Goal: Information Seeking & Learning: Learn about a topic

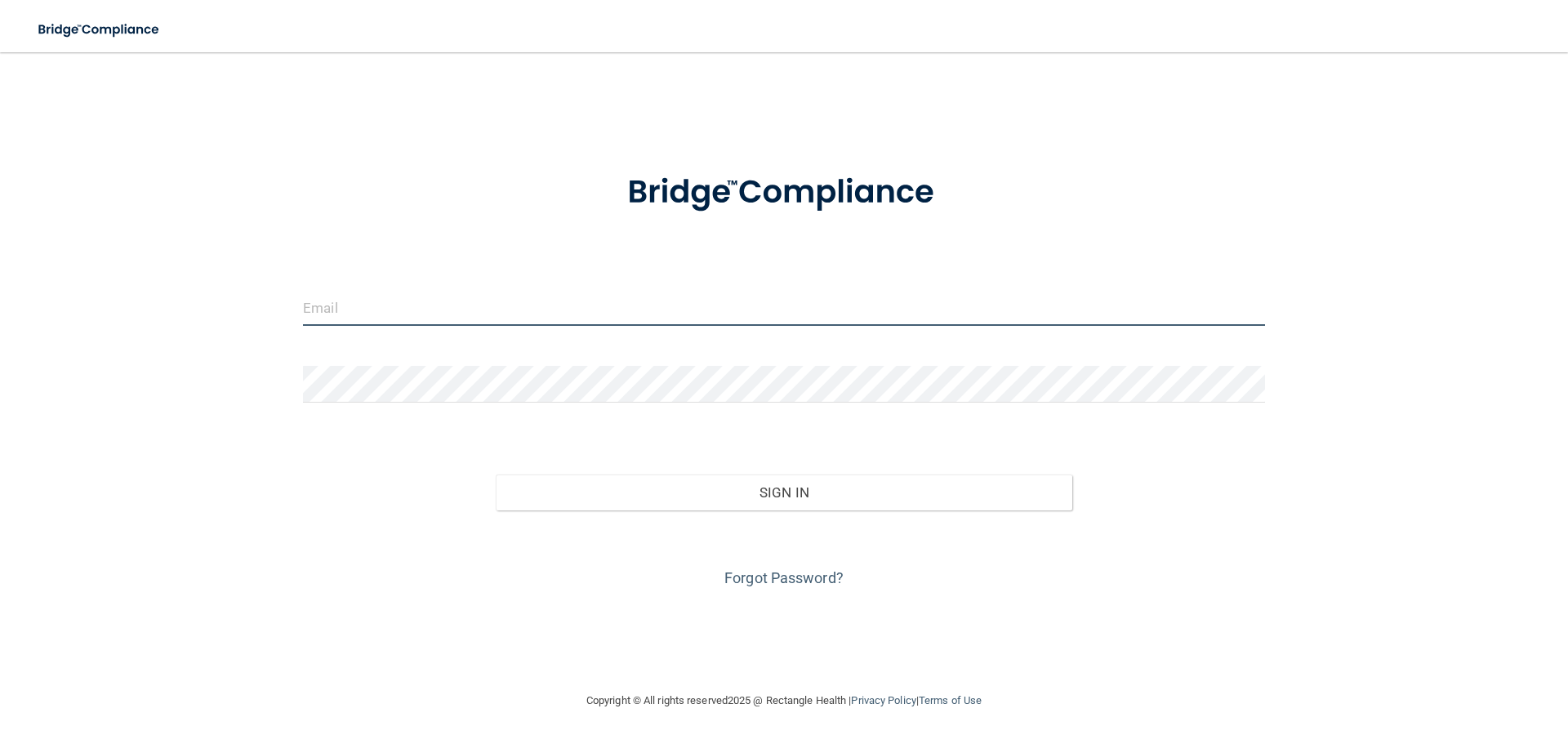
click at [443, 321] on input "email" at bounding box center [784, 307] width 961 height 37
type input "[EMAIL_ADDRESS][DOMAIN_NAME]"
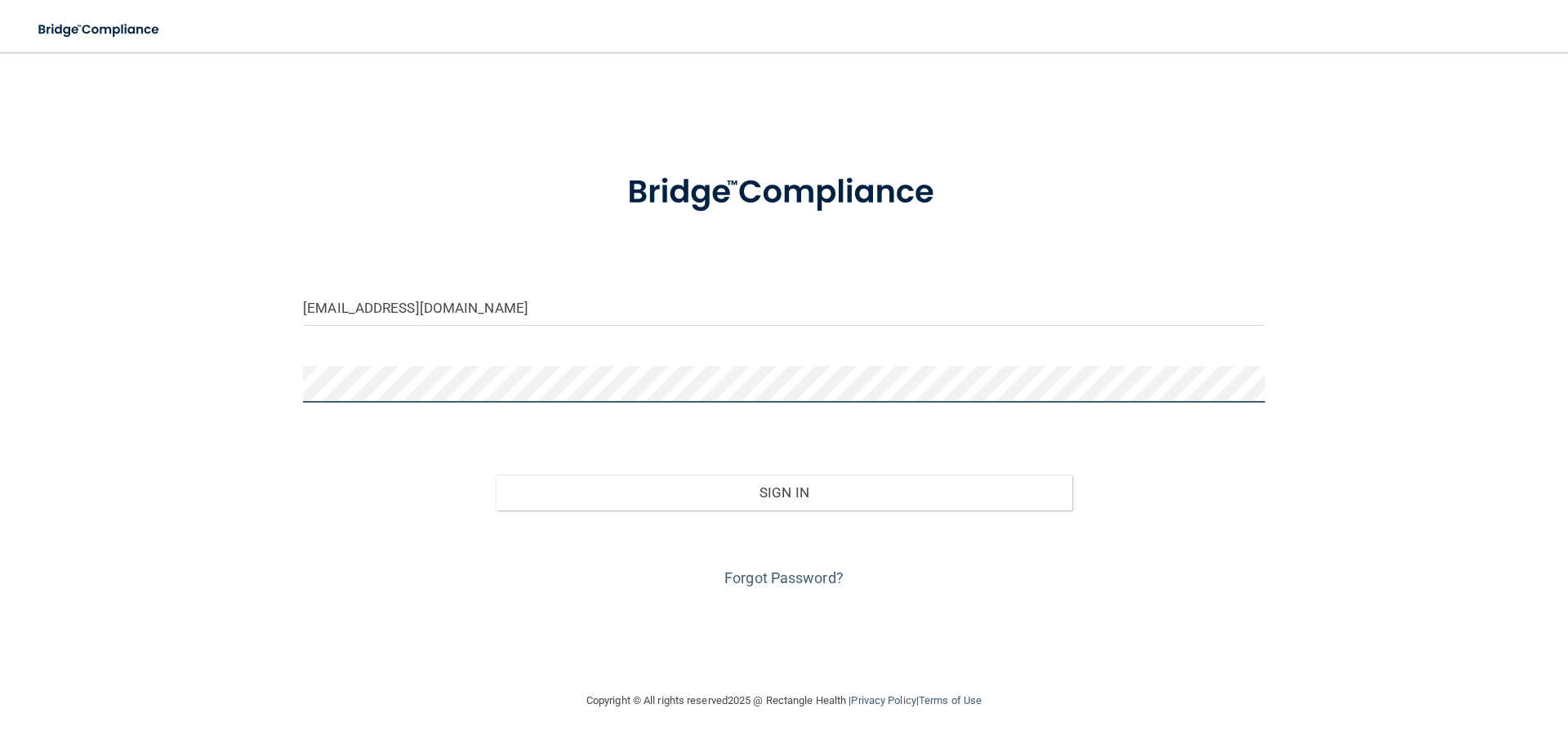
click at [496, 474] on button "Sign In" at bounding box center [784, 492] width 577 height 36
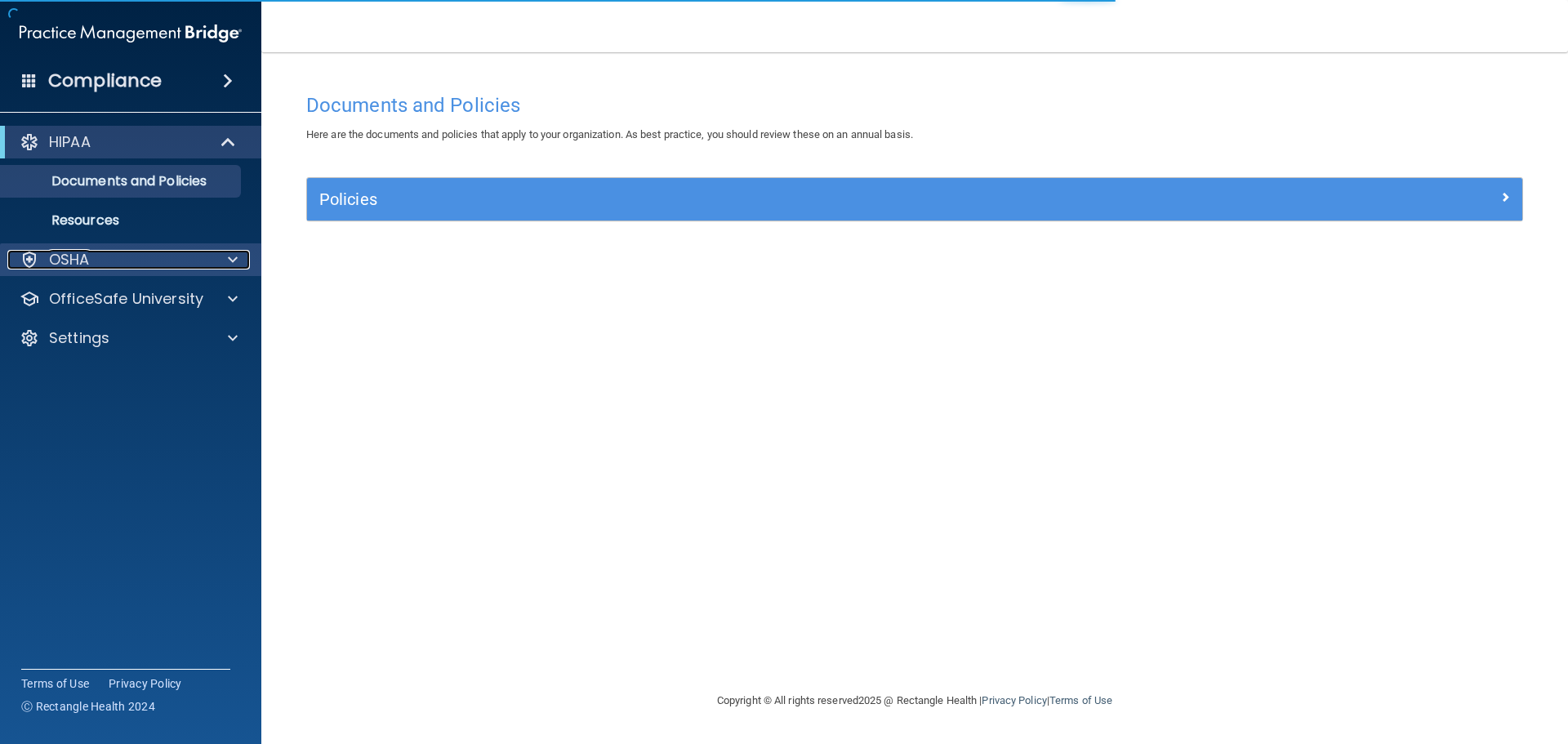
click at [130, 266] on div "OSHA" at bounding box center [109, 259] width 203 height 20
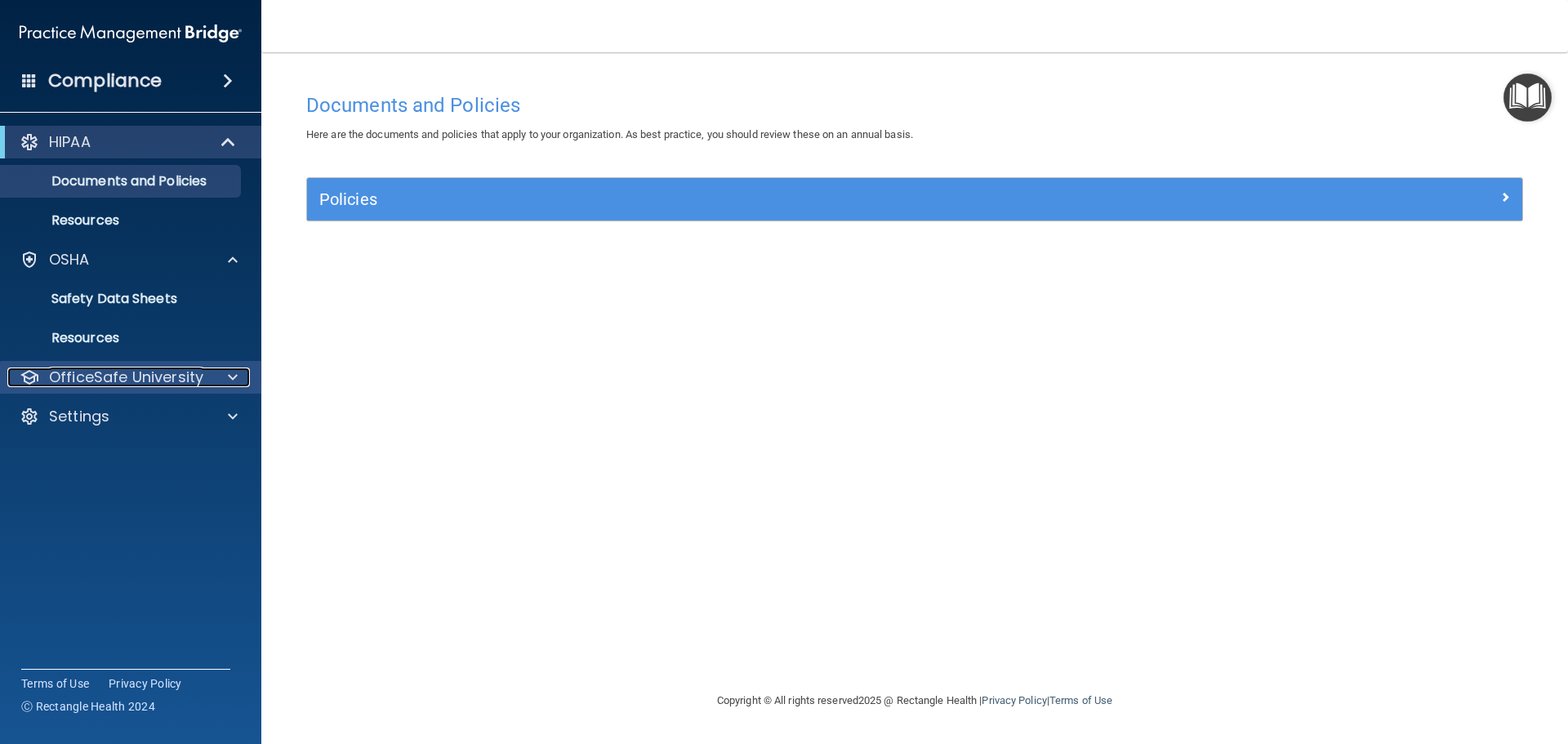
click at [126, 377] on p "OfficeSafe University" at bounding box center [126, 377] width 154 height 20
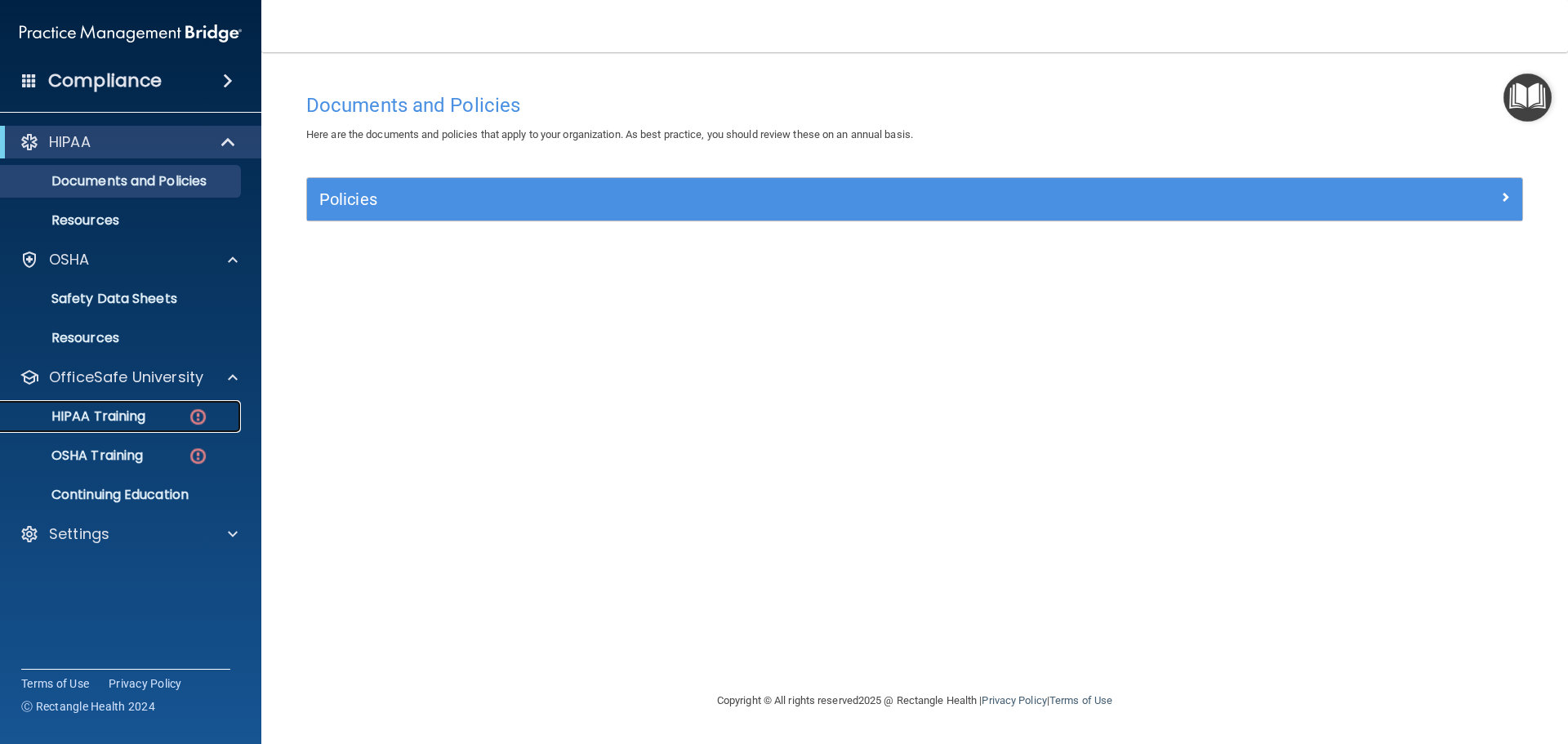
click at [122, 421] on p "HIPAA Training" at bounding box center [77, 416] width 134 height 16
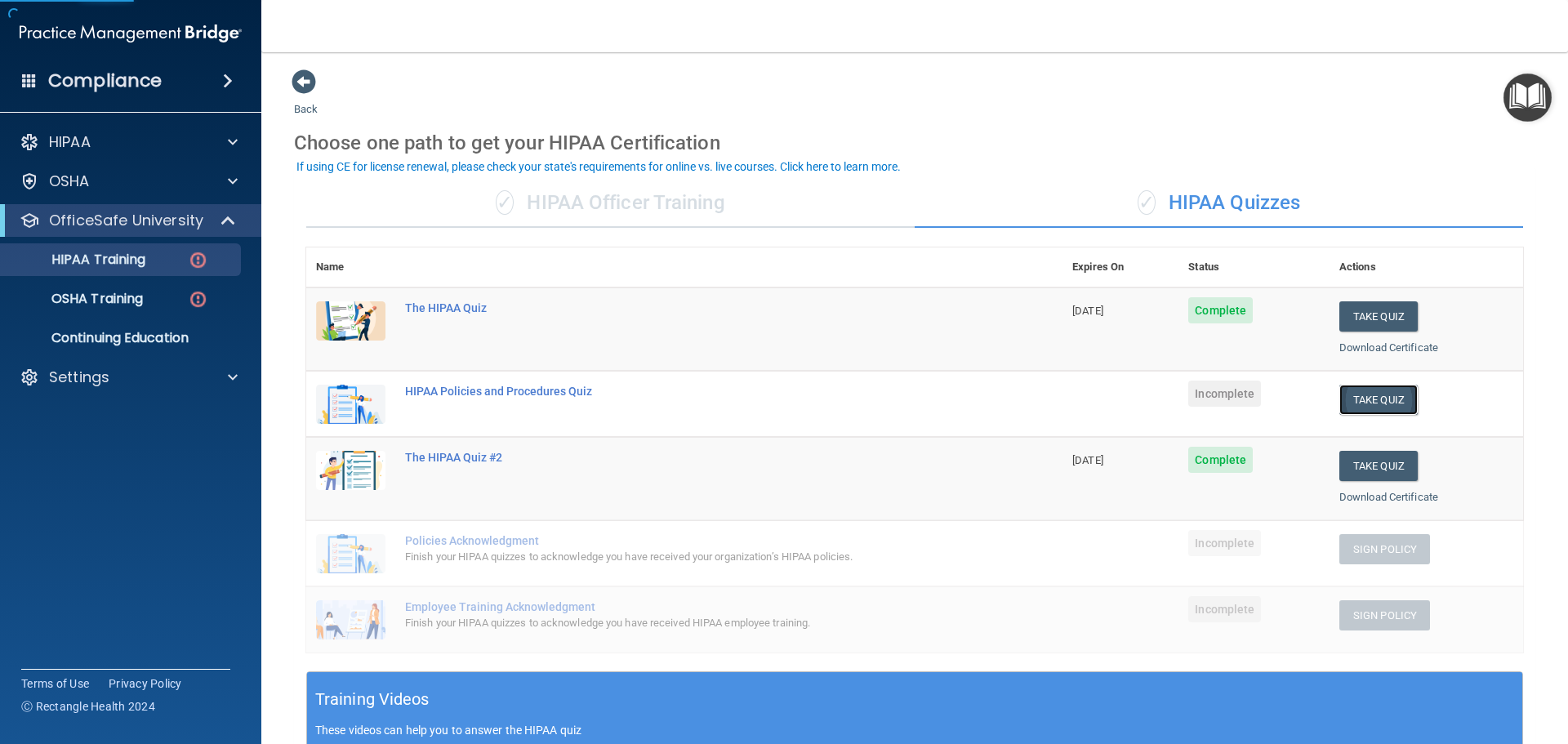
click at [1359, 399] on button "Take Quiz" at bounding box center [1377, 400] width 78 height 30
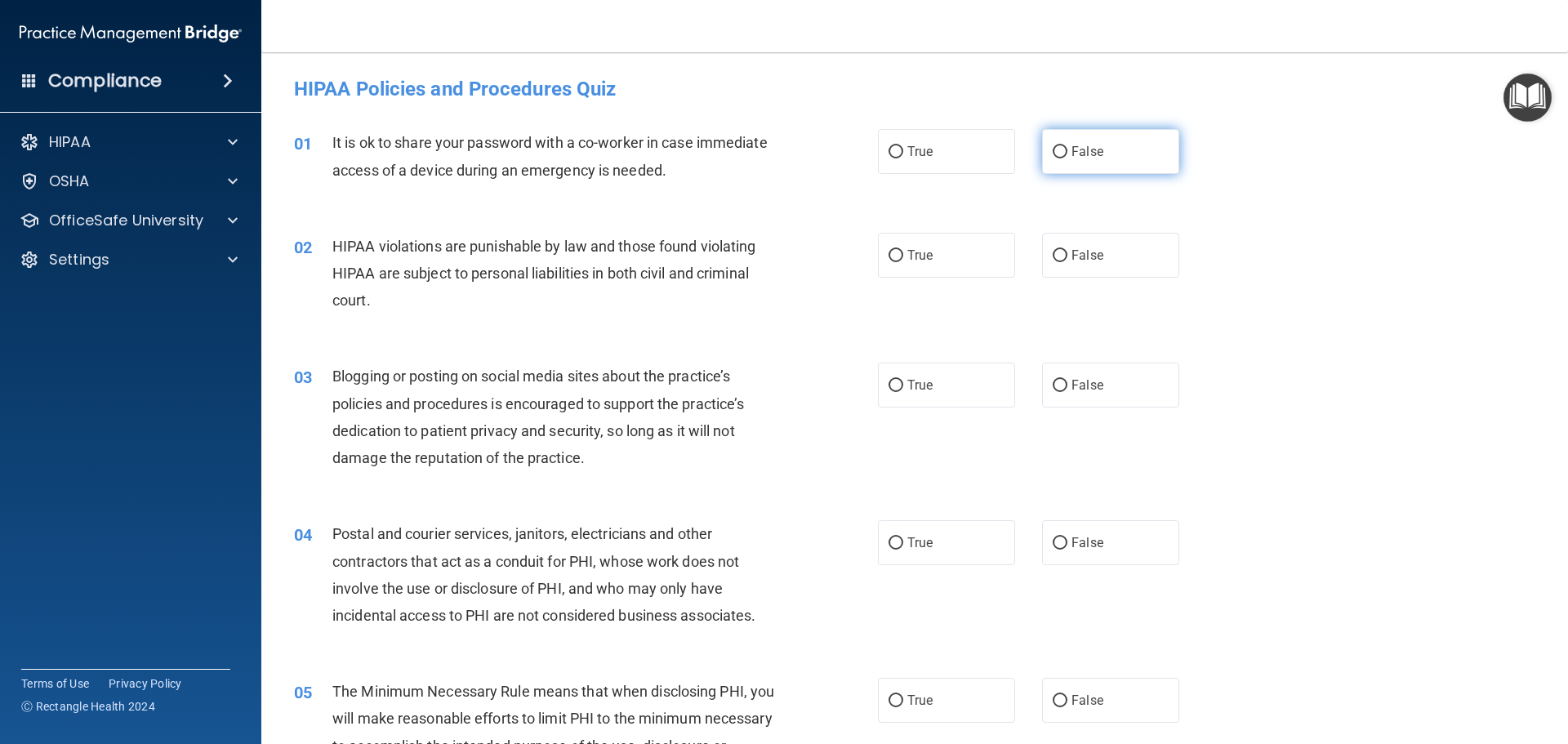
click at [1062, 166] on label "False" at bounding box center [1111, 151] width 137 height 45
click at [1062, 159] on input "False" at bounding box center [1060, 152] width 15 height 12
radio input "true"
drag, startPoint x: 893, startPoint y: 241, endPoint x: 896, endPoint y: 249, distance: 8.5
click at [896, 249] on label "True" at bounding box center [946, 256] width 137 height 45
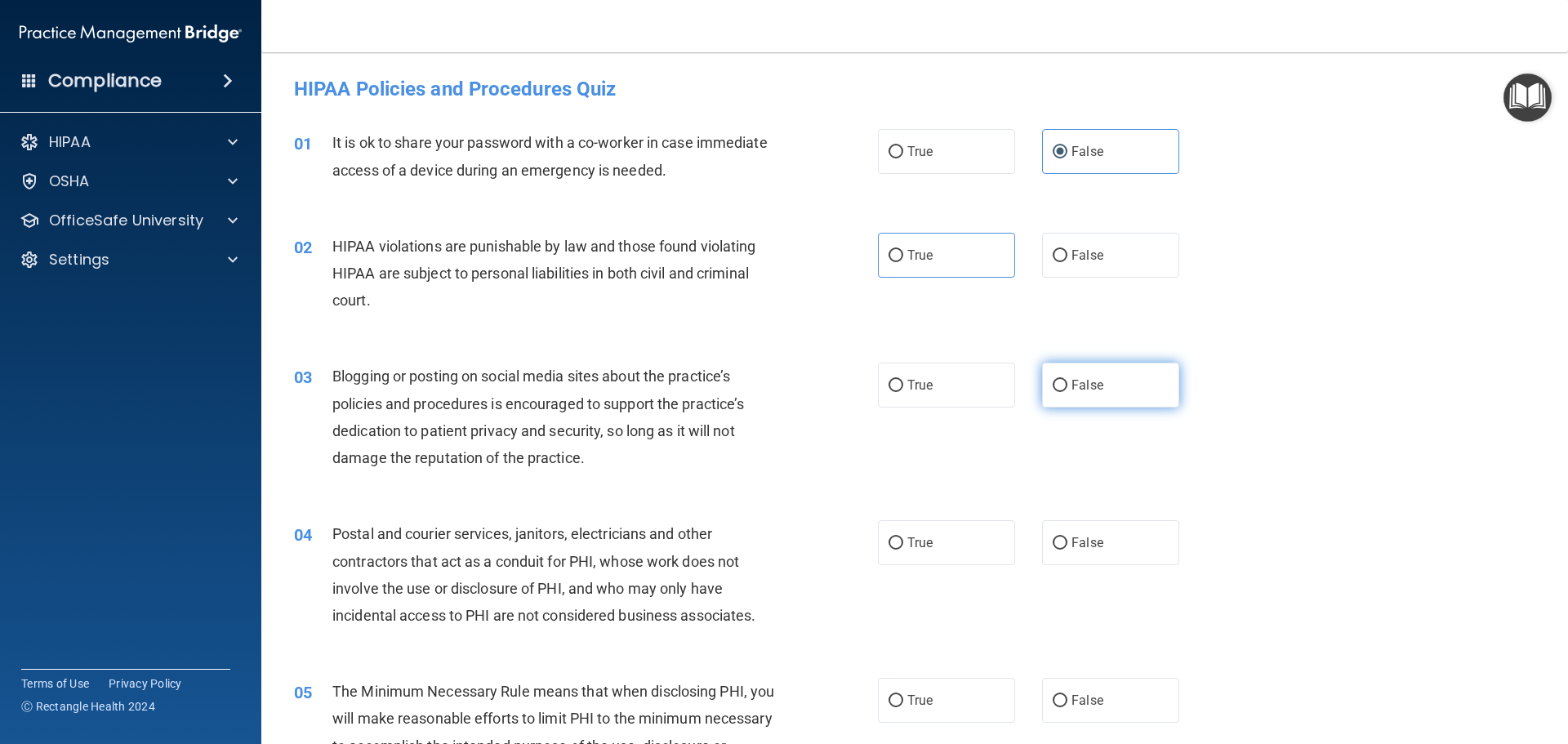
click at [1087, 393] on label "False" at bounding box center [1111, 385] width 137 height 45
click at [1068, 392] on input "False" at bounding box center [1060, 385] width 15 height 12
radio input "true"
click at [1075, 257] on span "False" at bounding box center [1087, 255] width 32 height 16
click at [1068, 257] on input "False" at bounding box center [1060, 256] width 15 height 12
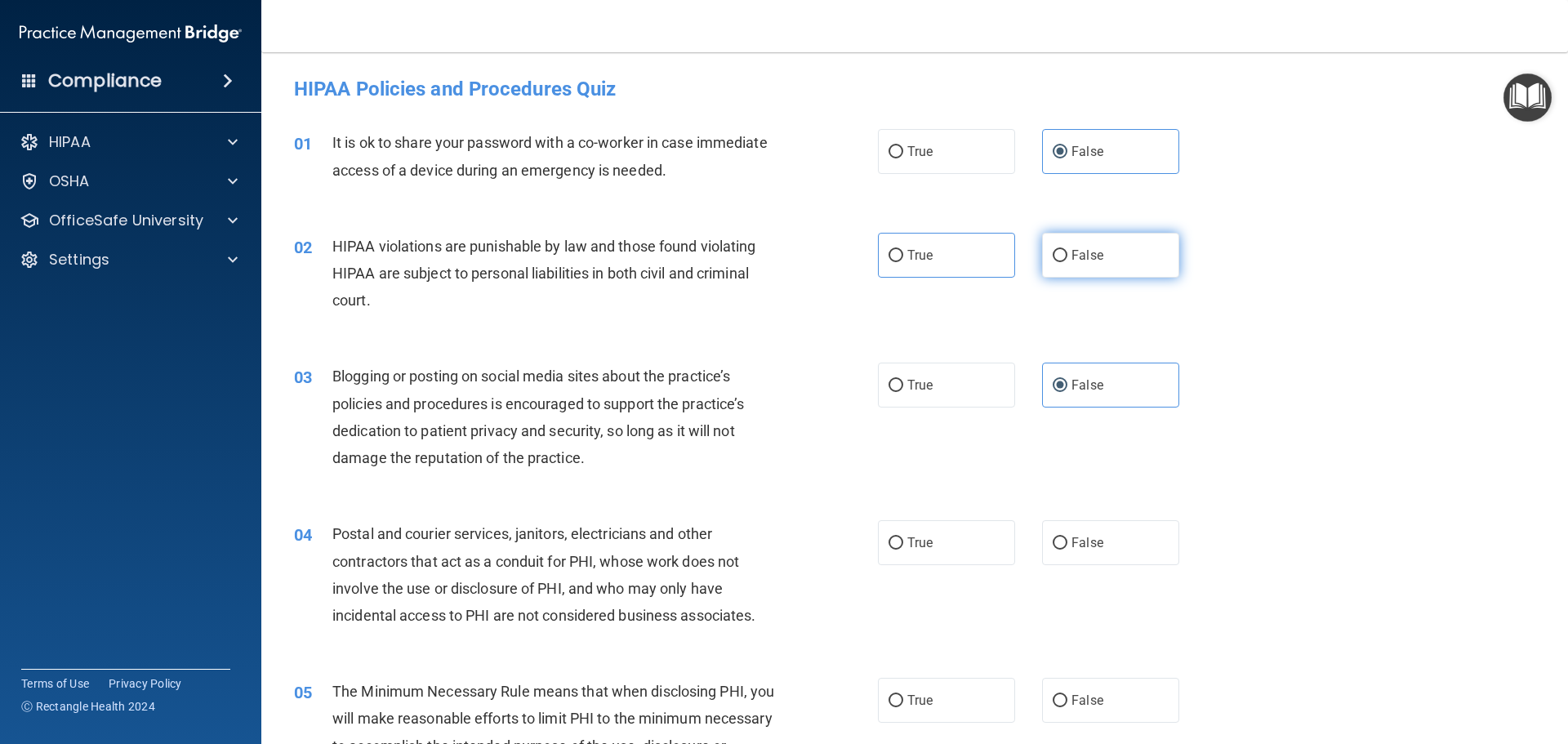
radio input "true"
click at [974, 242] on label "True" at bounding box center [946, 256] width 137 height 45
click at [903, 250] on input "True" at bounding box center [896, 256] width 15 height 12
radio input "true"
radio input "false"
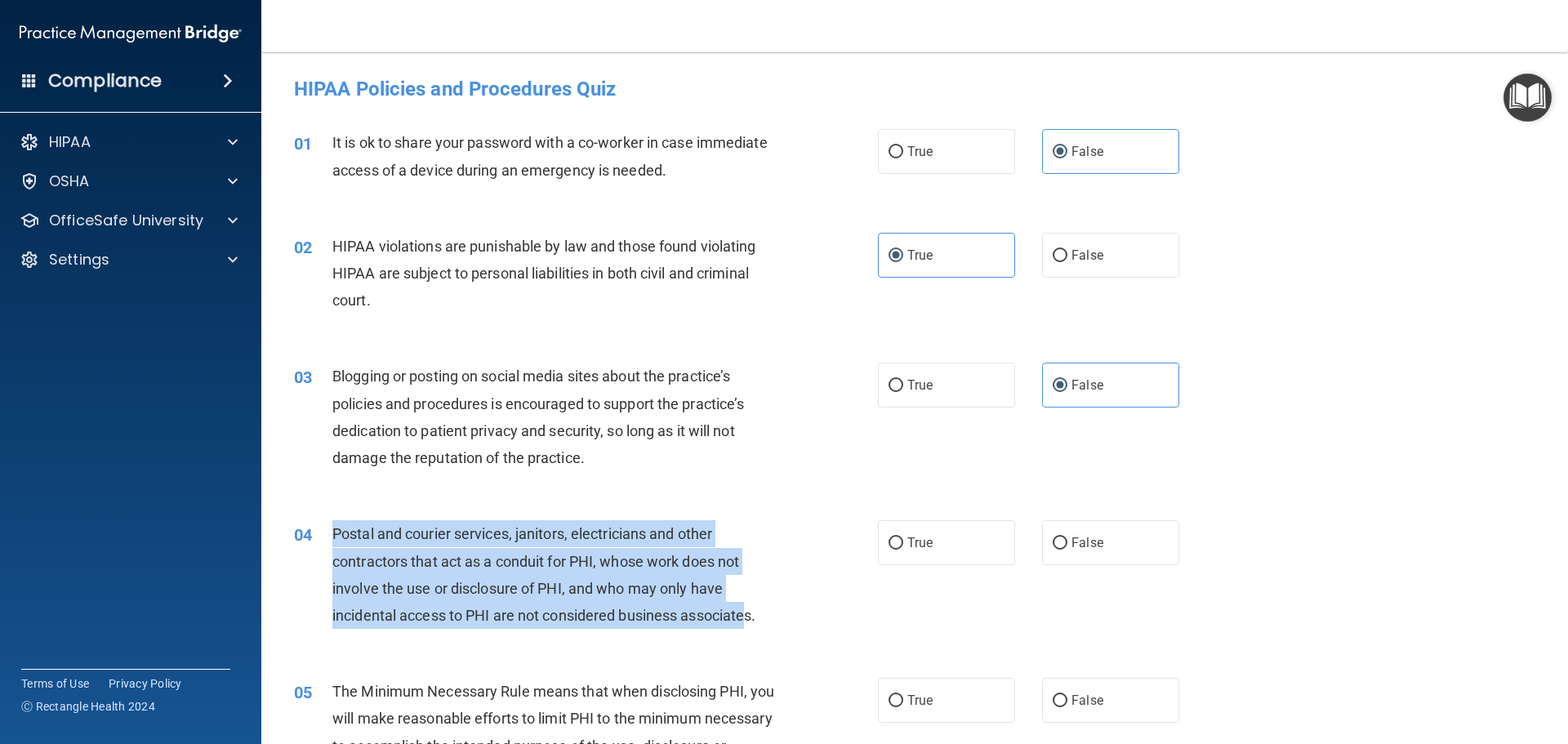
drag, startPoint x: 724, startPoint y: 620, endPoint x: 334, endPoint y: 522, distance: 402.1
click at [334, 522] on div "Postal and courier services, janitors, electricians and other contractors that …" at bounding box center [561, 575] width 456 height 109
copy span "Postal and courier services, janitors, electricians and other contractors that …"
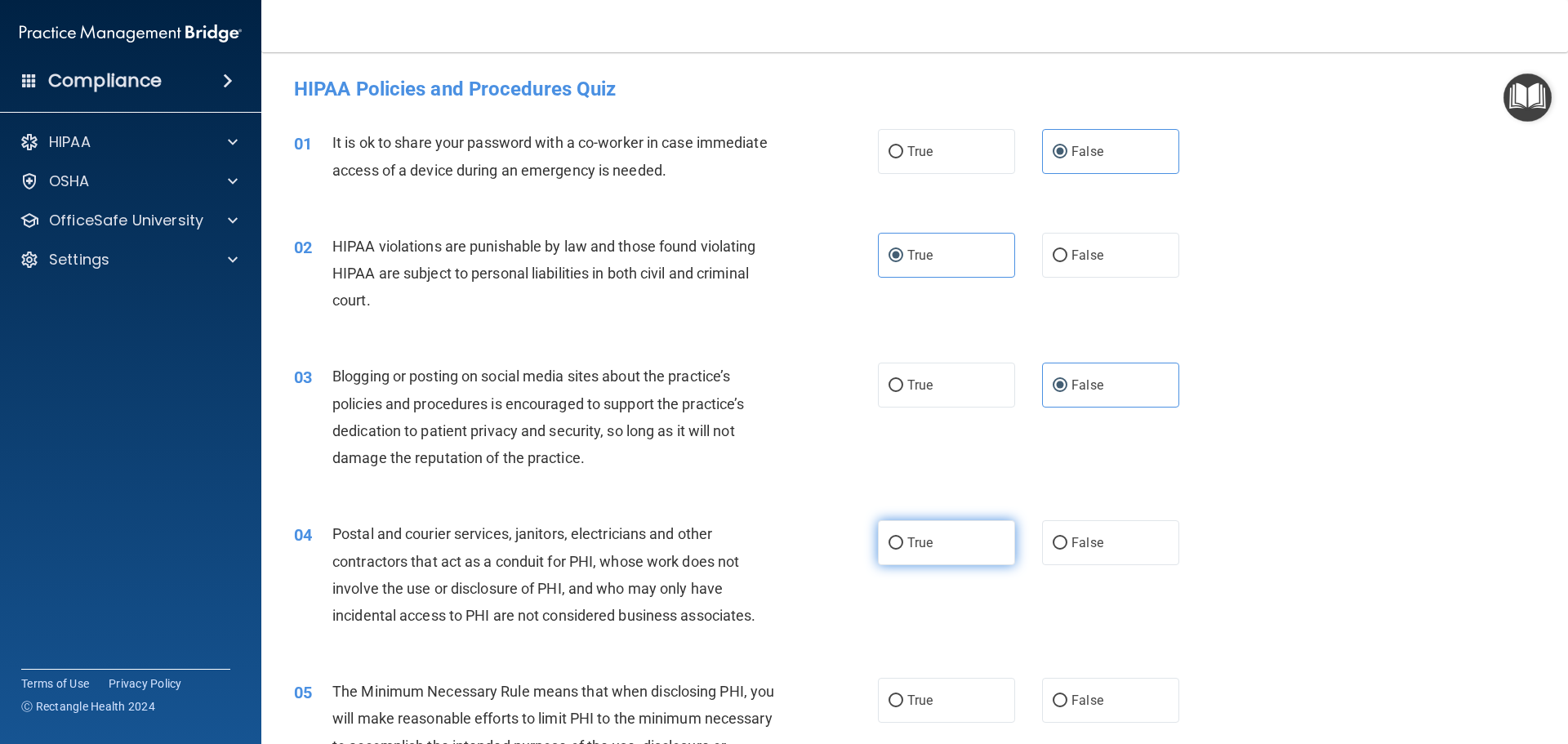
click at [942, 555] on label "True" at bounding box center [946, 543] width 137 height 45
click at [903, 550] on input "True" at bounding box center [896, 543] width 15 height 12
radio input "true"
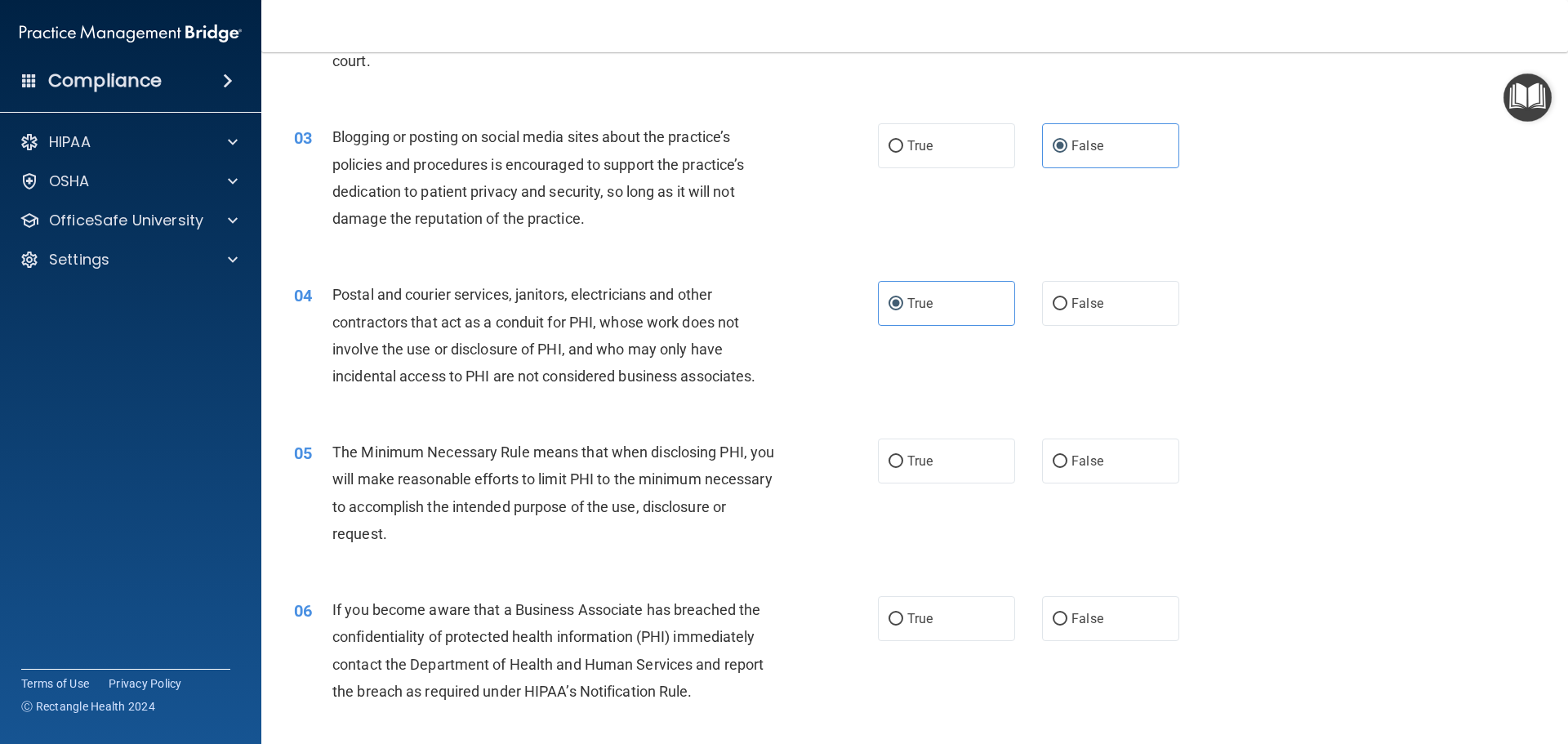
scroll to position [245, 0]
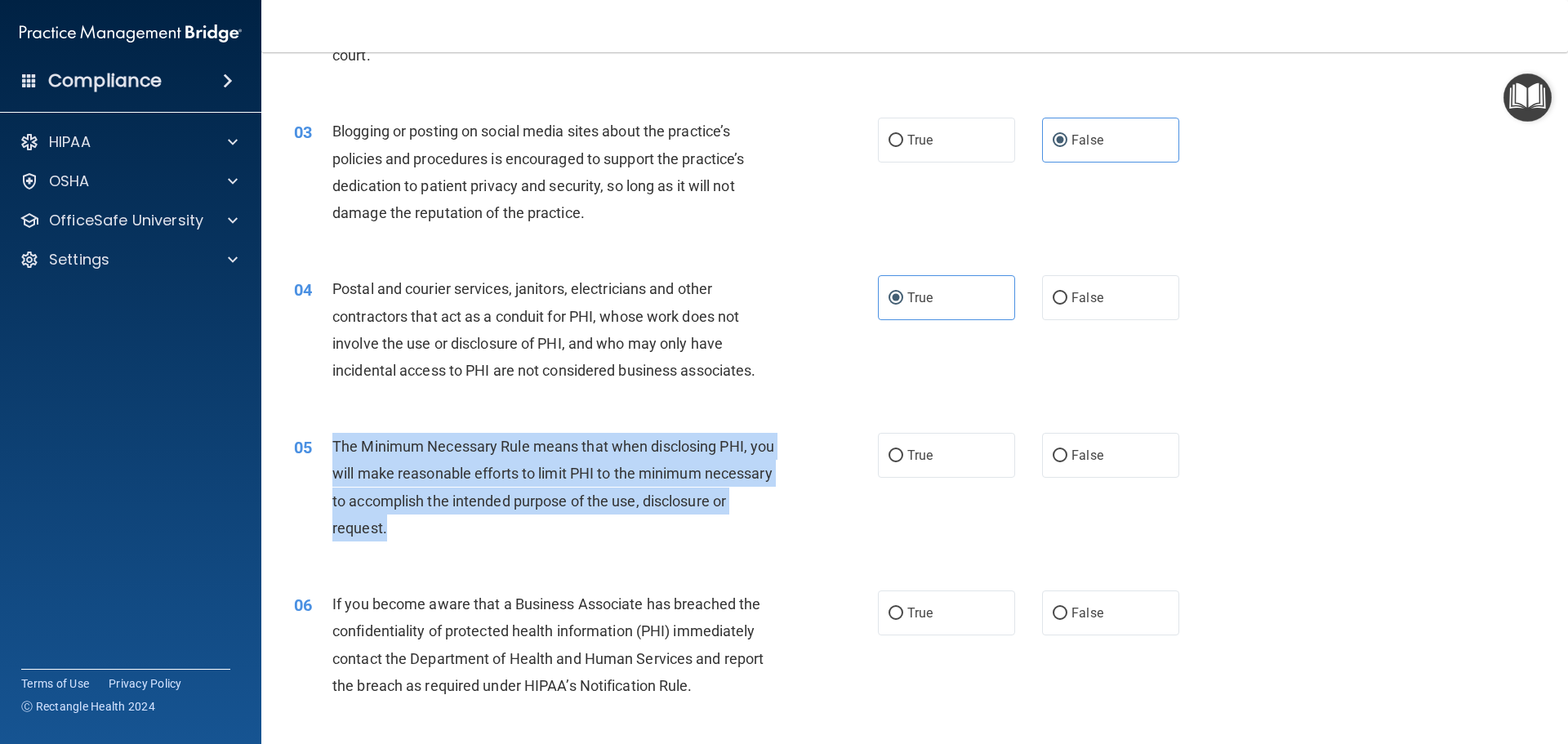
drag, startPoint x: 494, startPoint y: 535, endPoint x: 327, endPoint y: 447, distance: 188.8
click at [320, 447] on div "05 The Minimum Necessary Rule means that when disclosing PHI, you will make rea…" at bounding box center [586, 491] width 633 height 116
copy div "The Minimum Necessary Rule means that when disclosing PHI, you will make reason…"
click at [619, 541] on div "The Minimum Necessary Rule means that when disclosing PHI, you will make reason…" at bounding box center [561, 488] width 456 height 109
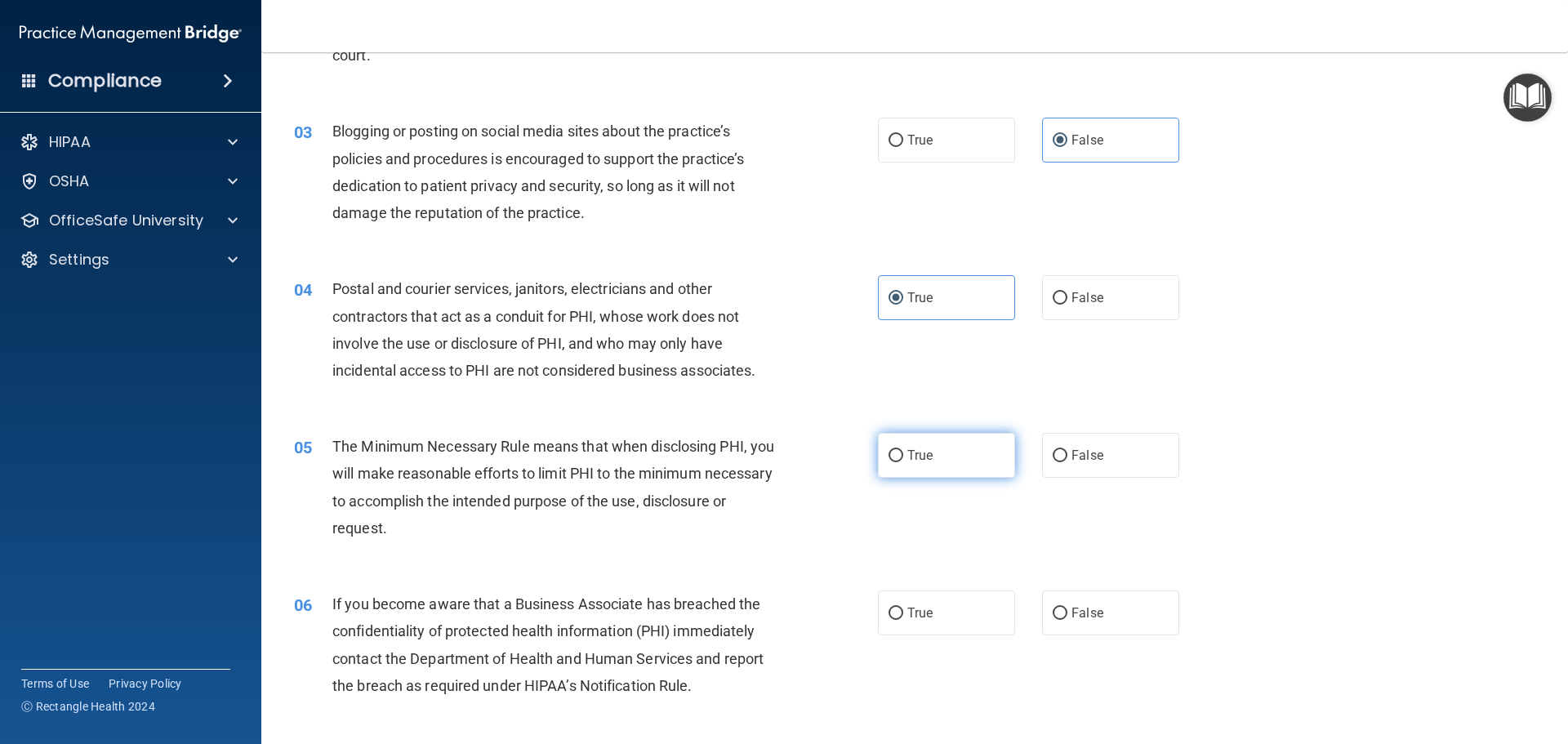
click at [892, 442] on label "True" at bounding box center [946, 456] width 137 height 45
click at [892, 450] on input "True" at bounding box center [896, 456] width 15 height 12
radio input "true"
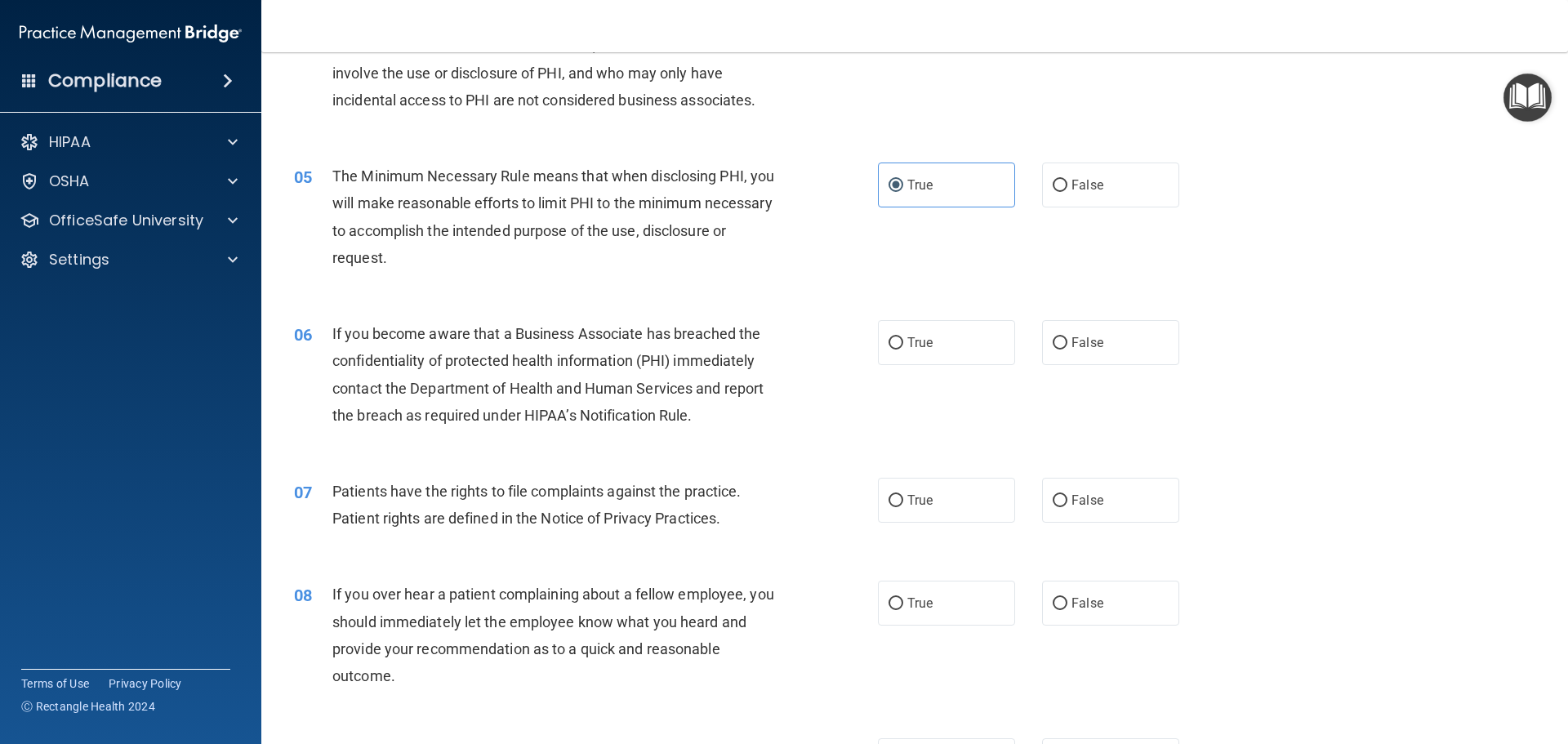
scroll to position [572, 0]
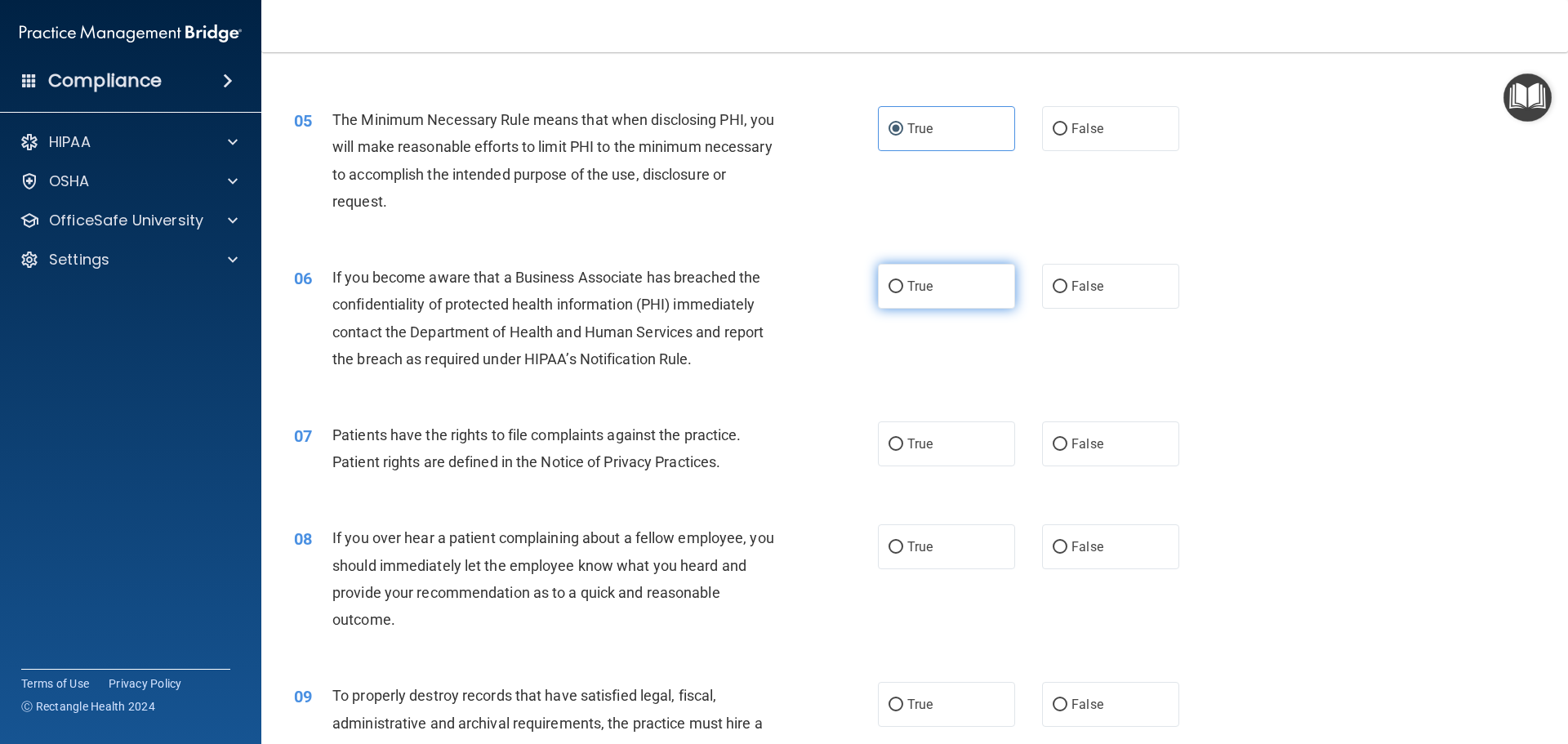
click at [899, 282] on label "True" at bounding box center [946, 287] width 137 height 45
click at [899, 282] on input "True" at bounding box center [896, 287] width 15 height 12
radio input "true"
click at [907, 287] on span "True" at bounding box center [919, 287] width 25 height 16
click at [903, 287] on input "True" at bounding box center [896, 287] width 15 height 12
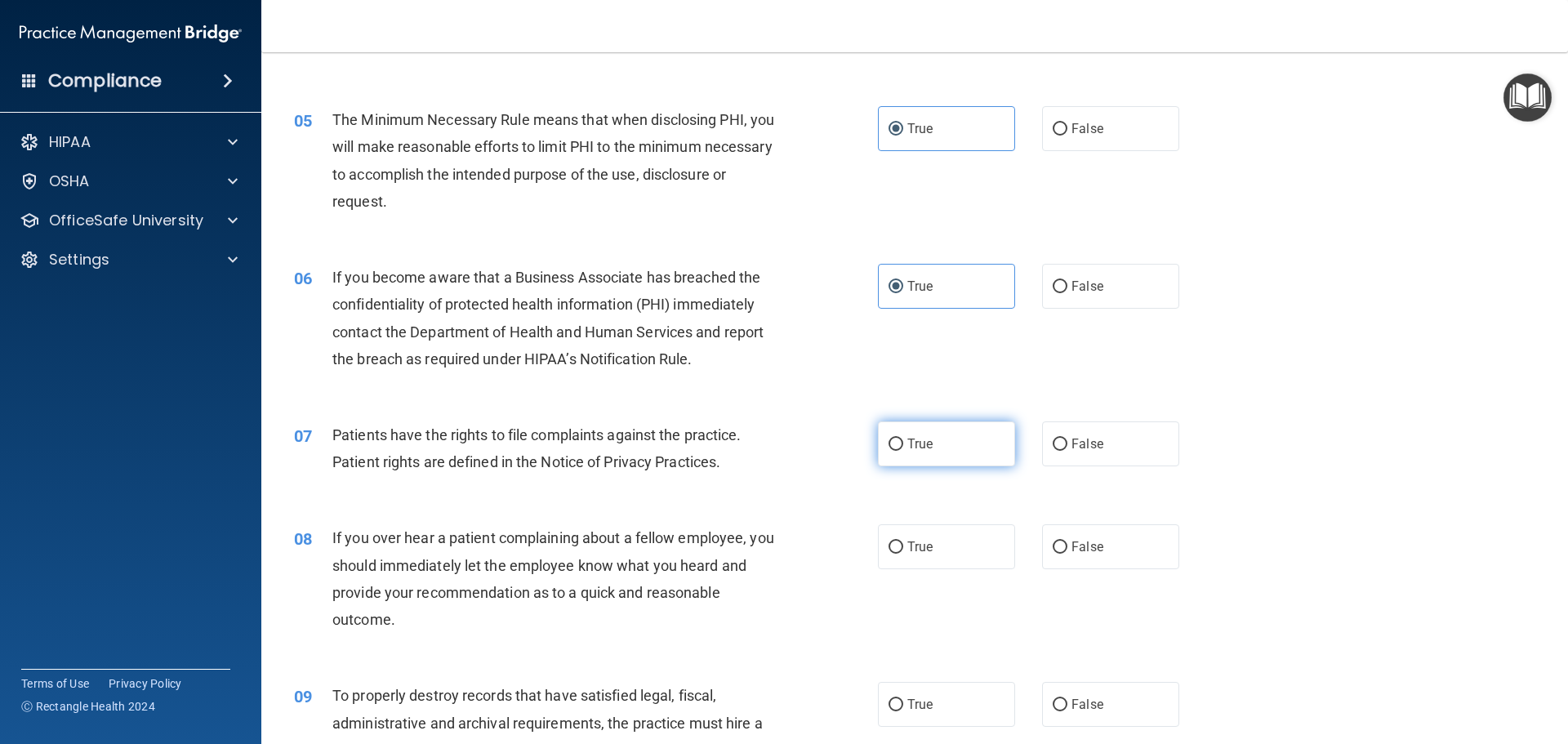
click at [925, 434] on label "True" at bounding box center [946, 444] width 137 height 45
click at [903, 439] on input "True" at bounding box center [896, 444] width 15 height 12
radio input "true"
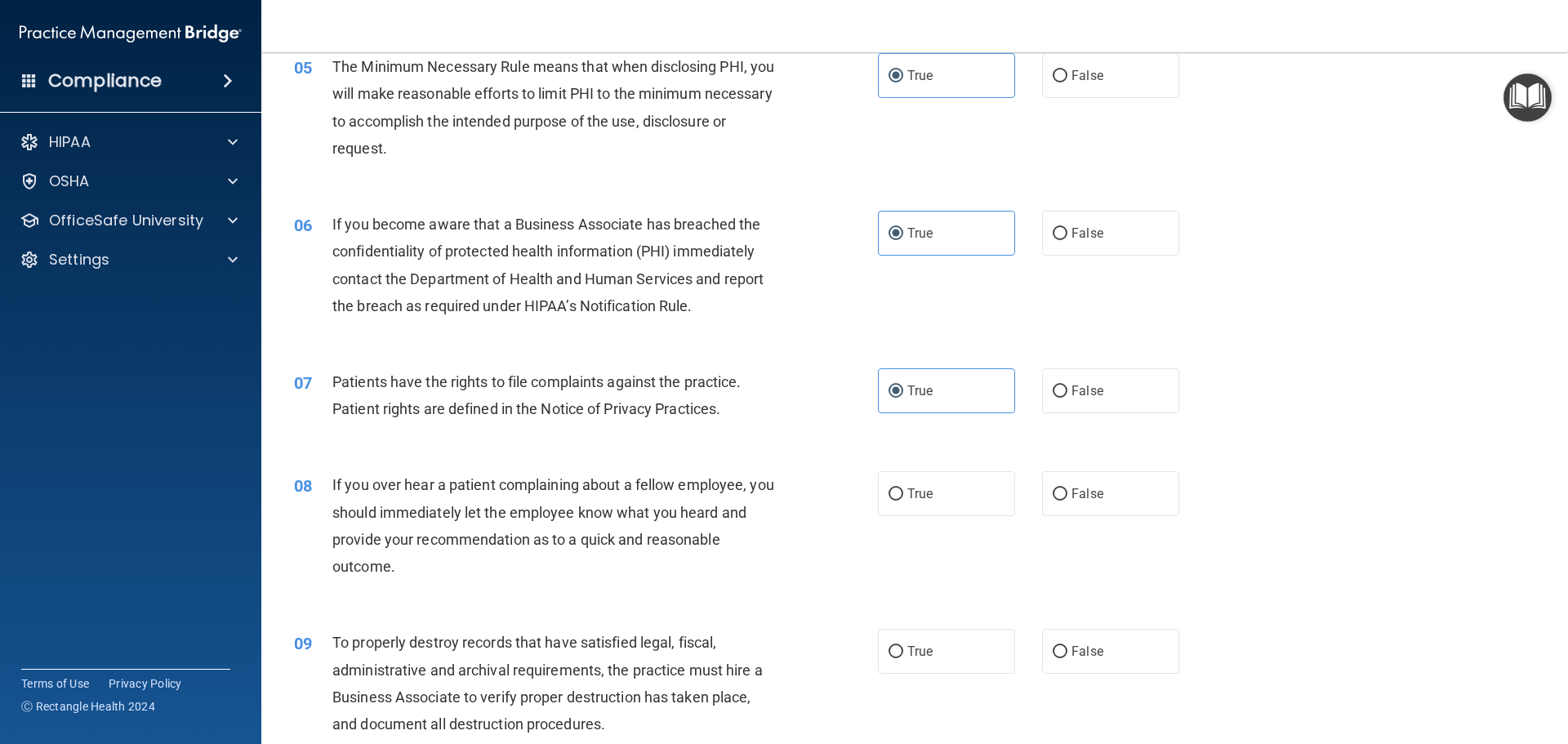
scroll to position [654, 0]
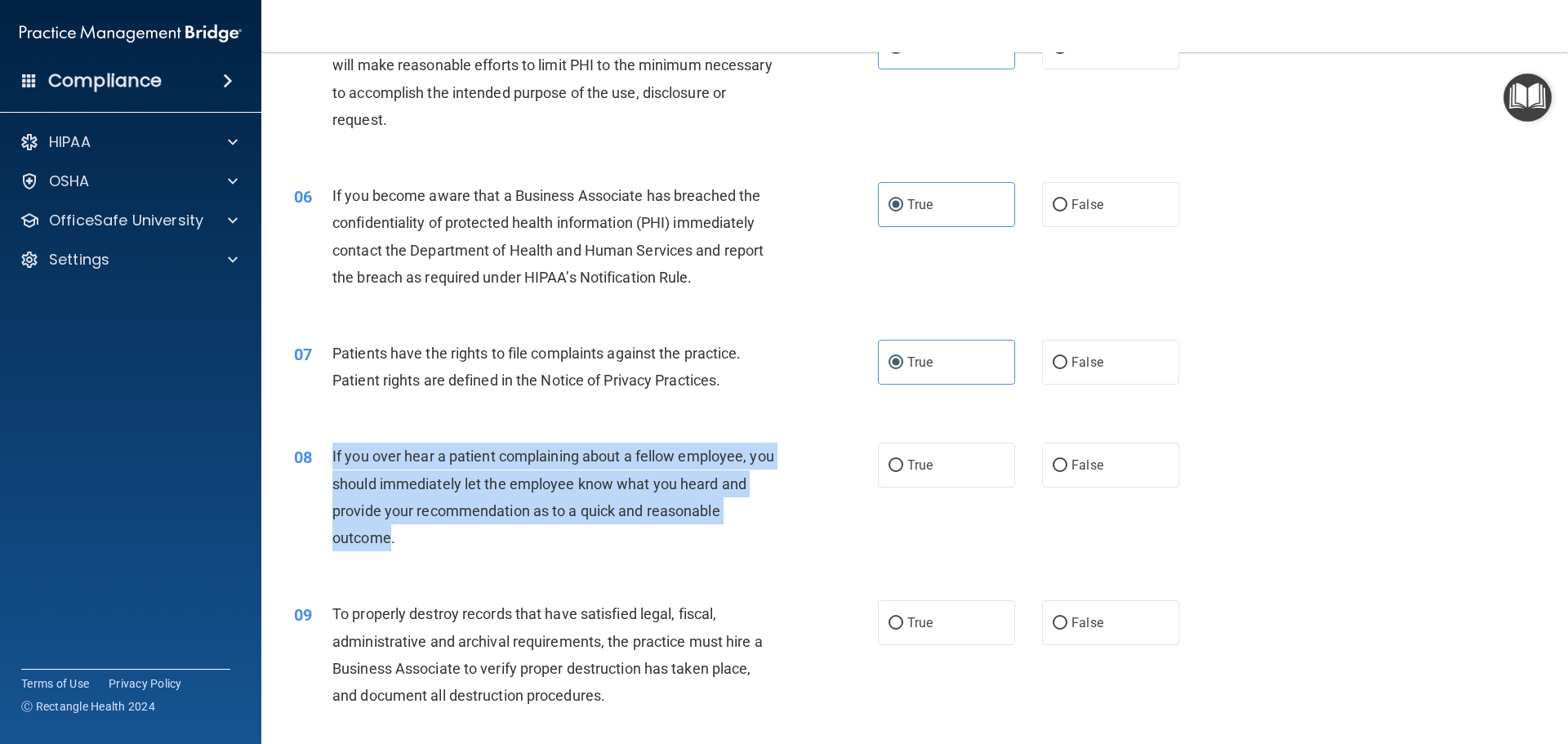
drag, startPoint x: 392, startPoint y: 535, endPoint x: 329, endPoint y: 455, distance: 101.8
click at [329, 455] on div "08 If you over hear a patient complaining about a fellow employee, you should i…" at bounding box center [586, 501] width 633 height 116
copy div "If you over hear a patient complaining about a fellow employee, you should imme…"
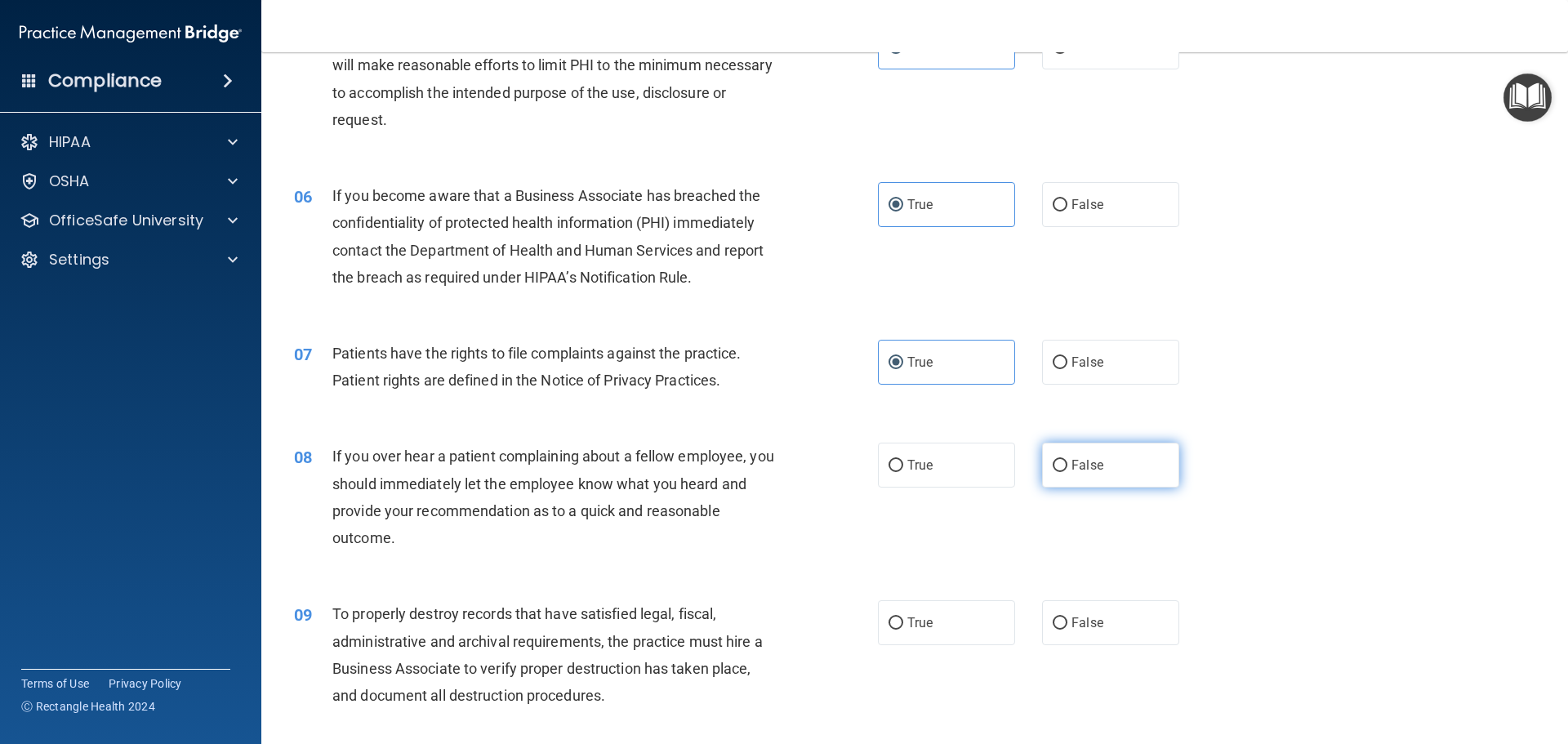
click at [1135, 478] on label "False" at bounding box center [1111, 465] width 137 height 45
click at [1068, 473] on input "False" at bounding box center [1060, 466] width 15 height 12
radio input "true"
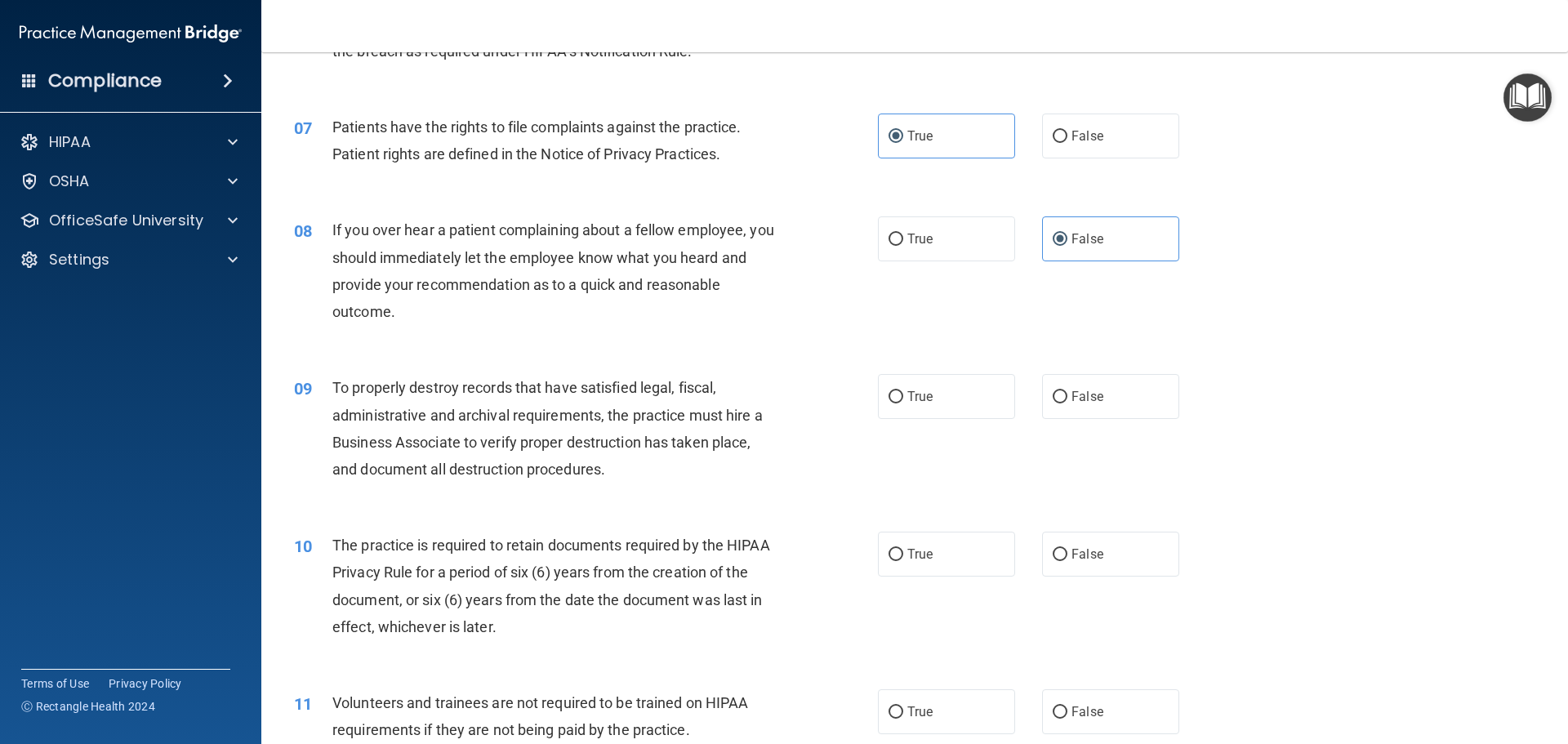
scroll to position [899, 0]
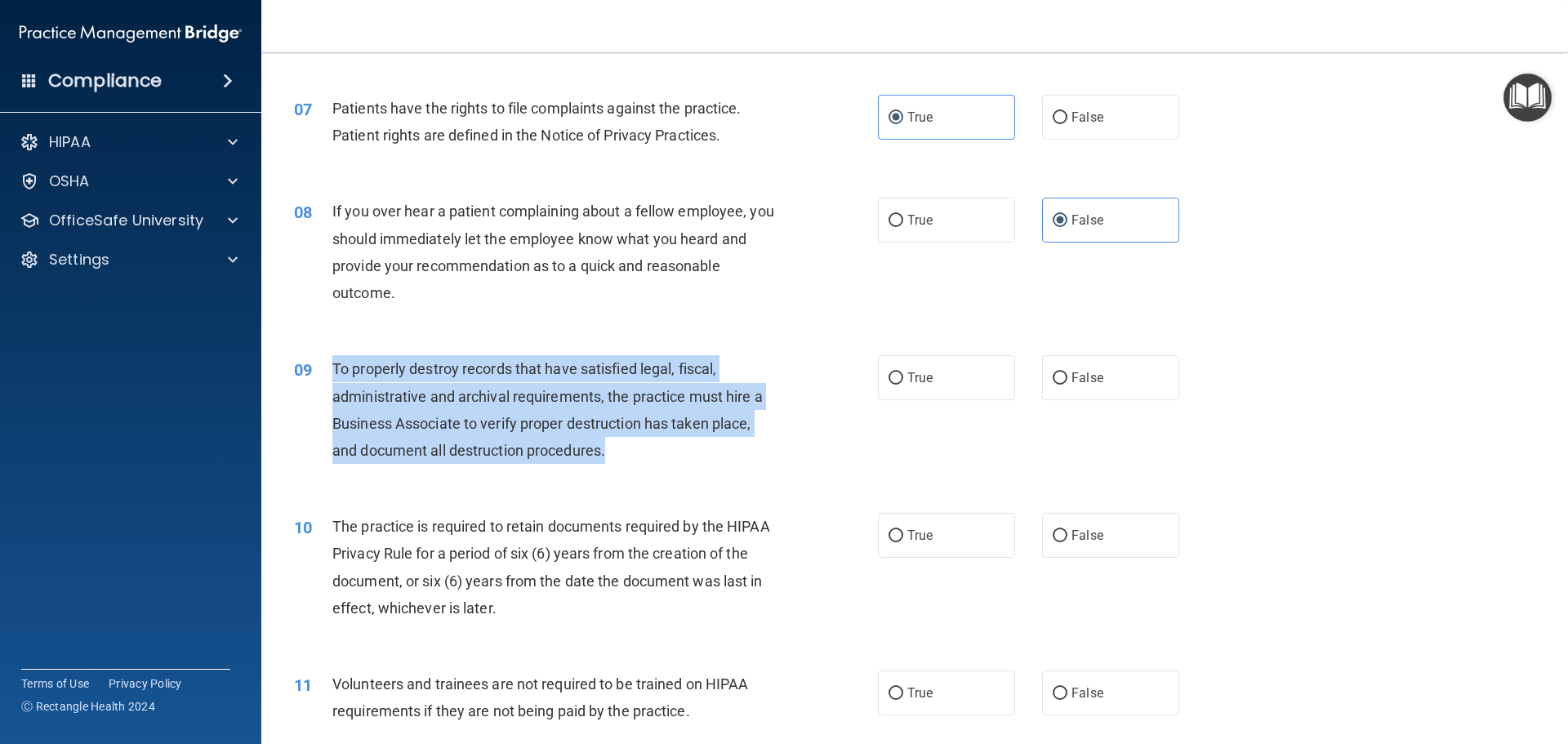
drag, startPoint x: 624, startPoint y: 453, endPoint x: 333, endPoint y: 364, distance: 304.3
click at [333, 364] on div "To properly destroy records that have satisfied legal, fiscal, administrative a…" at bounding box center [561, 410] width 456 height 109
copy span "To properly destroy records that have satisfied legal, fiscal, administrative a…"
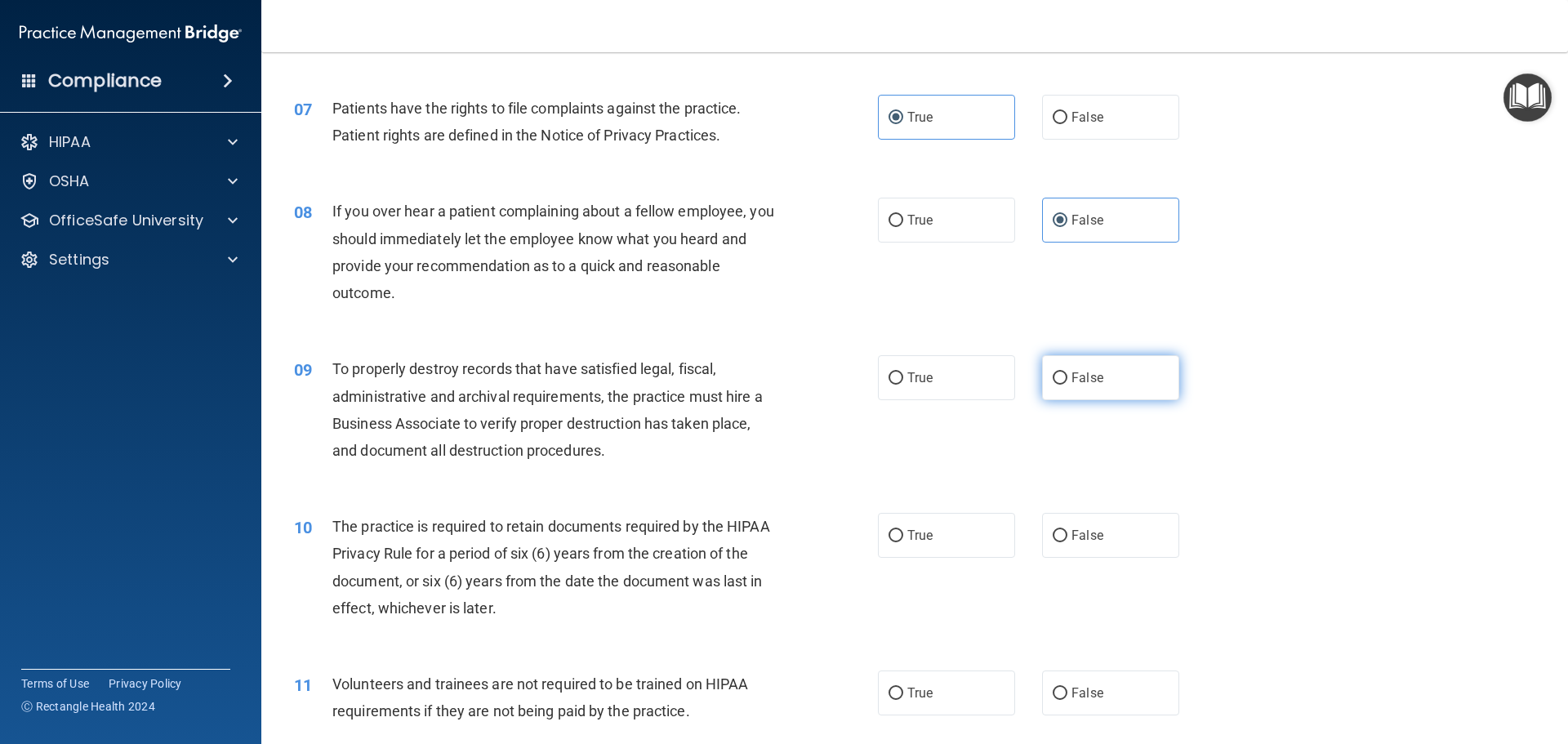
drag, startPoint x: 1129, startPoint y: 379, endPoint x: 1120, endPoint y: 378, distance: 9.1
click at [1129, 378] on label "False" at bounding box center [1111, 378] width 137 height 45
click at [1068, 378] on input "False" at bounding box center [1060, 379] width 15 height 12
radio input "true"
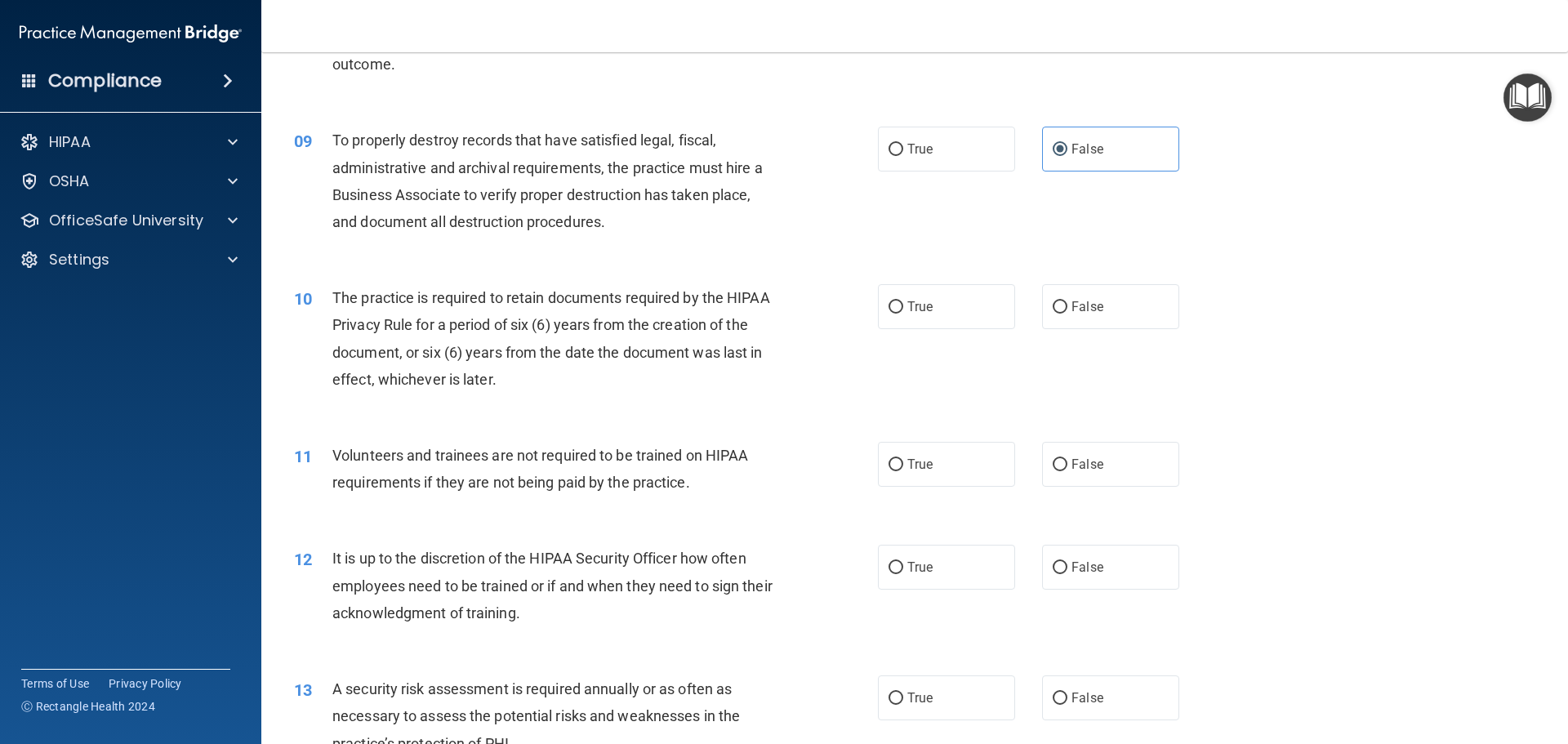
scroll to position [1143, 0]
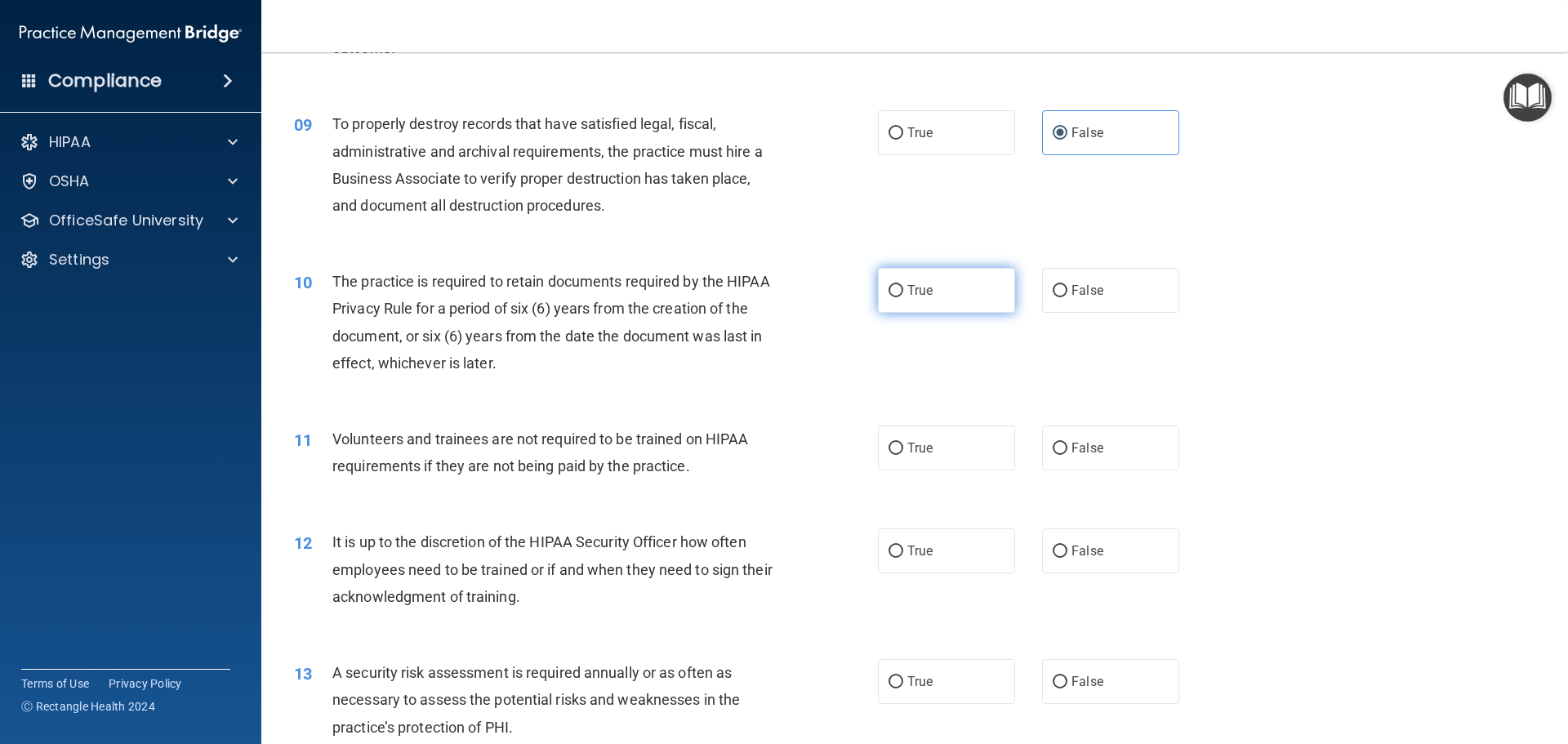
click at [888, 289] on input "True" at bounding box center [896, 290] width 15 height 12
radio input "true"
click at [932, 291] on label "True" at bounding box center [946, 290] width 137 height 45
click at [903, 291] on input "True" at bounding box center [896, 290] width 15 height 12
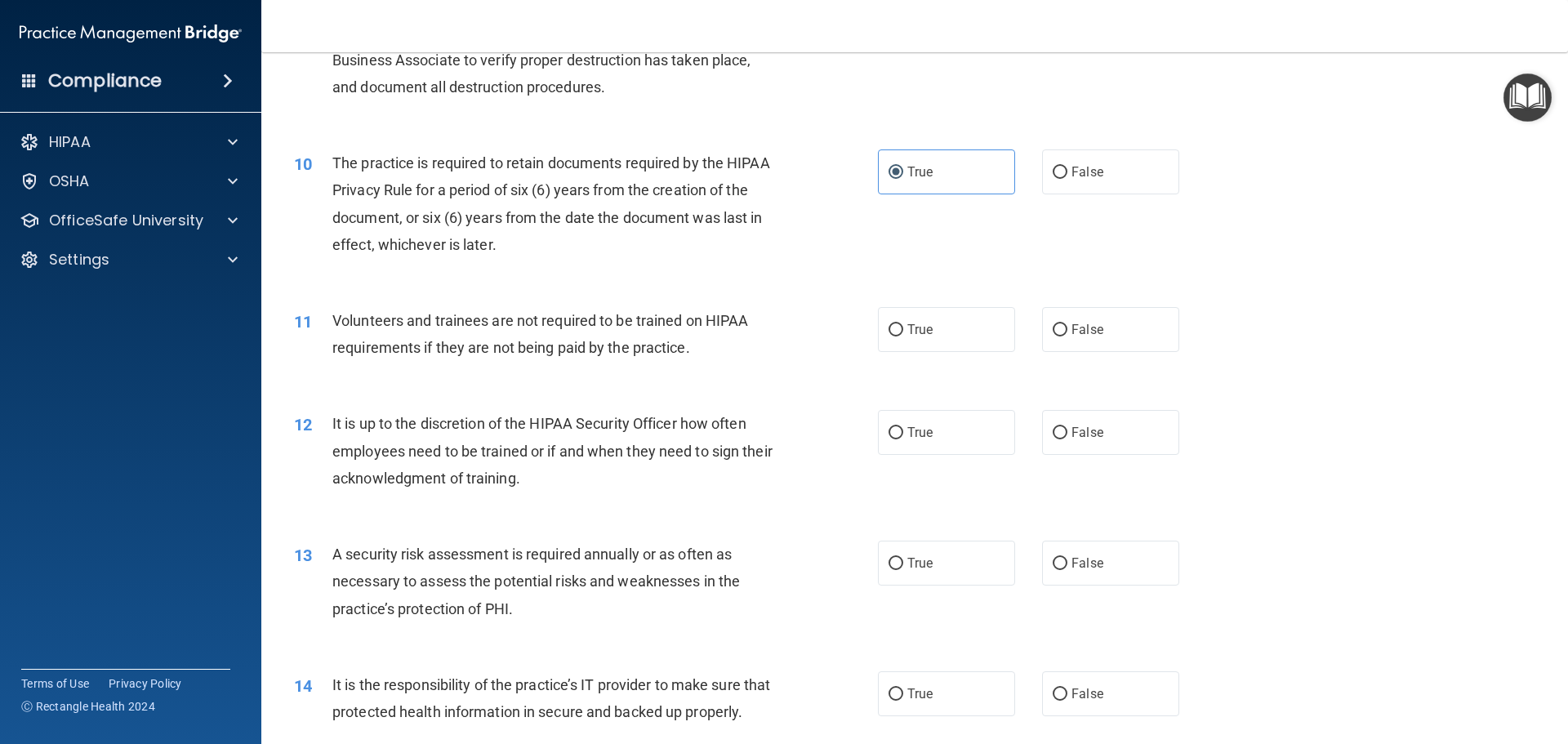
scroll to position [1307, 0]
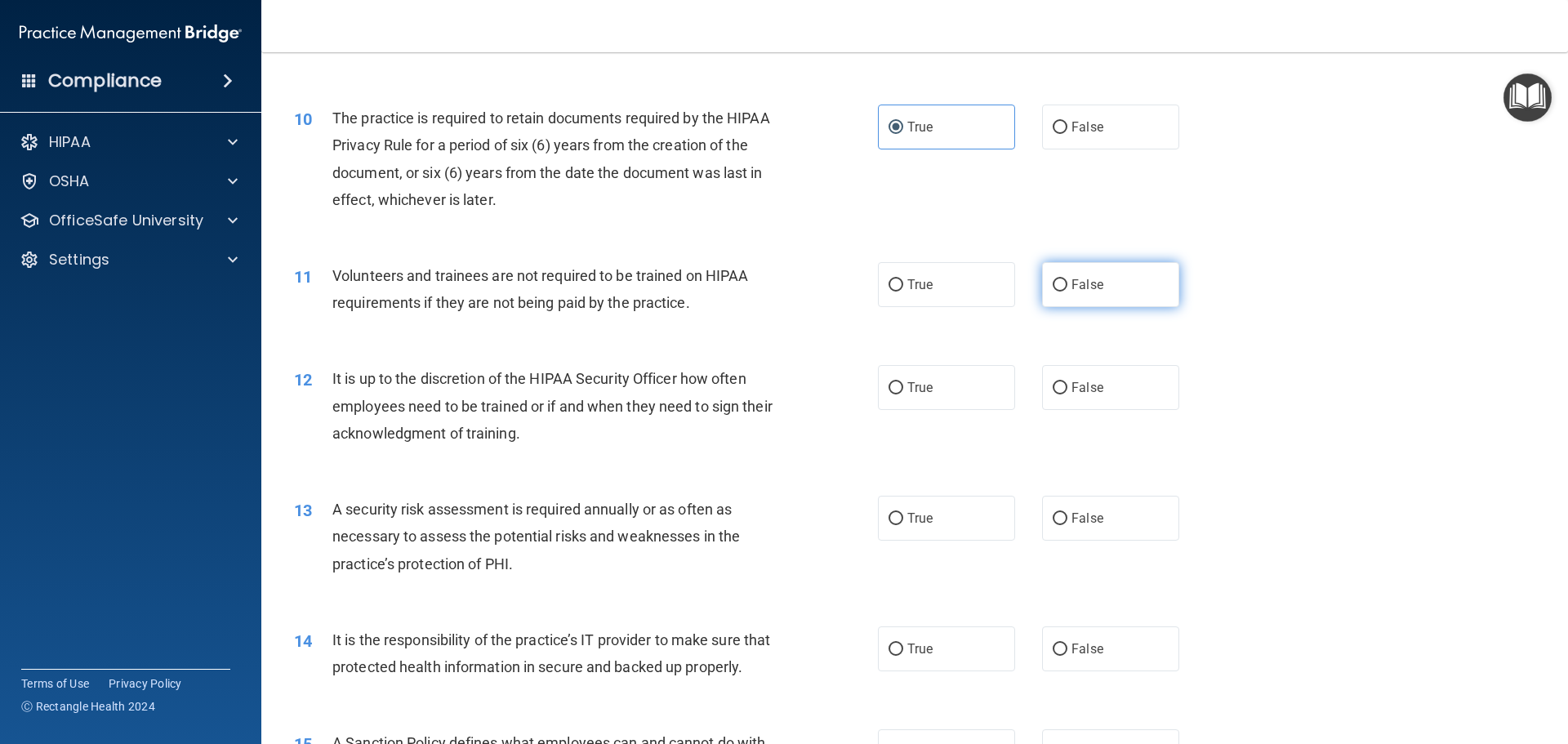
click at [1068, 295] on label "False" at bounding box center [1111, 285] width 137 height 45
click at [1068, 291] on input "False" at bounding box center [1060, 285] width 15 height 12
radio input "true"
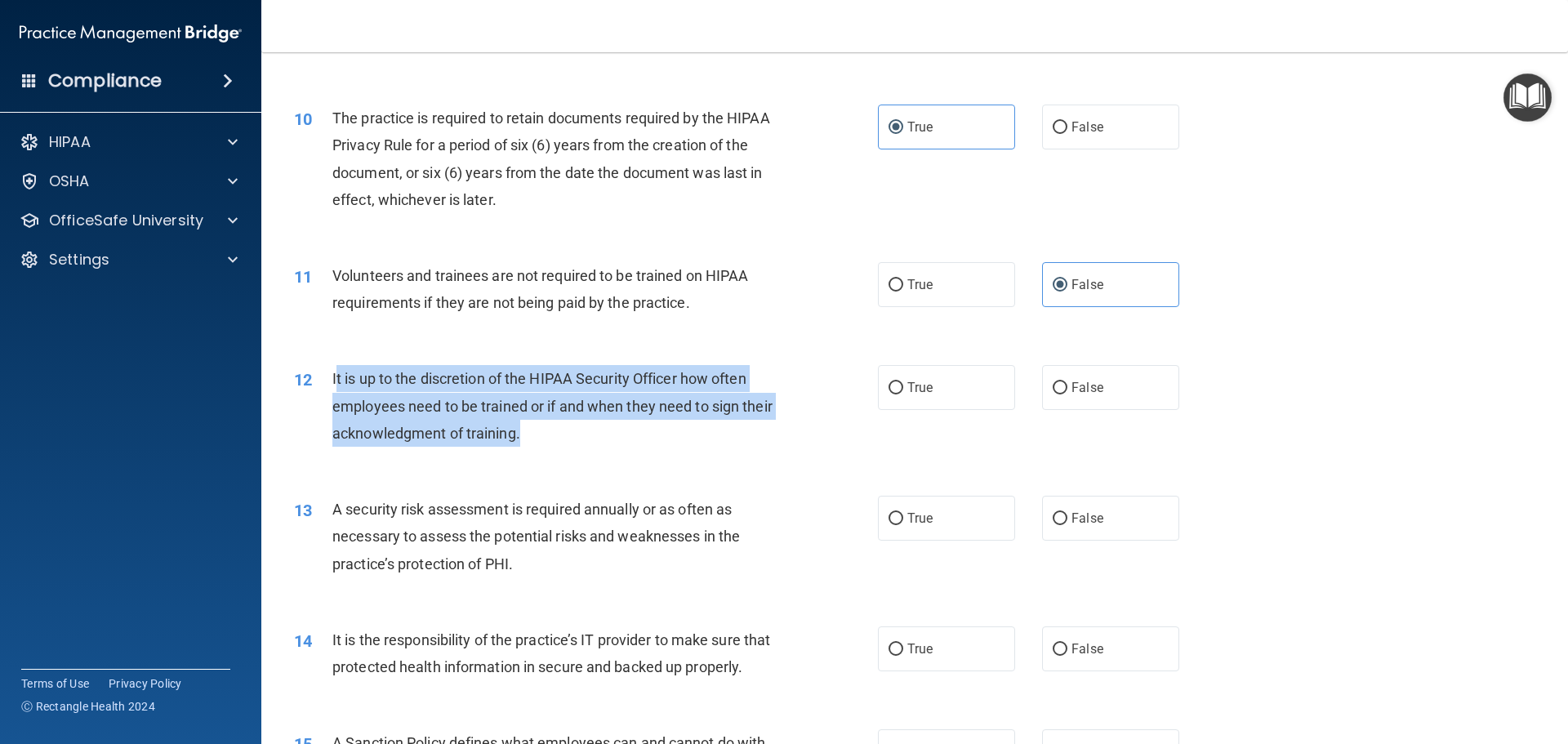
drag, startPoint x: 561, startPoint y: 436, endPoint x: 336, endPoint y: 373, distance: 233.7
click at [336, 373] on div "It is up to the discretion of the HIPAA Security Officer how often employees ne…" at bounding box center [561, 406] width 456 height 82
copy span "t is up to the discretion of the HIPAA Security Officer how often employees nee…"
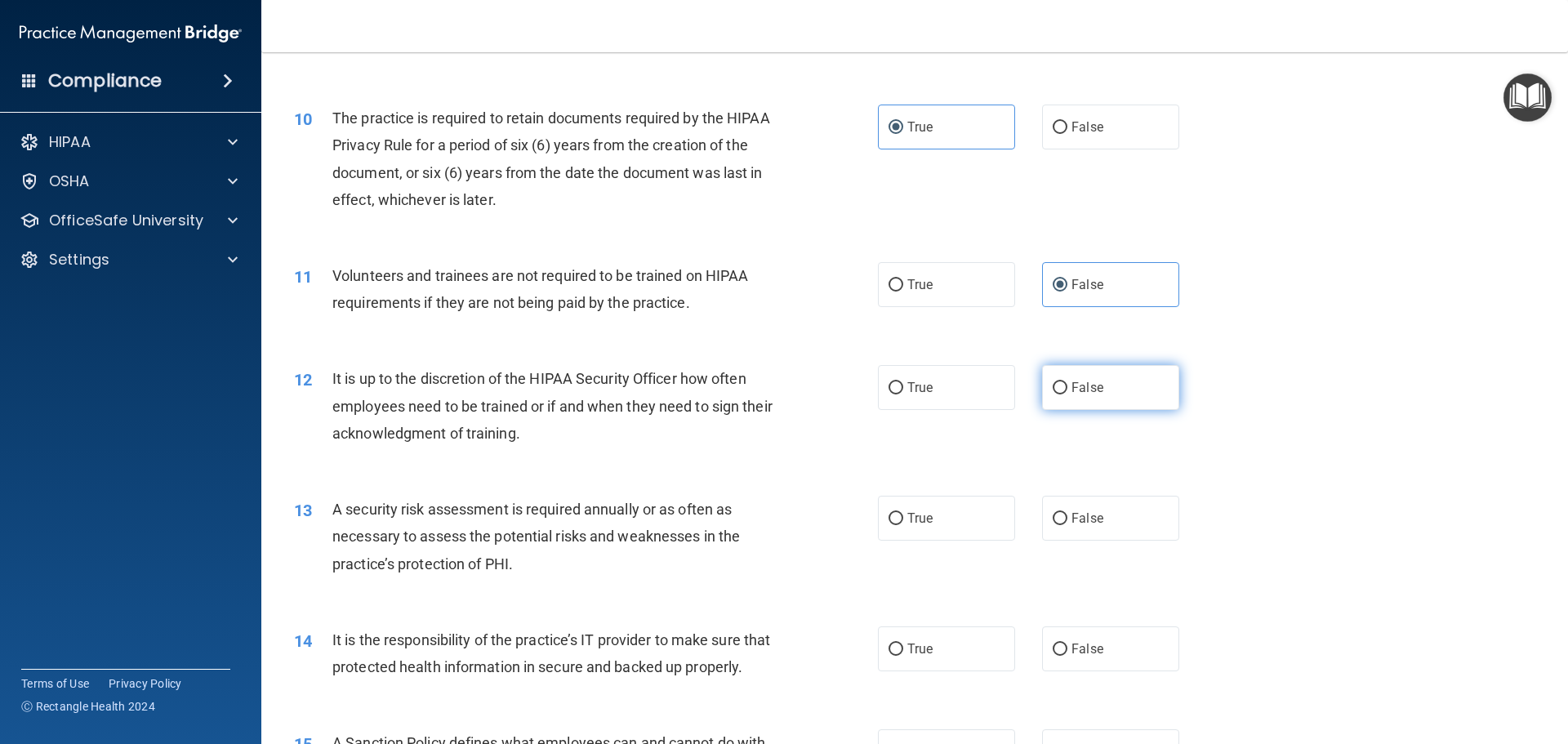
click at [1116, 401] on label "False" at bounding box center [1111, 388] width 137 height 45
click at [1068, 395] on input "False" at bounding box center [1060, 388] width 15 height 12
radio input "true"
click at [944, 510] on label "True" at bounding box center [946, 519] width 137 height 45
click at [903, 513] on input "True" at bounding box center [896, 519] width 15 height 12
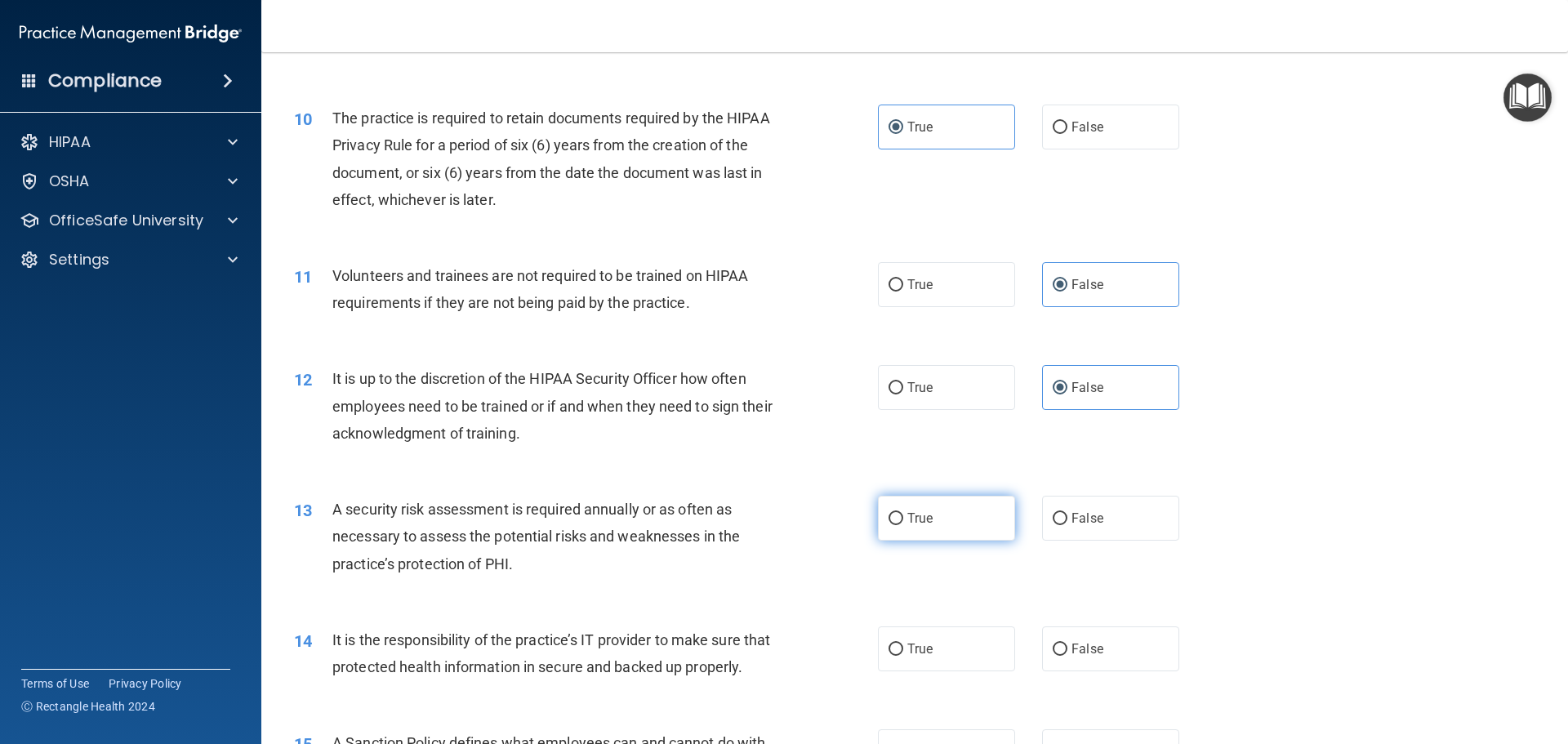
radio input "true"
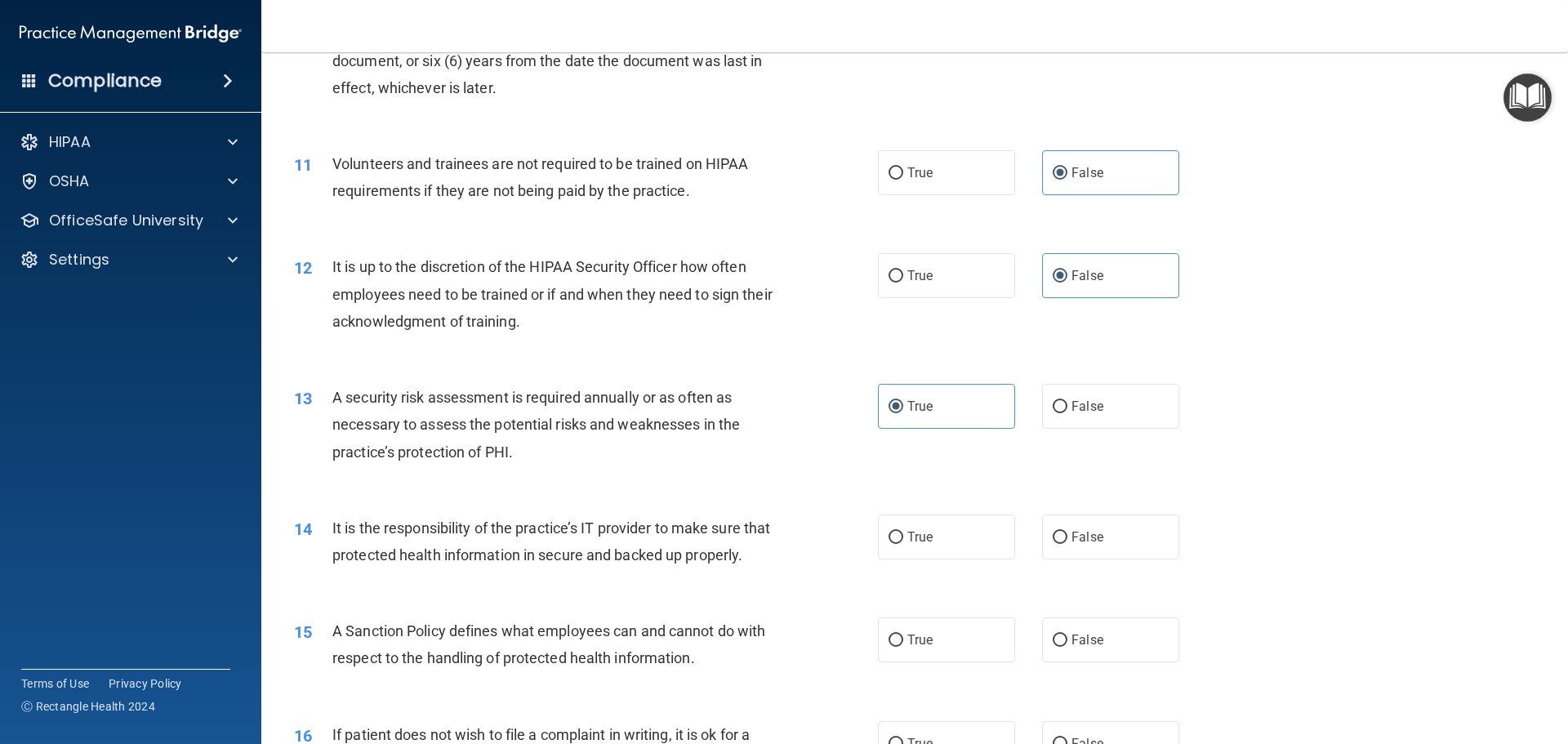
scroll to position [1552, 0]
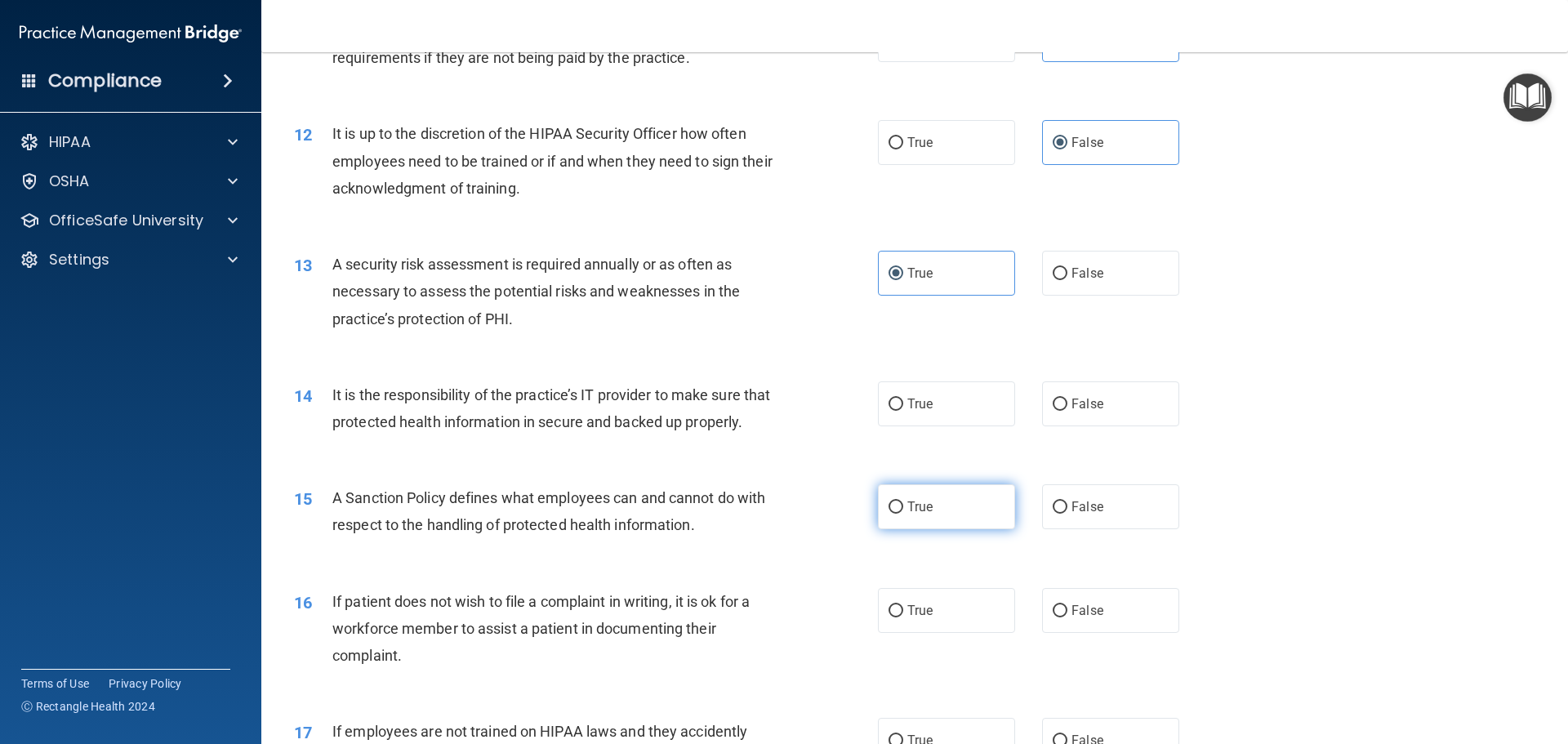
click at [938, 529] on label "True" at bounding box center [946, 507] width 137 height 45
click at [903, 514] on input "True" at bounding box center [896, 507] width 15 height 12
radio input "true"
click at [945, 417] on label "True" at bounding box center [946, 404] width 137 height 45
click at [903, 411] on input "True" at bounding box center [896, 404] width 15 height 12
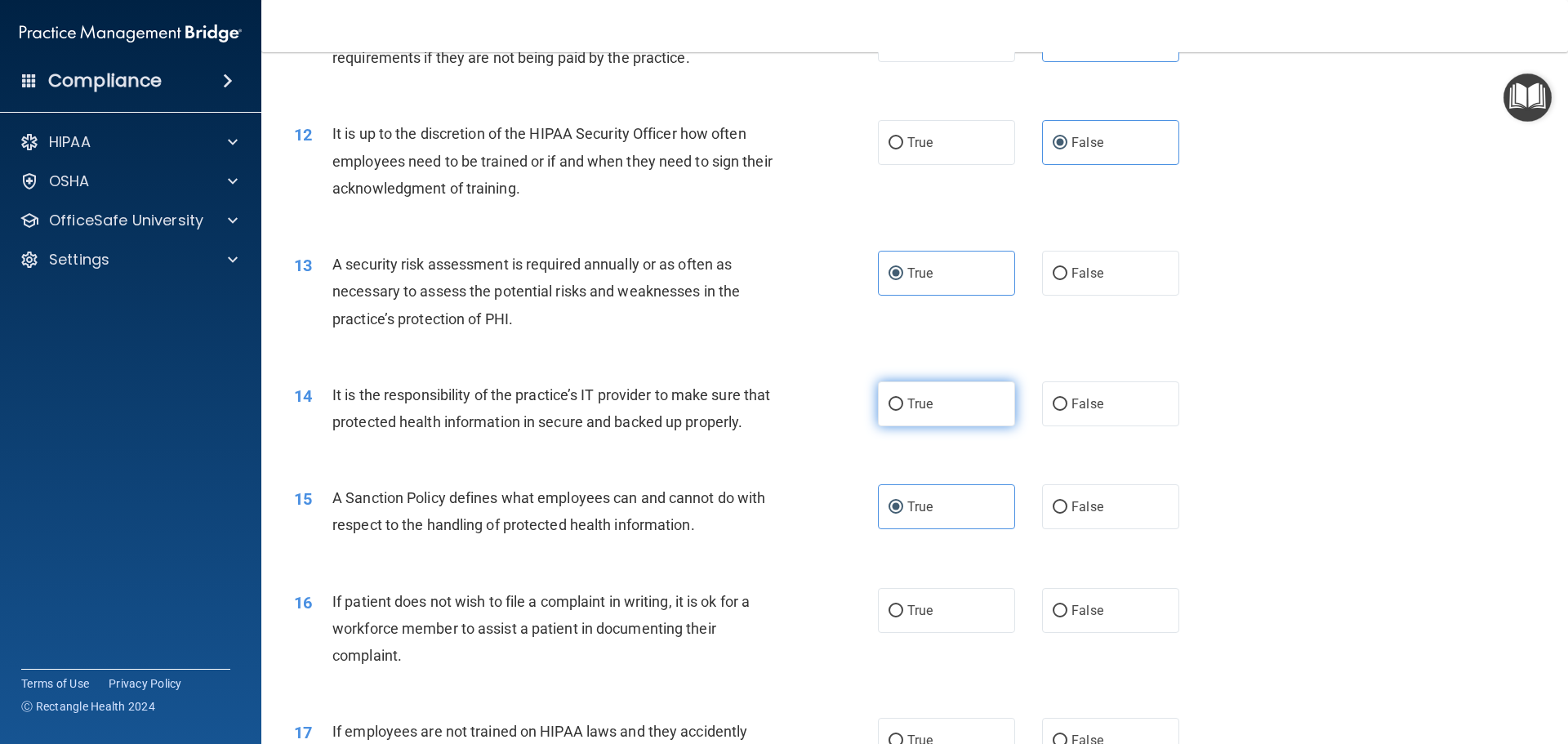
radio input "true"
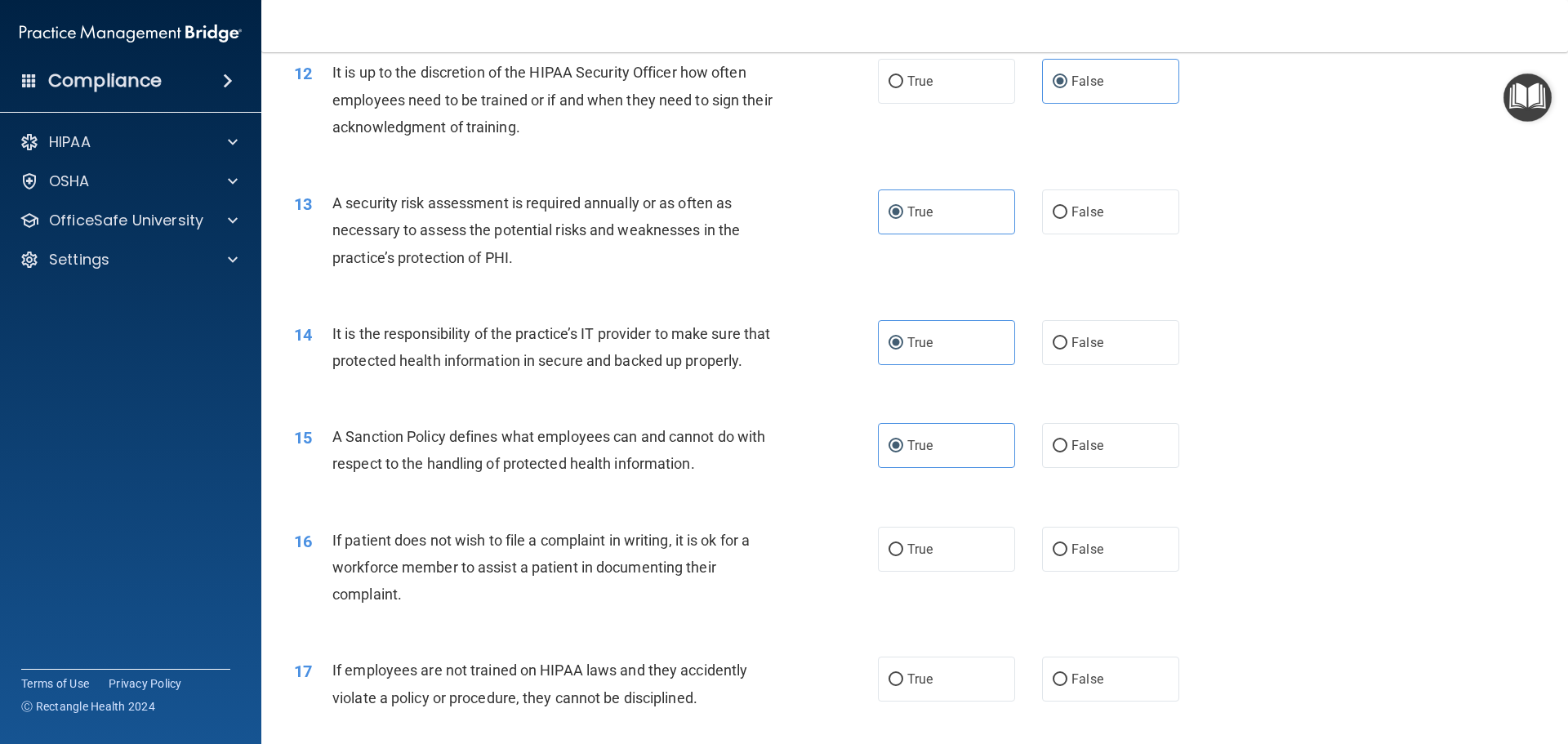
scroll to position [1715, 0]
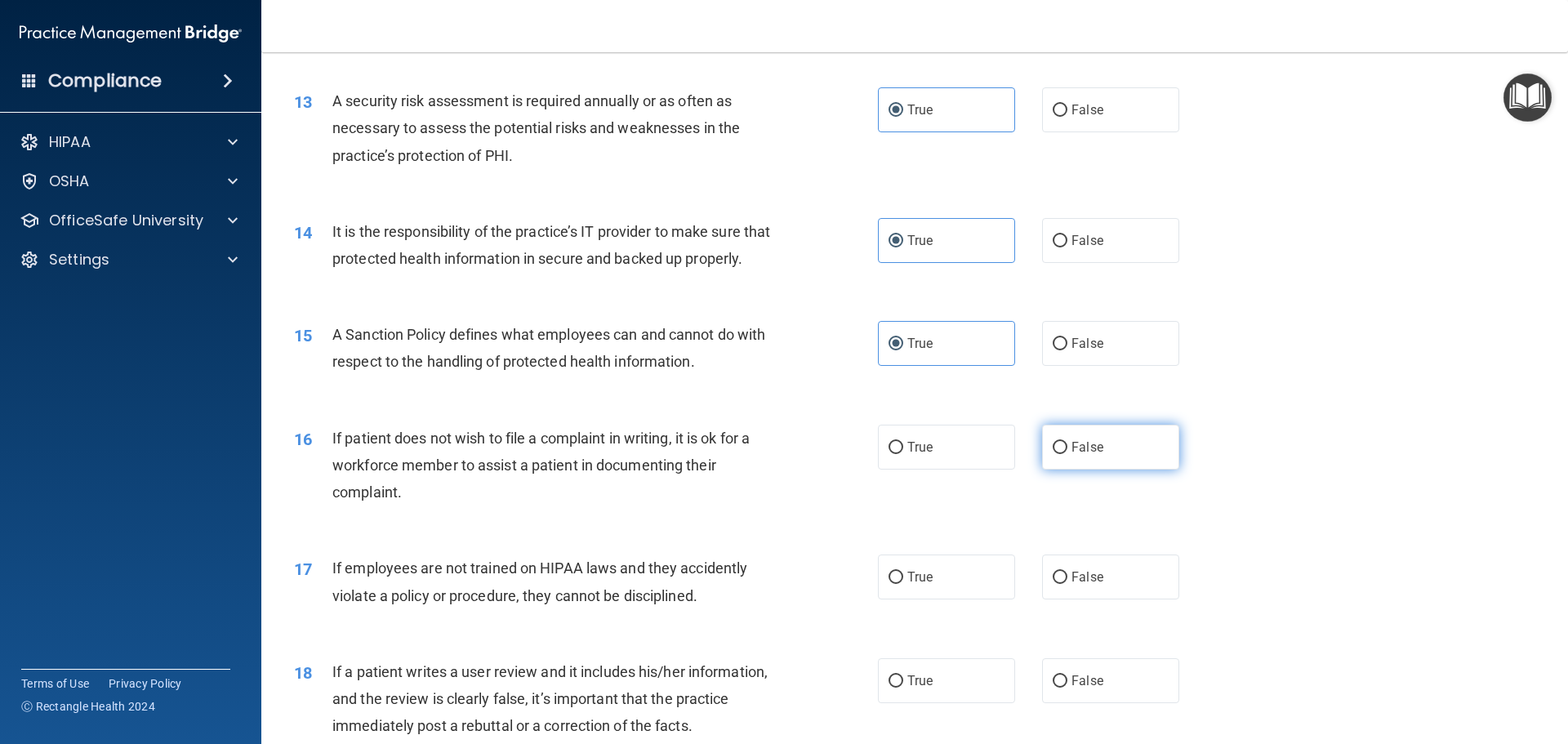
click at [1072, 470] on label "False" at bounding box center [1111, 447] width 137 height 45
click at [1068, 454] on input "False" at bounding box center [1060, 447] width 15 height 12
radio input "true"
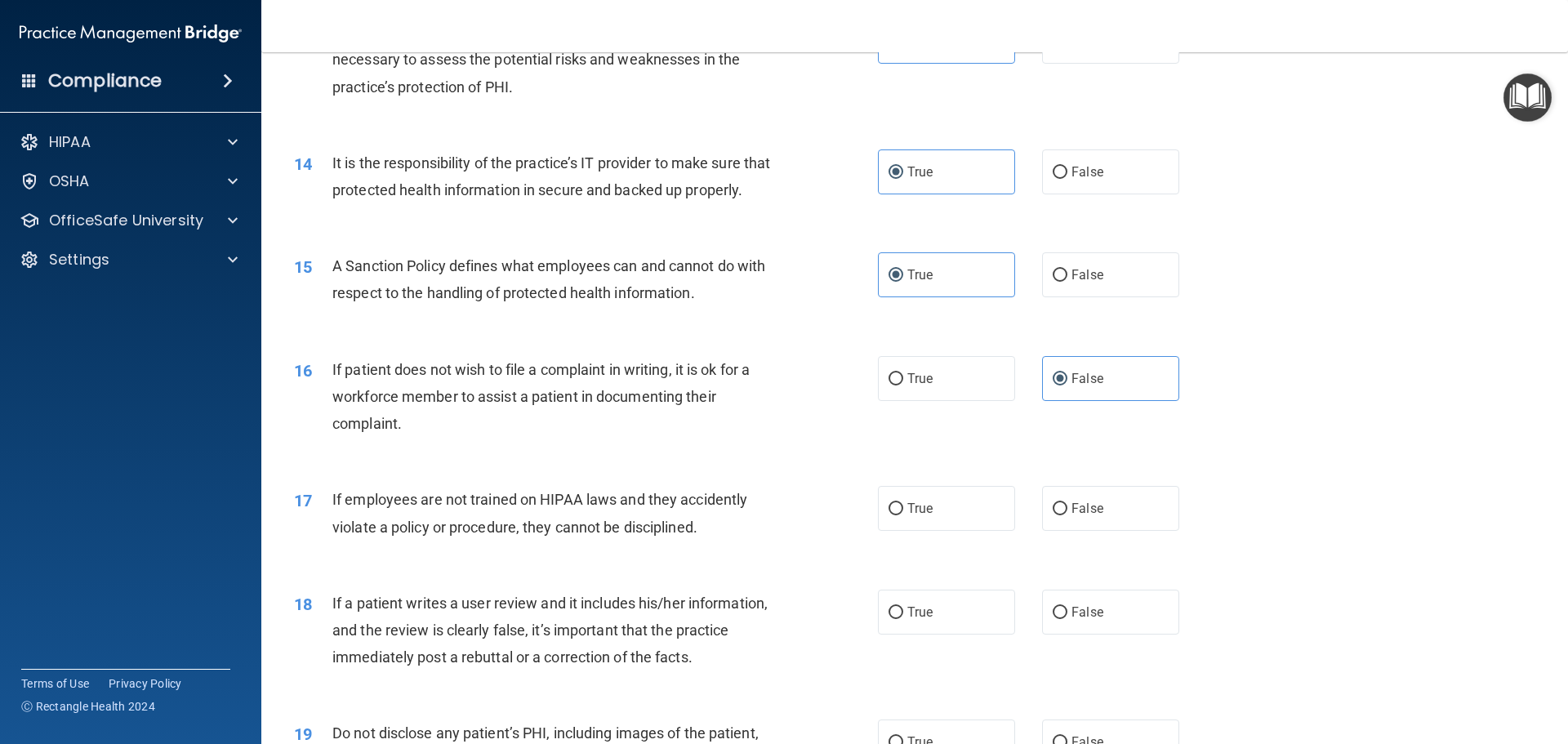
scroll to position [1879, 0]
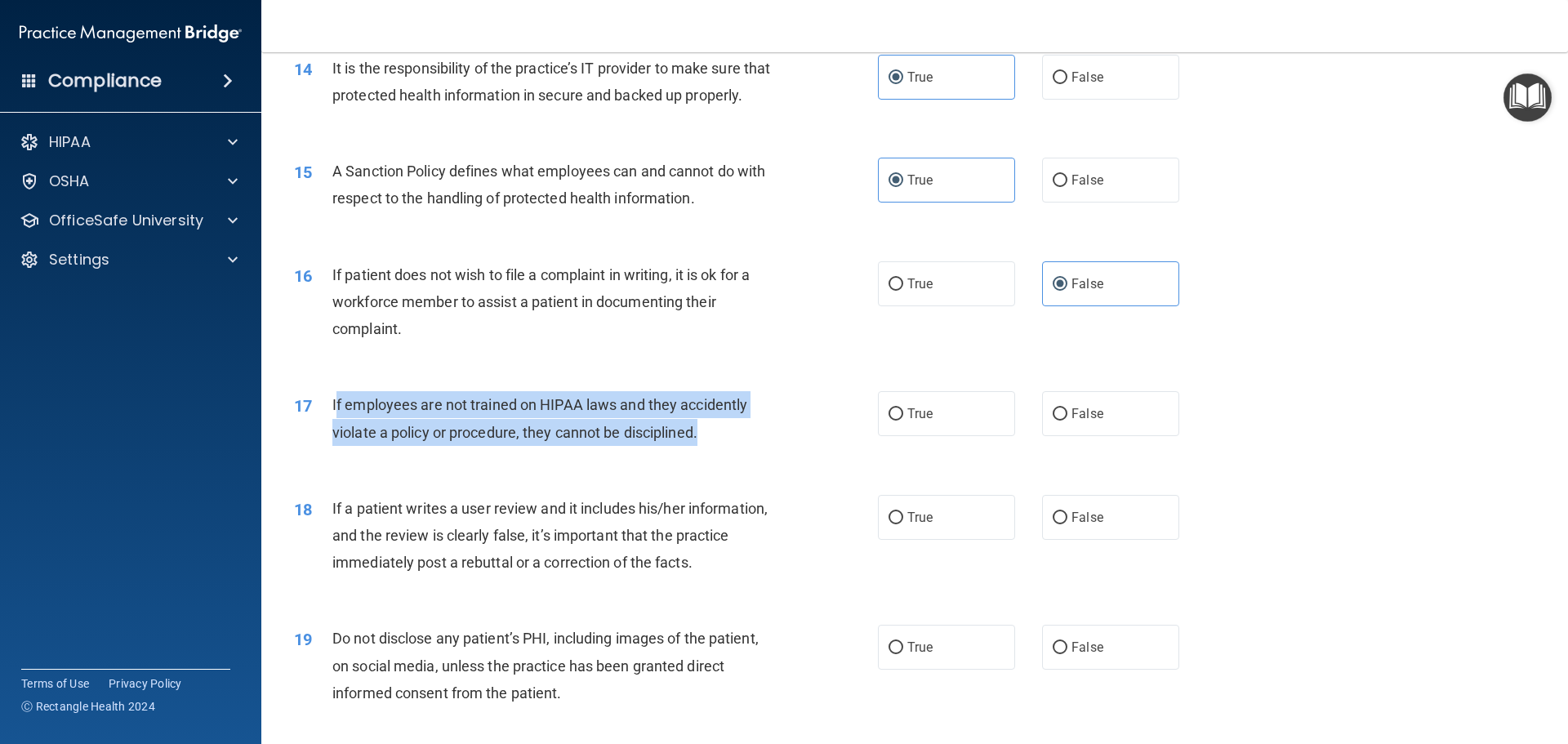
drag, startPoint x: 696, startPoint y: 467, endPoint x: 334, endPoint y: 424, distance: 364.5
click at [334, 424] on div "If employees are not trained on HIPAA laws and they accidently violate a policy…" at bounding box center [561, 418] width 456 height 54
copy span "f employees are not trained on HIPAA laws and they accidently violate a policy …"
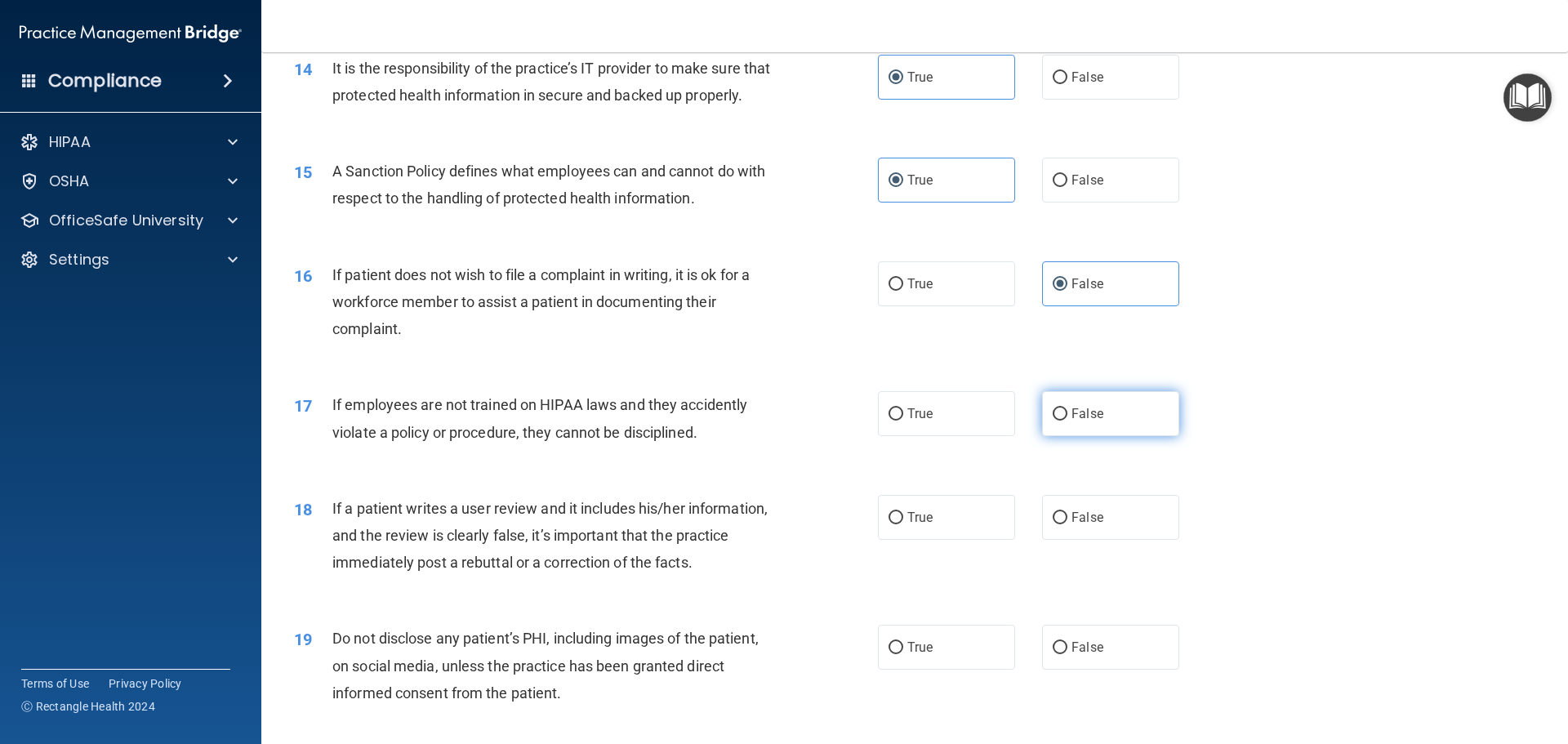
click at [1093, 436] on label "False" at bounding box center [1111, 414] width 137 height 45
click at [1068, 421] on input "False" at bounding box center [1060, 414] width 15 height 12
radio input "true"
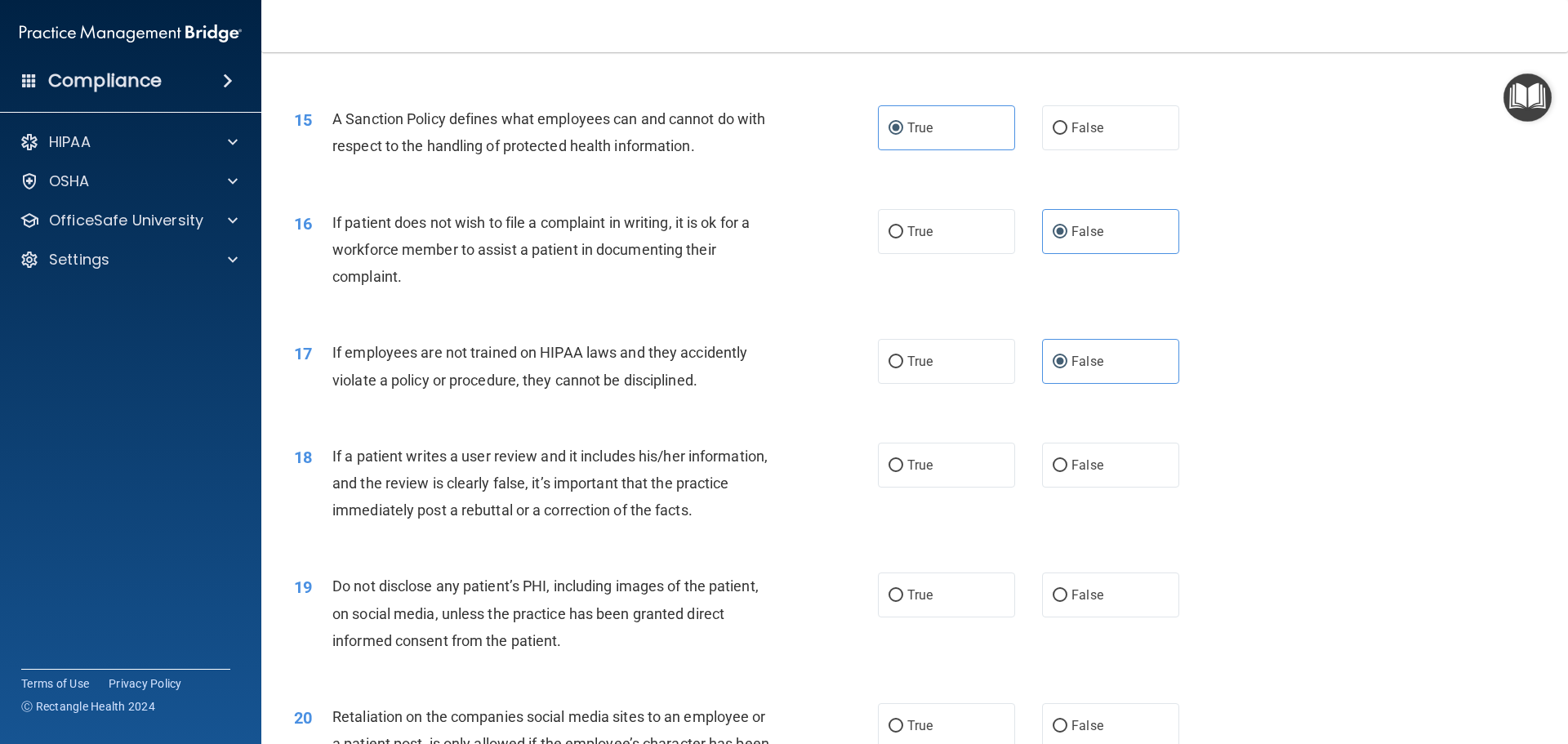
scroll to position [2124, 0]
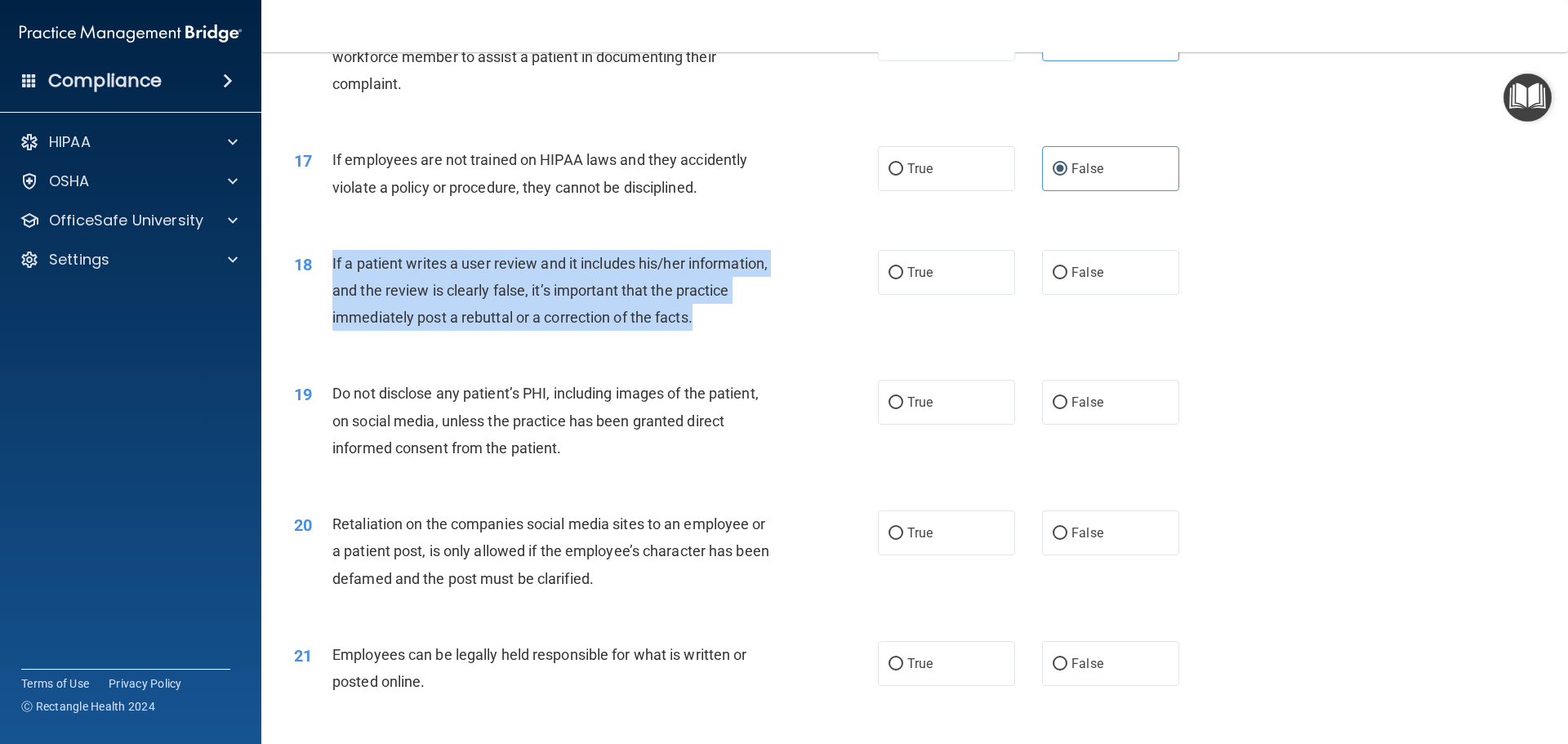
drag, startPoint x: 712, startPoint y: 349, endPoint x: 329, endPoint y: 289, distance: 387.7
click at [326, 287] on div "18 If a patient writes a user review and it includes his/her information, and t…" at bounding box center [586, 295] width 633 height 90
copy div "If a patient writes a user review and it includes his/her information, and the …"
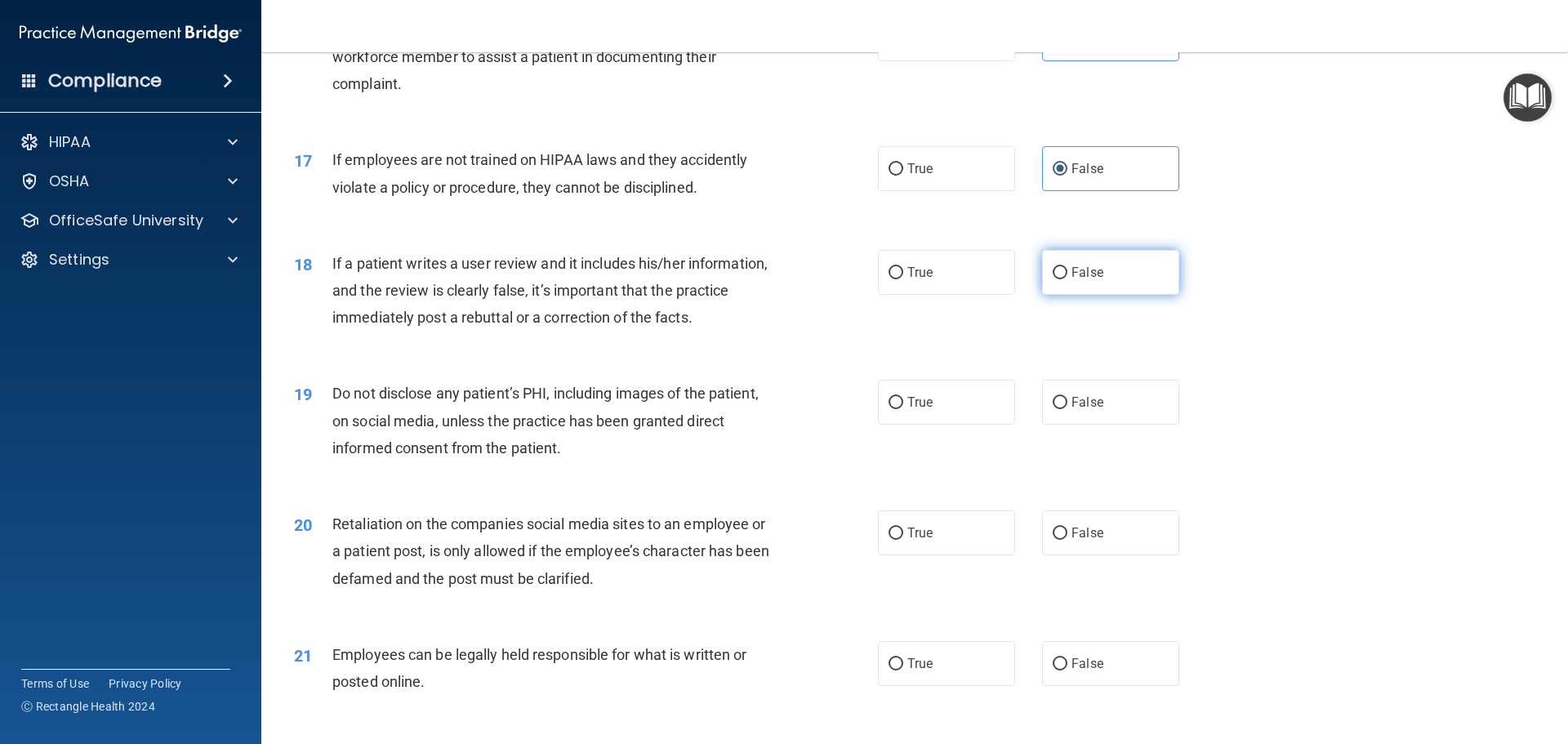
click at [1085, 295] on label "False" at bounding box center [1111, 272] width 137 height 45
click at [1068, 279] on input "False" at bounding box center [1060, 272] width 15 height 12
radio input "true"
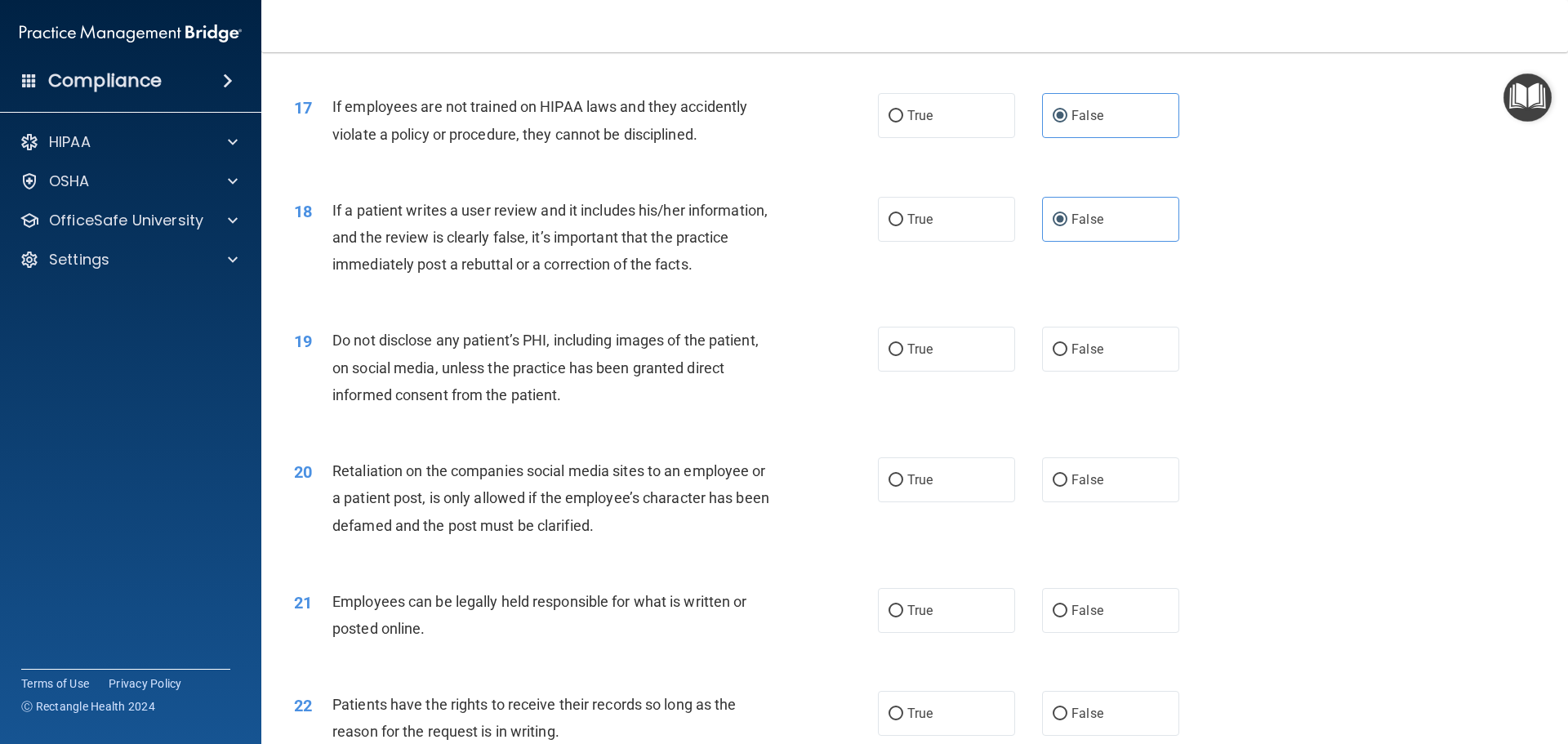
scroll to position [2206, 0]
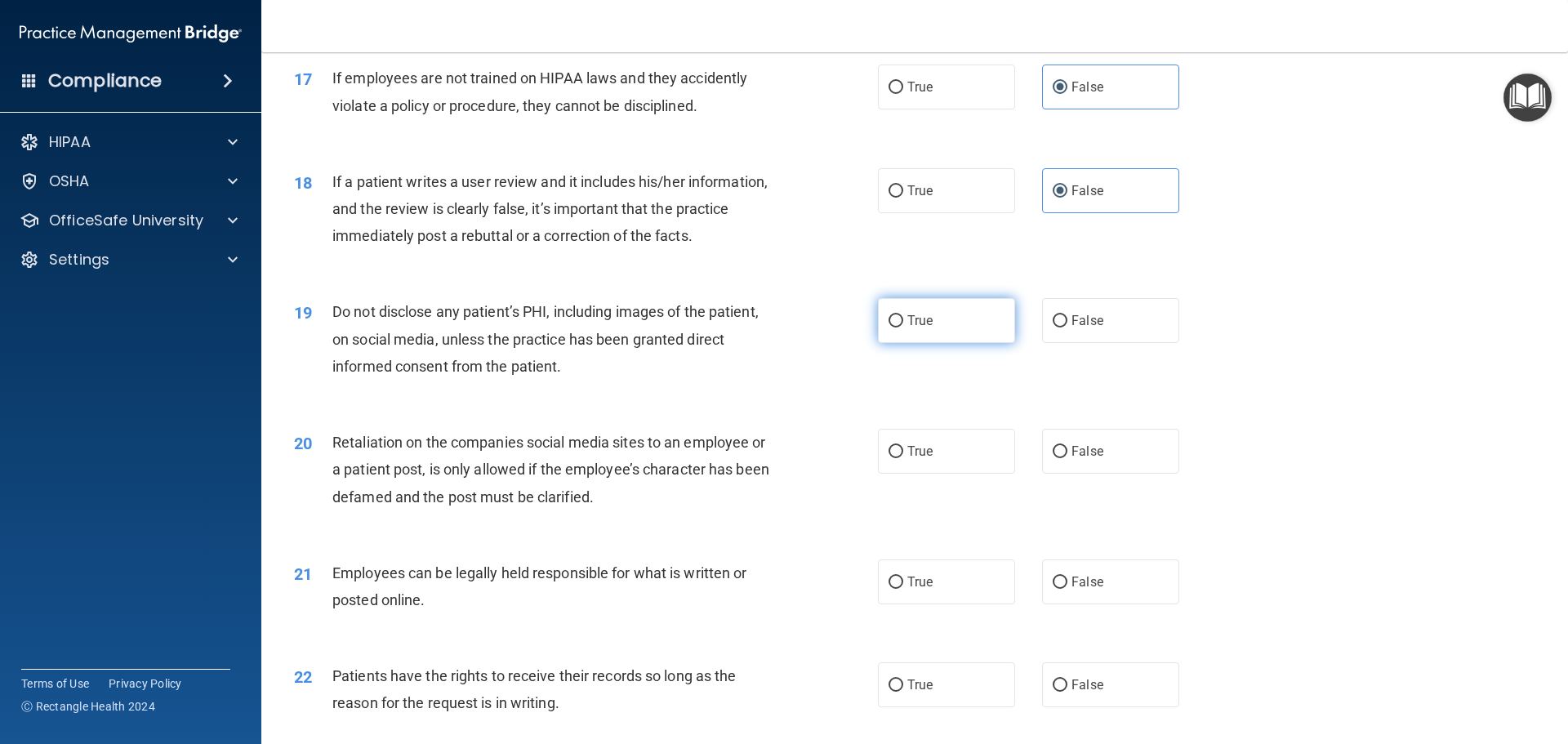
click at [926, 343] on label "True" at bounding box center [946, 320] width 137 height 45
click at [903, 328] on input "True" at bounding box center [896, 321] width 15 height 12
radio input "true"
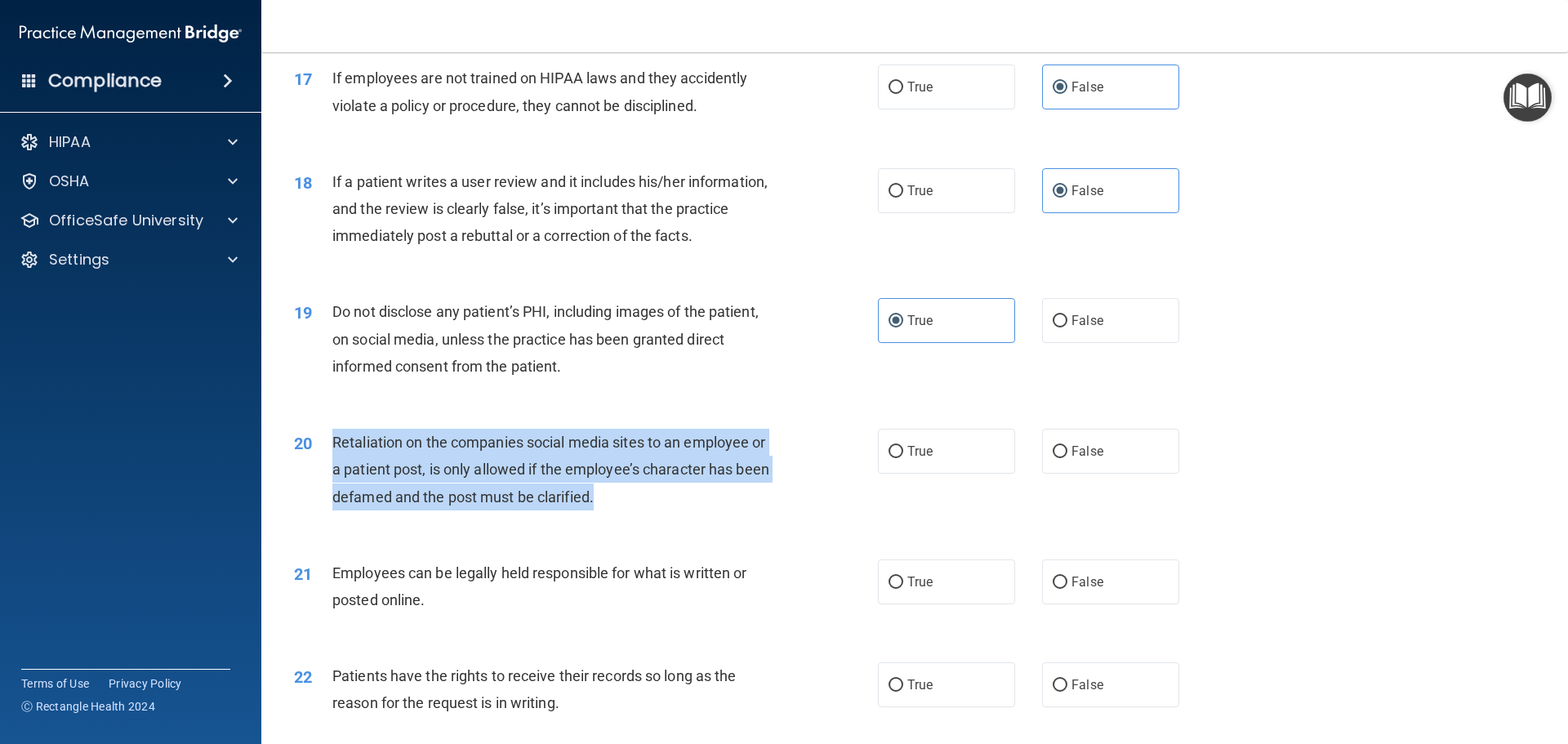
drag, startPoint x: 610, startPoint y: 520, endPoint x: 327, endPoint y: 471, distance: 287.2
click at [327, 471] on div "20 Retaliation on the companies social media sites to an employee or a patient …" at bounding box center [586, 474] width 633 height 90
copy div "Retaliation on the companies social media sites to an employee or a patient pos…"
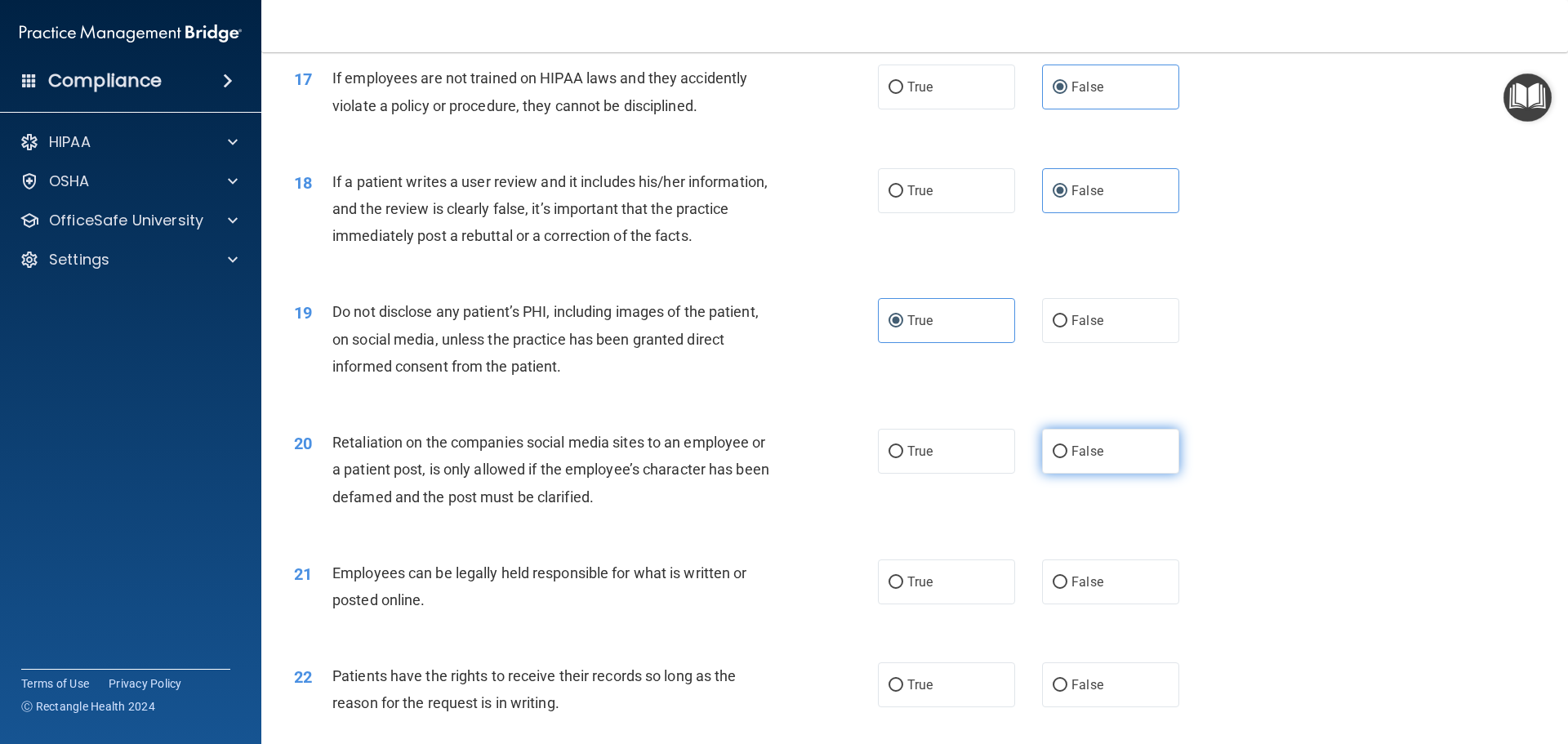
click at [1091, 463] on label "False" at bounding box center [1111, 452] width 137 height 45
click at [1068, 458] on input "False" at bounding box center [1060, 452] width 15 height 12
radio input "true"
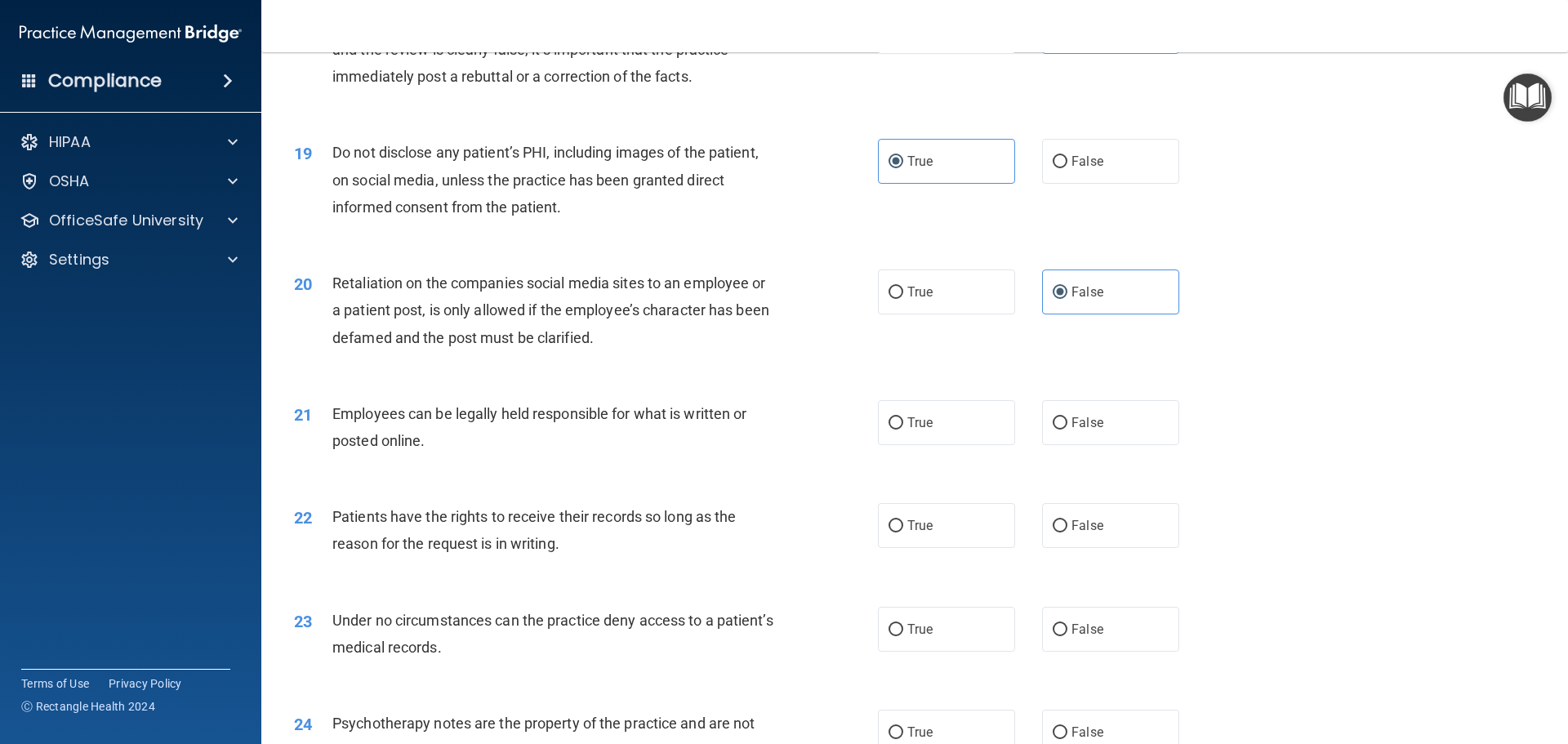
scroll to position [2369, 0]
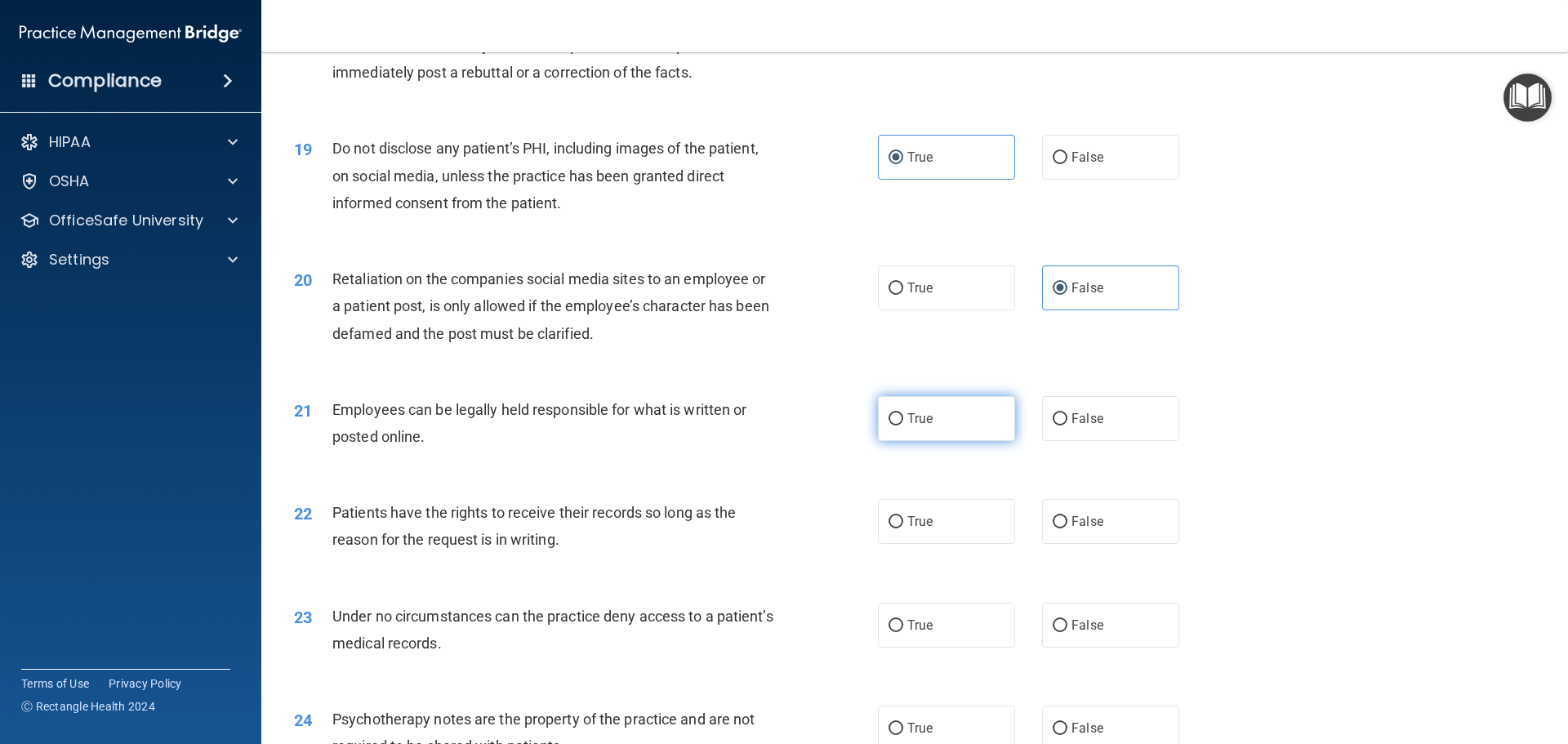
click at [916, 426] on span "True" at bounding box center [919, 418] width 25 height 16
click at [903, 426] on input "True" at bounding box center [896, 419] width 15 height 12
radio input "true"
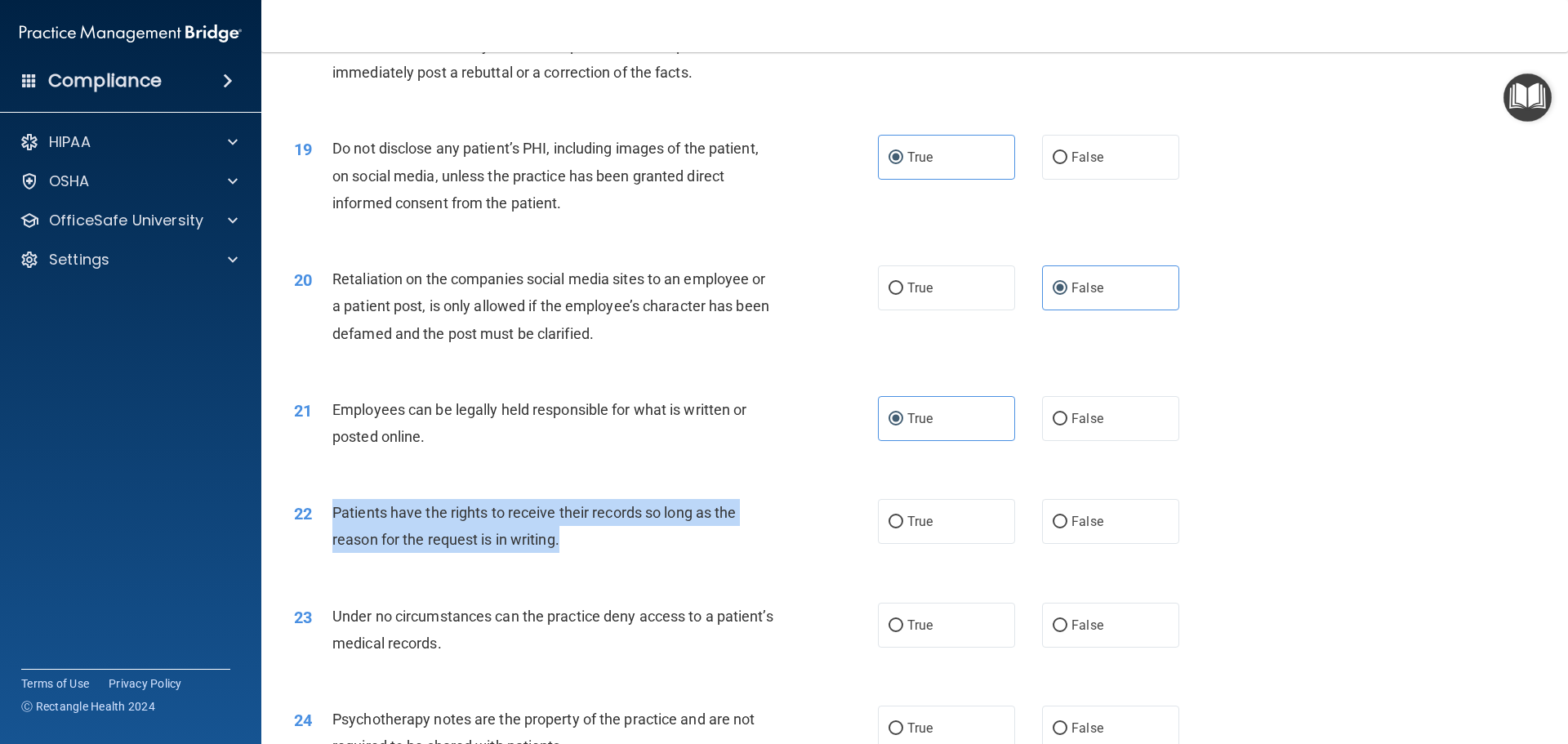
drag, startPoint x: 573, startPoint y: 573, endPoint x: 334, endPoint y: 535, distance: 242.0
click at [334, 535] on div "Patients have the rights to receive their records so long as the reason for the…" at bounding box center [561, 525] width 456 height 54
copy span "Patients have the rights to receive their records so long as the reason for the…"
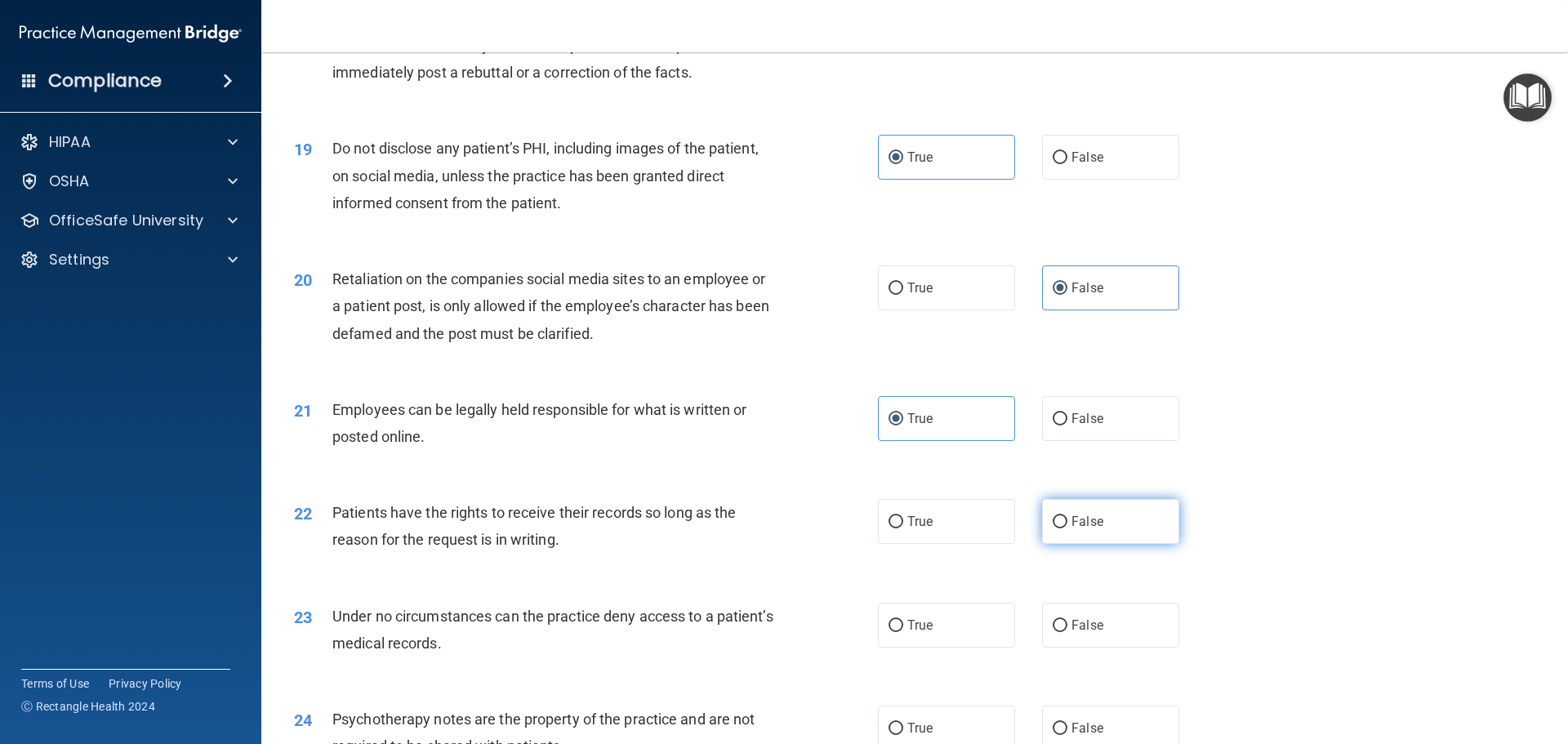
click at [1108, 543] on label "False" at bounding box center [1111, 521] width 137 height 45
click at [1068, 529] on input "False" at bounding box center [1060, 522] width 15 height 12
radio input "true"
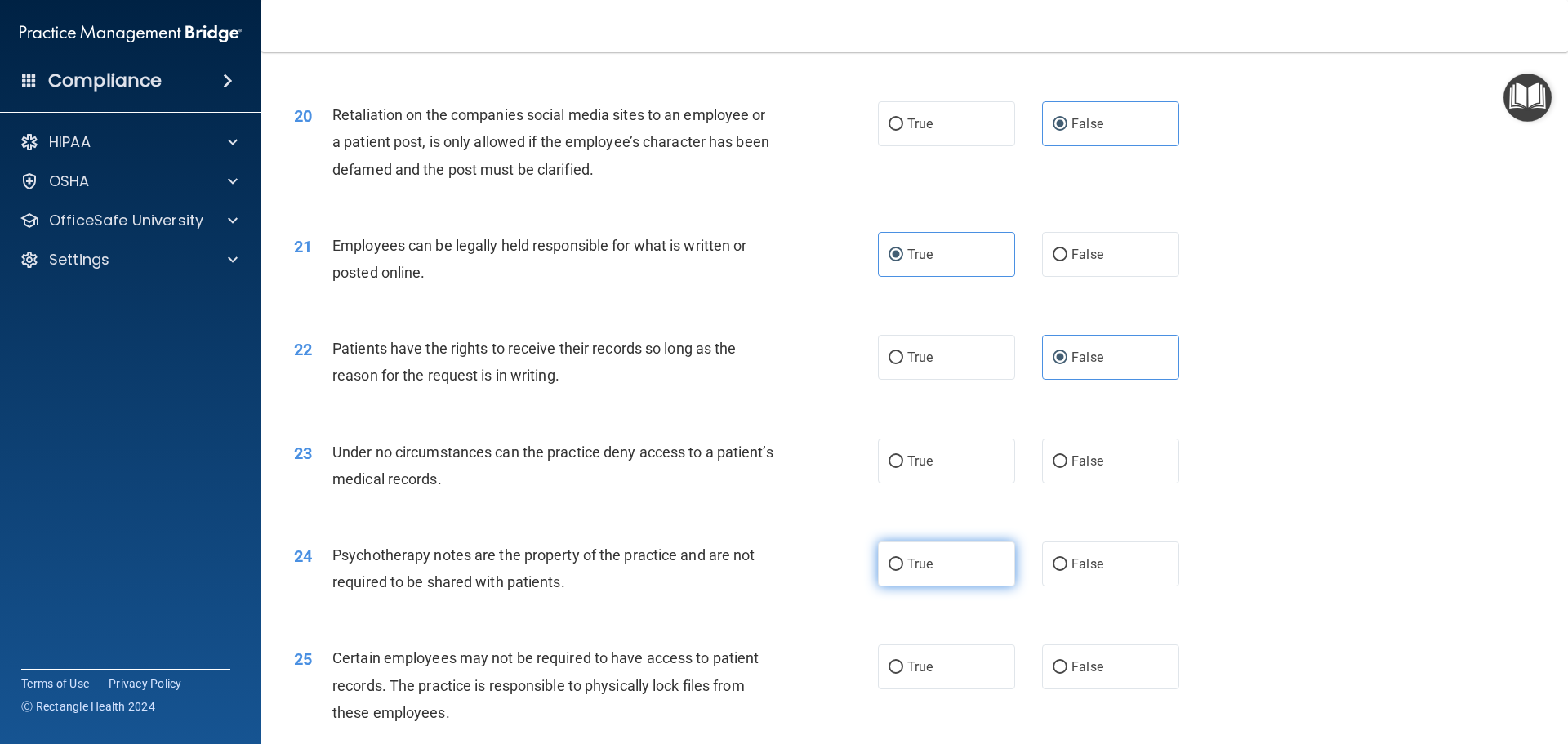
scroll to position [2614, 0]
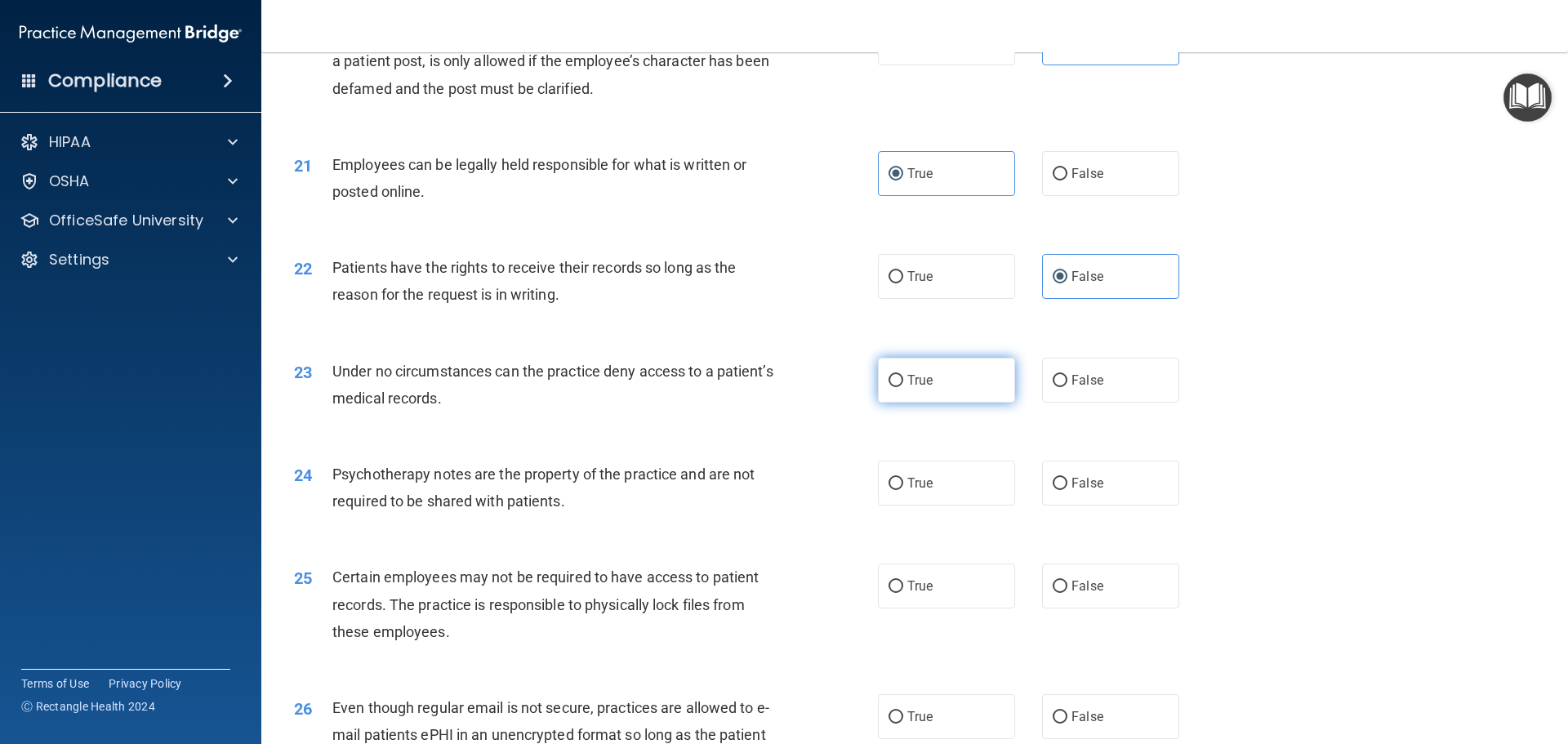
drag, startPoint x: 923, startPoint y: 399, endPoint x: 906, endPoint y: 404, distance: 17.7
click at [923, 388] on span "True" at bounding box center [919, 380] width 25 height 16
click at [903, 387] on input "True" at bounding box center [896, 380] width 15 height 12
radio input "true"
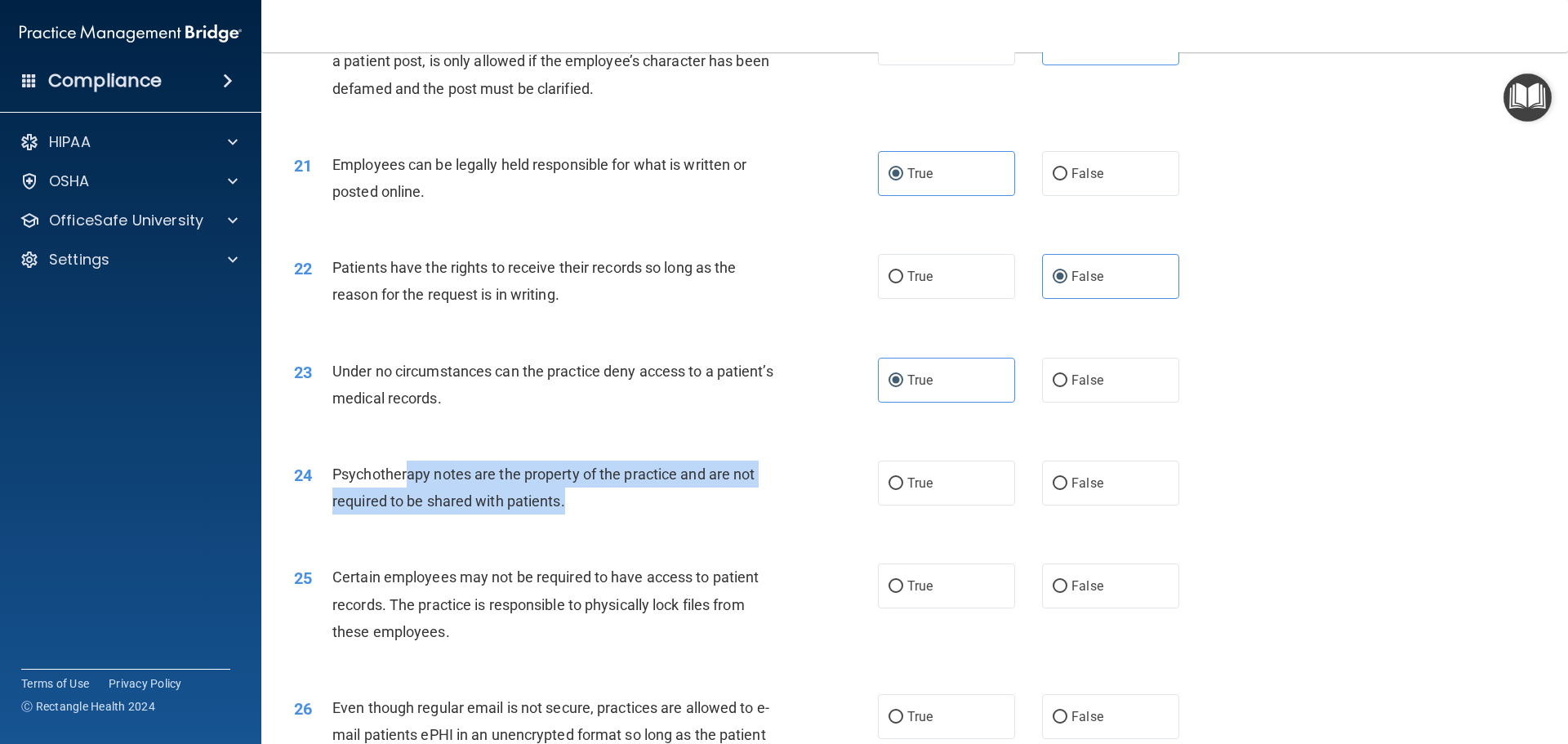
drag, startPoint x: 535, startPoint y: 526, endPoint x: 681, endPoint y: 518, distance: 146.2
click at [498, 502] on div "Psychotherapy notes are the property of the practice and are not required to be…" at bounding box center [561, 487] width 456 height 54
click at [1053, 490] on input "False" at bounding box center [1060, 484] width 15 height 12
radio input "true"
click at [1057, 490] on input "False" at bounding box center [1060, 484] width 15 height 12
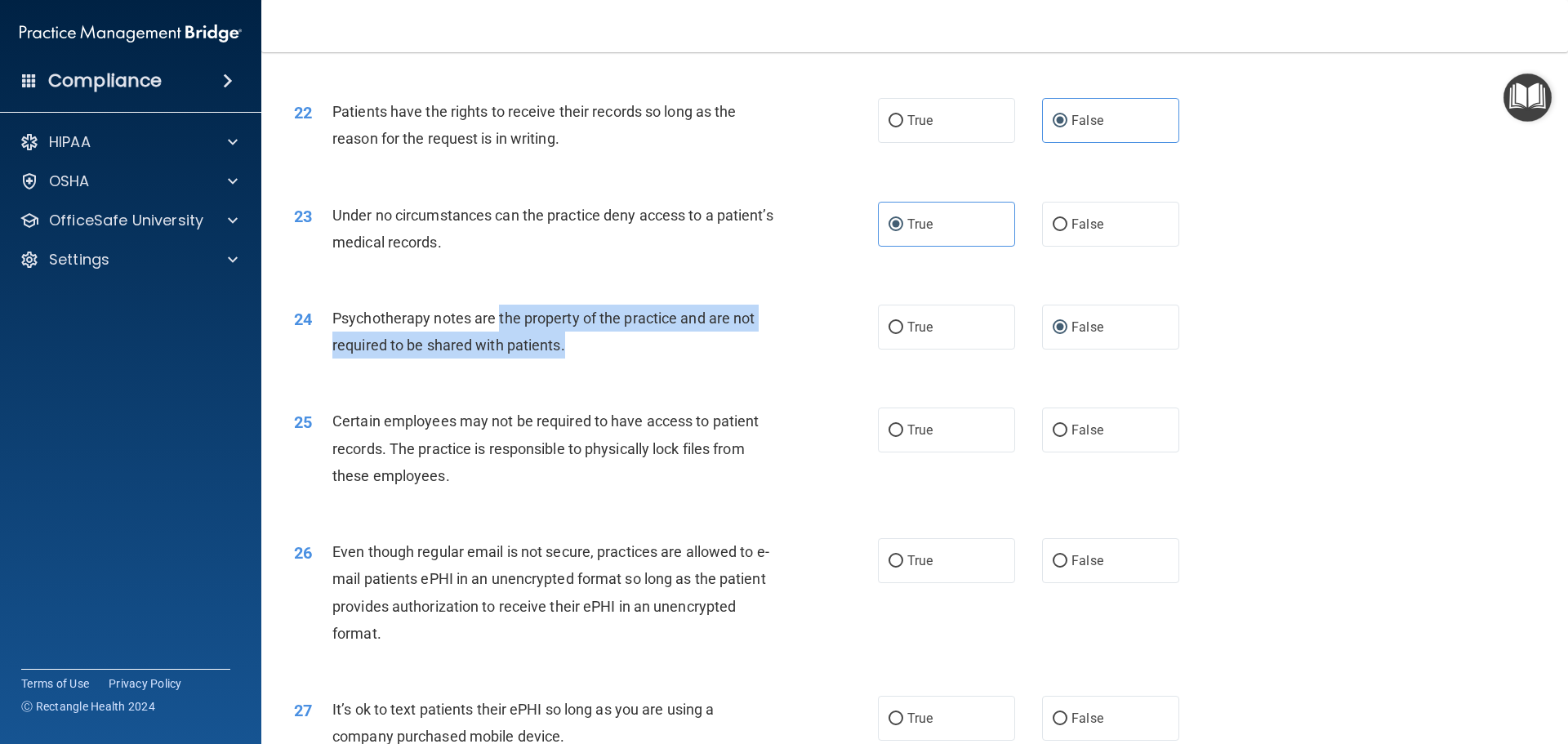
scroll to position [2778, 0]
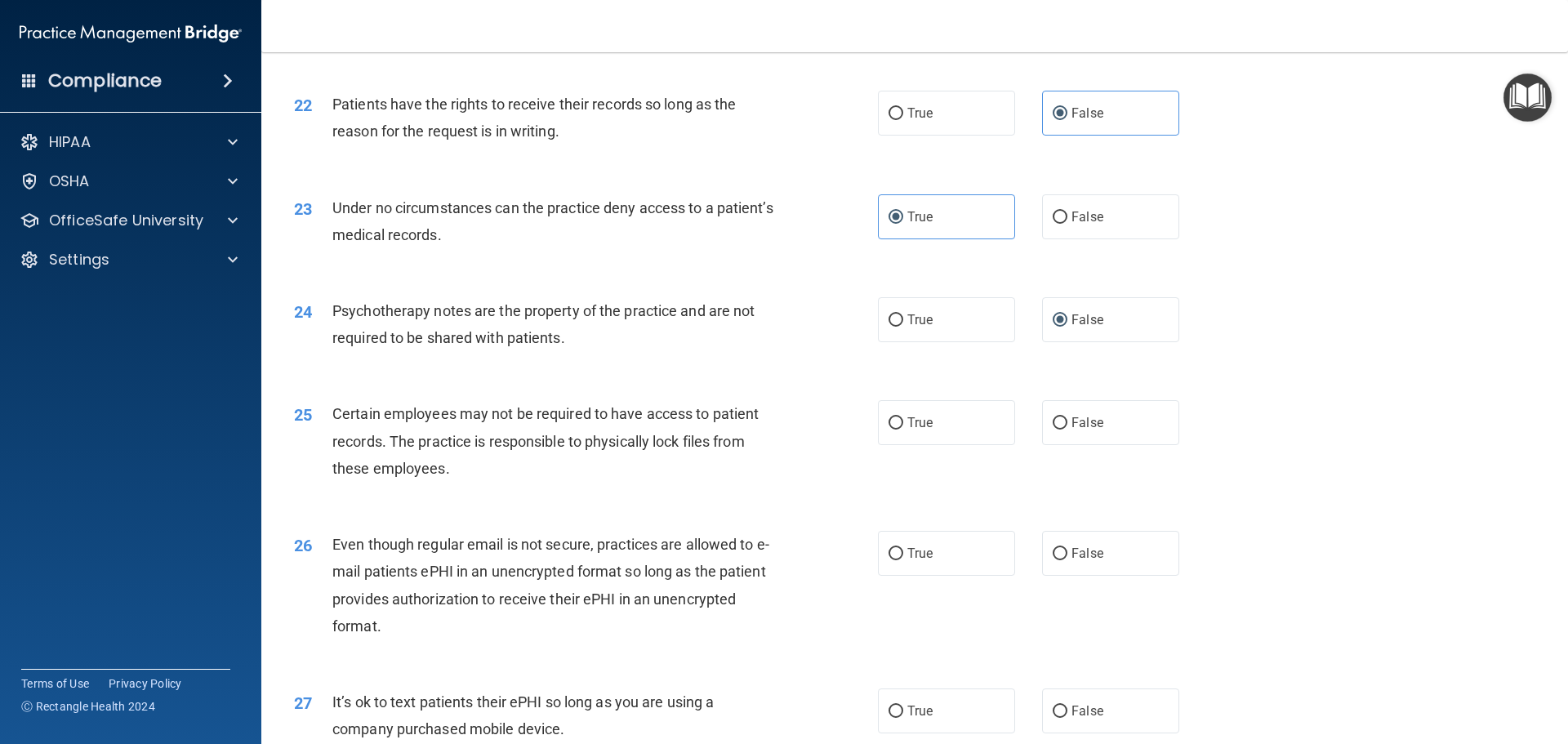
click at [595, 490] on div "25 Certain employees may not be required to have access to patient records. The…" at bounding box center [586, 445] width 633 height 90
click at [456, 482] on div "Certain employees may not be required to have access to patient records. The pr…" at bounding box center [561, 441] width 456 height 82
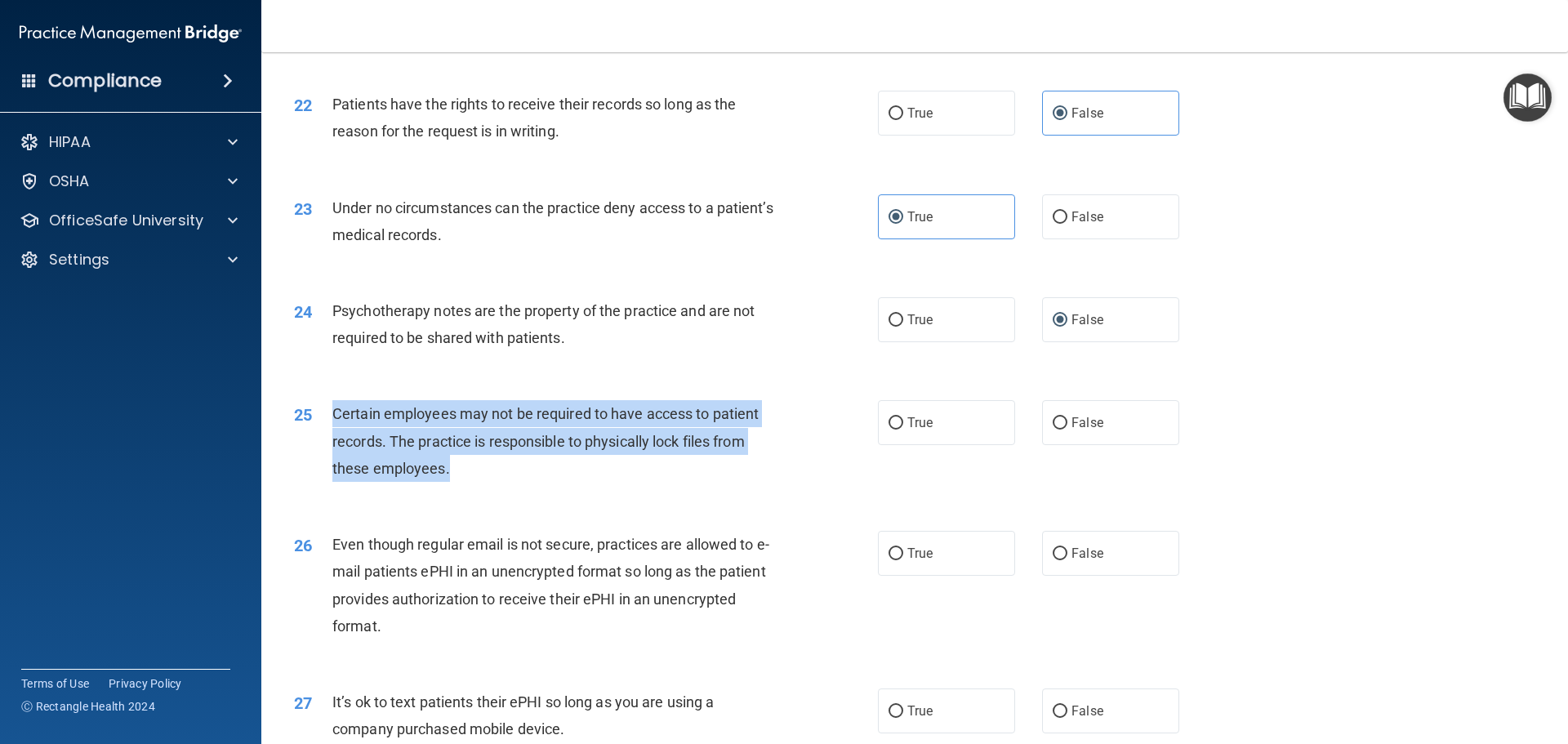
drag, startPoint x: 451, startPoint y: 495, endPoint x: 334, endPoint y: 437, distance: 130.6
click at [334, 437] on div "Certain employees may not be required to have access to patient records. The pr…" at bounding box center [561, 441] width 456 height 82
copy span "Certain employees may not be required to have access to patient records. The pr…"
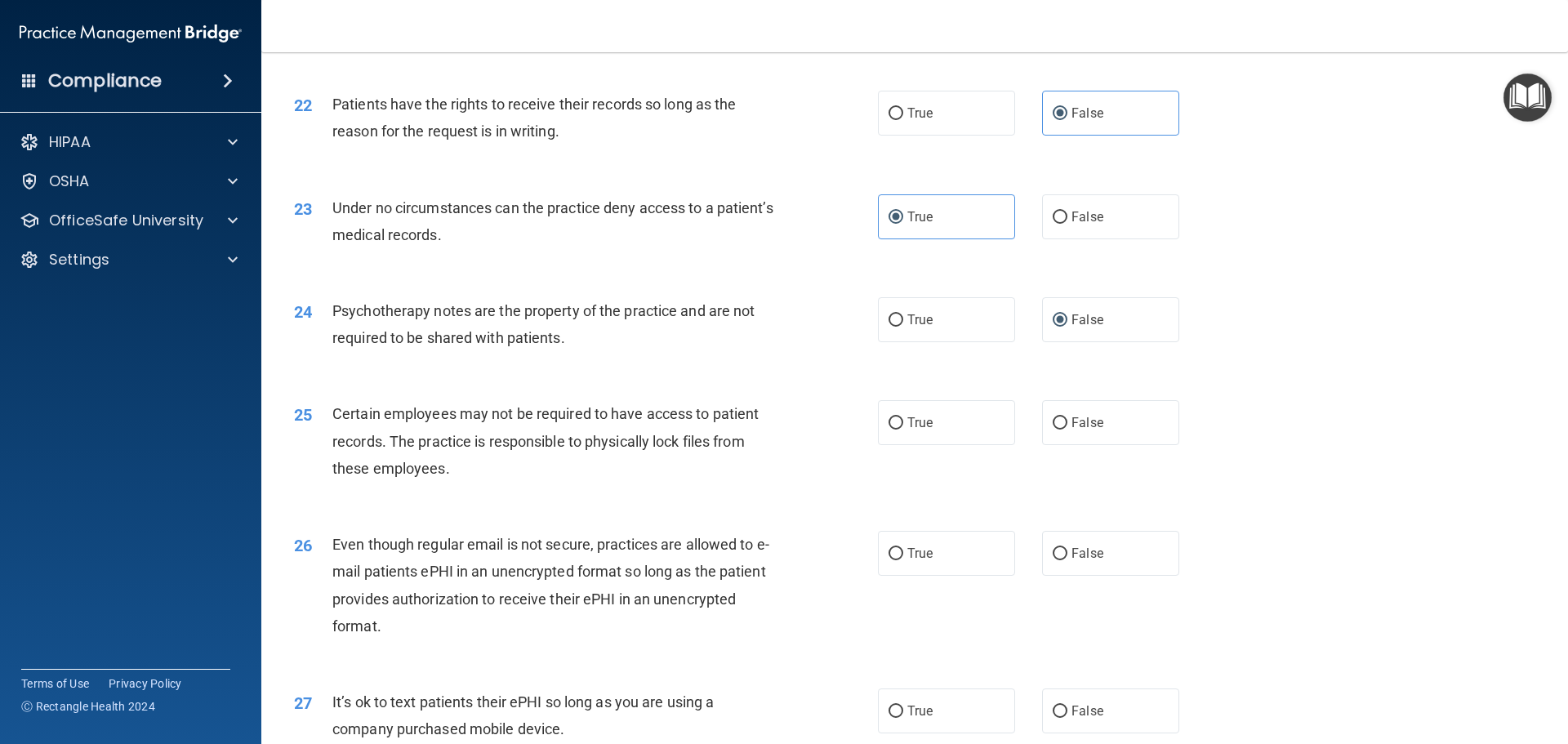
drag, startPoint x: 925, startPoint y: 433, endPoint x: 813, endPoint y: 488, distance: 124.8
click at [925, 435] on label "True" at bounding box center [946, 423] width 137 height 45
click at [903, 429] on input "True" at bounding box center [896, 423] width 15 height 12
radio input "true"
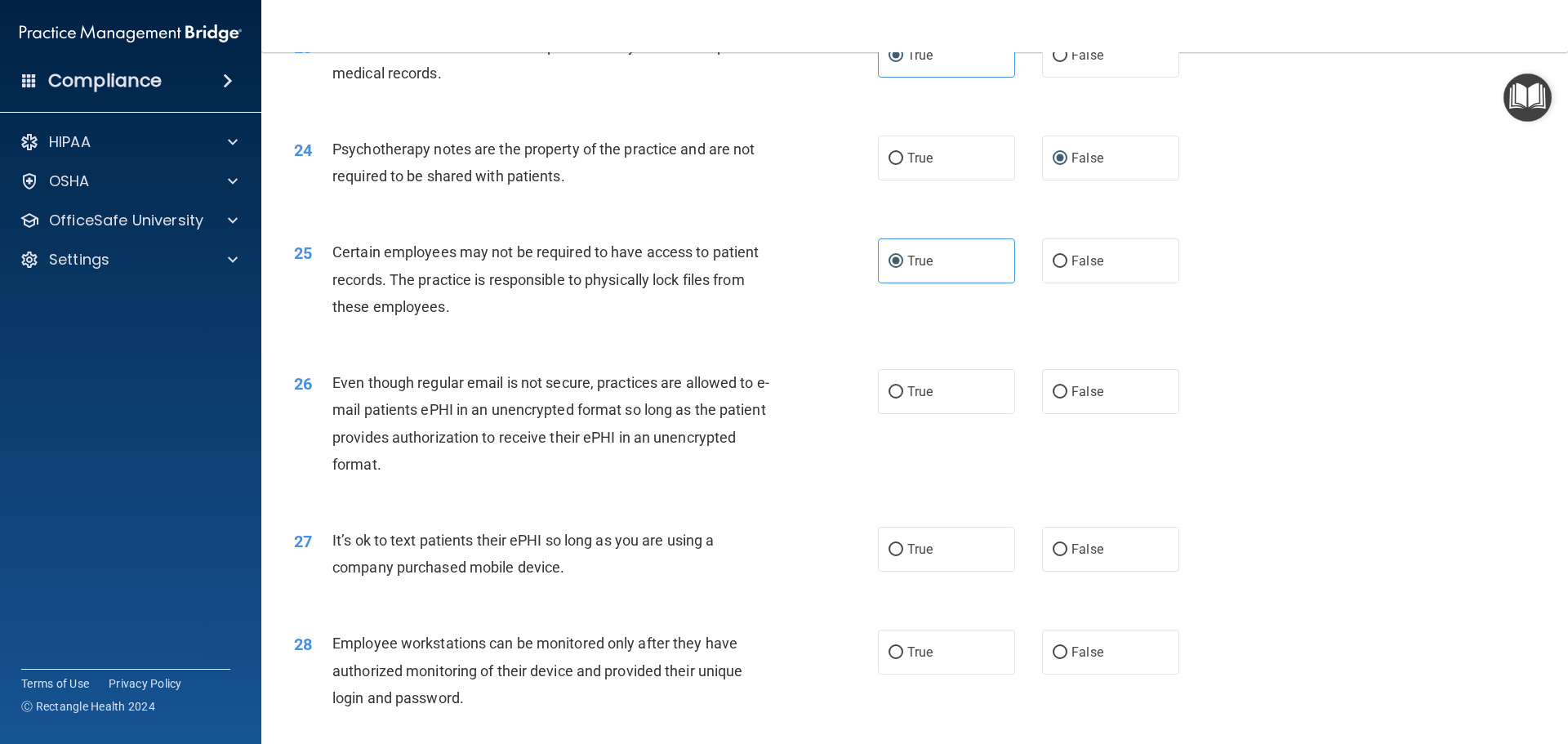
scroll to position [2940, 0]
click at [1081, 412] on label "False" at bounding box center [1111, 390] width 137 height 45
click at [1068, 397] on input "False" at bounding box center [1060, 391] width 15 height 12
radio input "true"
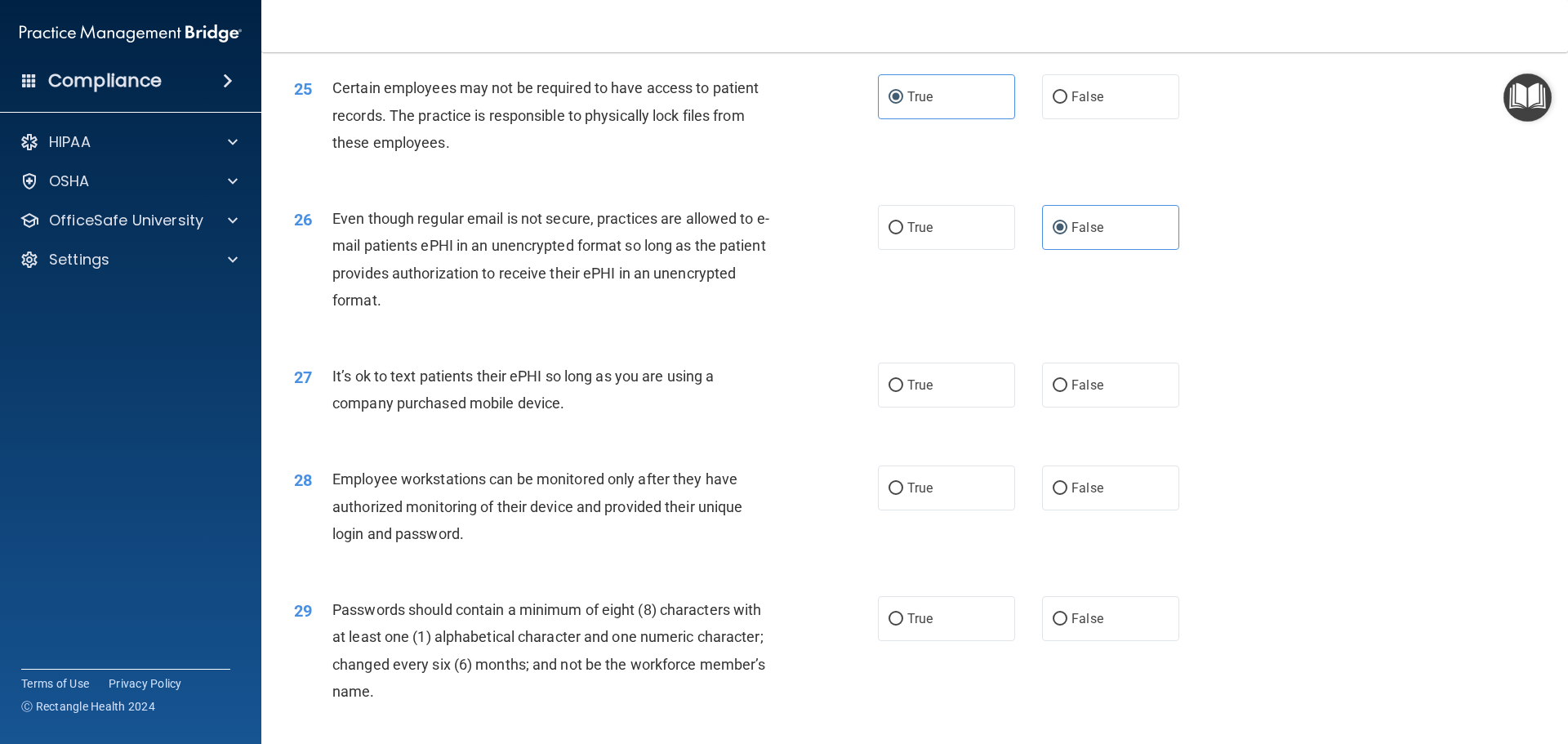
scroll to position [3104, 0]
click at [1085, 392] on span "False" at bounding box center [1087, 384] width 32 height 16
click at [1068, 392] on input "False" at bounding box center [1060, 384] width 15 height 12
radio input "true"
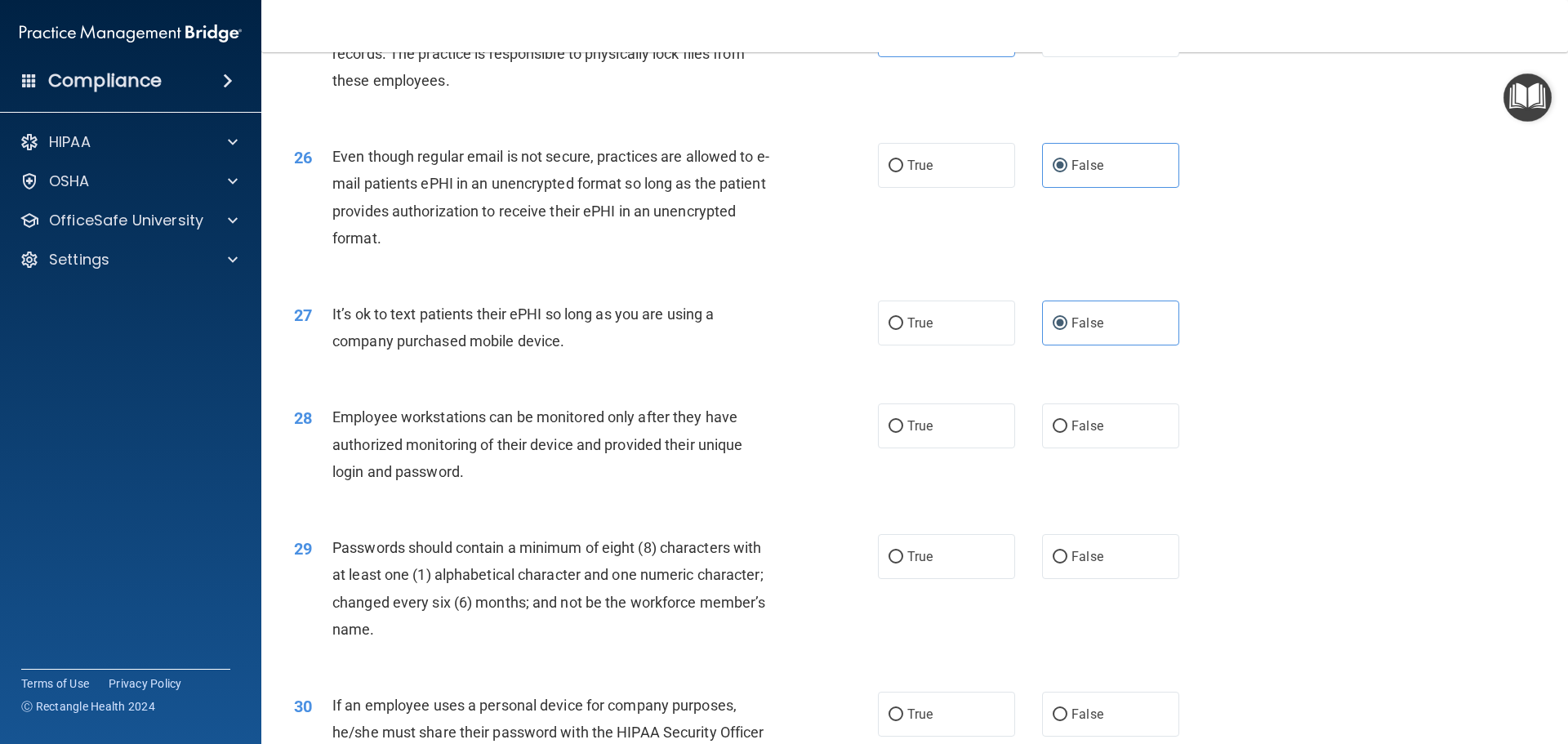
scroll to position [3267, 0]
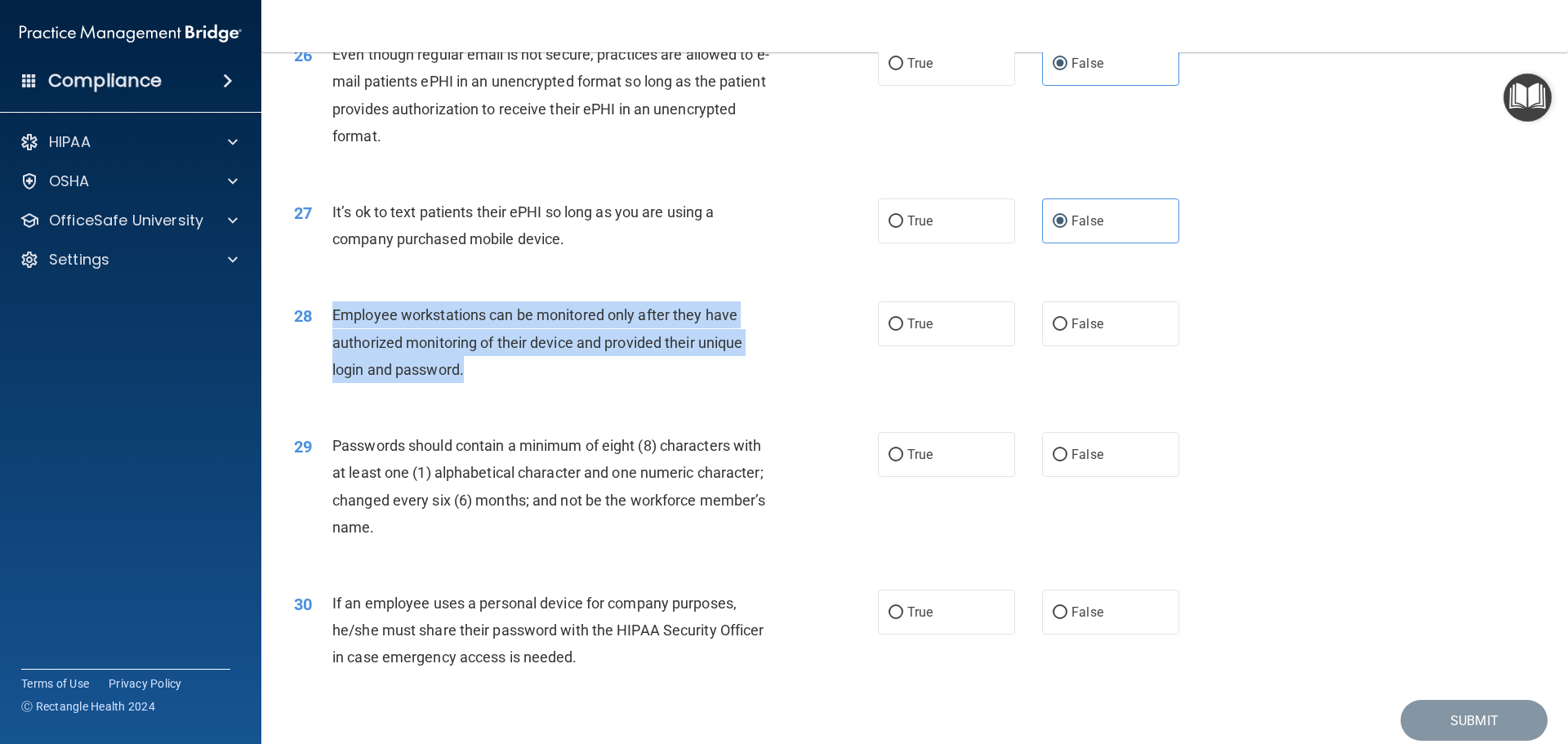
drag, startPoint x: 521, startPoint y: 398, endPoint x: 328, endPoint y: 347, distance: 199.6
click at [328, 347] on div "28 Employee workstations can be monitored only after they have authorized monit…" at bounding box center [586, 347] width 633 height 90
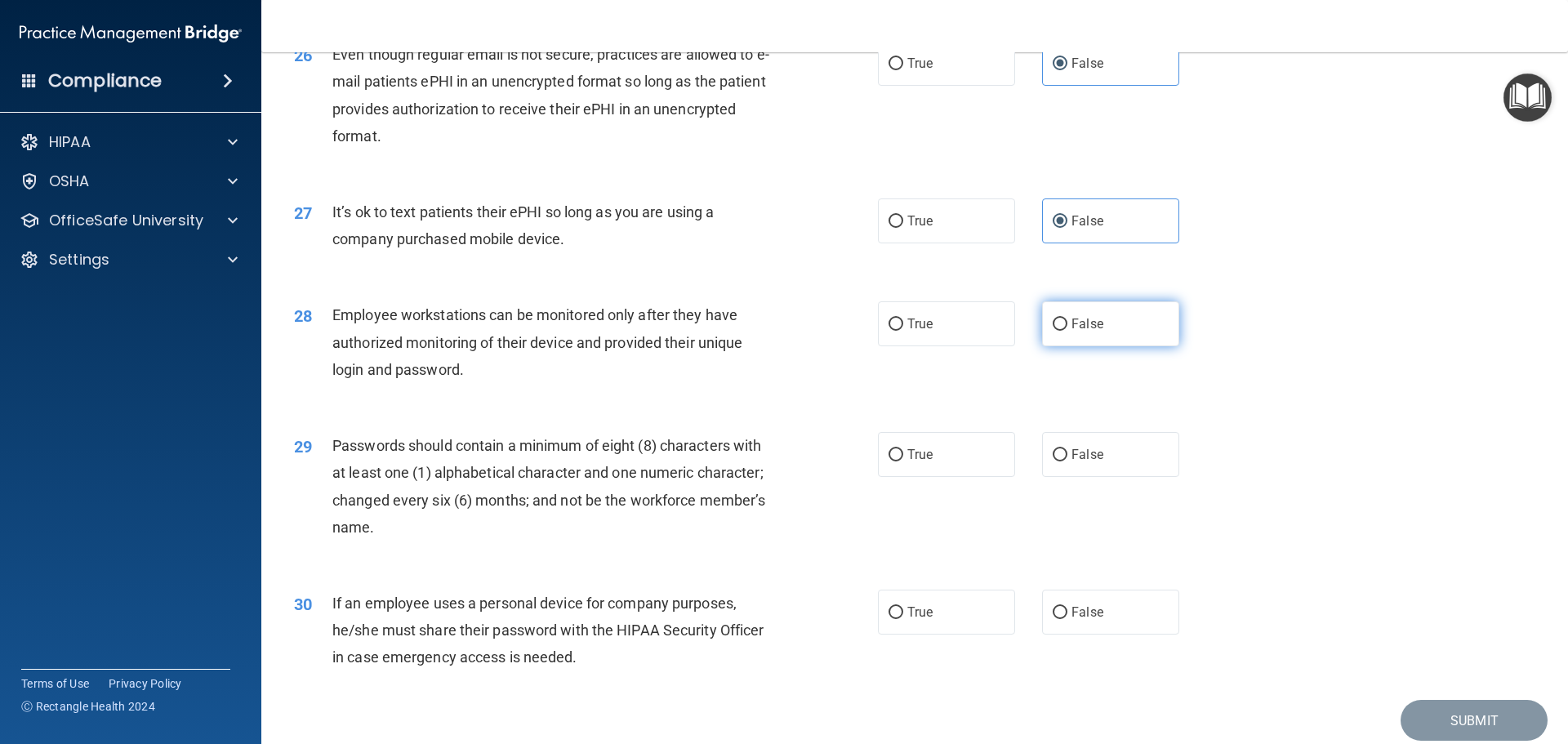
click at [1086, 337] on label "False" at bounding box center [1111, 324] width 137 height 45
click at [1068, 331] on input "False" at bounding box center [1060, 324] width 15 height 12
radio input "true"
click at [900, 477] on label "True" at bounding box center [946, 455] width 137 height 45
click at [900, 461] on input "True" at bounding box center [896, 455] width 15 height 12
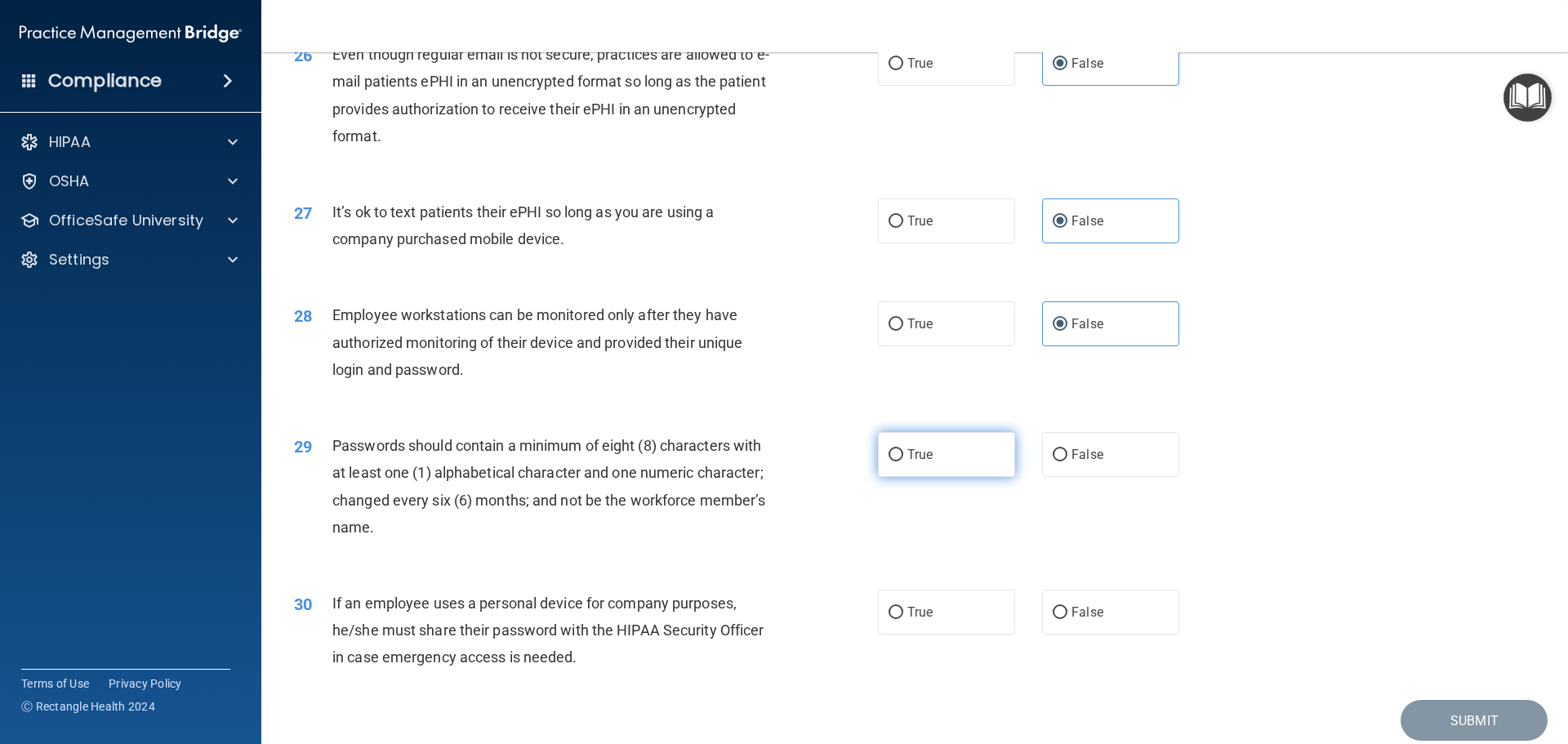
radio input "true"
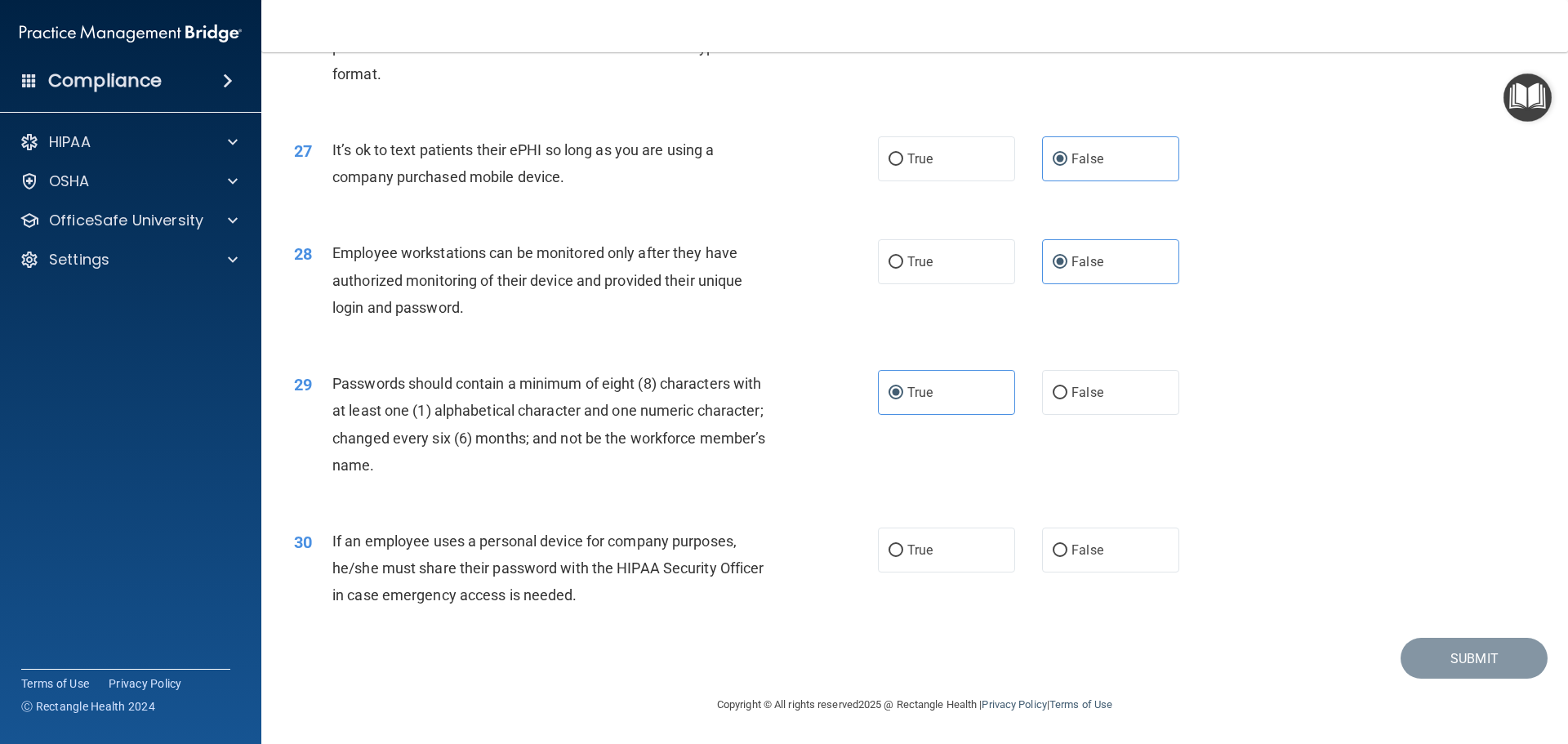
scroll to position [3356, 0]
click at [1141, 558] on label "False" at bounding box center [1111, 550] width 137 height 45
click at [1068, 557] on input "False" at bounding box center [1060, 550] width 15 height 12
radio input "true"
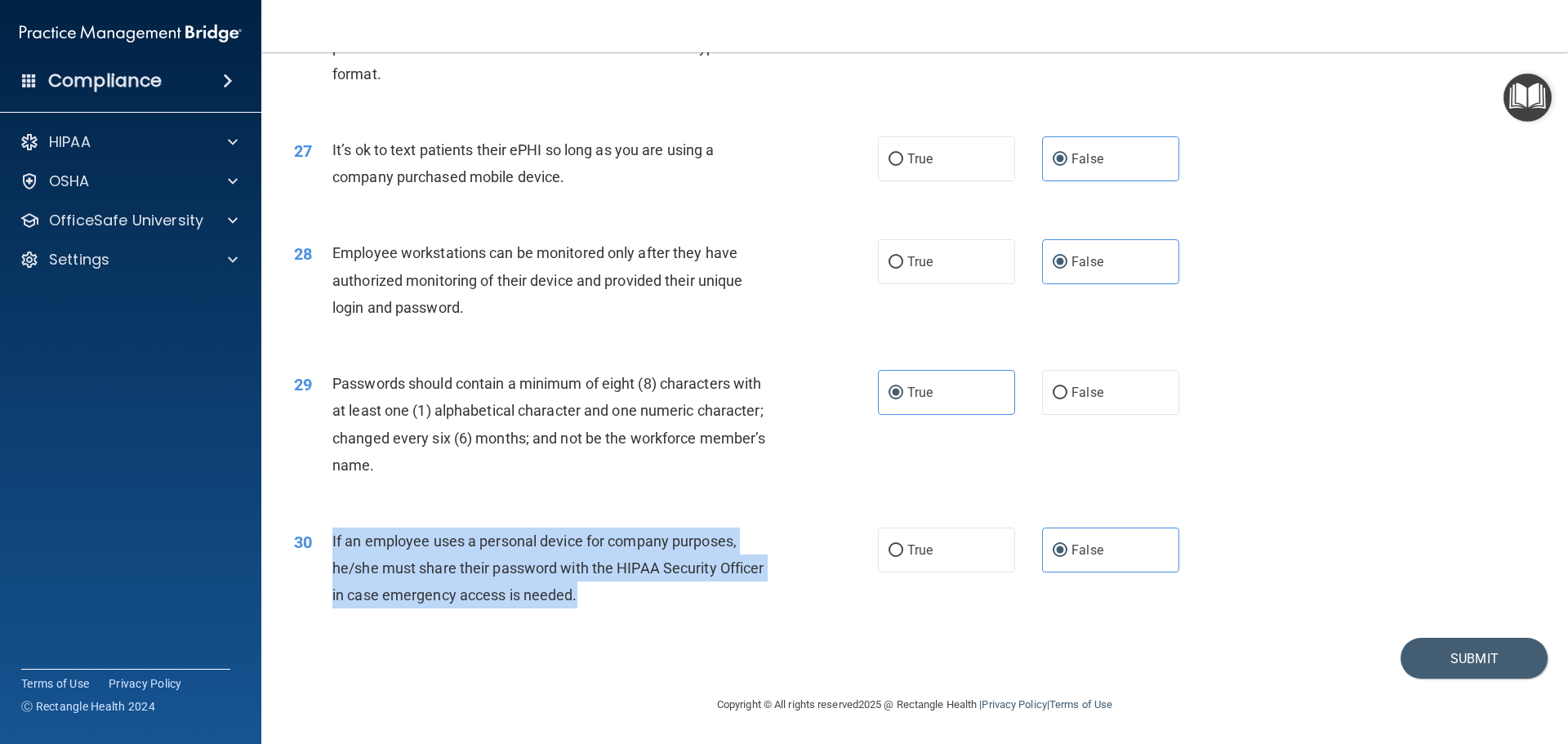
drag, startPoint x: 618, startPoint y: 597, endPoint x: 333, endPoint y: 531, distance: 292.5
click at [333, 531] on div "If an employee uses a personal device for company purposes, he/she must share t…" at bounding box center [561, 568] width 456 height 82
click at [1484, 663] on button "Submit" at bounding box center [1473, 659] width 147 height 41
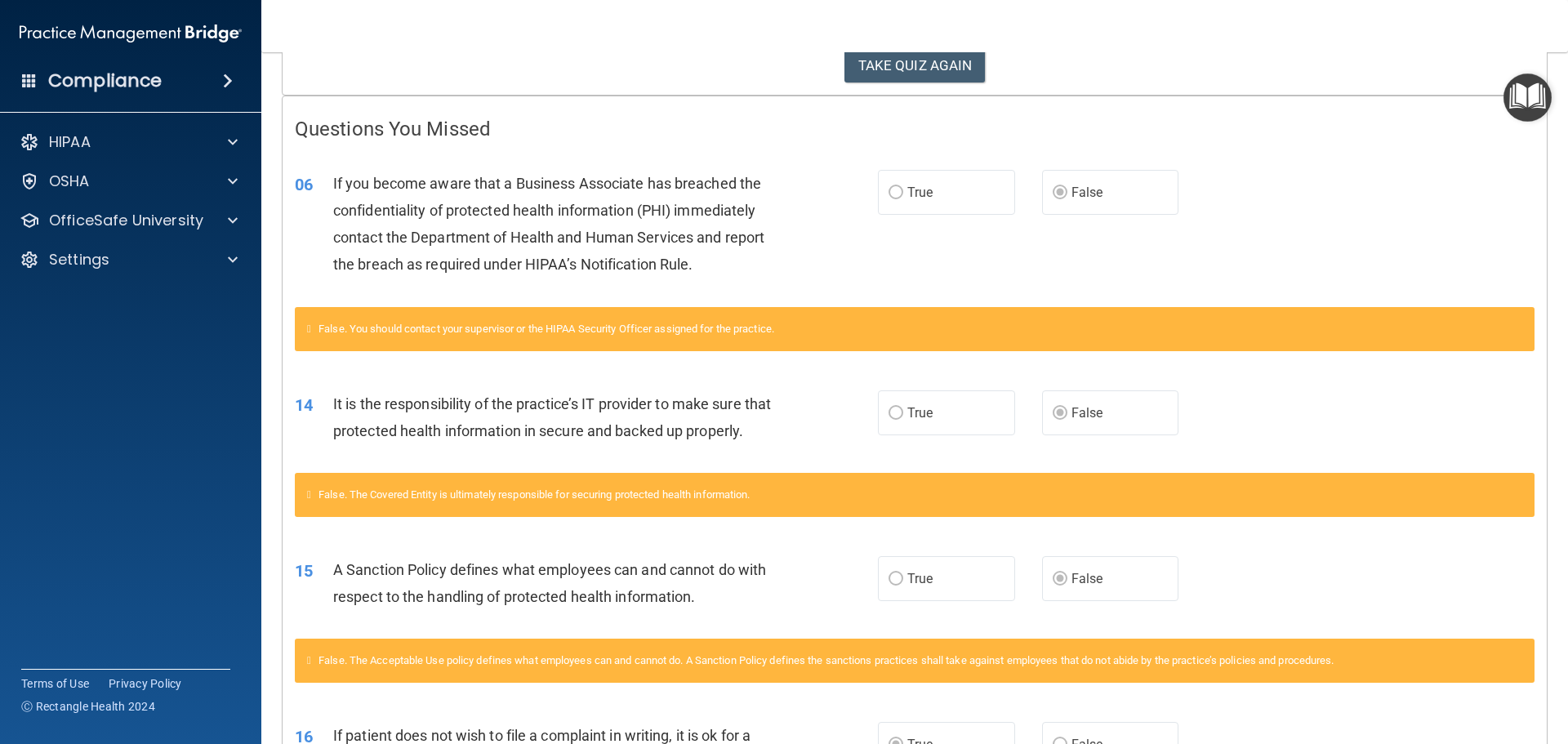
scroll to position [282, 0]
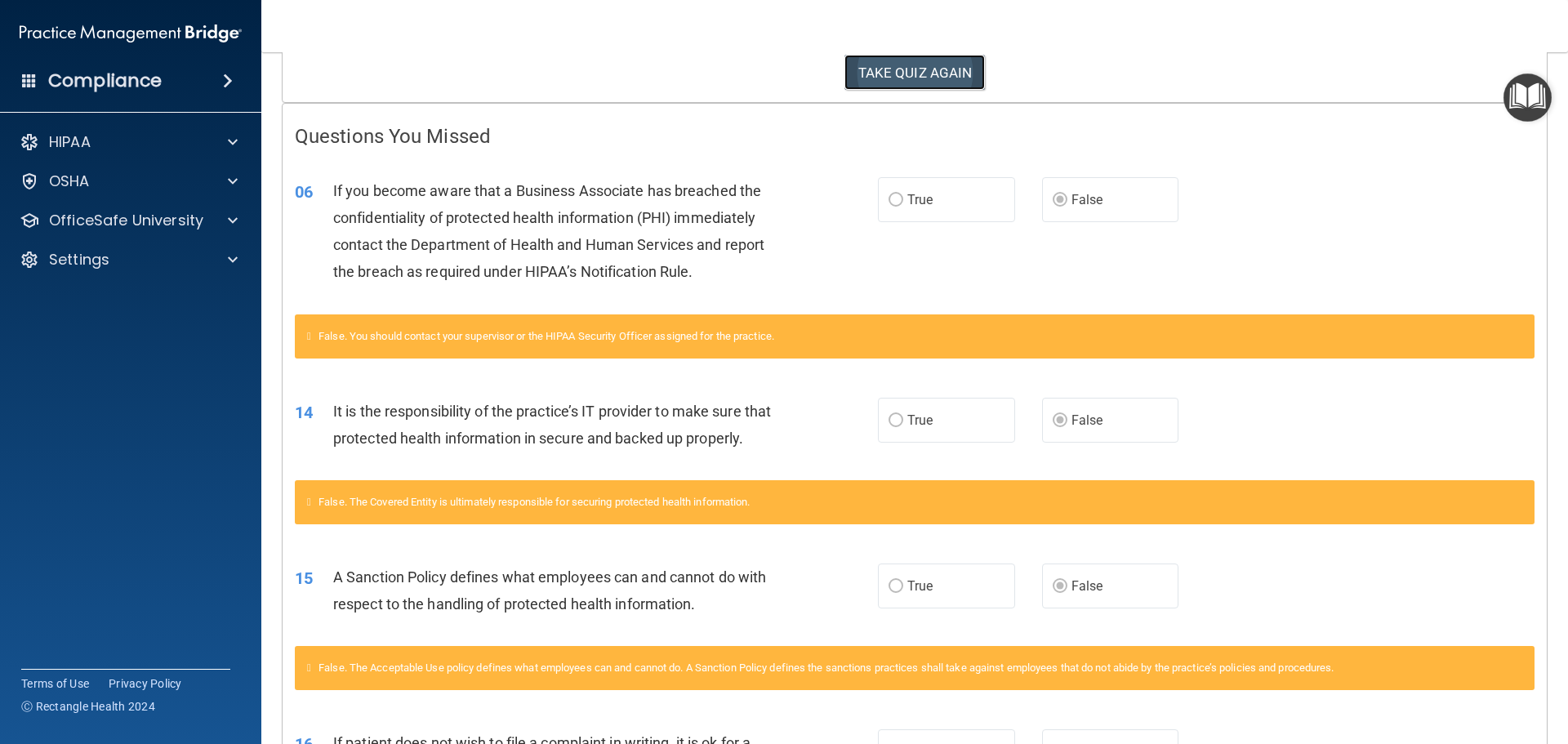
click at [926, 73] on button "TAKE QUIZ AGAIN" at bounding box center [915, 72] width 141 height 36
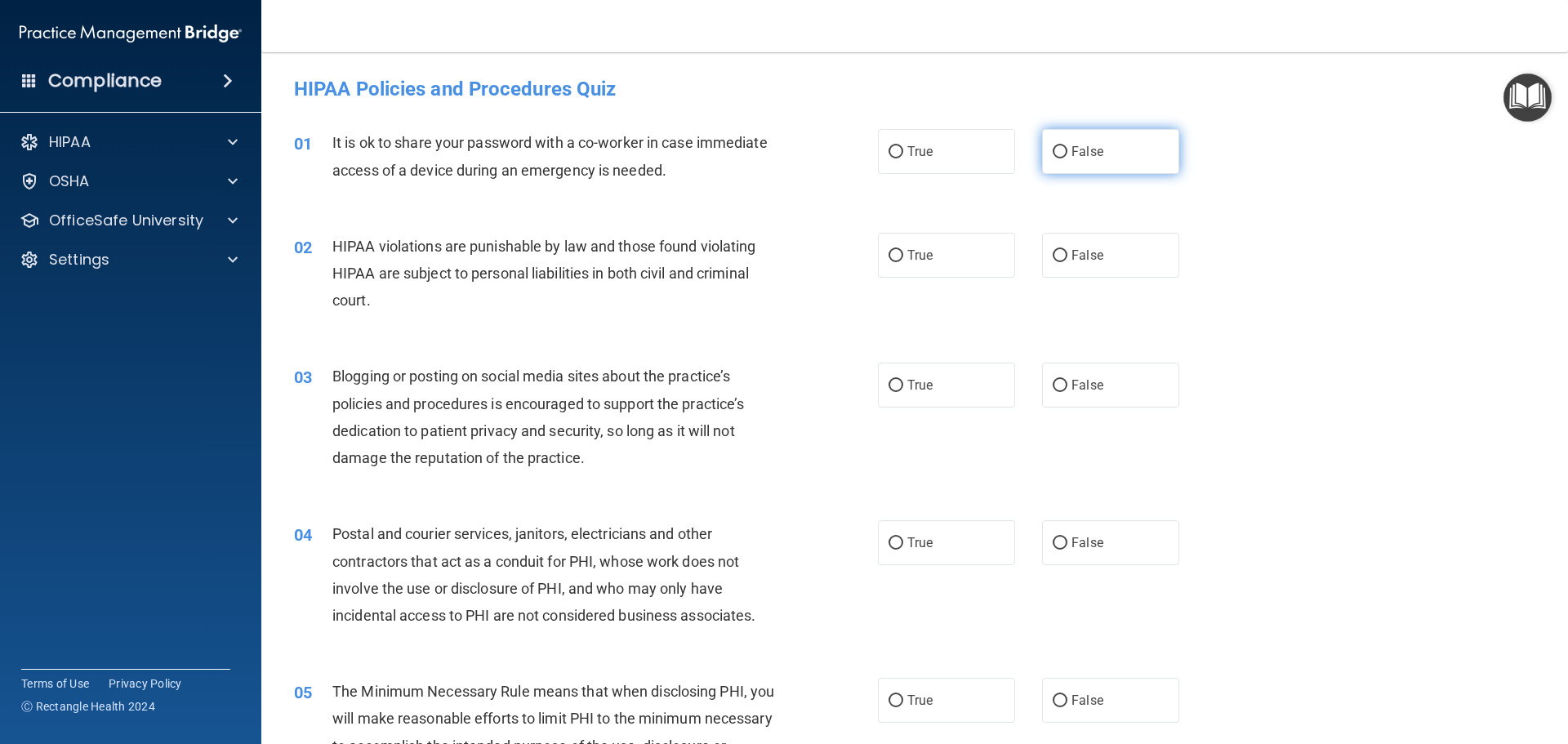
click at [1097, 160] on label "False" at bounding box center [1111, 151] width 137 height 45
click at [1068, 159] on input "False" at bounding box center [1060, 152] width 15 height 12
radio input "true"
click at [911, 272] on label "True" at bounding box center [946, 256] width 137 height 45
click at [903, 262] on input "True" at bounding box center [896, 256] width 15 height 12
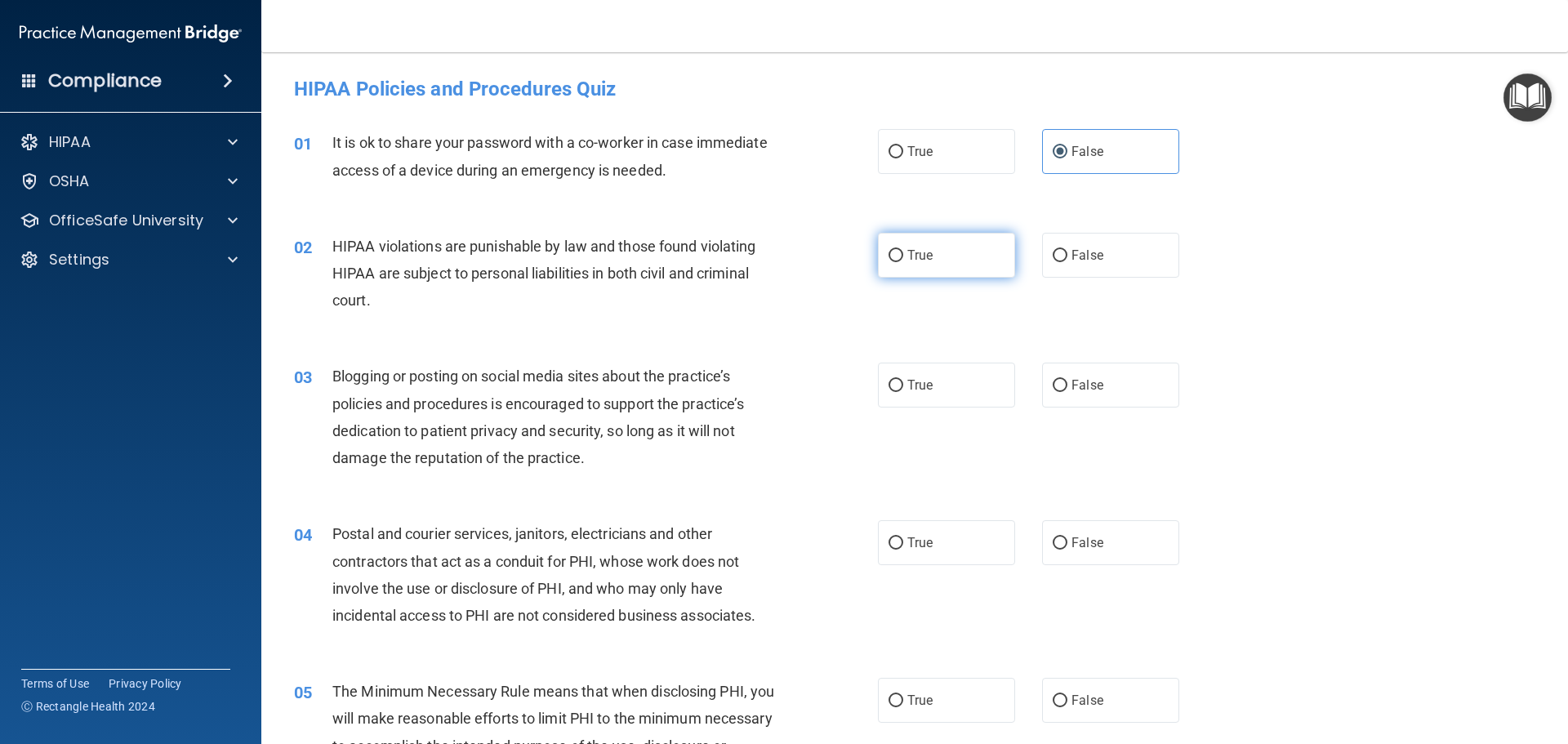
radio input "true"
click at [1101, 402] on label "False" at bounding box center [1111, 385] width 137 height 45
click at [1068, 392] on input "False" at bounding box center [1060, 385] width 15 height 12
radio input "true"
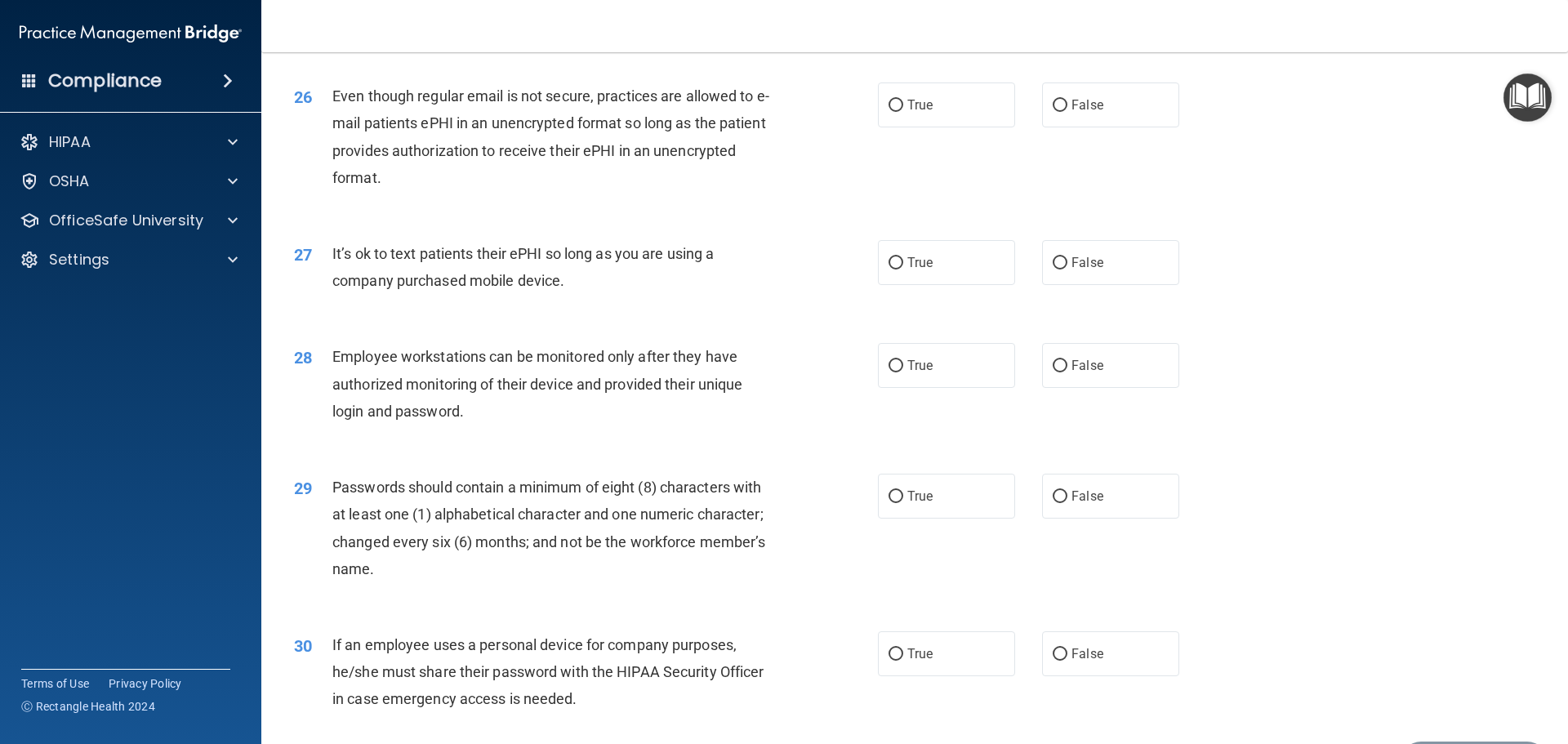
scroll to position [3356, 0]
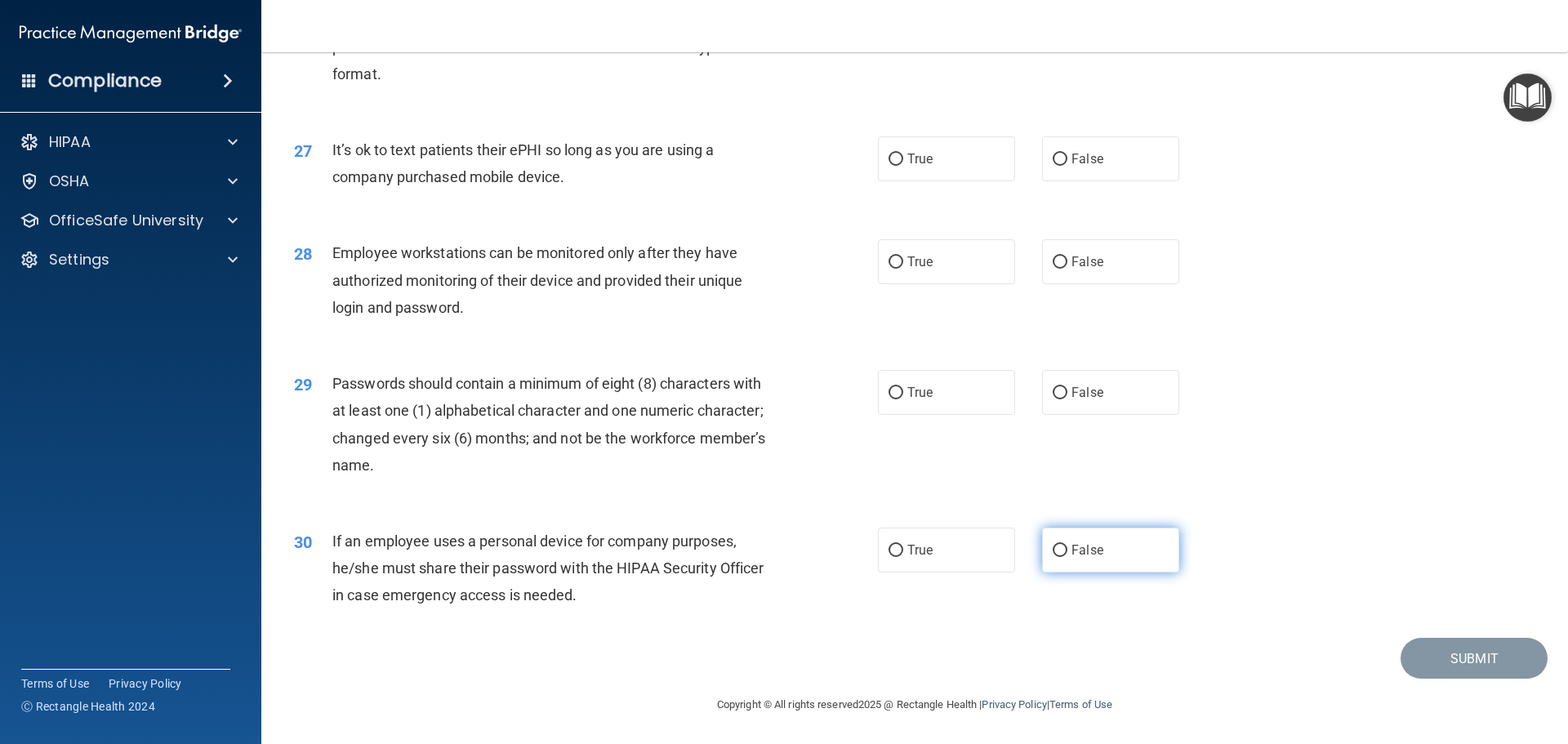
click at [1092, 564] on label "False" at bounding box center [1111, 550] width 137 height 45
click at [1068, 557] on input "False" at bounding box center [1060, 550] width 15 height 12
radio input "true"
click at [902, 401] on label "True" at bounding box center [946, 393] width 137 height 45
click at [902, 399] on input "True" at bounding box center [896, 393] width 15 height 12
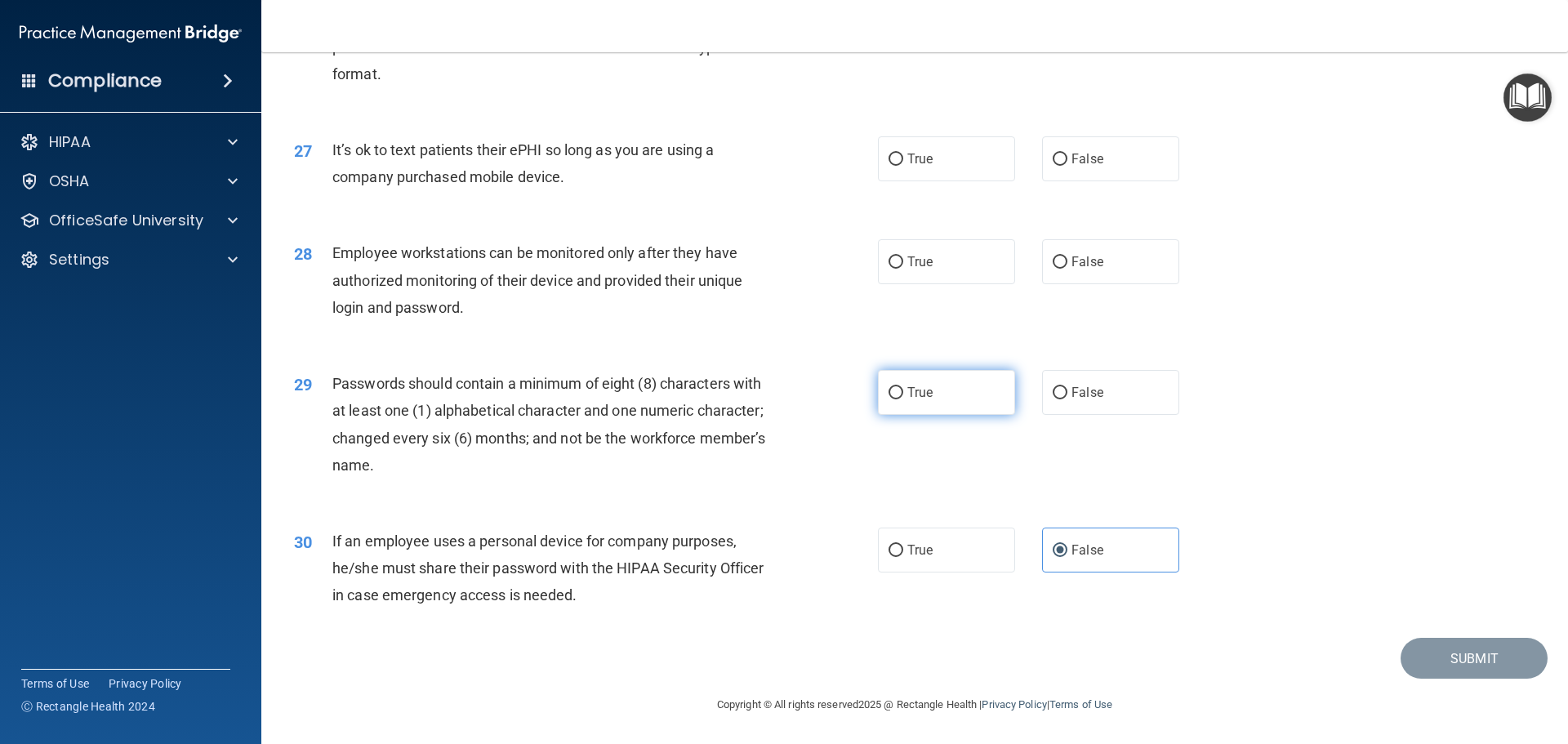
radio input "true"
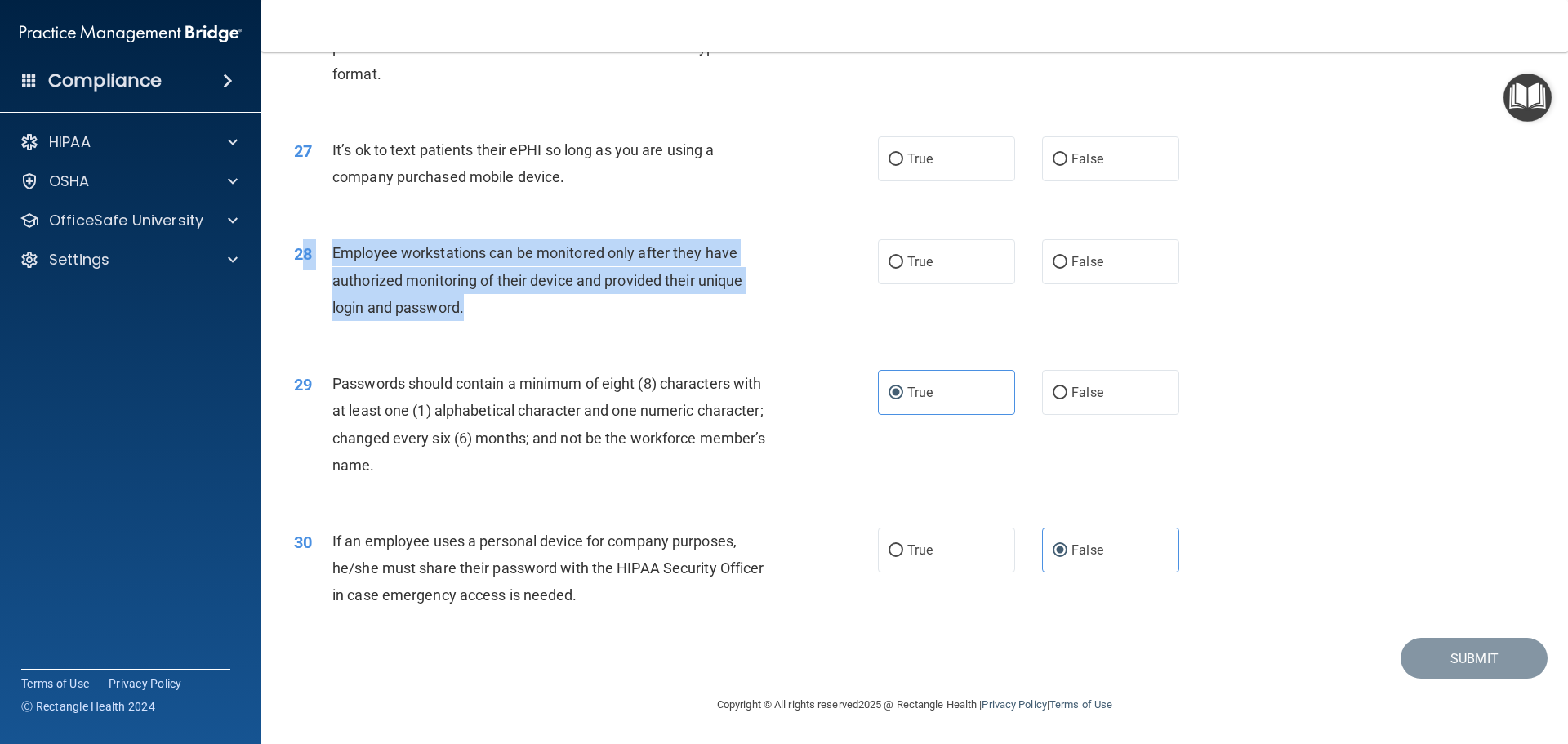
drag, startPoint x: 477, startPoint y: 318, endPoint x: 318, endPoint y: 264, distance: 167.9
click at [306, 264] on div "28 Employee workstations can be monitored only after they have authorized monit…" at bounding box center [586, 285] width 633 height 90
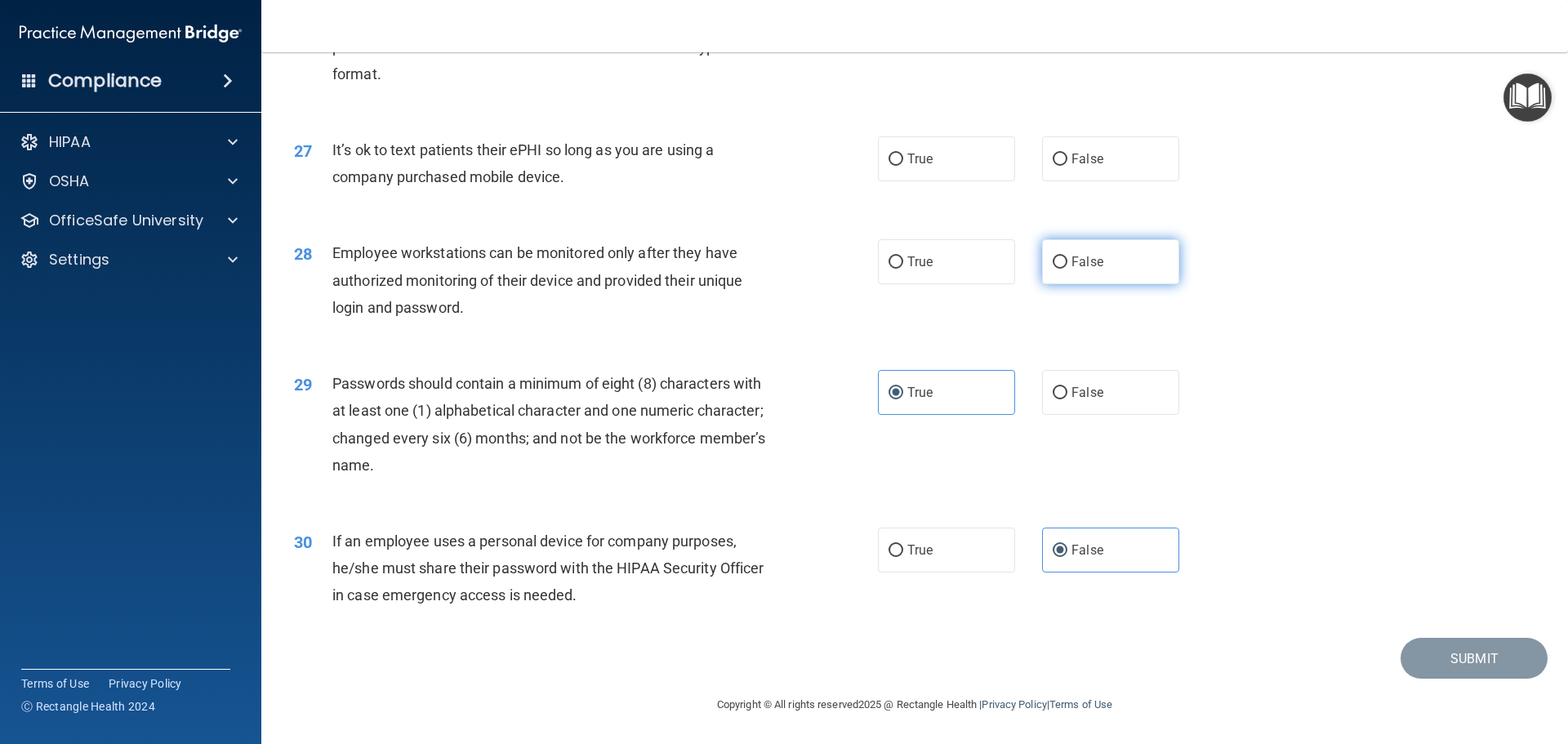
click at [1102, 256] on label "False" at bounding box center [1111, 262] width 137 height 45
click at [1068, 256] on input "False" at bounding box center [1060, 262] width 15 height 12
radio input "true"
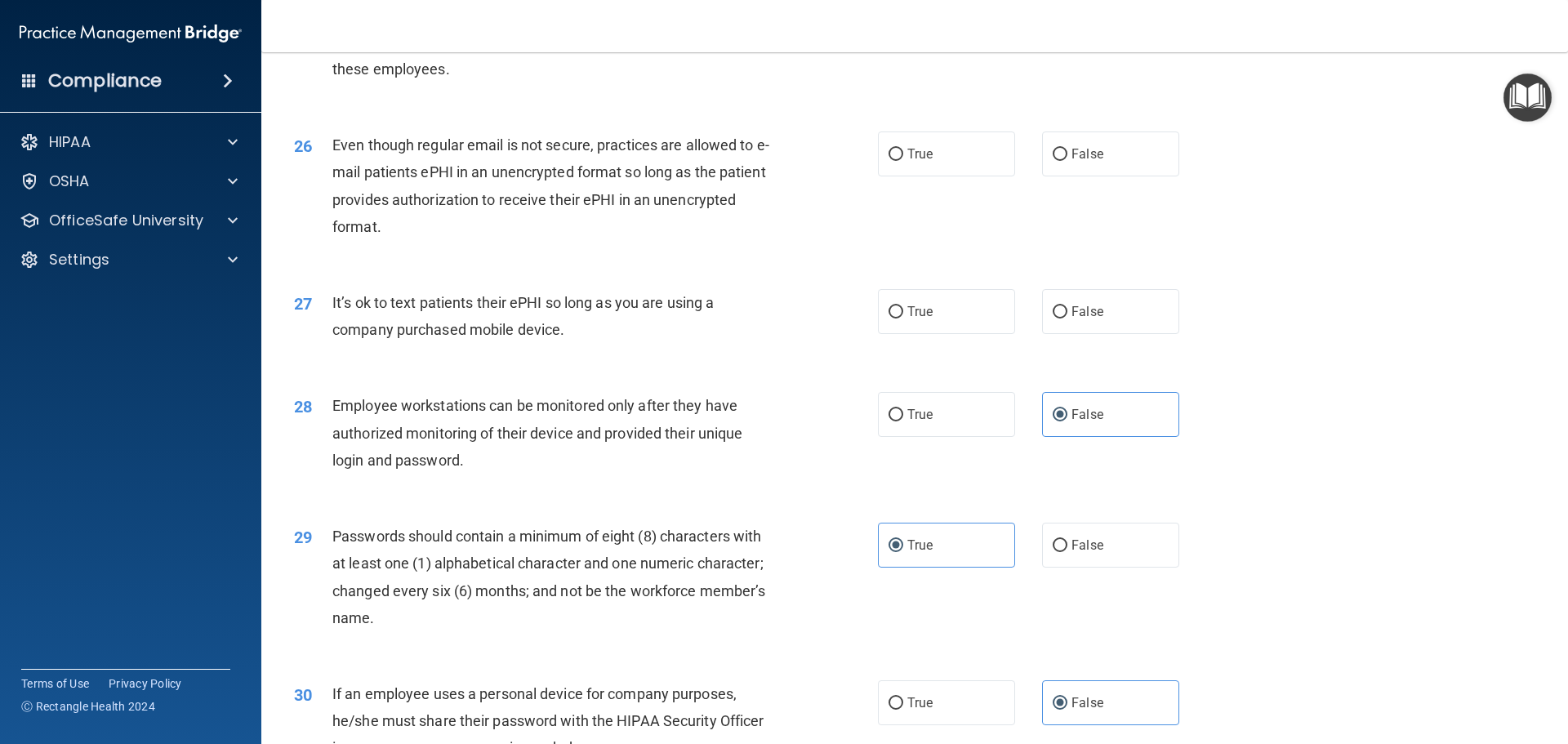
scroll to position [3111, 0]
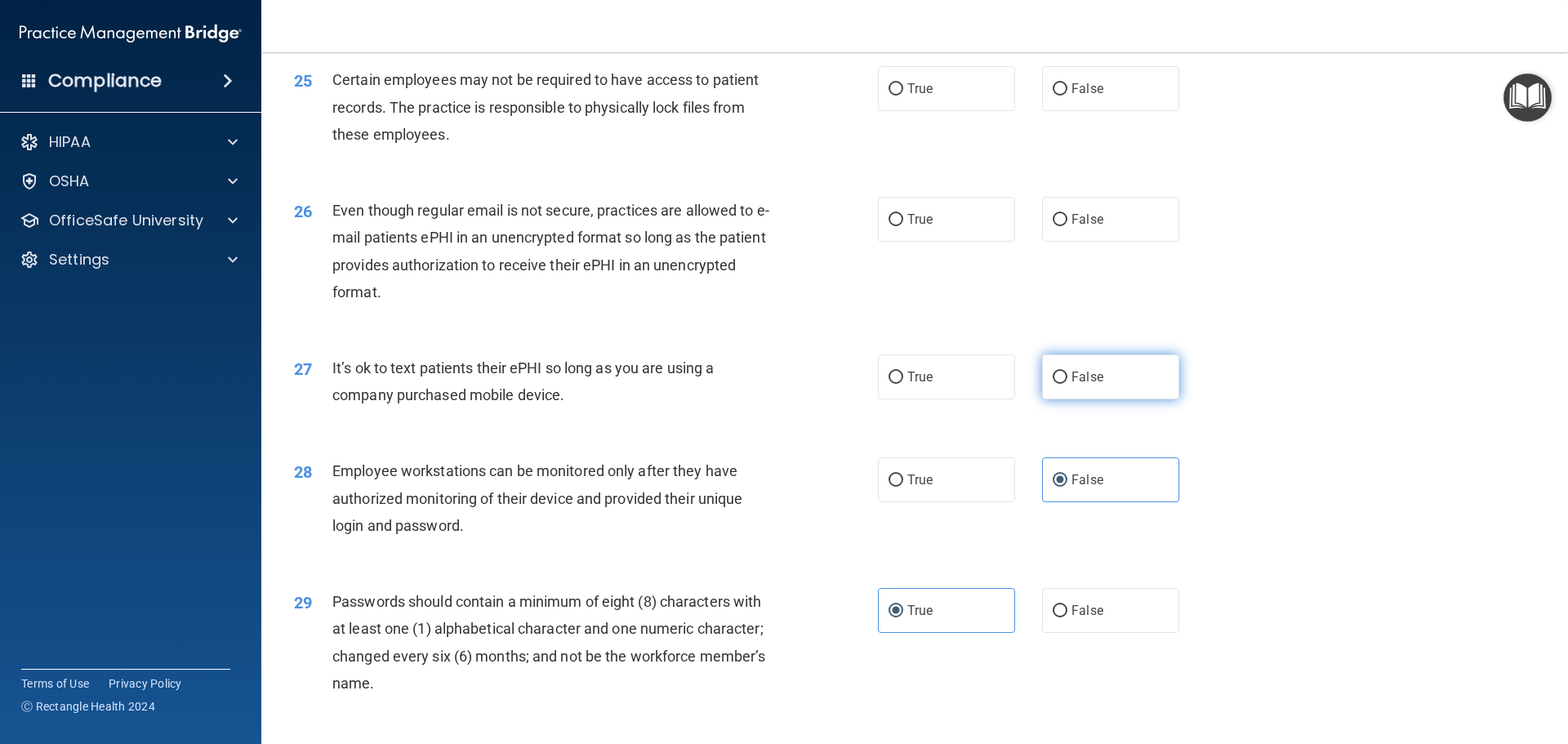
click at [1071, 385] on span "False" at bounding box center [1087, 377] width 32 height 16
click at [1068, 384] on input "False" at bounding box center [1060, 378] width 15 height 12
radio input "true"
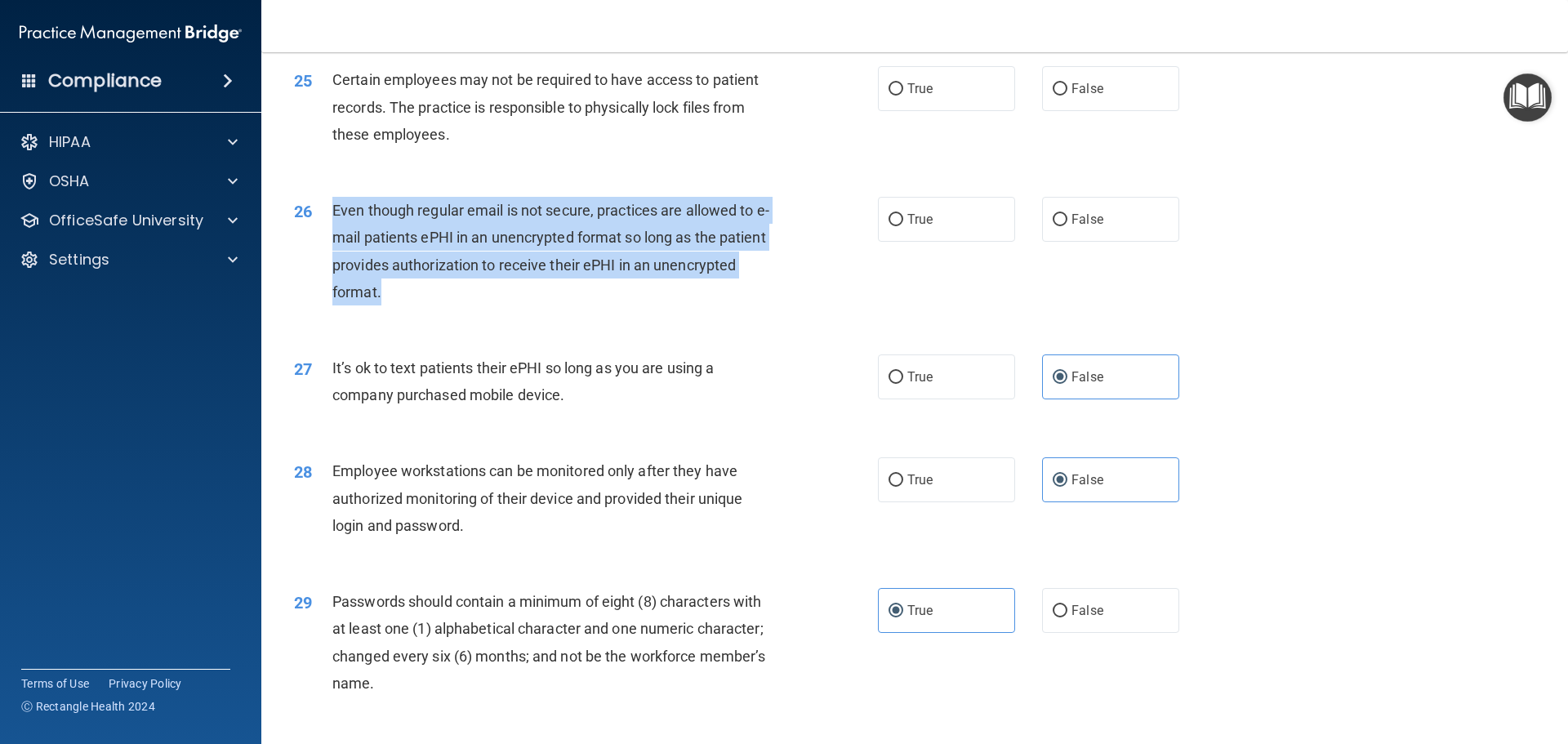
drag, startPoint x: 382, startPoint y: 327, endPoint x: 322, endPoint y: 252, distance: 96.0
click at [322, 252] on div "26 Even though regular email is not secure, practices are allowed to e-mail pat…" at bounding box center [586, 256] width 633 height 116
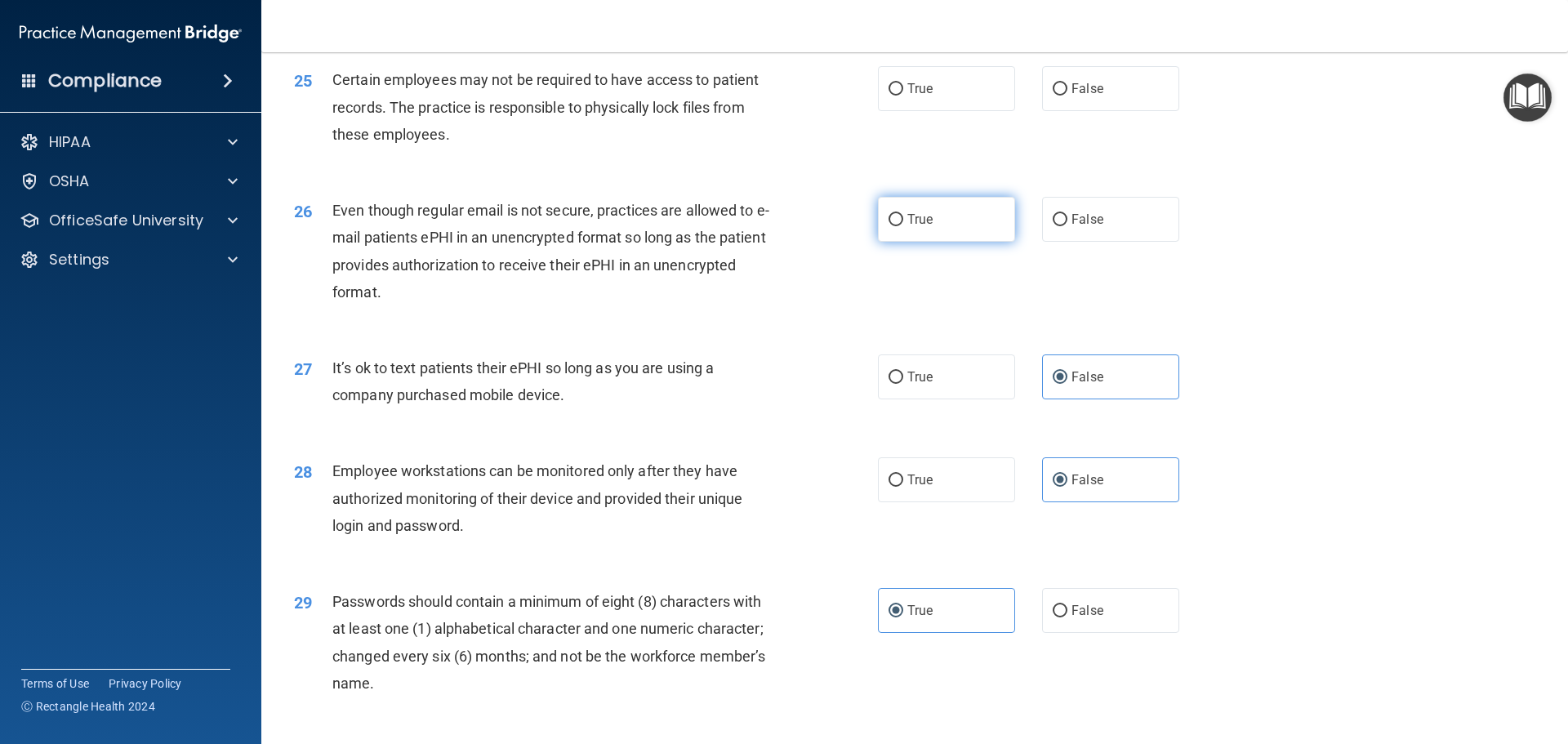
click at [911, 225] on label "True" at bounding box center [946, 220] width 137 height 45
click at [903, 225] on input "True" at bounding box center [896, 220] width 15 height 12
radio input "true"
click at [907, 227] on span "True" at bounding box center [919, 219] width 25 height 16
click at [903, 226] on input "True" at bounding box center [896, 220] width 15 height 12
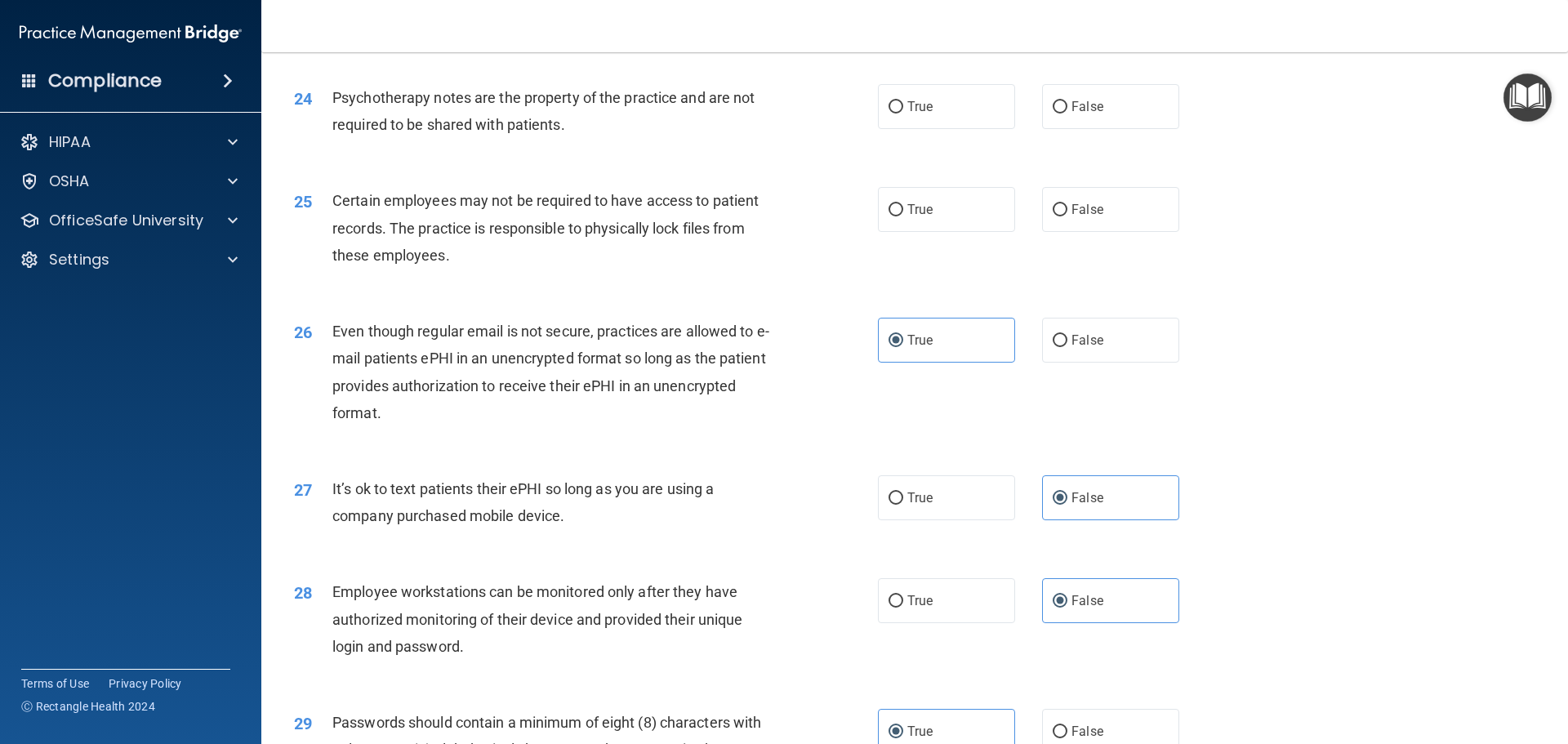
scroll to position [2948, 0]
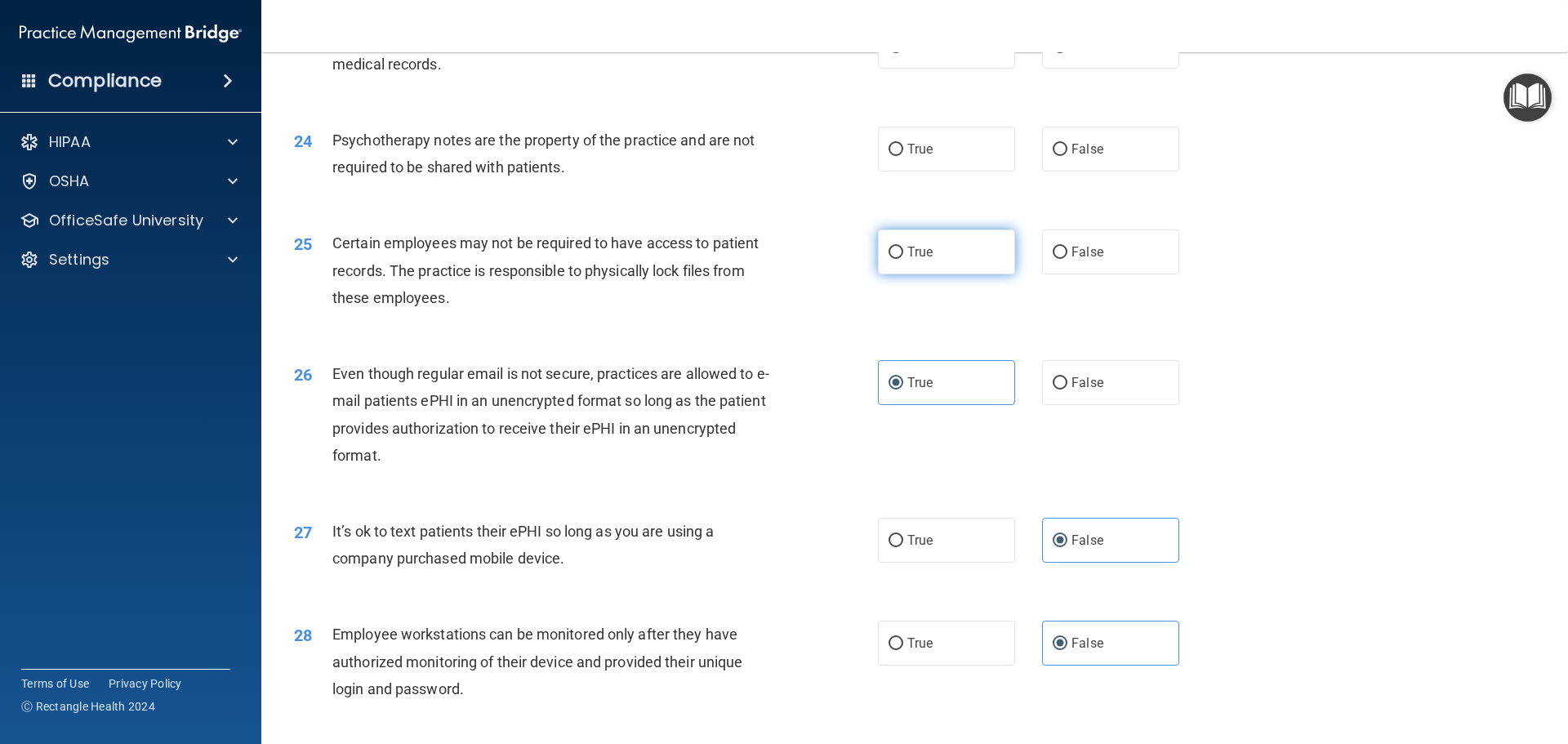
click at [911, 274] on label "True" at bounding box center [946, 252] width 137 height 45
click at [903, 259] on input "True" at bounding box center [896, 253] width 15 height 12
radio input "true"
click at [899, 172] on label "True" at bounding box center [946, 149] width 137 height 45
click at [899, 156] on input "True" at bounding box center [896, 149] width 15 height 12
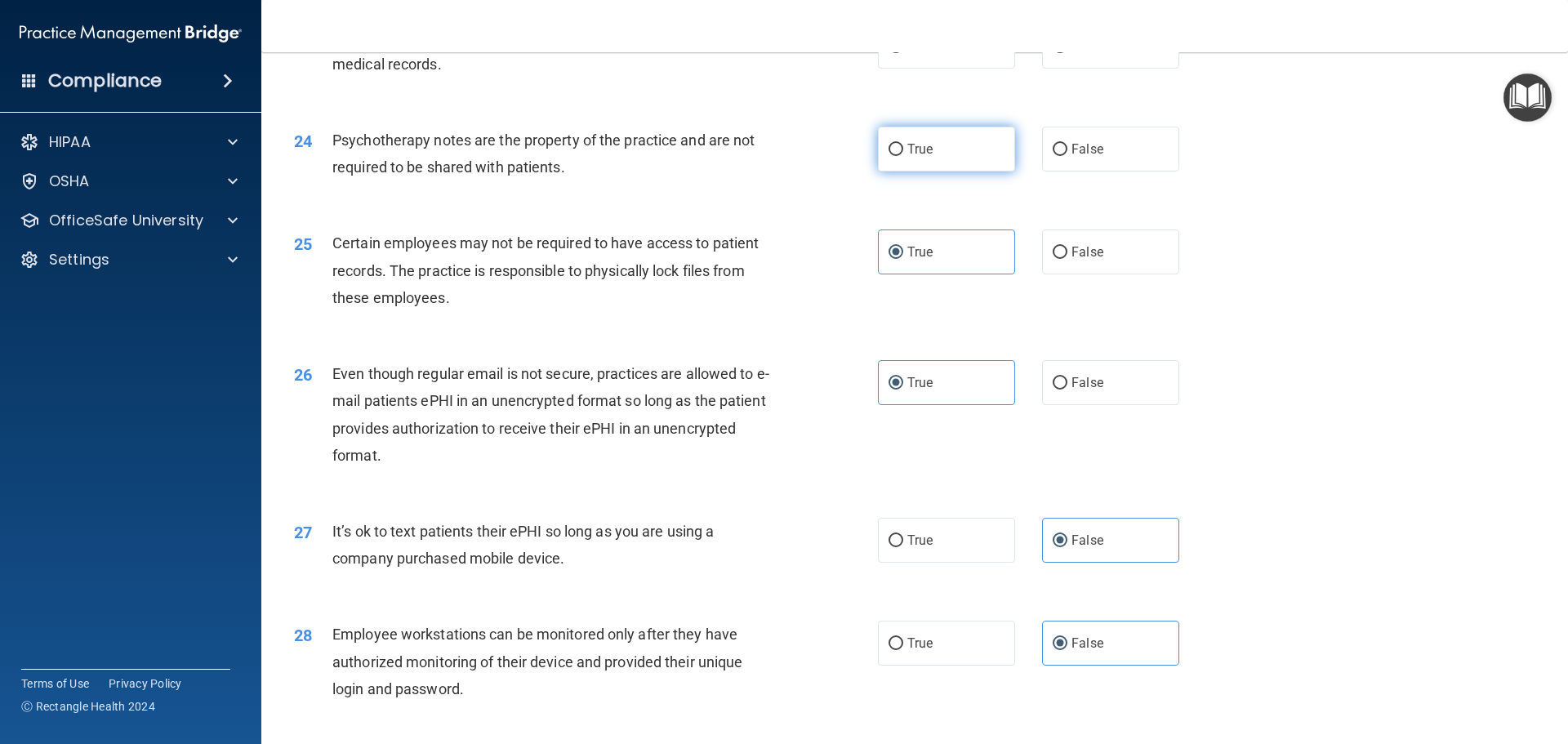
radio input "true"
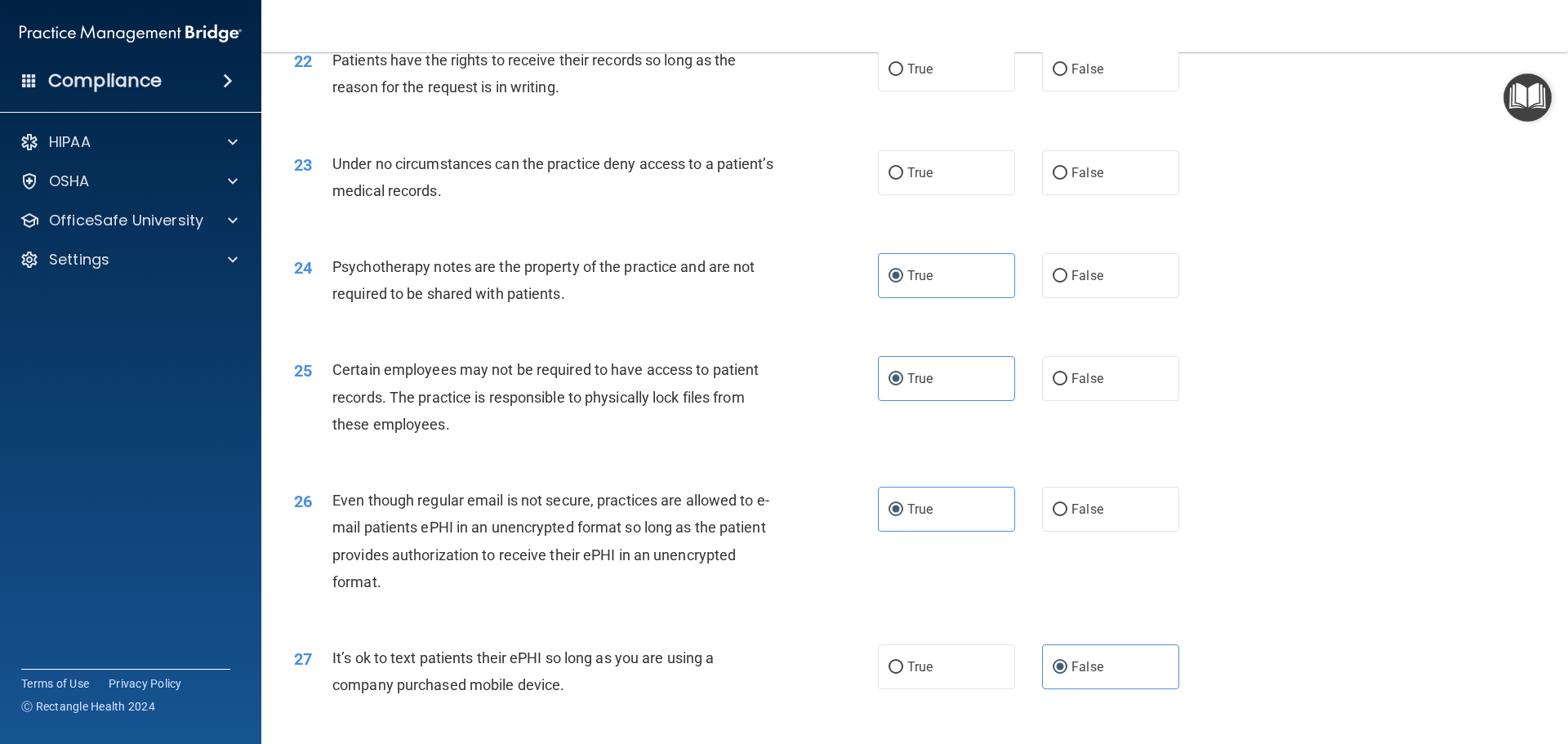
scroll to position [2784, 0]
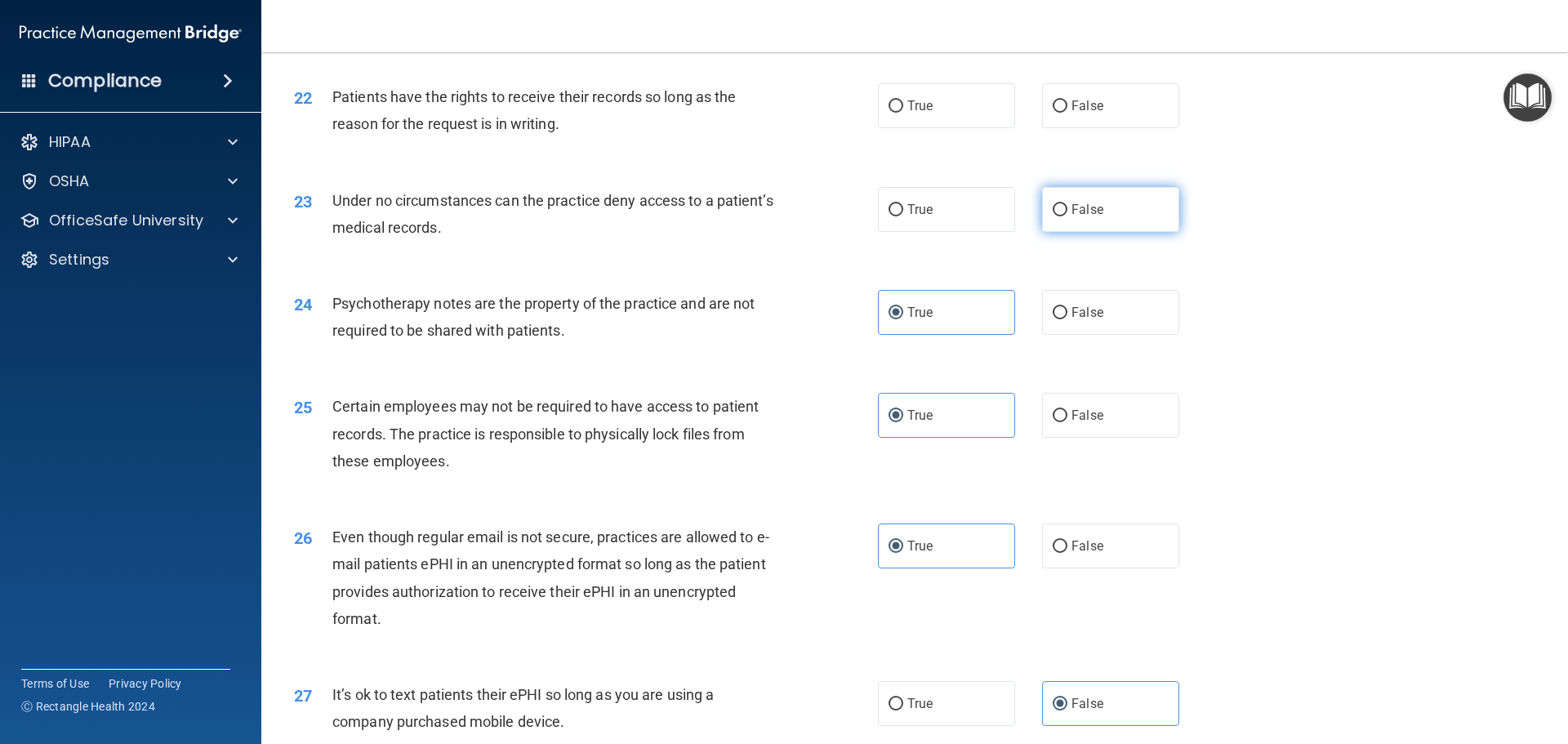
click at [1112, 232] on label "False" at bounding box center [1111, 209] width 137 height 45
click at [1068, 216] on input "False" at bounding box center [1060, 209] width 15 height 12
radio input "true"
click at [892, 216] on input "True" at bounding box center [896, 209] width 15 height 12
radio input "true"
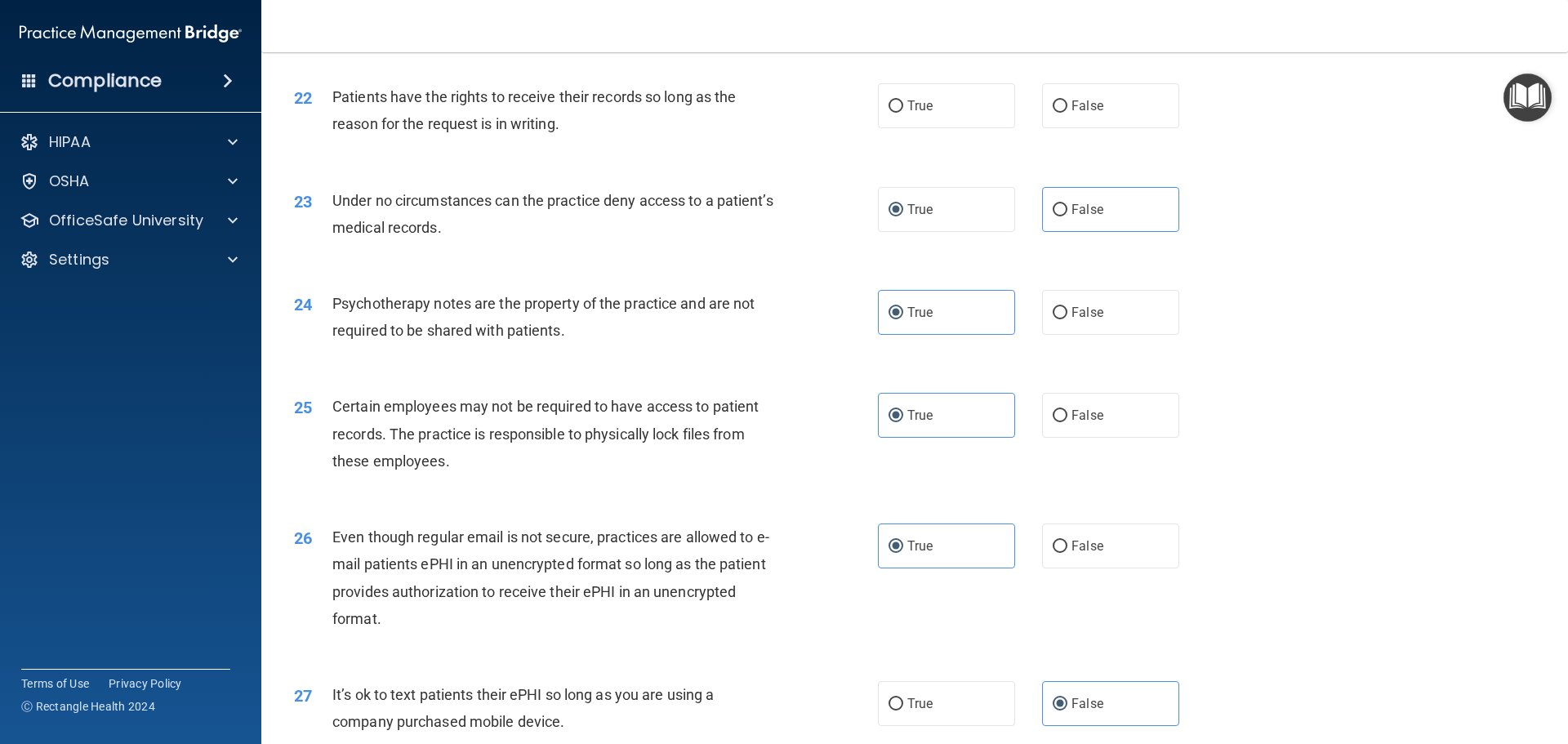
drag, startPoint x: 480, startPoint y: 258, endPoint x: 469, endPoint y: 257, distance: 11.0
click at [469, 236] on span "Under no circumstances can the practice deny access to a patient’s medical reco…" at bounding box center [553, 213] width 441 height 44
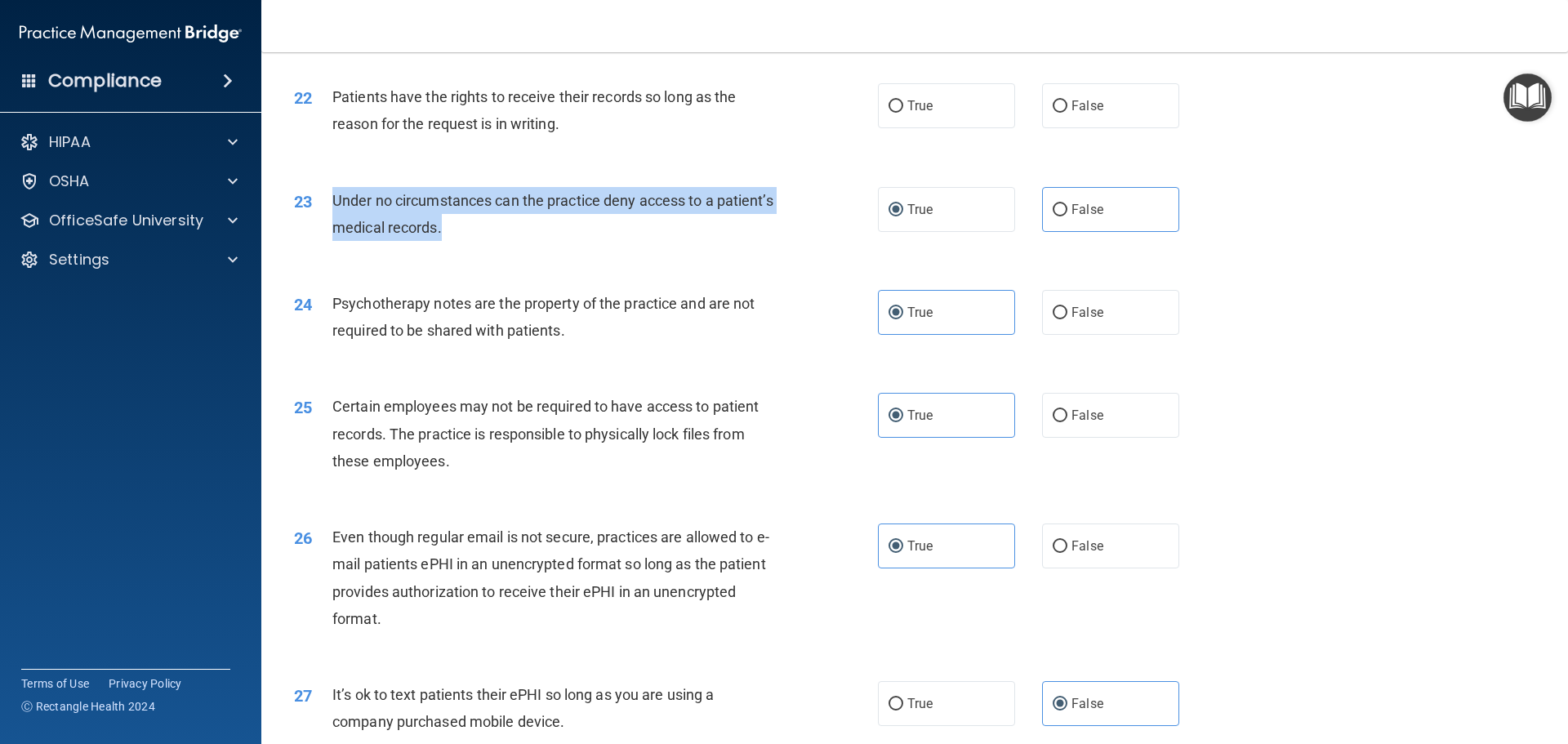
drag, startPoint x: 504, startPoint y: 259, endPoint x: 330, endPoint y: 228, distance: 176.7
click at [330, 228] on div "23 Under no circumstances can the practice deny access to a patient’s medical r…" at bounding box center [586, 218] width 633 height 62
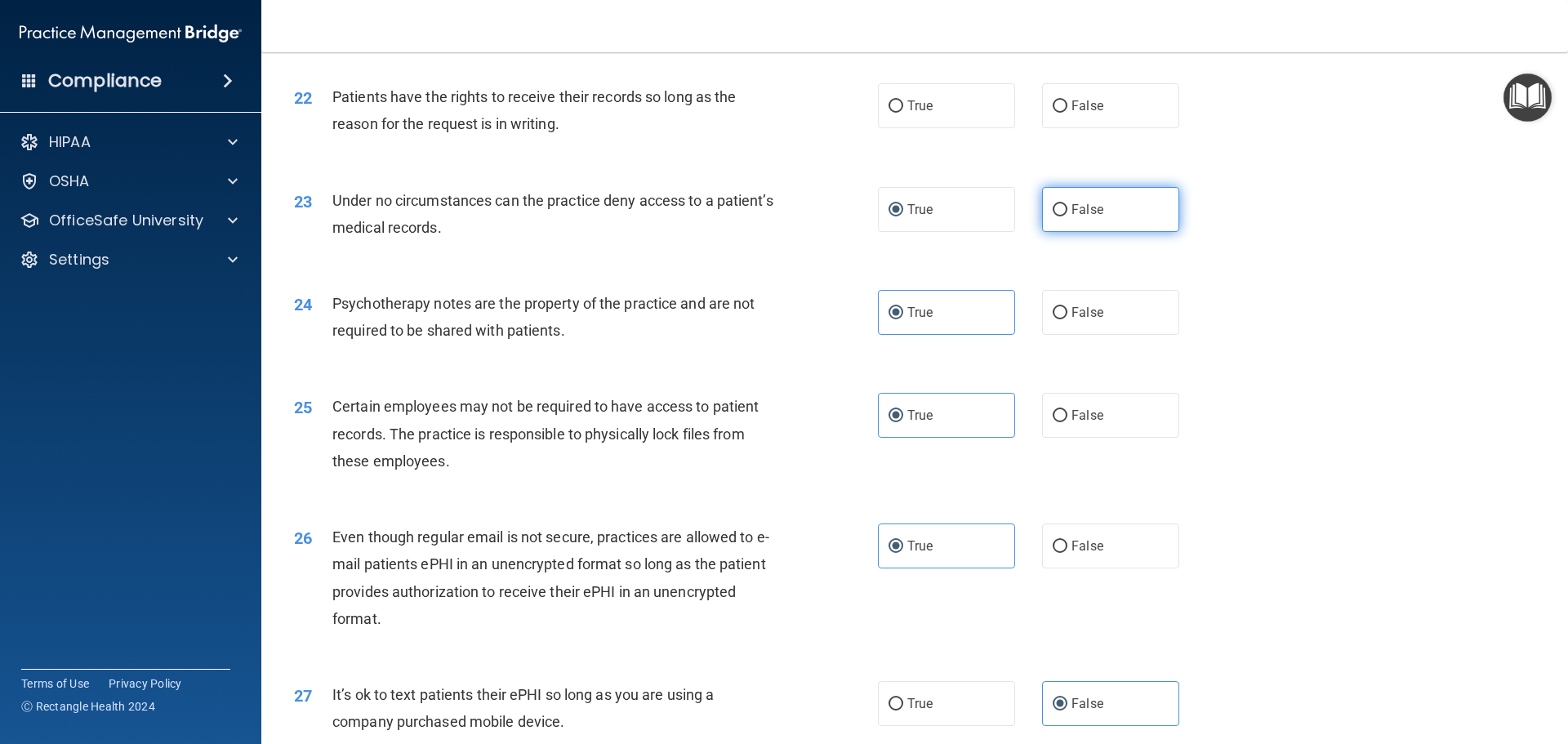
click at [1138, 232] on label "False" at bounding box center [1111, 209] width 137 height 45
click at [1068, 216] on input "False" at bounding box center [1060, 209] width 15 height 12
radio input "true"
radio input "false"
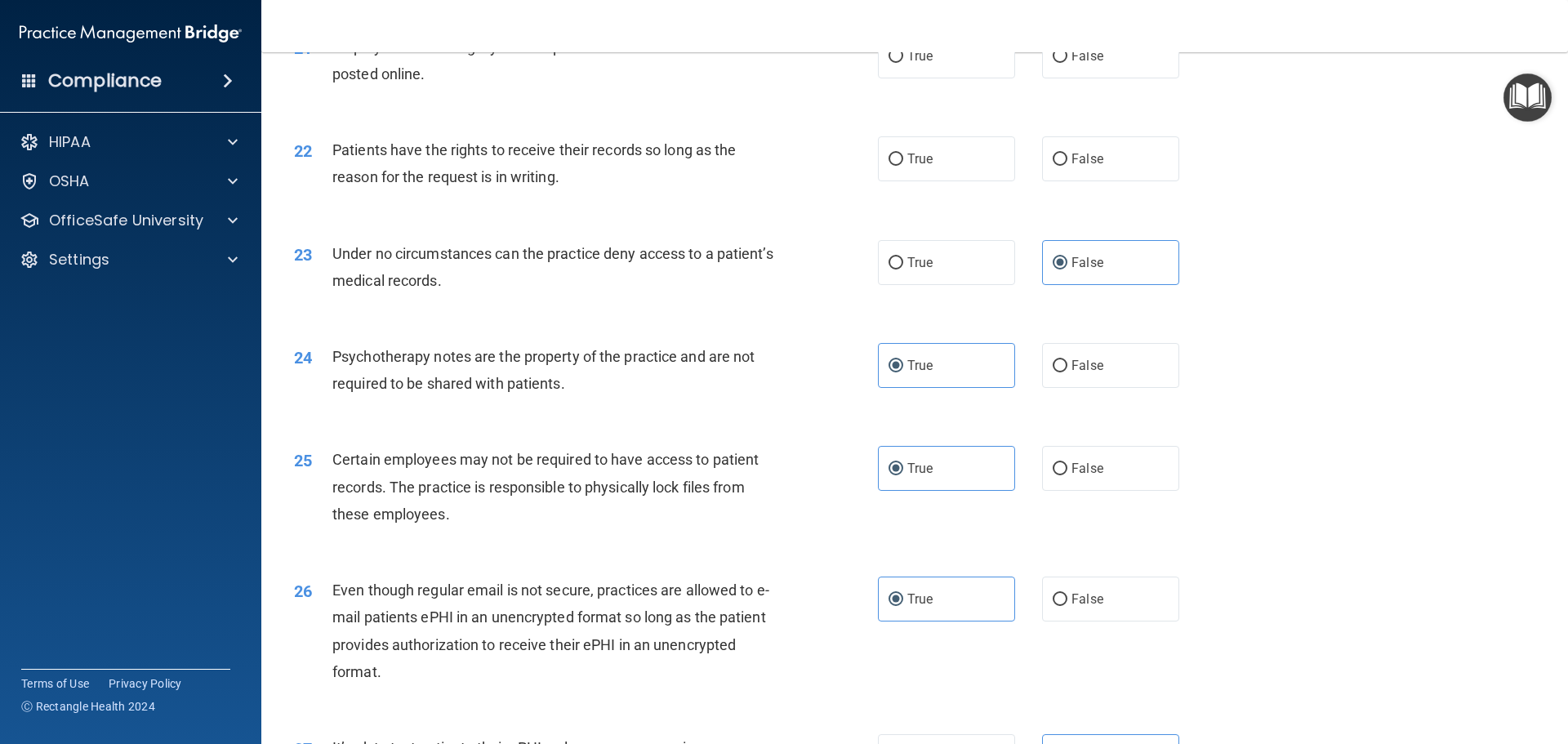
scroll to position [2703, 0]
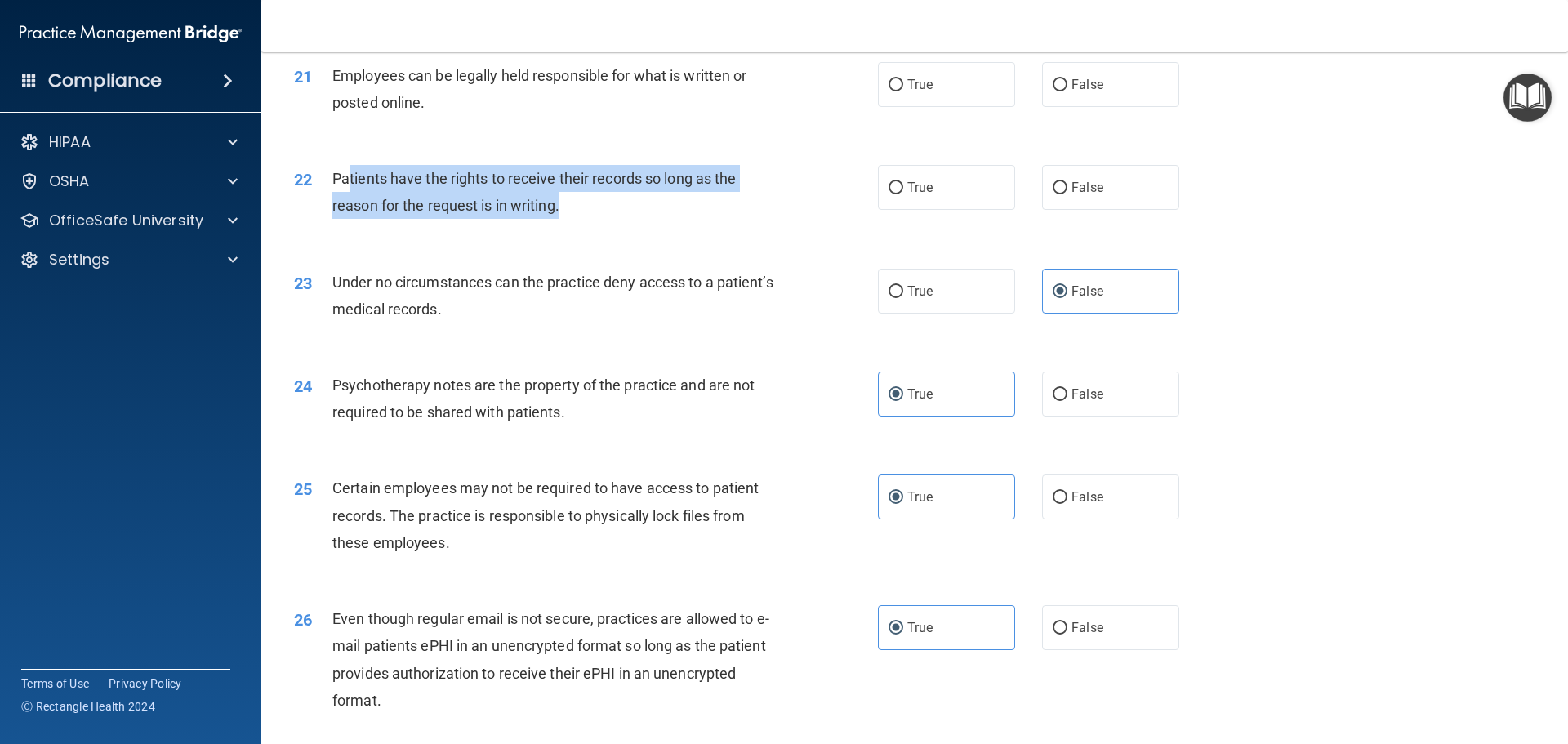
drag, startPoint x: 561, startPoint y: 237, endPoint x: 349, endPoint y: 199, distance: 215.4
click at [349, 199] on span "Patients have the rights to receive their records so long as the reason for the…" at bounding box center [534, 192] width 404 height 44
click at [531, 214] on span "Patients have the rights to receive their records so long as the reason for the…" at bounding box center [534, 192] width 404 height 44
click at [561, 227] on div "22 Patients have the rights to receive their records so long as the reason for …" at bounding box center [586, 196] width 633 height 62
drag, startPoint x: 563, startPoint y: 240, endPoint x: 332, endPoint y: 201, distance: 234.3
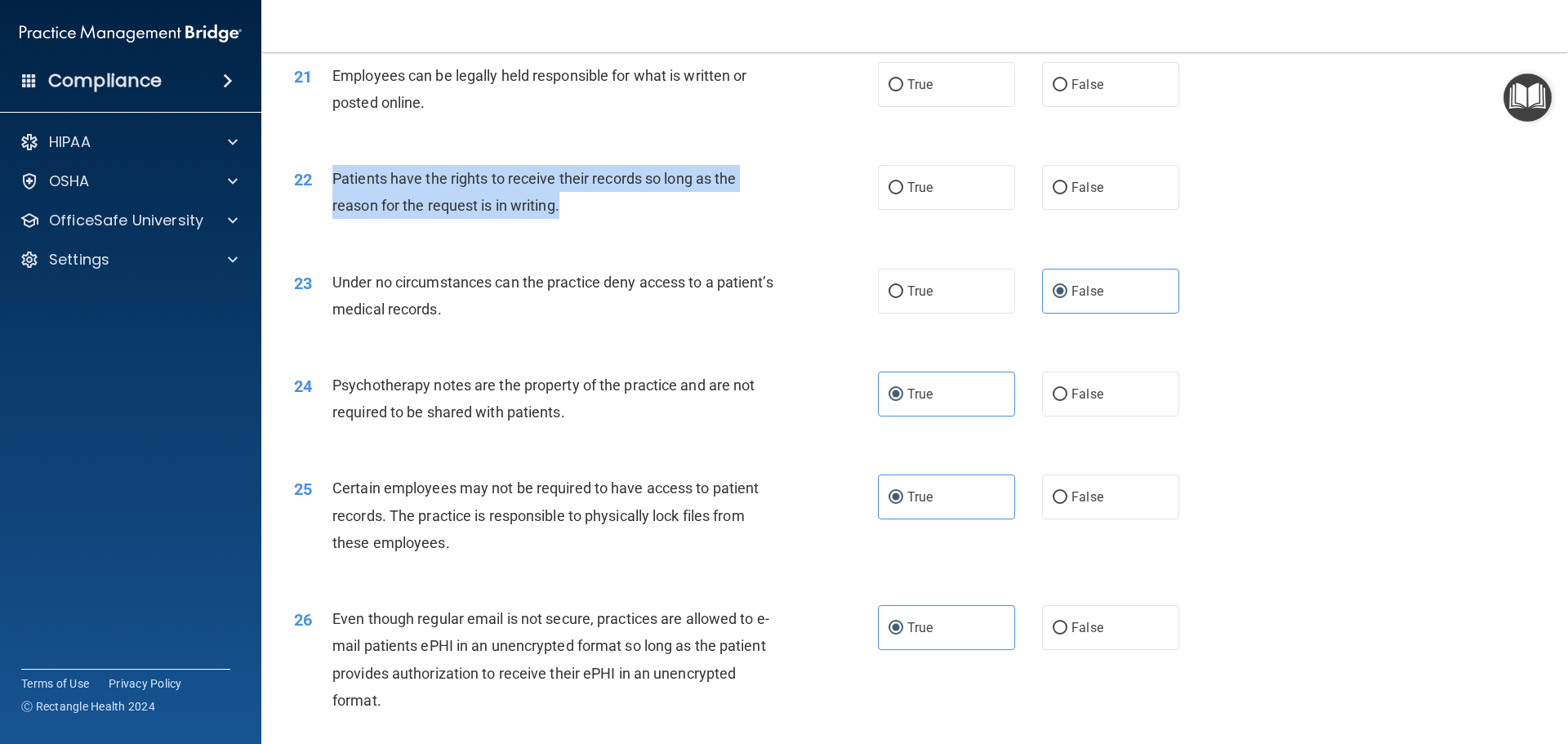
click at [332, 201] on div "Patients have the rights to receive their records so long as the reason for the…" at bounding box center [561, 192] width 456 height 54
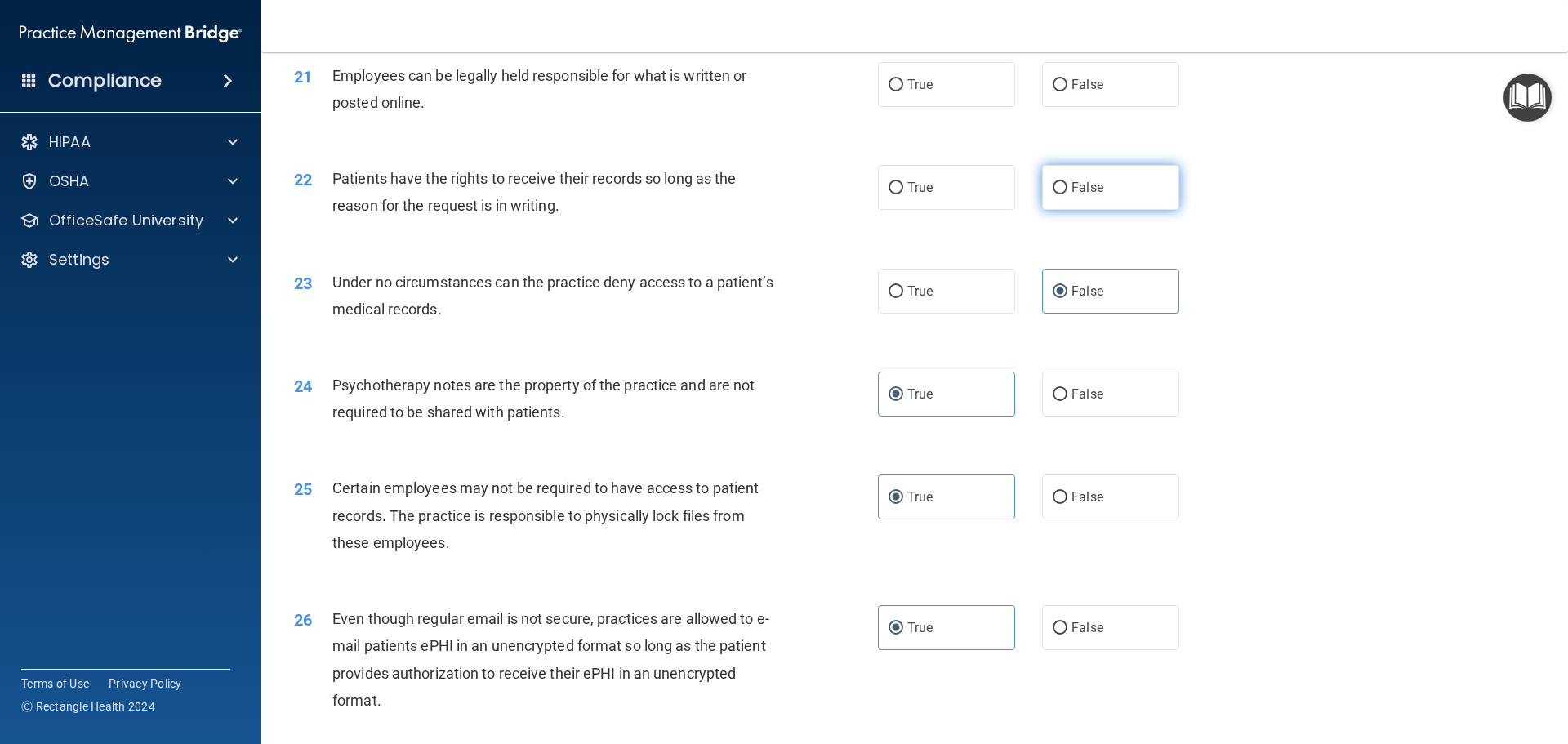
click at [1121, 209] on label "False" at bounding box center [1111, 188] width 137 height 45
click at [1068, 194] on input "False" at bounding box center [1060, 188] width 15 height 12
radio input "true"
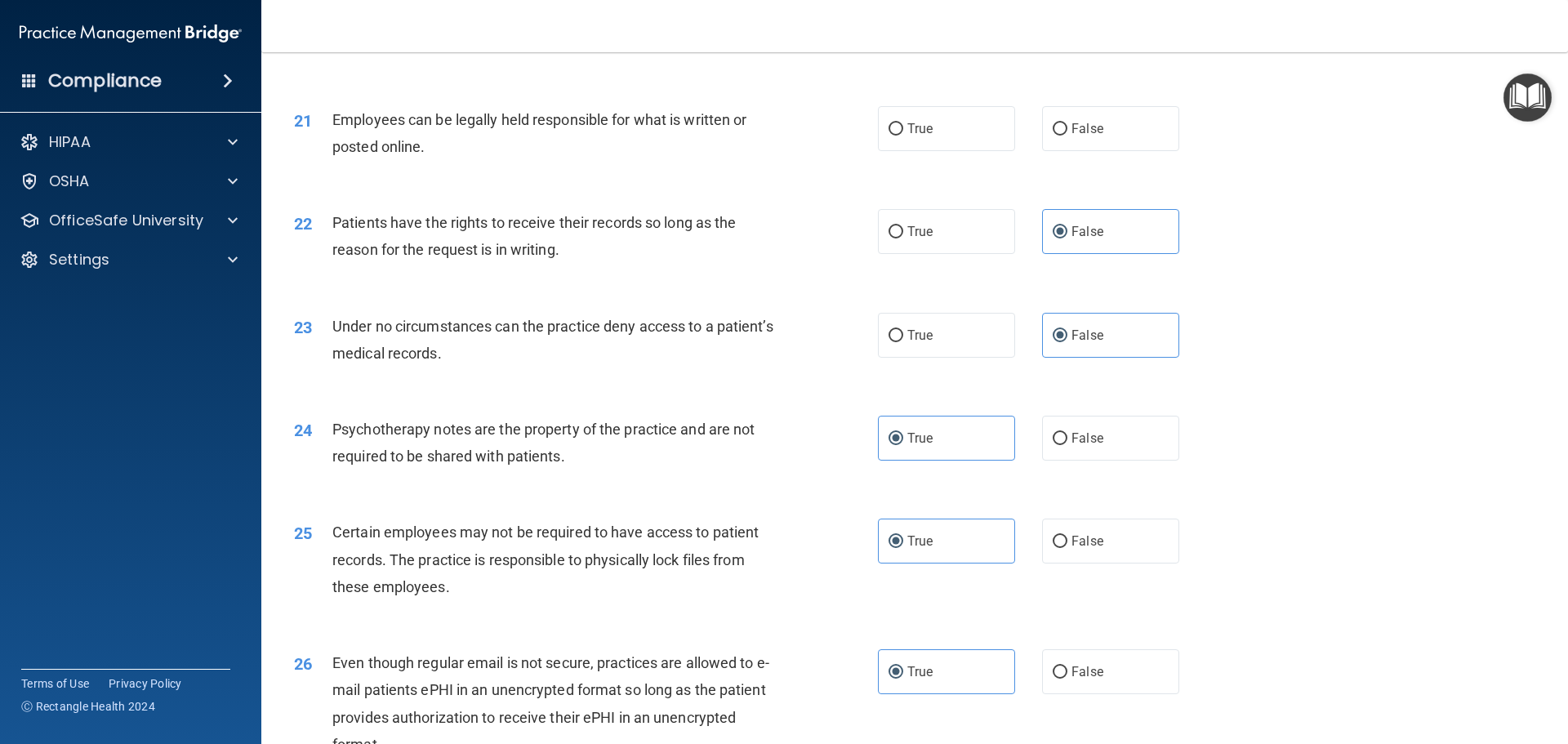
scroll to position [2621, 0]
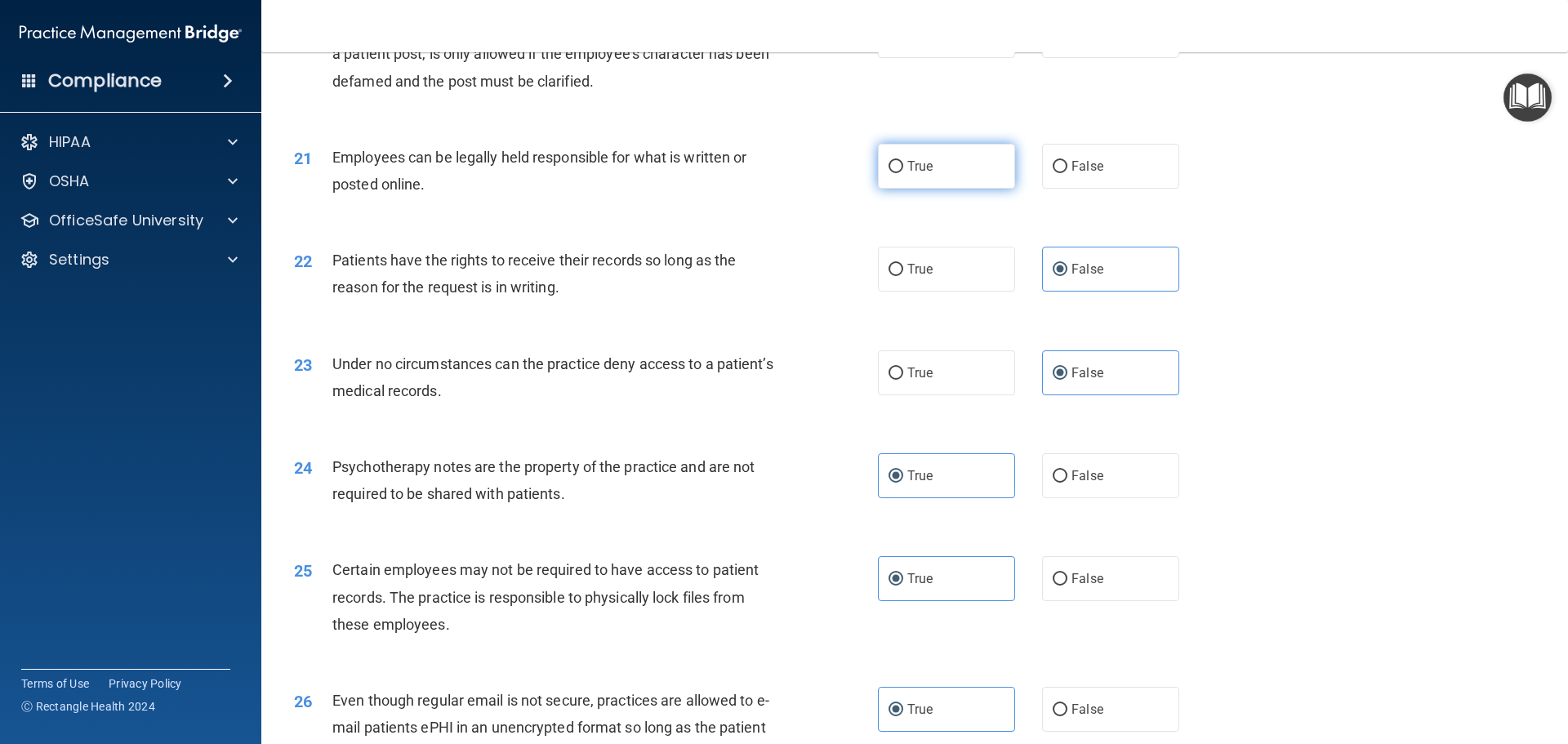
click at [911, 174] on span "True" at bounding box center [919, 166] width 25 height 16
click at [903, 173] on input "True" at bounding box center [896, 166] width 15 height 12
radio input "true"
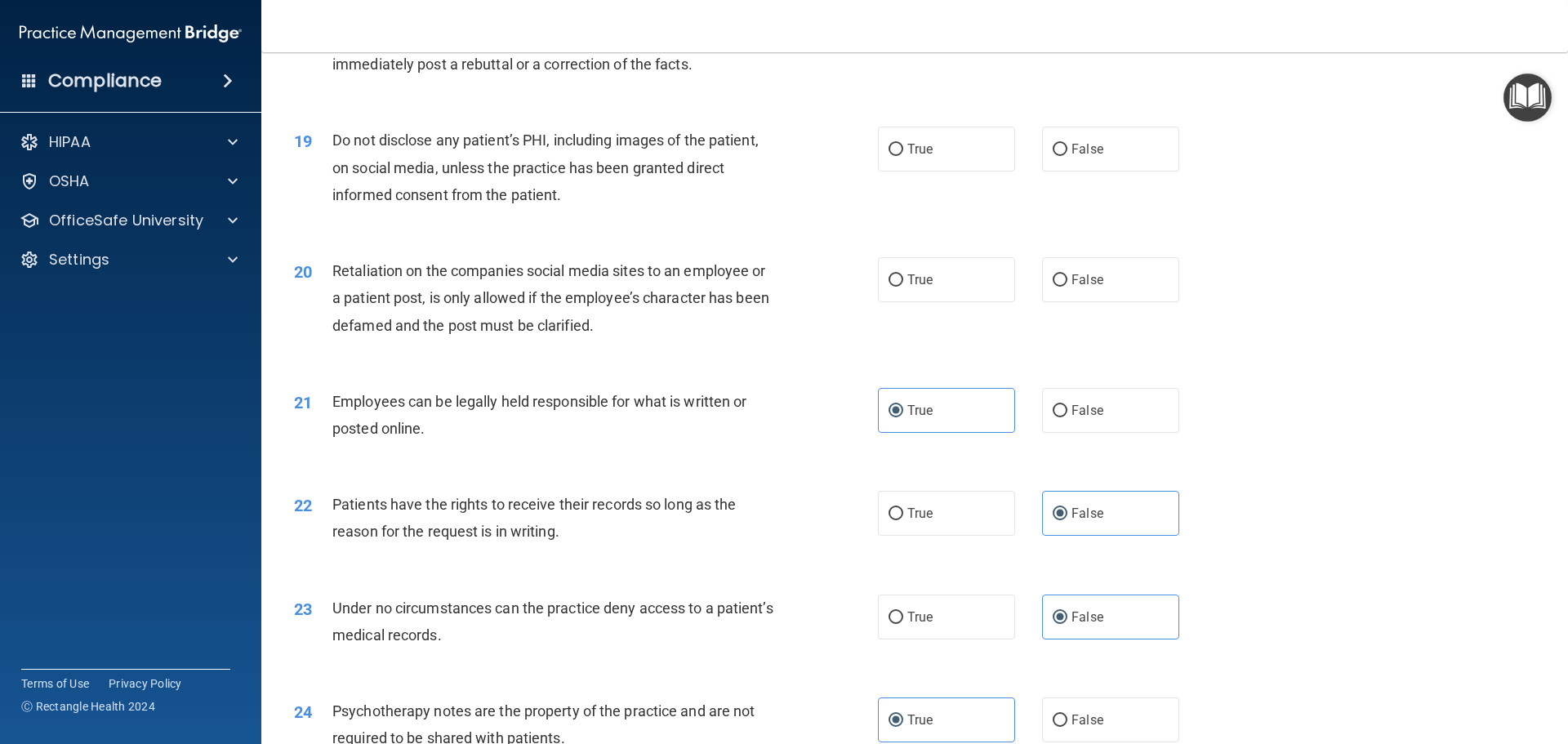
scroll to position [2377, 0]
drag, startPoint x: 1098, startPoint y: 329, endPoint x: 1086, endPoint y: 313, distance: 20.0
click at [1094, 303] on label "False" at bounding box center [1111, 281] width 137 height 45
click at [1068, 287] on input "False" at bounding box center [1060, 281] width 15 height 12
radio input "true"
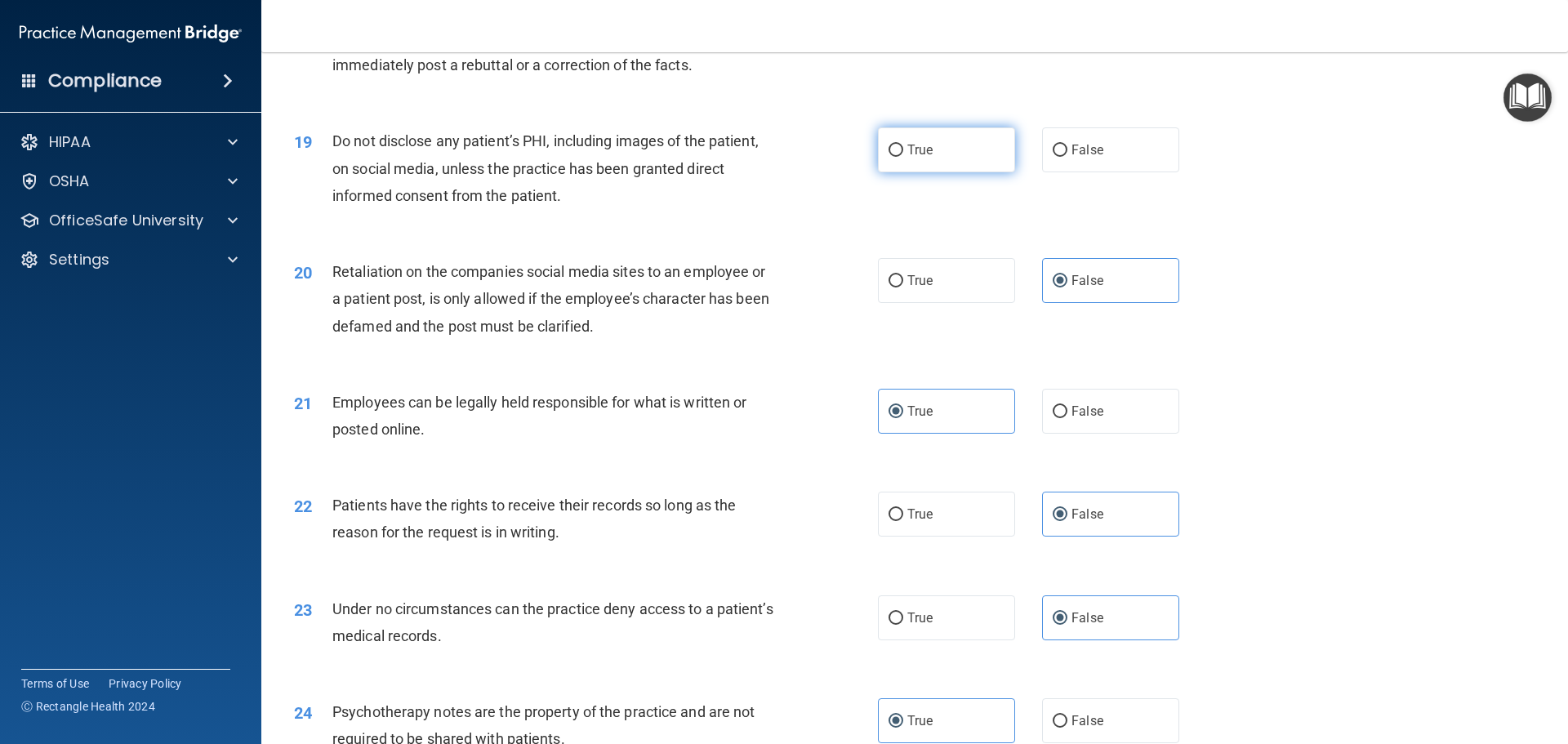
click at [944, 172] on label "True" at bounding box center [946, 150] width 137 height 45
click at [903, 157] on input "True" at bounding box center [896, 150] width 15 height 12
radio input "true"
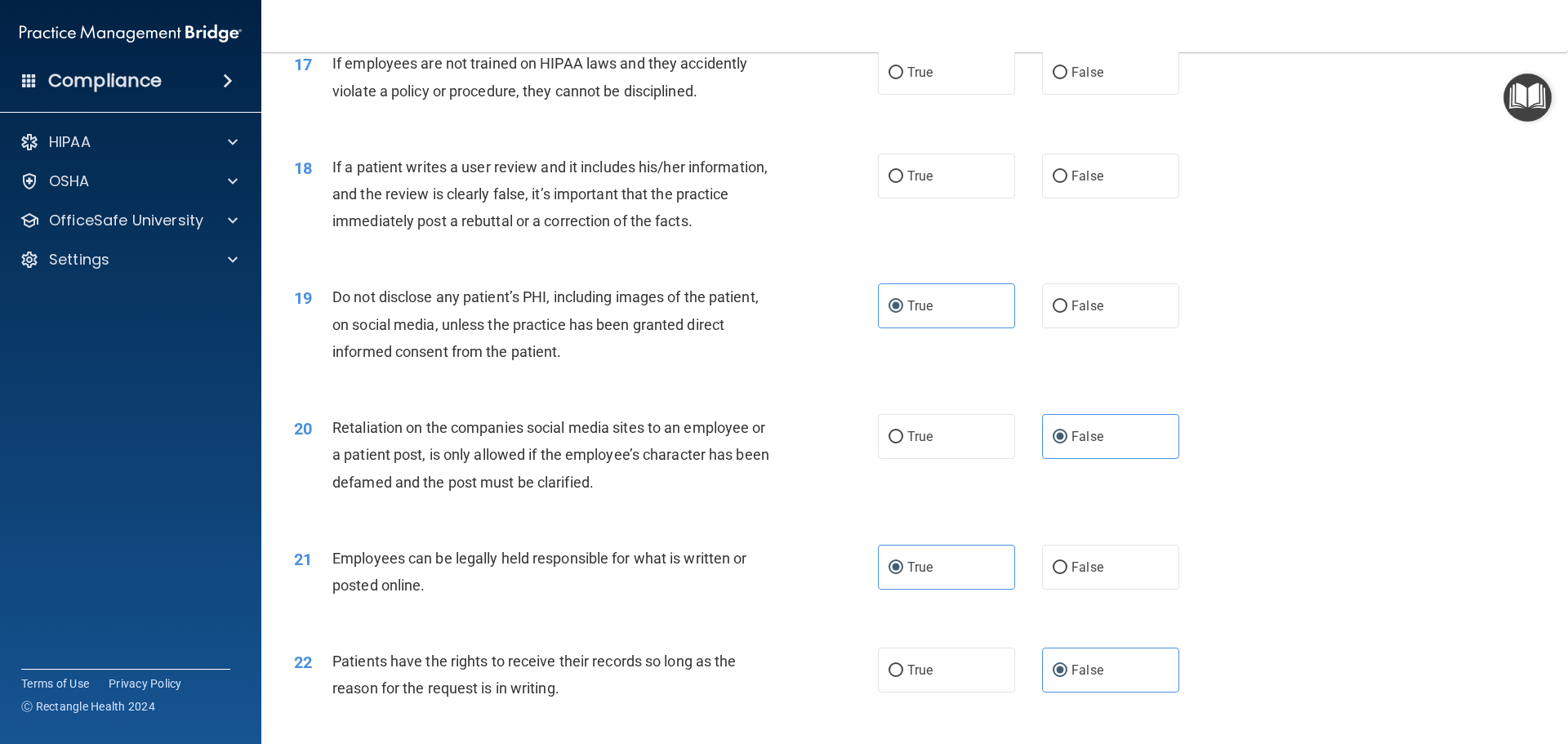
scroll to position [2213, 0]
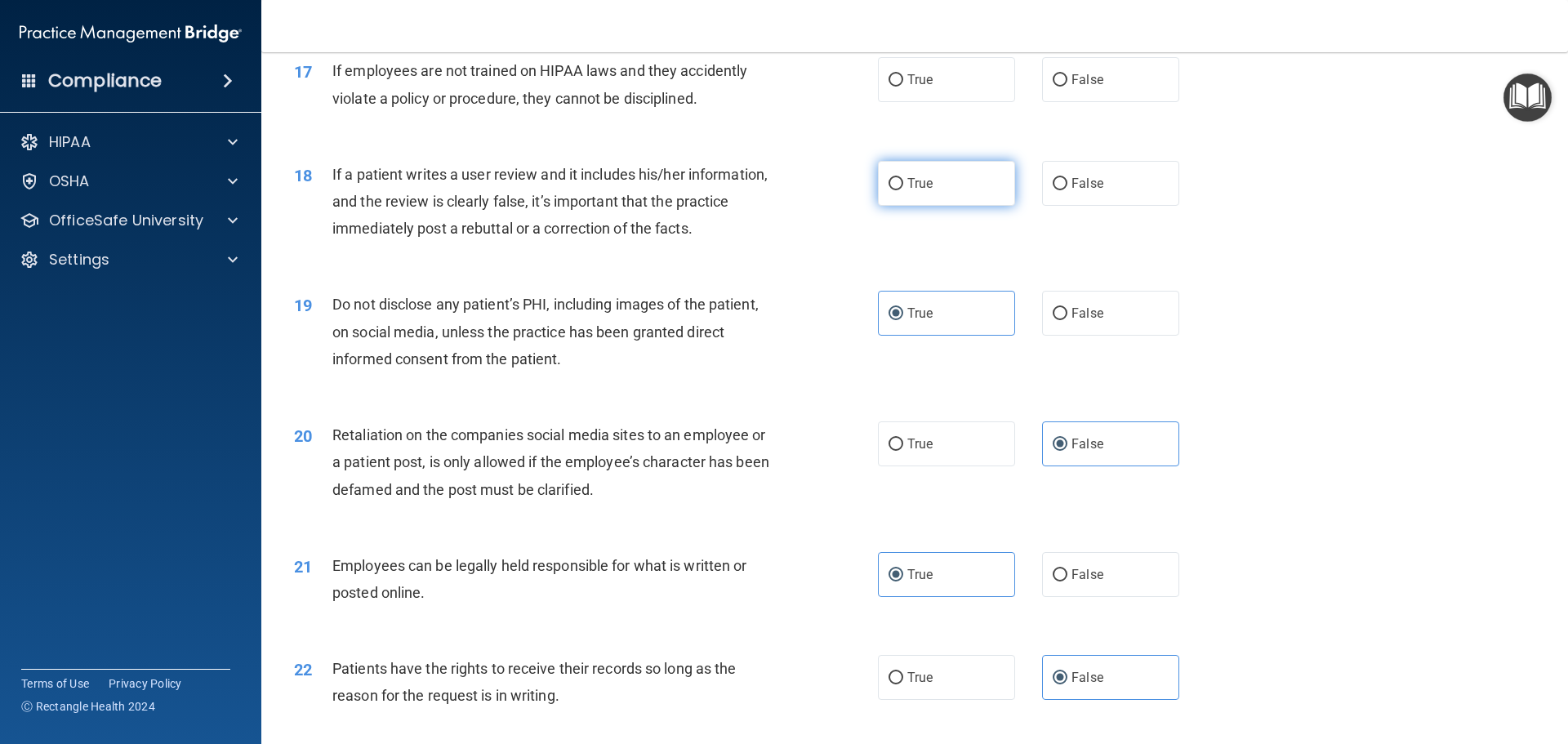
drag, startPoint x: 1061, startPoint y: 214, endPoint x: 904, endPoint y: 225, distance: 157.4
click at [1061, 206] on label "False" at bounding box center [1111, 183] width 137 height 45
click at [1061, 191] on input "False" at bounding box center [1060, 184] width 15 height 12
radio input "true"
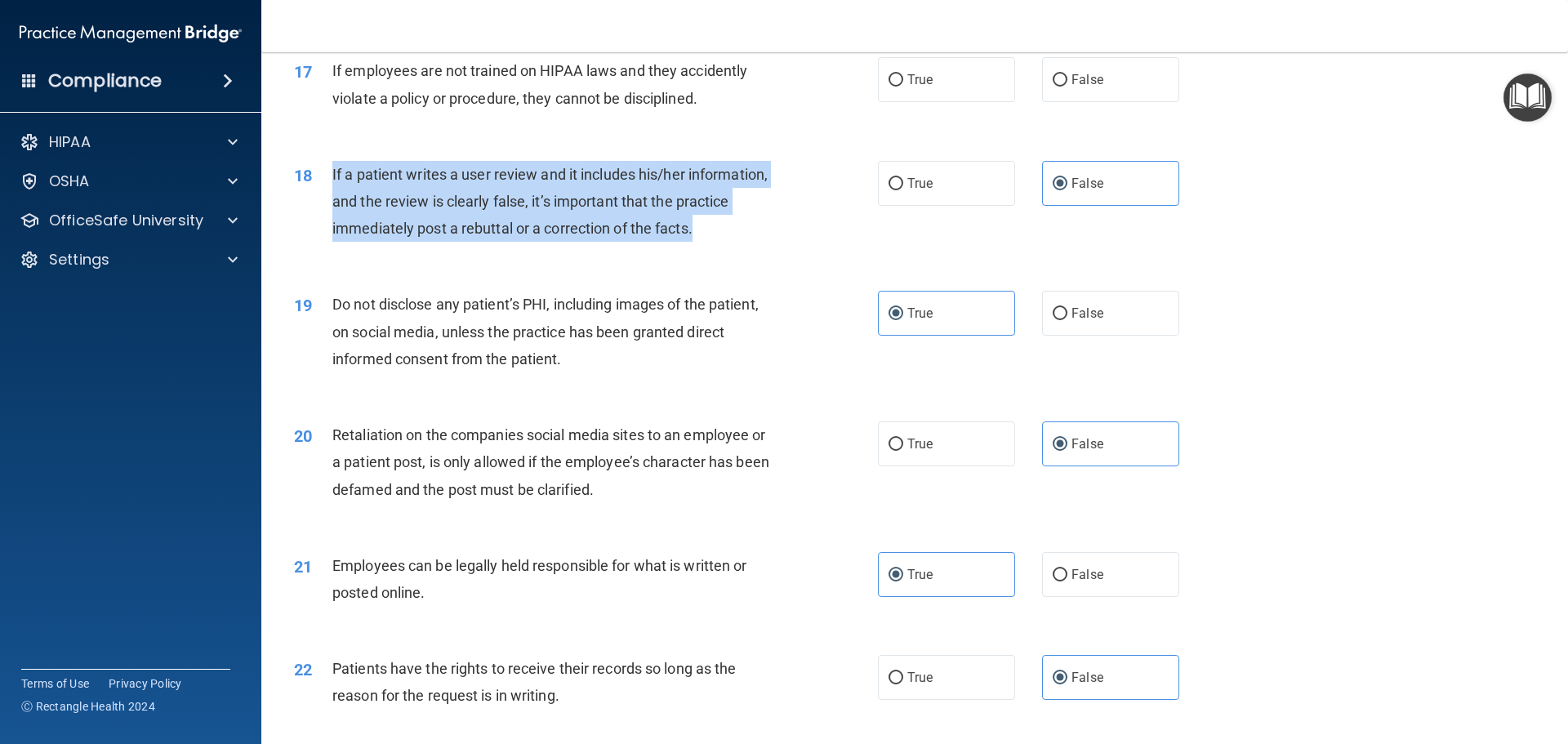
drag, startPoint x: 710, startPoint y: 260, endPoint x: 321, endPoint y: 215, distance: 391.6
click at [321, 215] on div "18 If a patient writes a user review and it includes his/her information, and t…" at bounding box center [586, 206] width 633 height 90
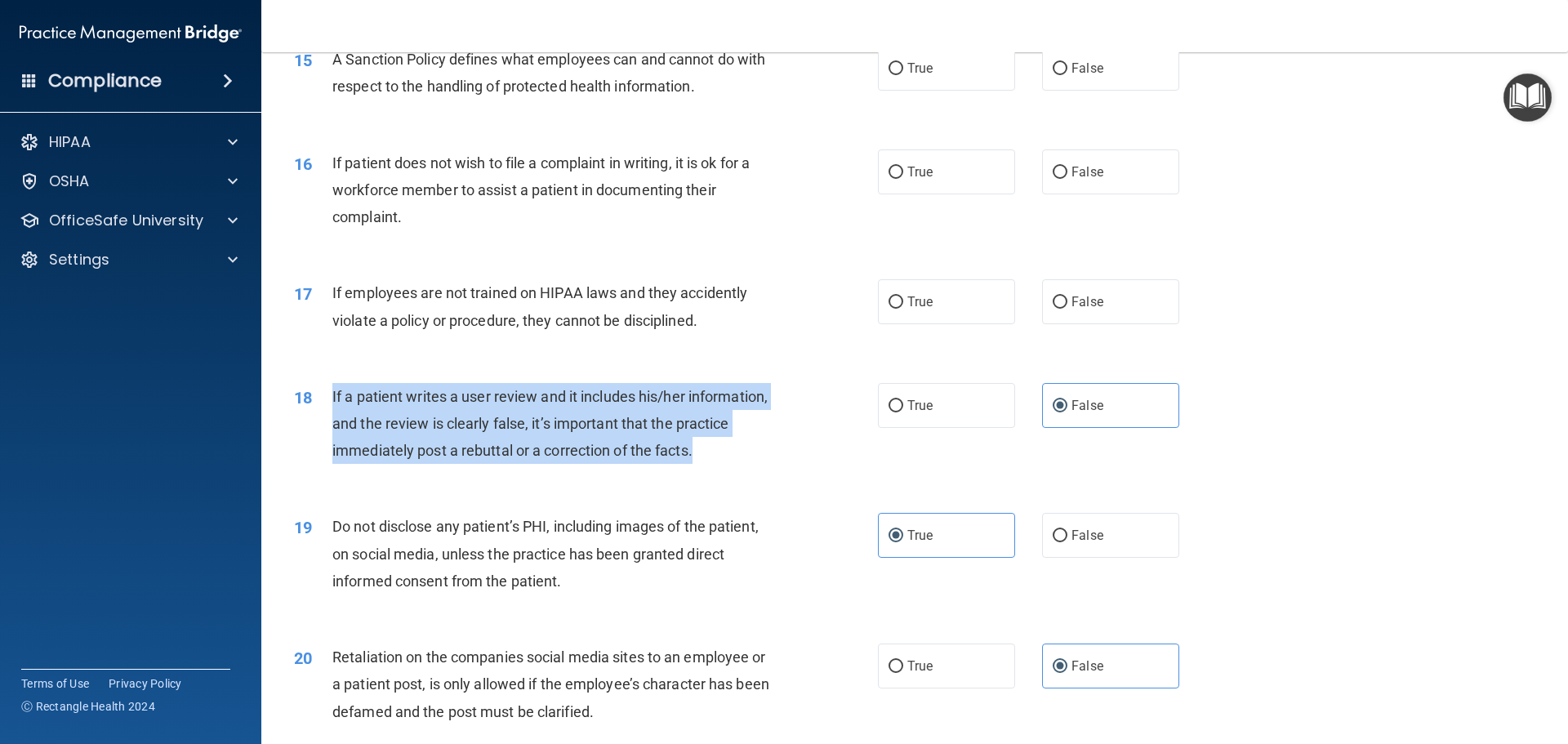
scroll to position [1968, 0]
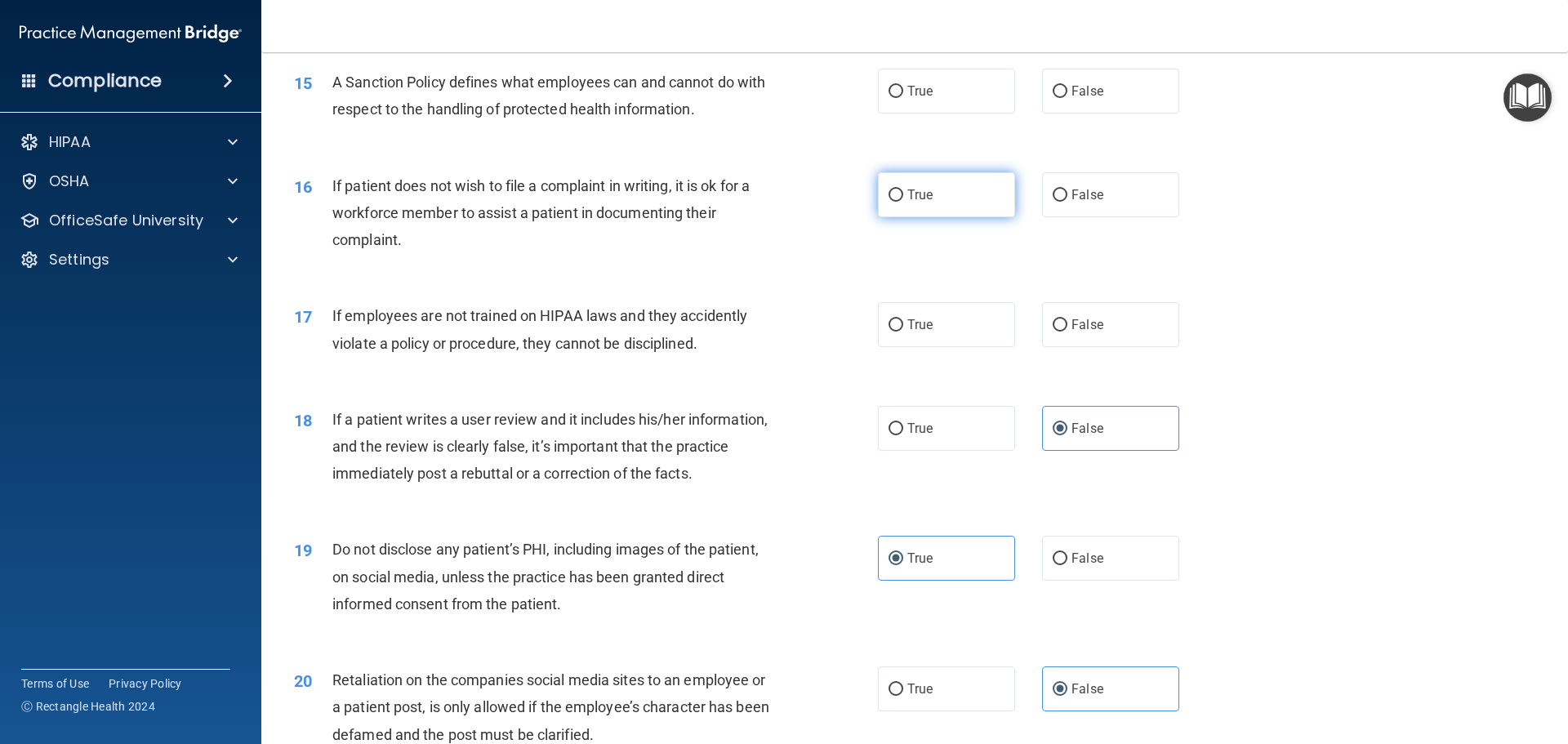
click at [927, 203] on span "True" at bounding box center [919, 194] width 25 height 16
click at [903, 202] on input "True" at bounding box center [896, 195] width 15 height 12
radio input "true"
drag, startPoint x: 711, startPoint y: 378, endPoint x: 576, endPoint y: 361, distance: 136.1
click at [576, 356] on div "If employees are not trained on HIPAA laws and they accidently violate a policy…" at bounding box center [561, 329] width 456 height 54
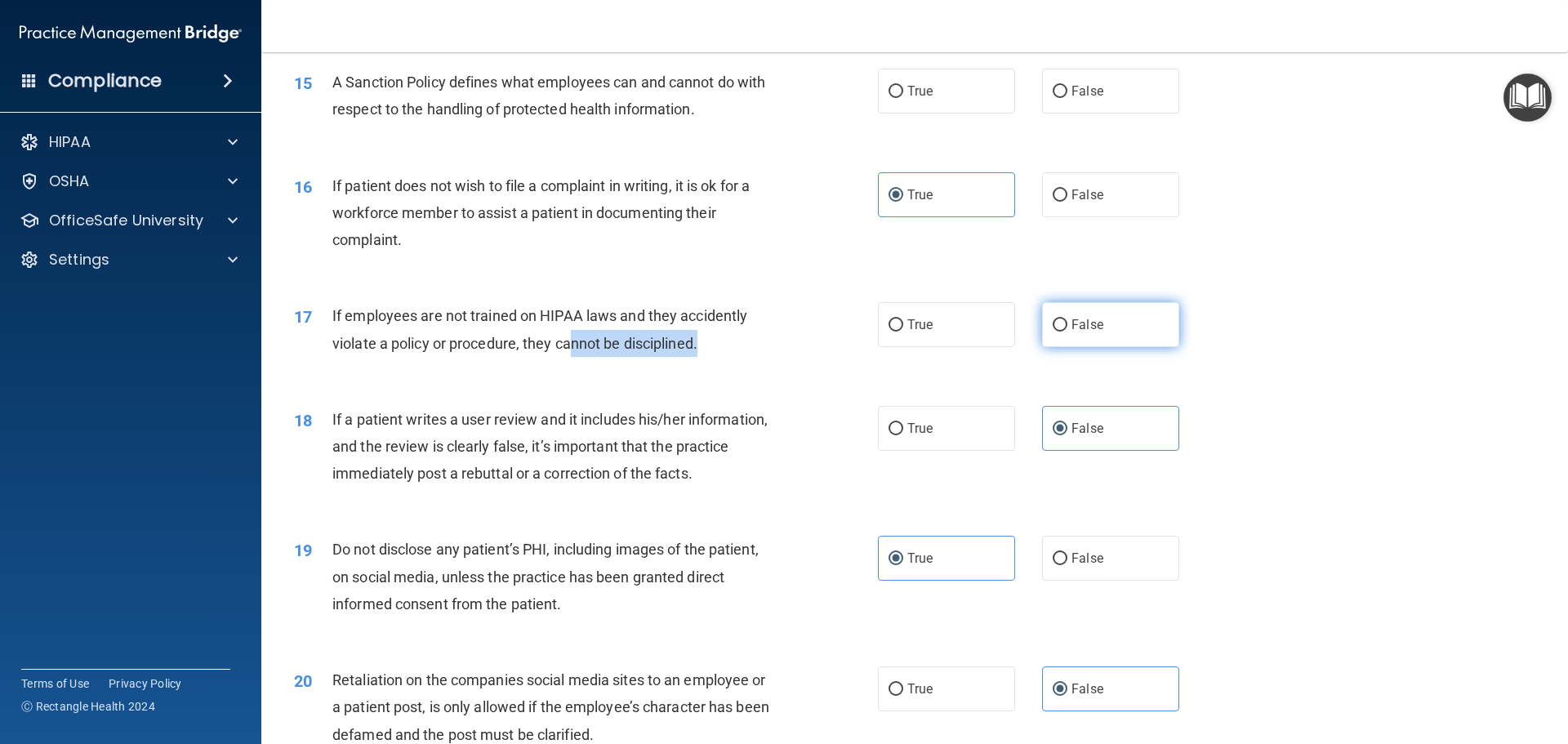
click at [1053, 332] on input "False" at bounding box center [1060, 325] width 15 height 12
radio input "true"
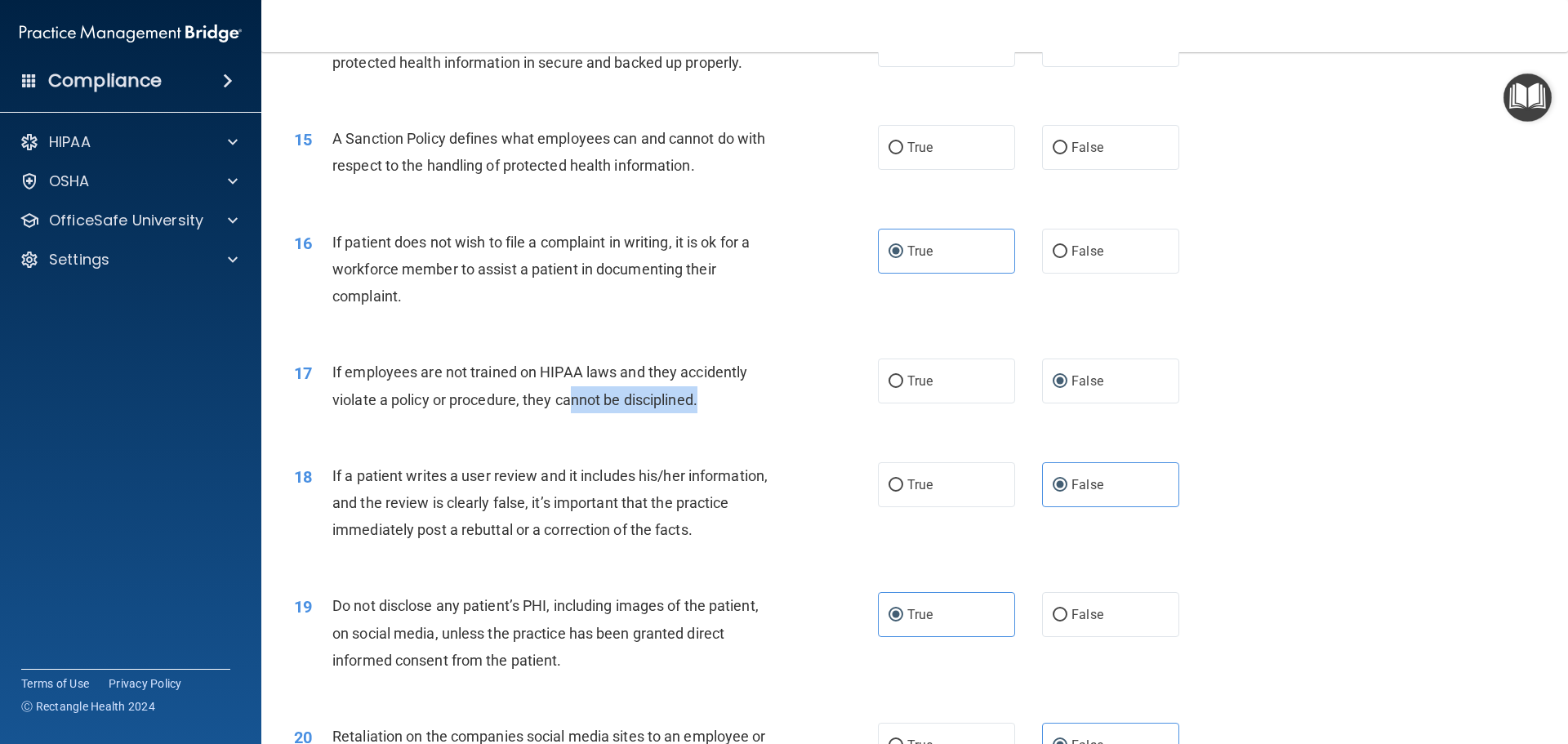
scroll to position [1805, 0]
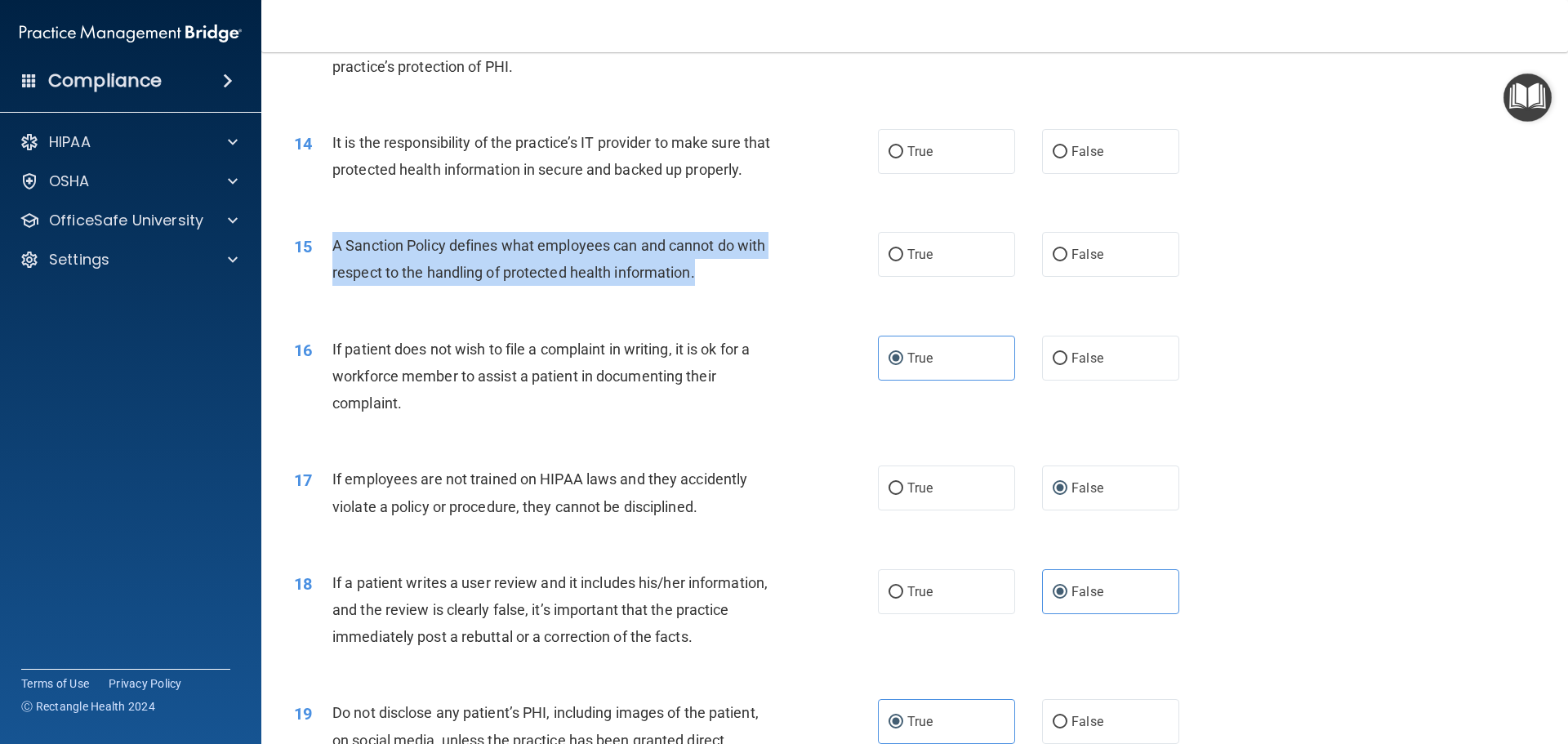
drag, startPoint x: 709, startPoint y: 307, endPoint x: 329, endPoint y: 279, distance: 381.0
click at [329, 279] on div "15 A Sanction Policy defines what employees can and cannot do with respect to t…" at bounding box center [586, 263] width 633 height 62
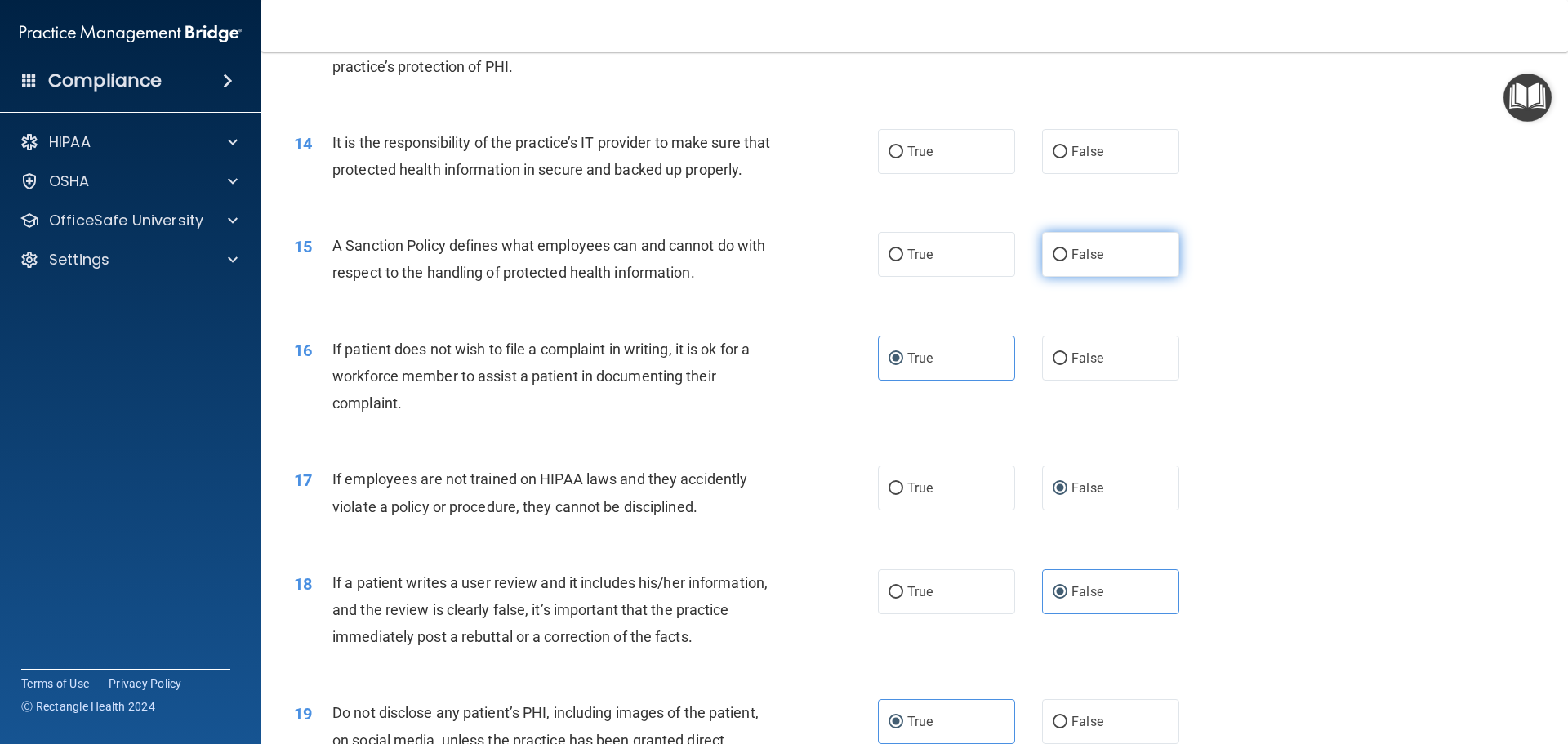
drag, startPoint x: 1090, startPoint y: 290, endPoint x: 1037, endPoint y: 289, distance: 53.0
click at [1089, 277] on label "False" at bounding box center [1111, 255] width 137 height 45
click at [1068, 261] on input "False" at bounding box center [1060, 255] width 15 height 12
radio input "true"
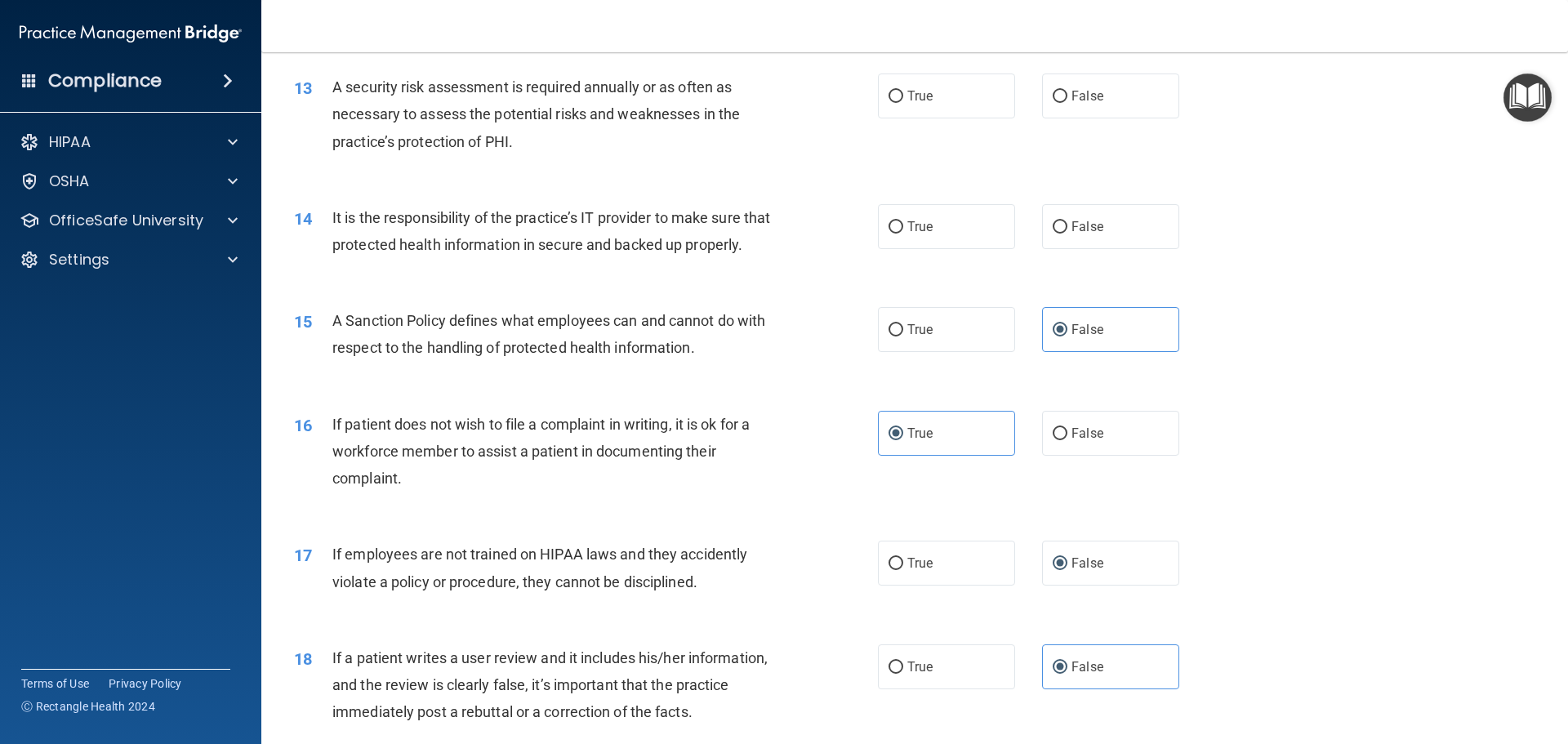
scroll to position [1641, 0]
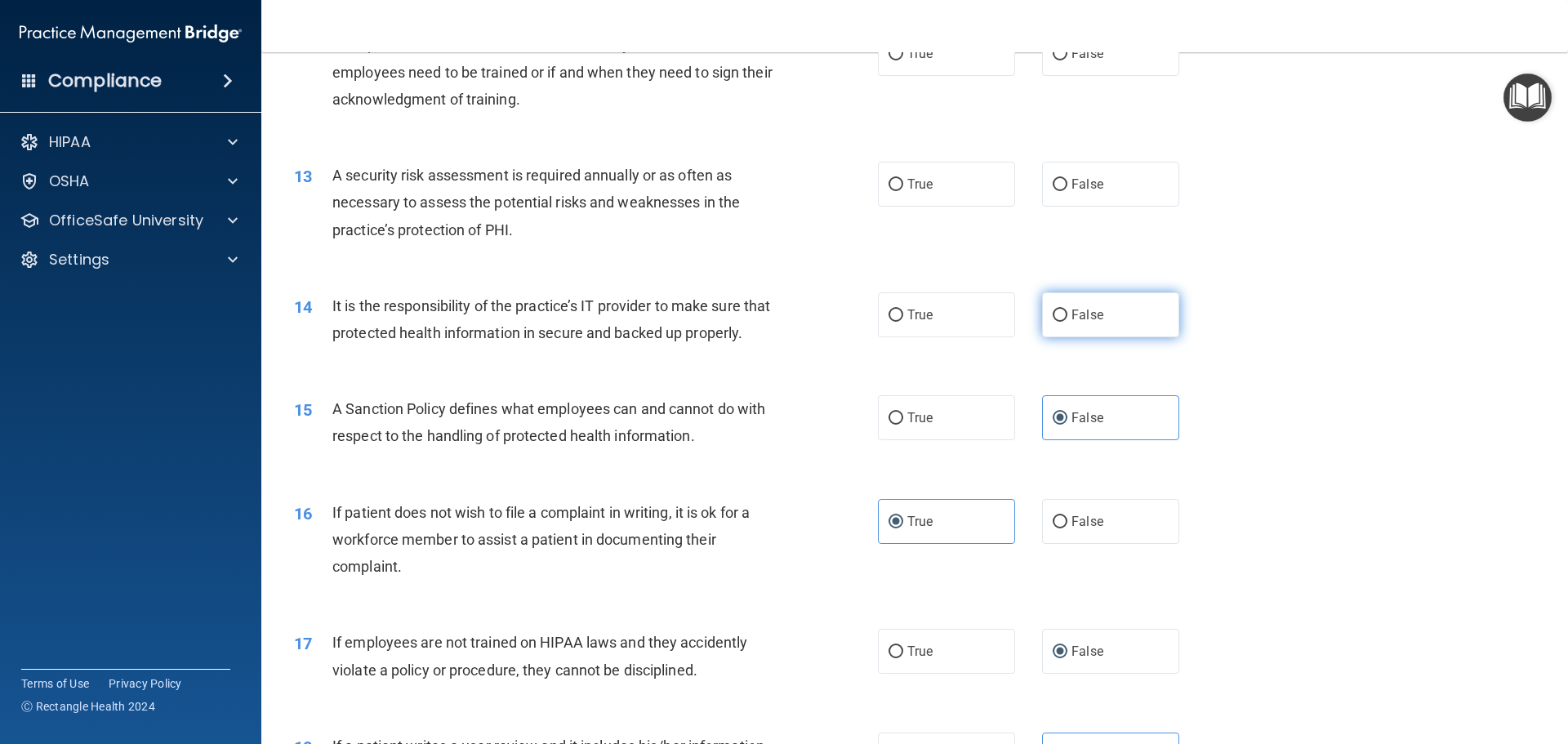
click at [1084, 300] on label "False" at bounding box center [1111, 315] width 137 height 45
click at [1068, 310] on input "False" at bounding box center [1060, 316] width 15 height 12
radio input "true"
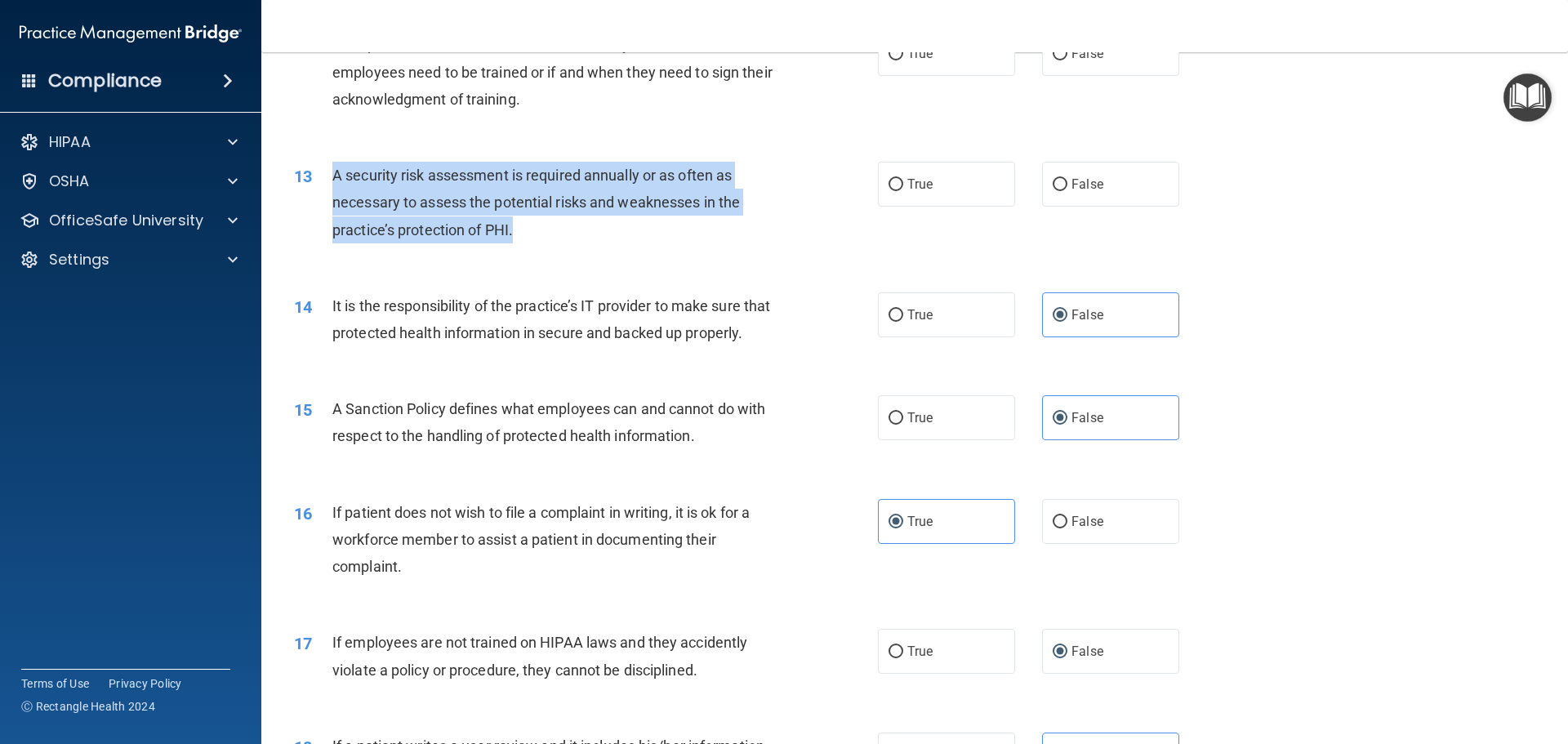
drag, startPoint x: 527, startPoint y: 241, endPoint x: 332, endPoint y: 175, distance: 205.9
click at [332, 175] on div "A security risk assessment is required annually or as often as necessary to ass…" at bounding box center [561, 202] width 456 height 82
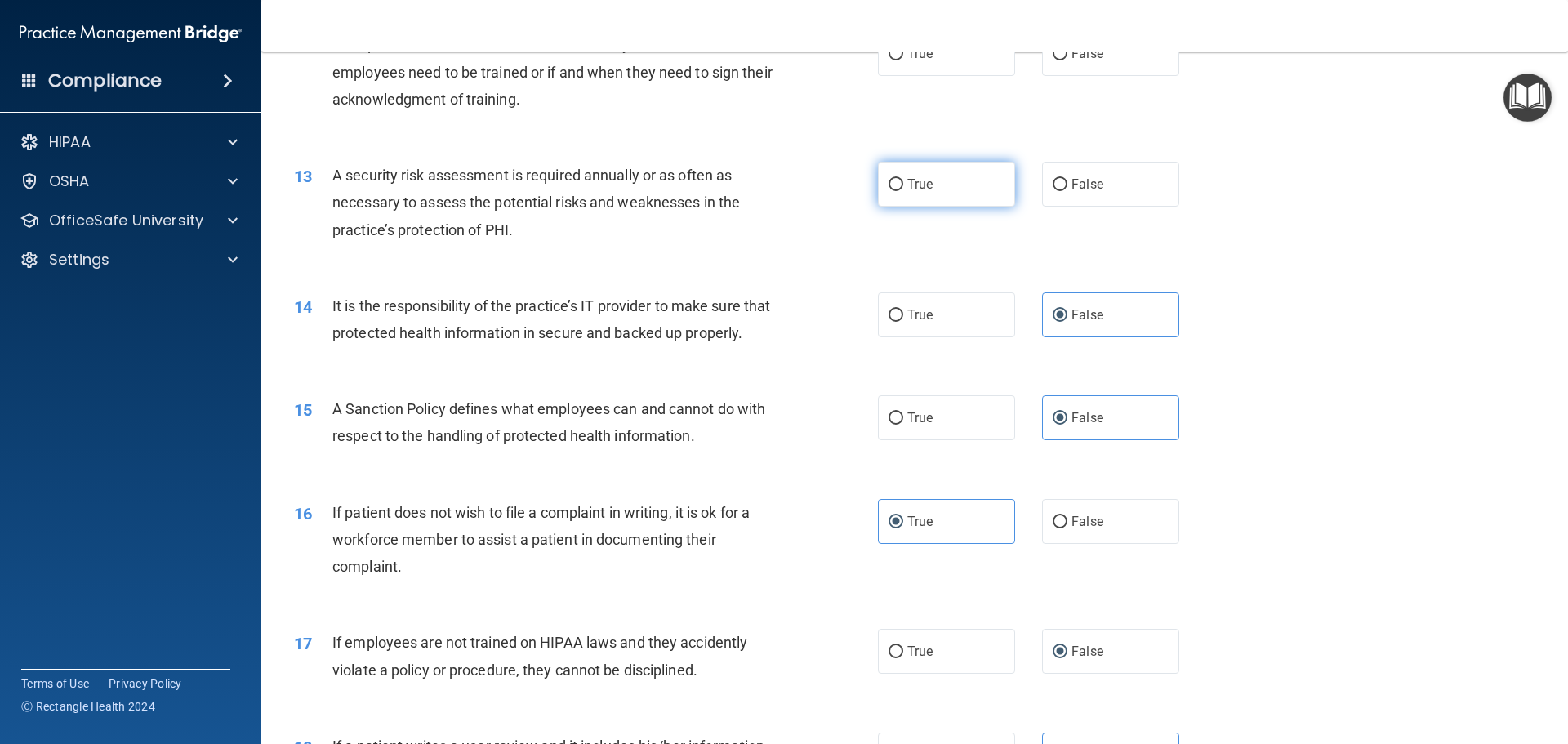
click at [939, 183] on label "True" at bounding box center [946, 184] width 137 height 45
click at [903, 183] on input "True" at bounding box center [896, 184] width 15 height 12
radio input "true"
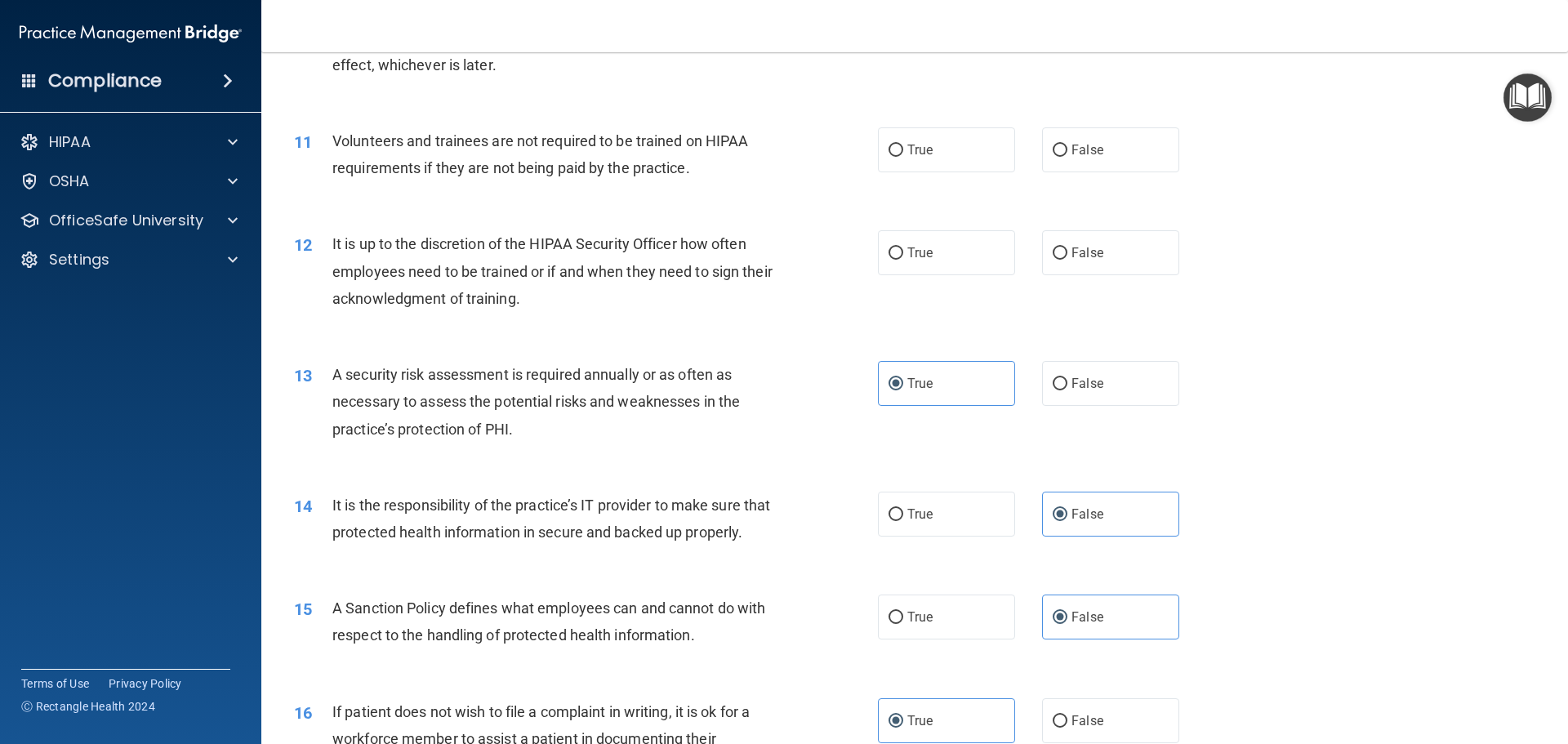
scroll to position [1396, 0]
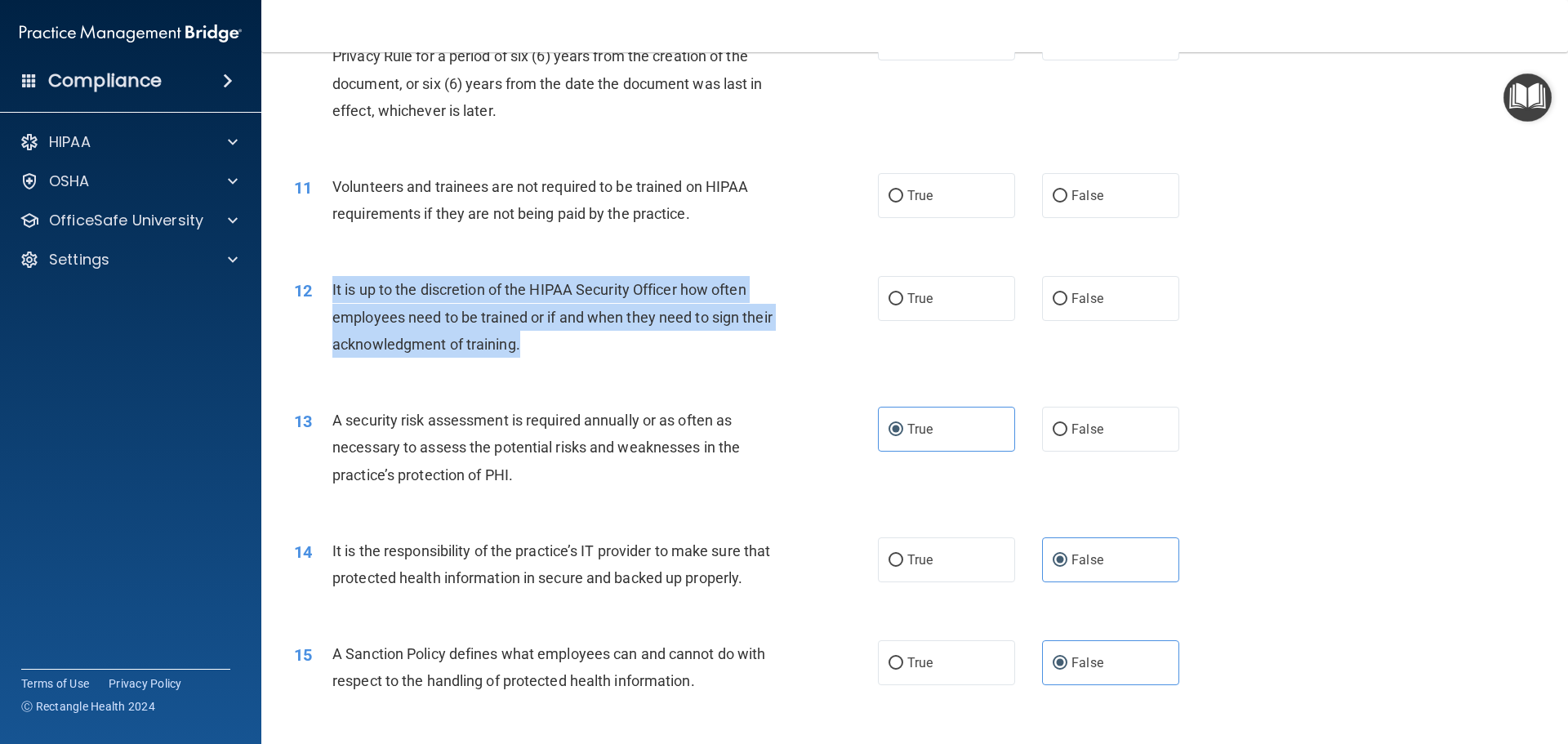
drag, startPoint x: 585, startPoint y: 354, endPoint x: 333, endPoint y: 285, distance: 261.3
click at [333, 285] on div "It is up to the discretion of the HIPAA Security Officer how often employees ne…" at bounding box center [561, 317] width 456 height 82
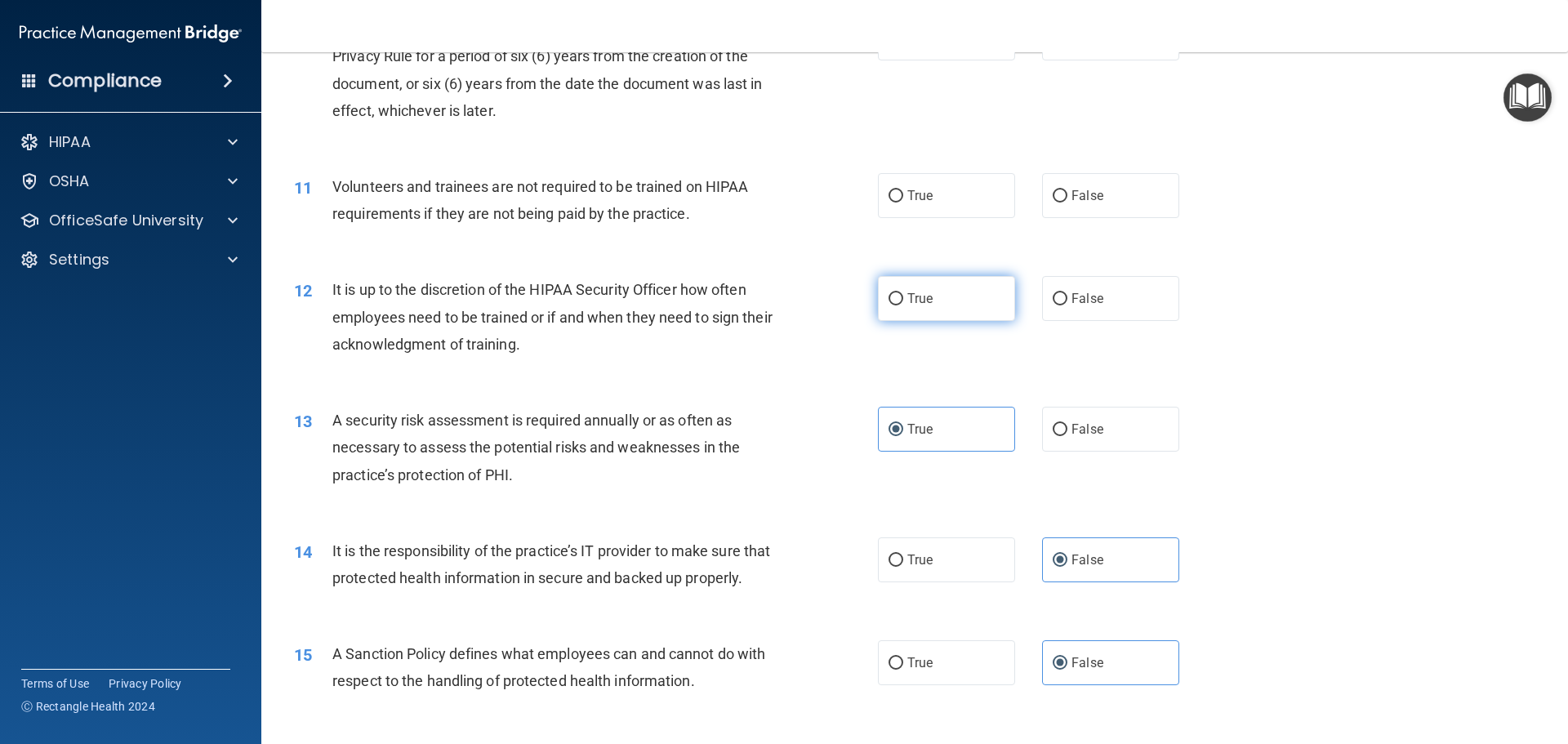
click at [894, 306] on label "True" at bounding box center [946, 299] width 137 height 45
click at [894, 305] on input "True" at bounding box center [896, 299] width 15 height 12
radio input "true"
click at [1061, 203] on label "False" at bounding box center [1111, 195] width 137 height 45
click at [1061, 203] on input "False" at bounding box center [1060, 196] width 15 height 12
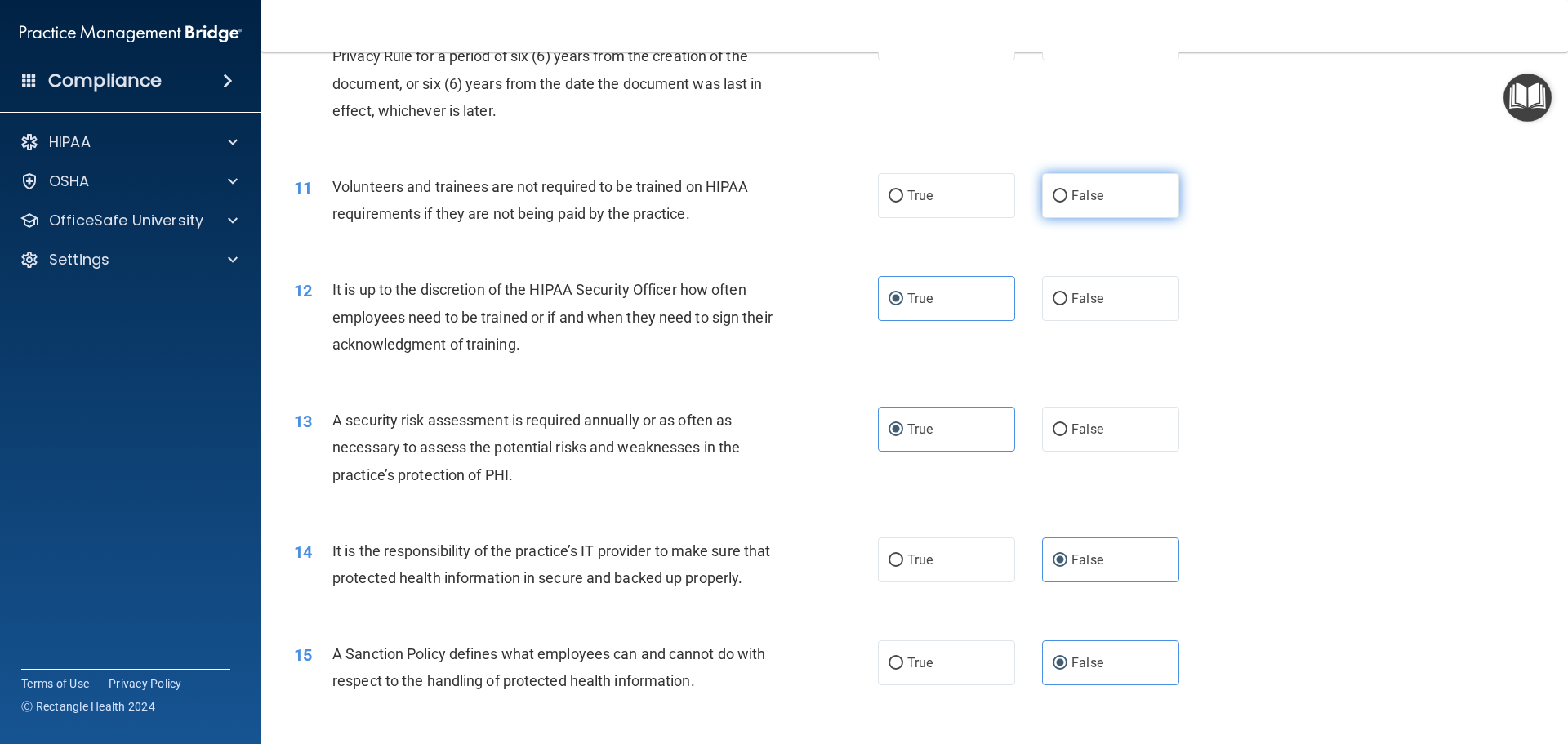
radio input "true"
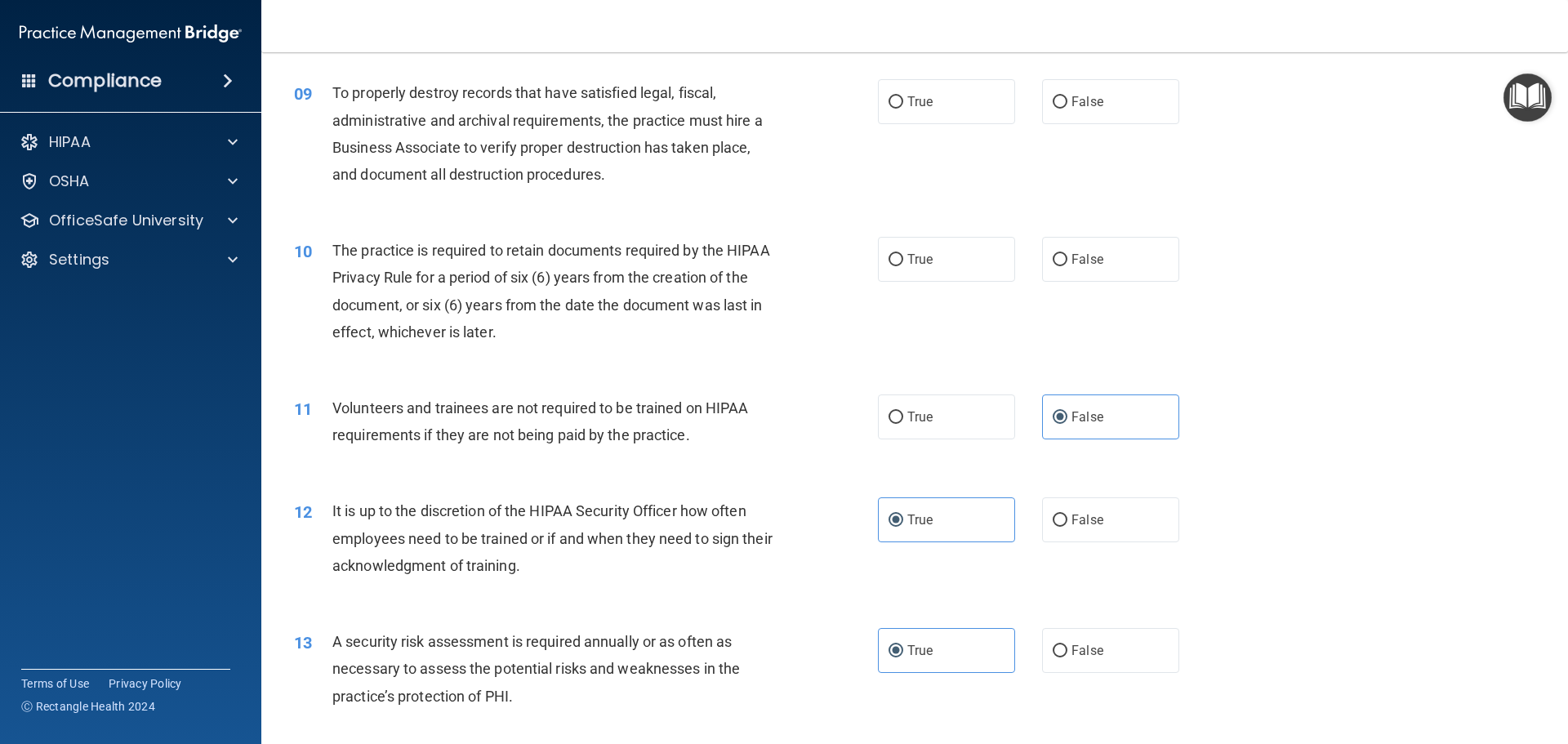
scroll to position [1151, 0]
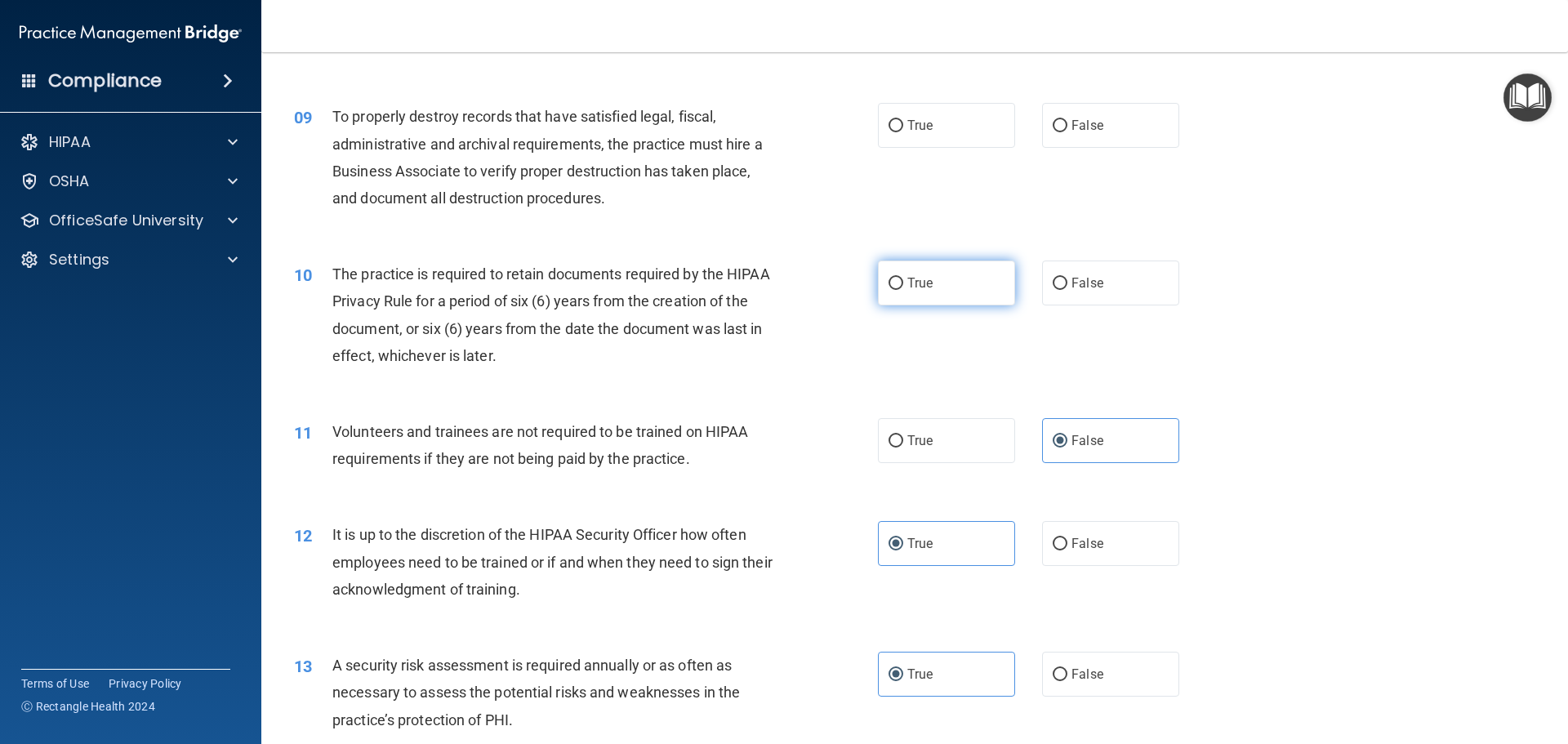
click at [946, 283] on label "True" at bounding box center [946, 283] width 137 height 45
click at [903, 283] on input "True" at bounding box center [896, 284] width 15 height 12
radio input "true"
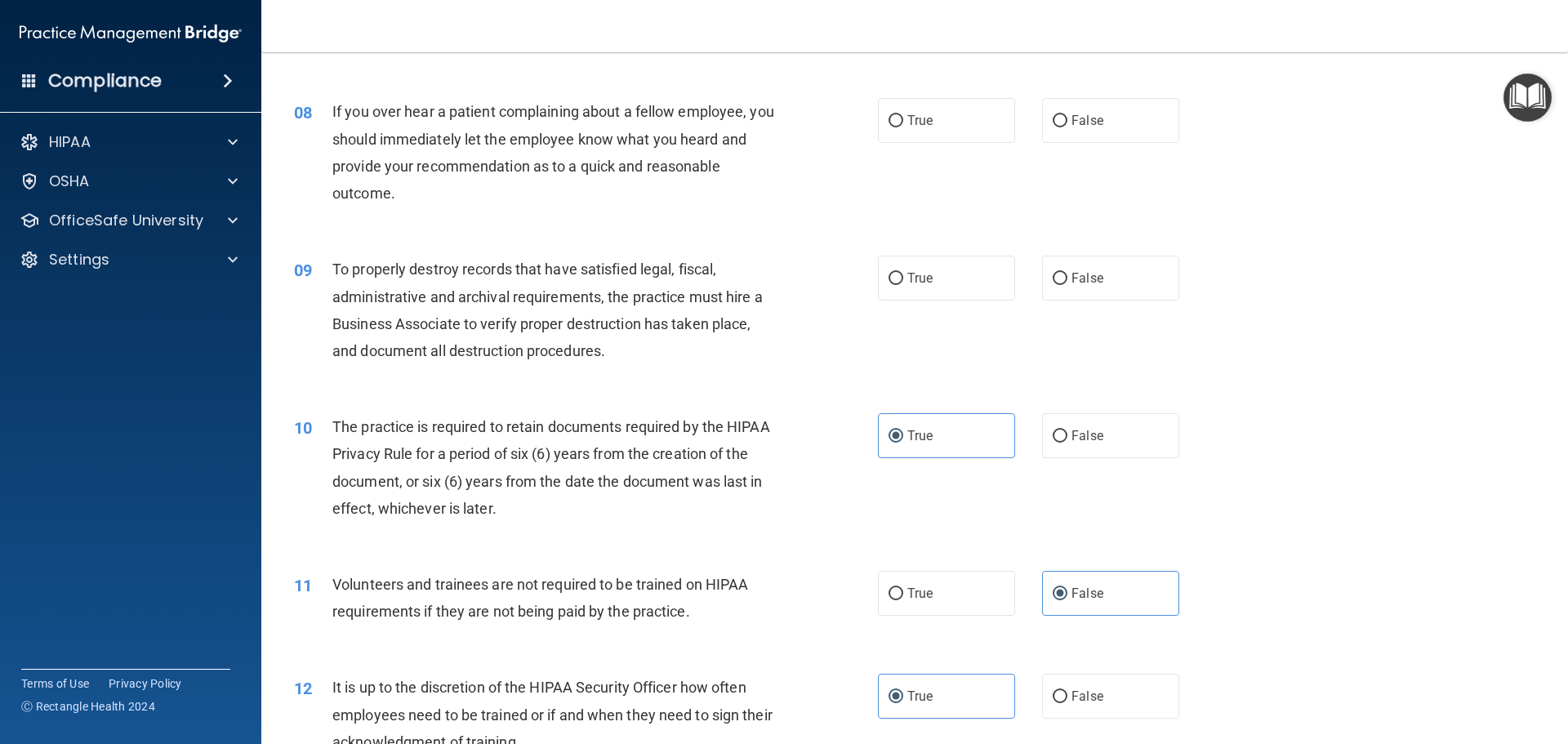
scroll to position [987, 0]
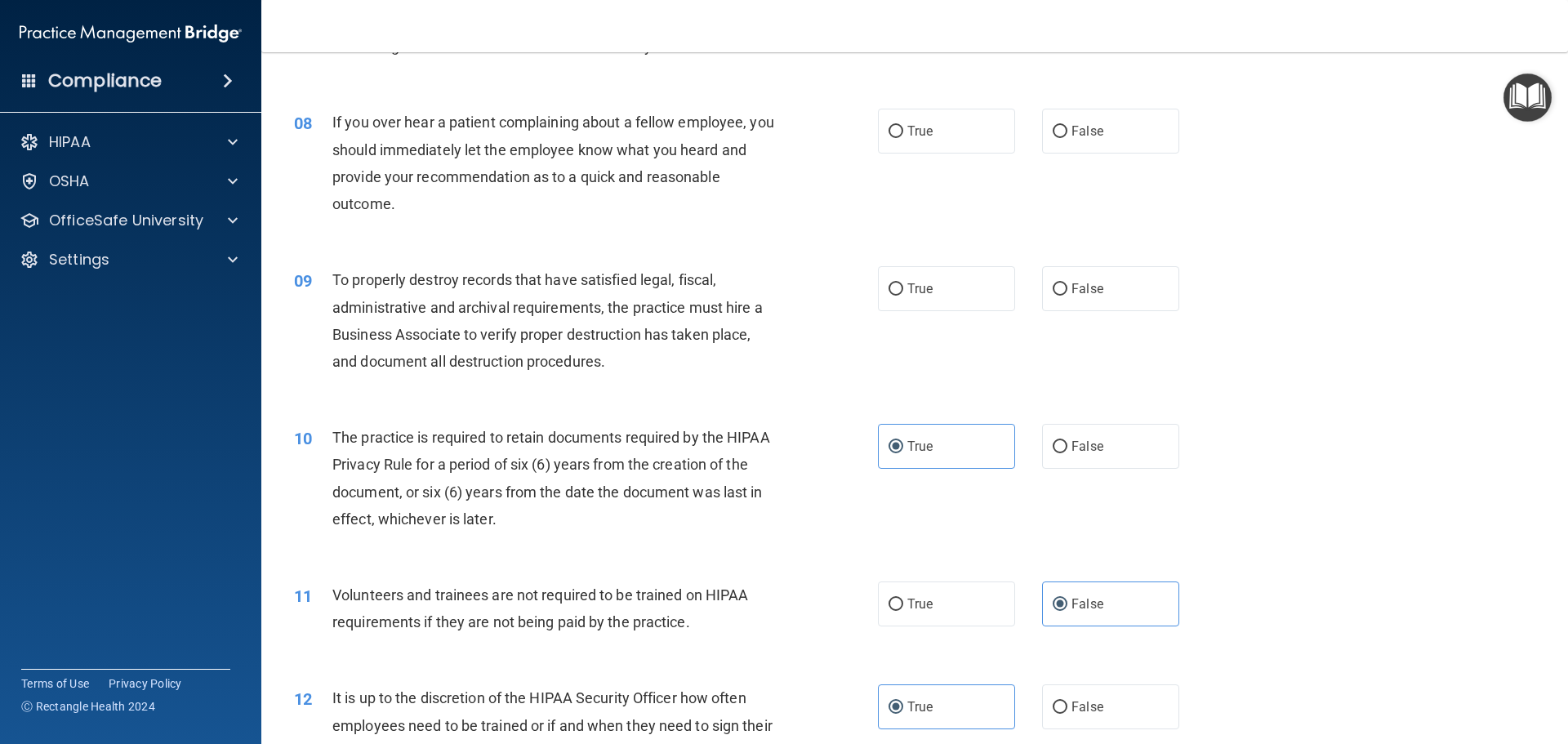
click at [622, 375] on div "To properly destroy records that have satisfied legal, fiscal, administrative a…" at bounding box center [561, 320] width 456 height 109
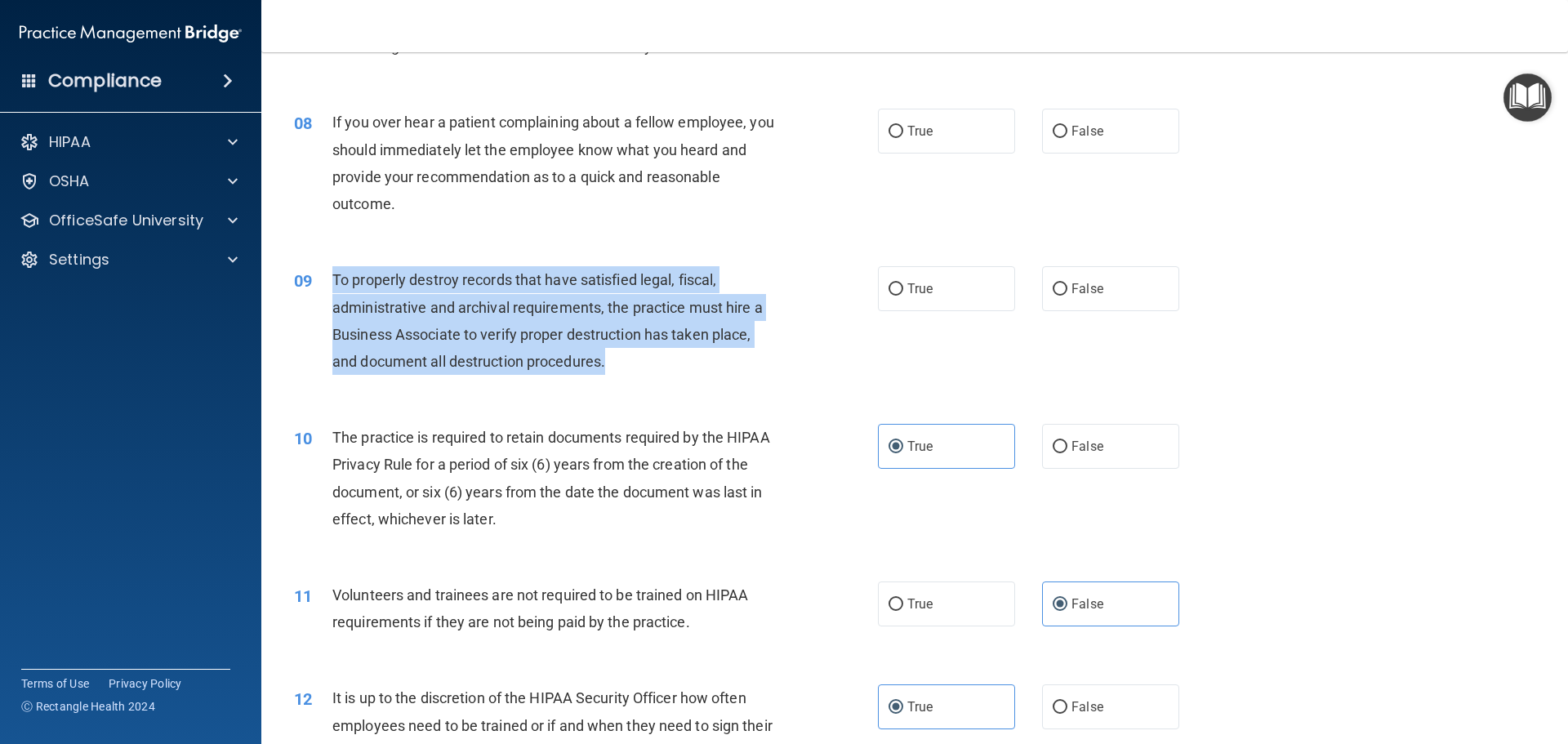
drag, startPoint x: 605, startPoint y: 373, endPoint x: 325, endPoint y: 285, distance: 293.5
click at [325, 285] on div "09 To properly destroy records that have satisfied legal, fiscal, administrativ…" at bounding box center [586, 324] width 633 height 116
click at [1053, 287] on input "False" at bounding box center [1060, 289] width 15 height 12
radio input "true"
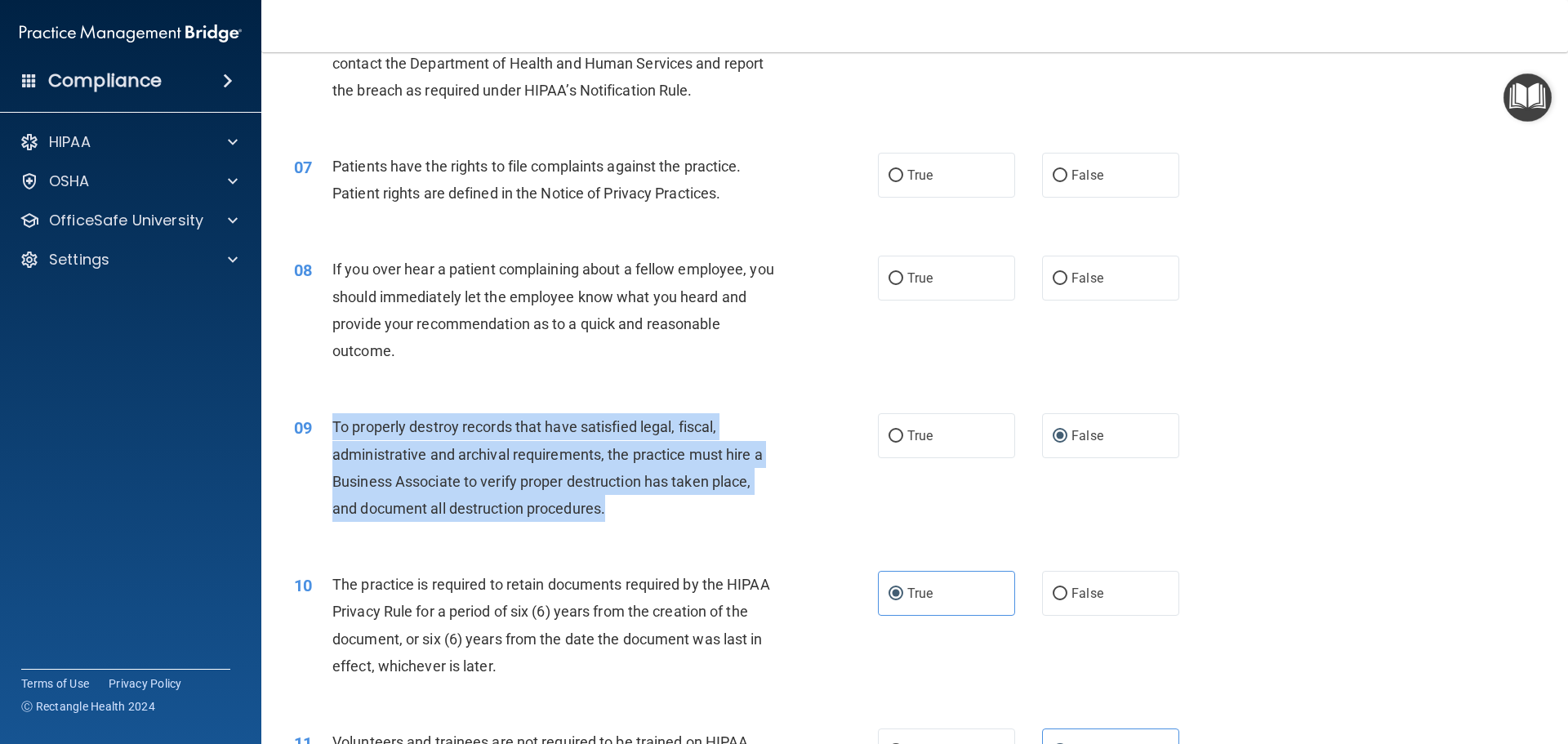
scroll to position [824, 0]
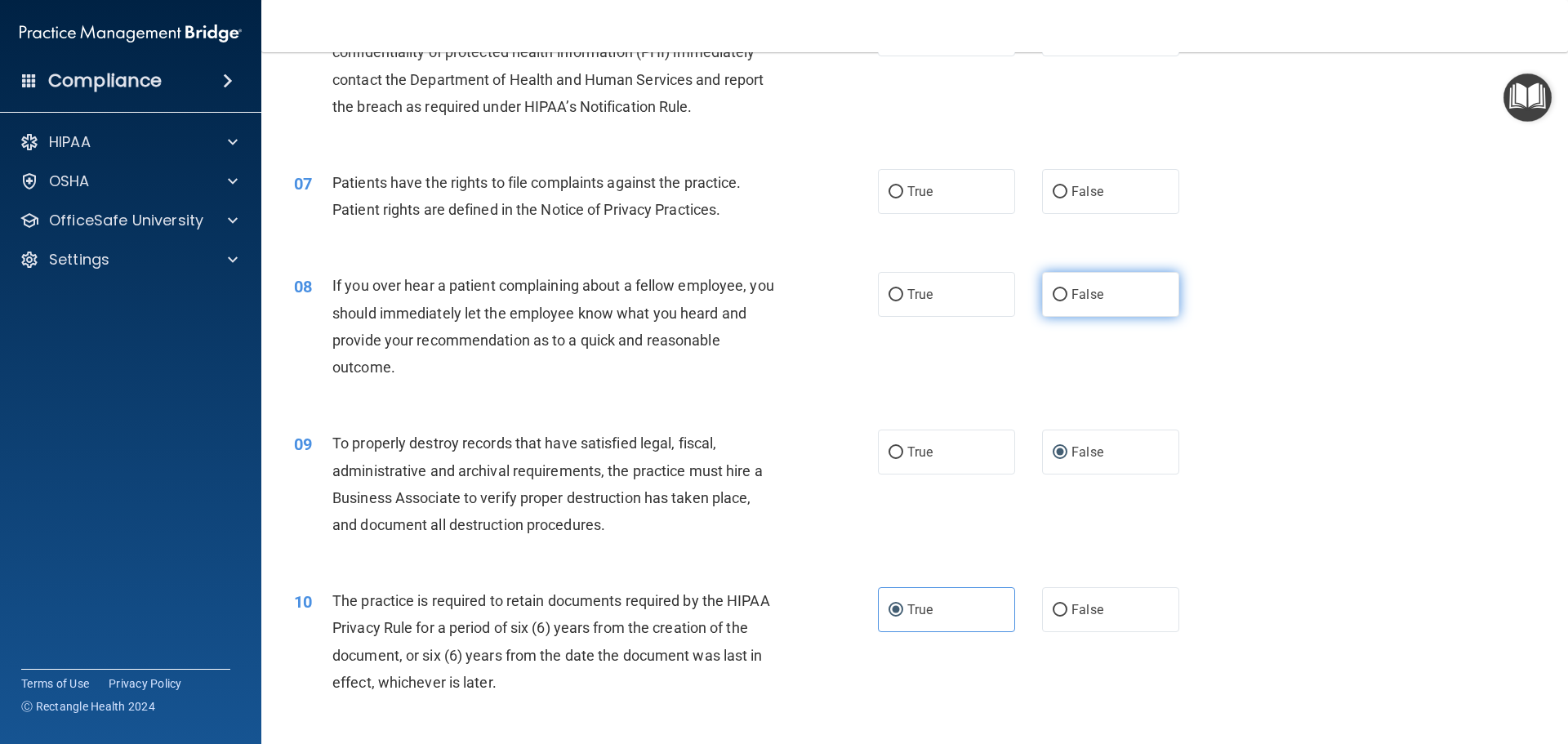
click at [1086, 299] on span "False" at bounding box center [1087, 294] width 32 height 16
click at [1068, 299] on input "False" at bounding box center [1060, 295] width 15 height 12
radio input "true"
click at [914, 186] on span "True" at bounding box center [919, 192] width 25 height 16
click at [903, 186] on input "True" at bounding box center [896, 192] width 15 height 12
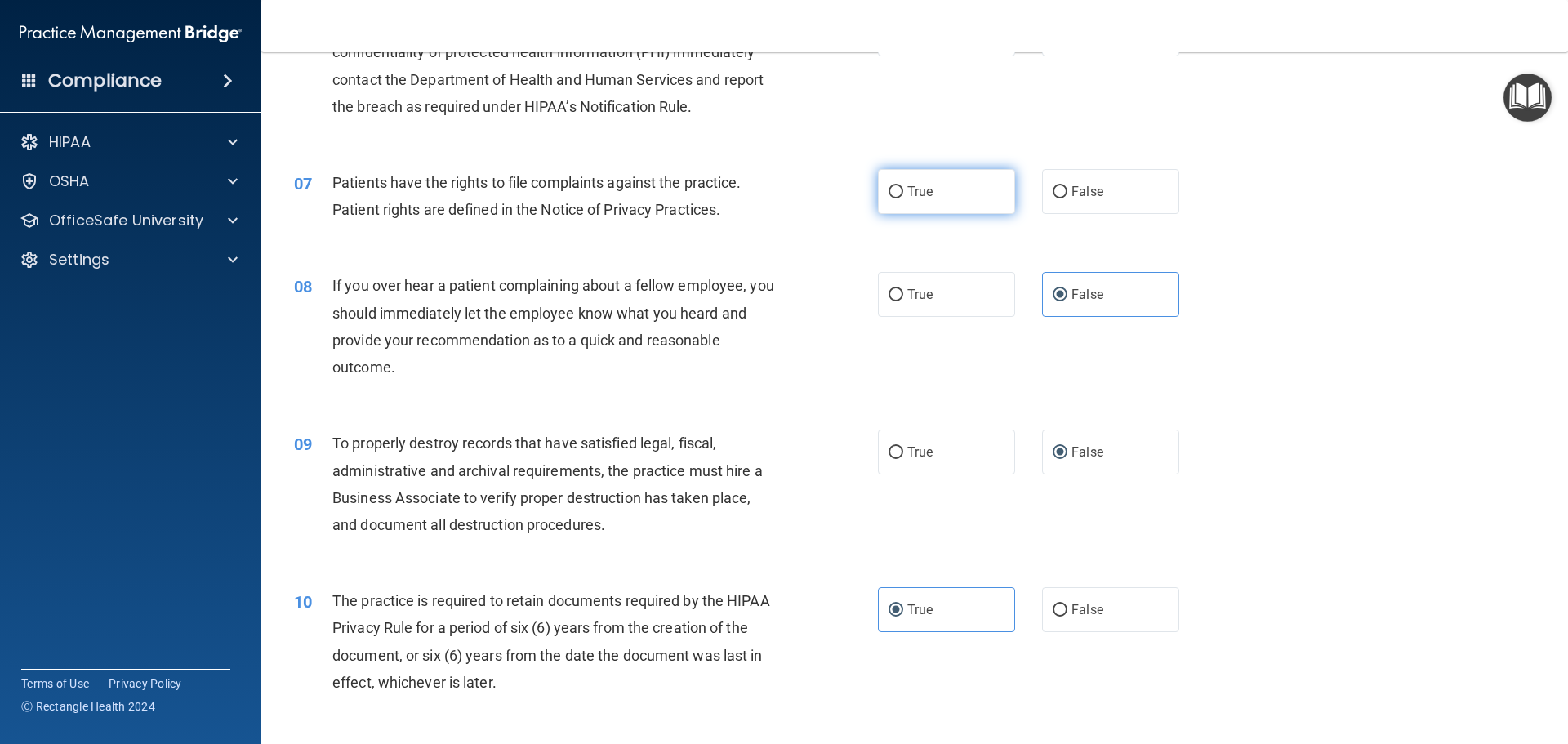
radio input "true"
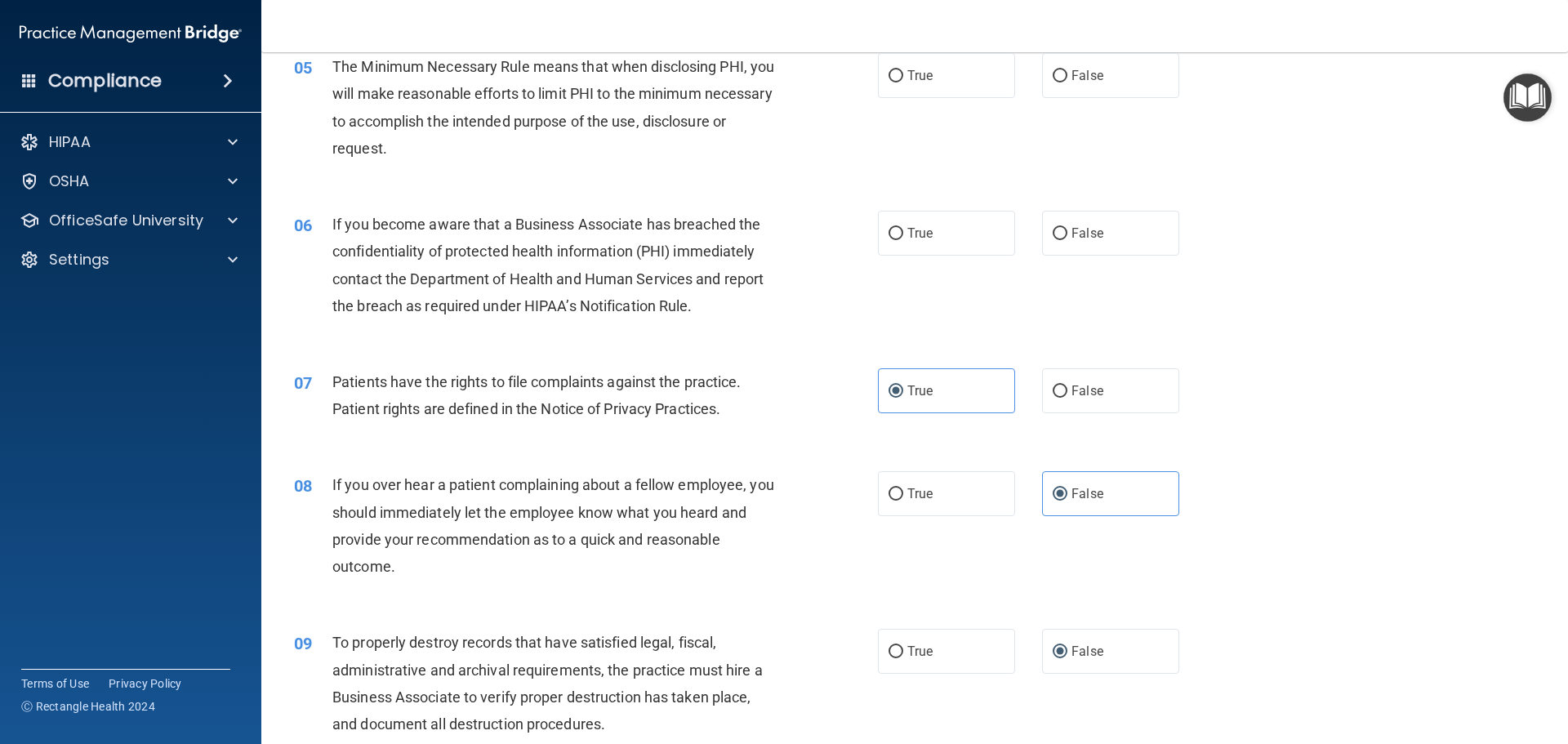
scroll to position [580, 0]
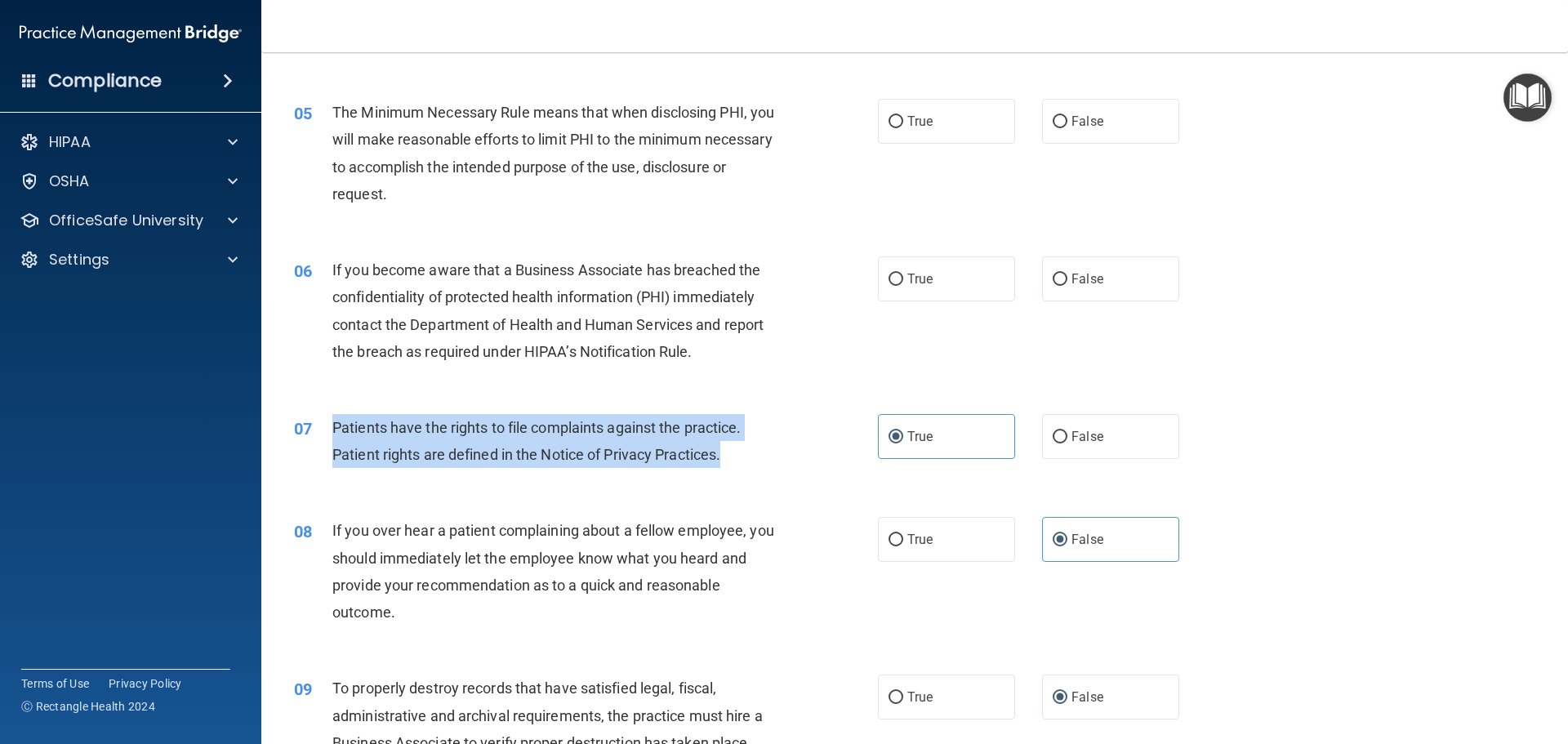
drag, startPoint x: 726, startPoint y: 460, endPoint x: 328, endPoint y: 432, distance: 399.0
click at [328, 432] on div "07 Patients have the rights to file complaints against the practice. Patient ri…" at bounding box center [586, 445] width 633 height 62
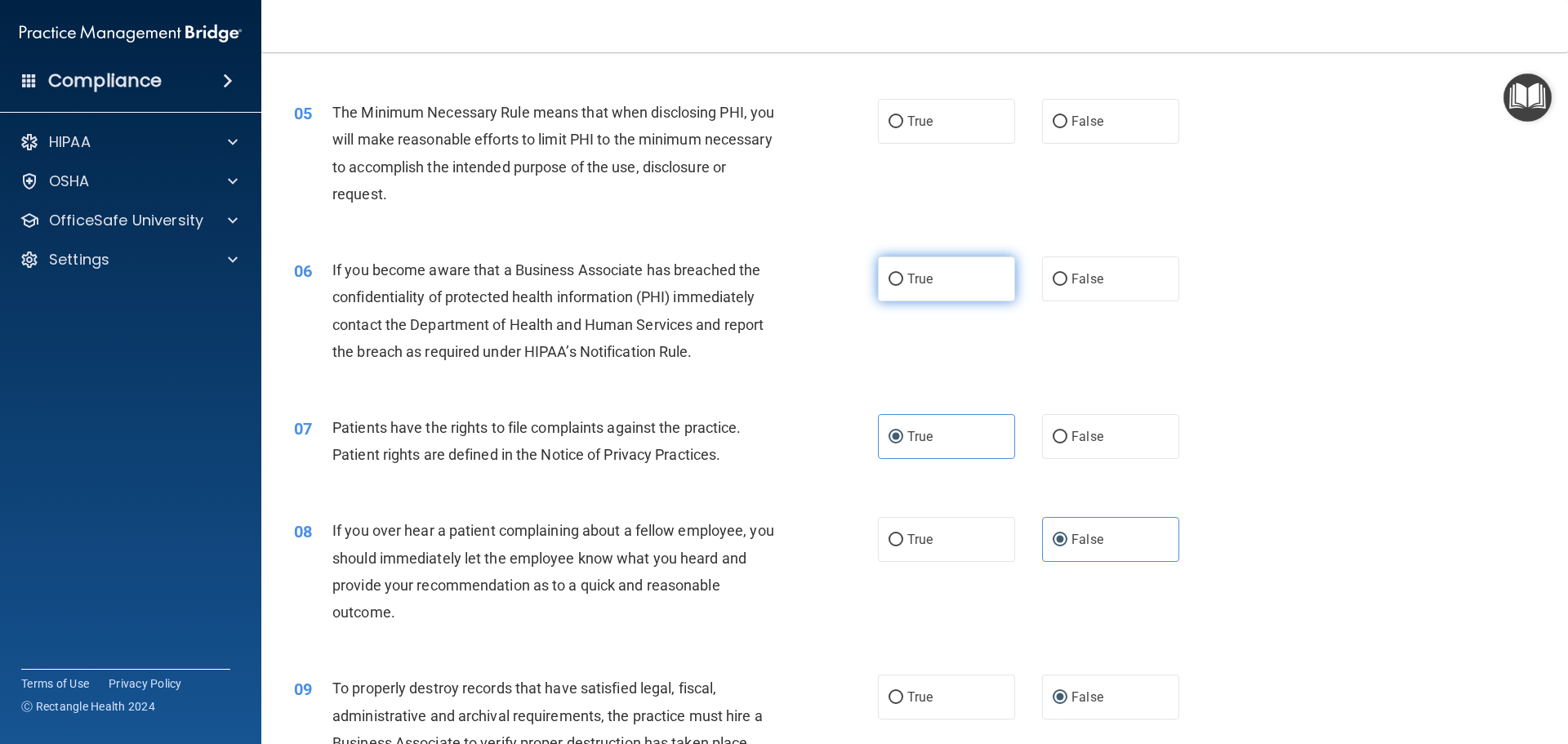
click at [904, 260] on label "True" at bounding box center [946, 279] width 137 height 45
click at [903, 273] on input "True" at bounding box center [896, 279] width 15 height 12
radio input "true"
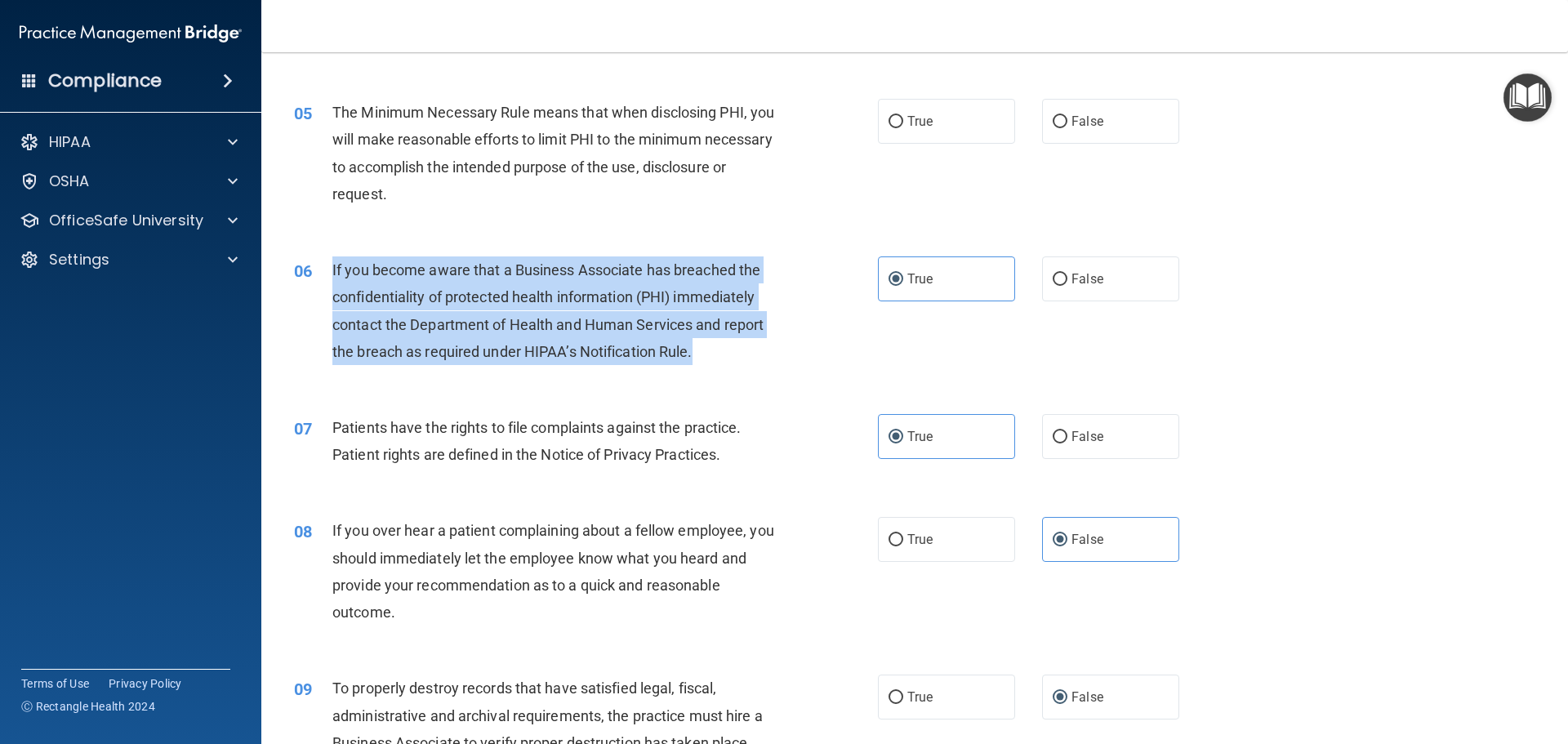
drag, startPoint x: 717, startPoint y: 369, endPoint x: 331, endPoint y: 263, distance: 400.3
click at [331, 263] on div "06 If you become aware that a Business Associate has breached the confidentiali…" at bounding box center [586, 315] width 633 height 116
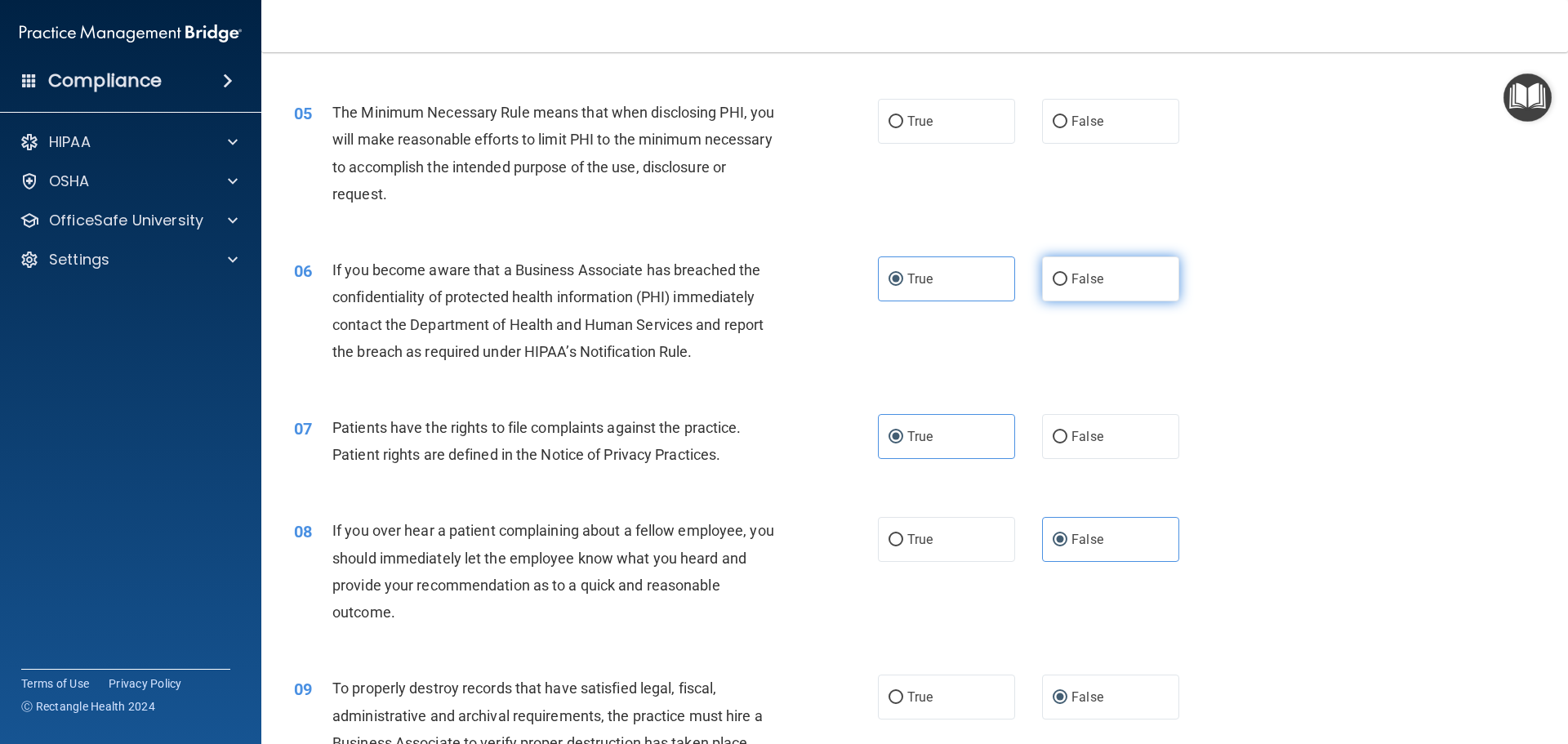
click at [1117, 267] on label "False" at bounding box center [1111, 279] width 137 height 45
click at [1068, 273] on input "False" at bounding box center [1060, 279] width 15 height 12
radio input "true"
radio input "false"
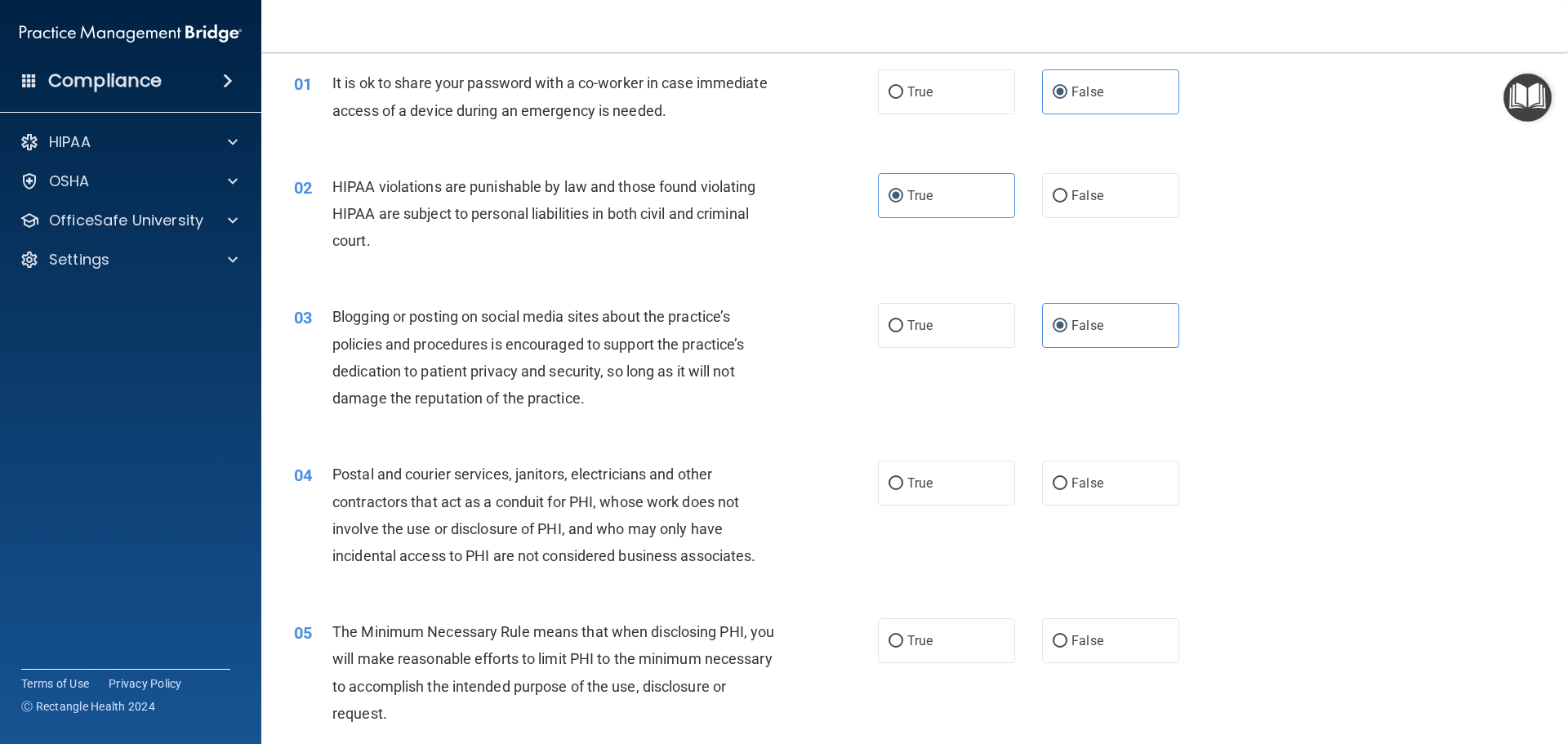
scroll to position [89, 0]
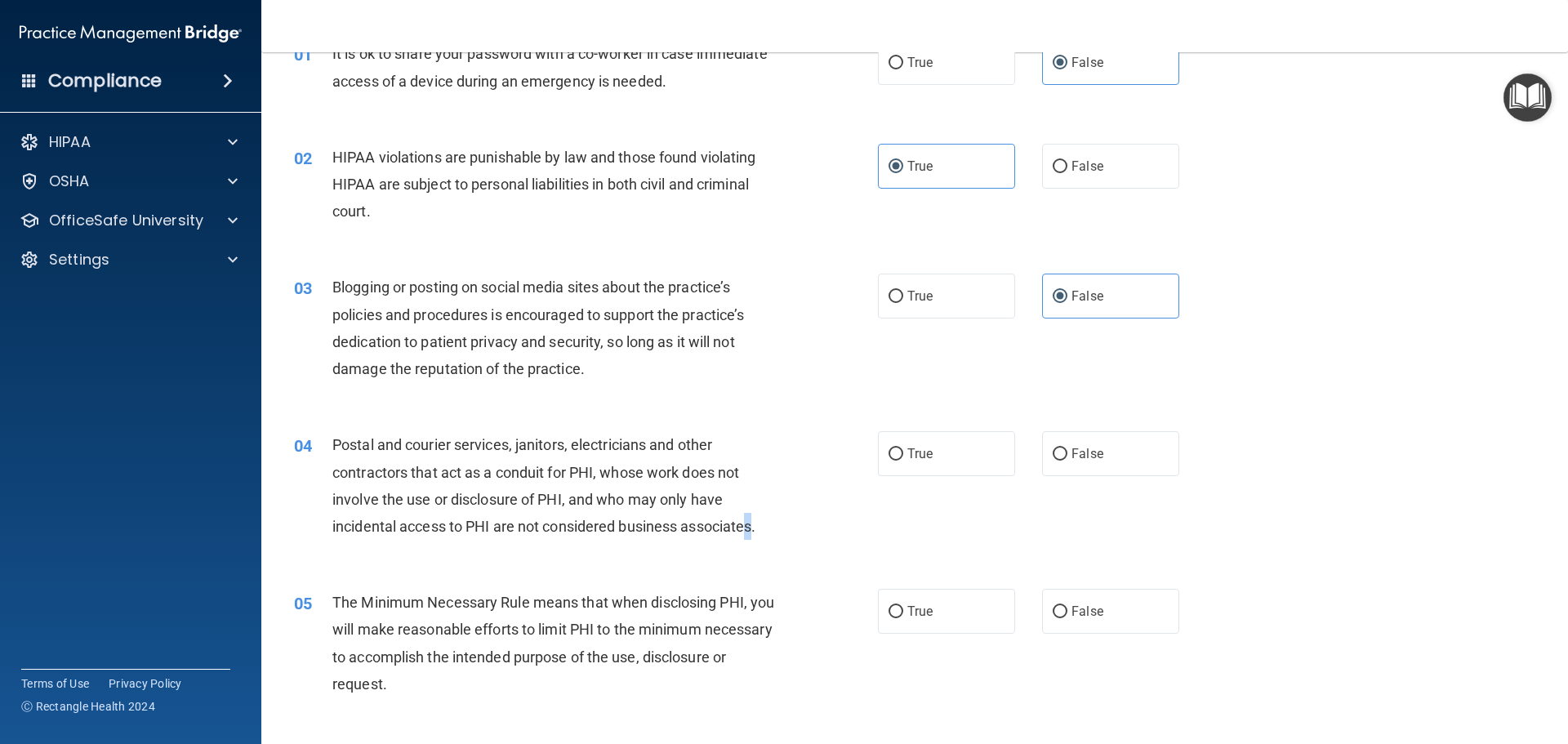
drag, startPoint x: 757, startPoint y: 529, endPoint x: 769, endPoint y: 532, distance: 12.4
click at [755, 532] on span "Postal and courier services, janitors, electricians and other contractors that …" at bounding box center [544, 485] width 423 height 99
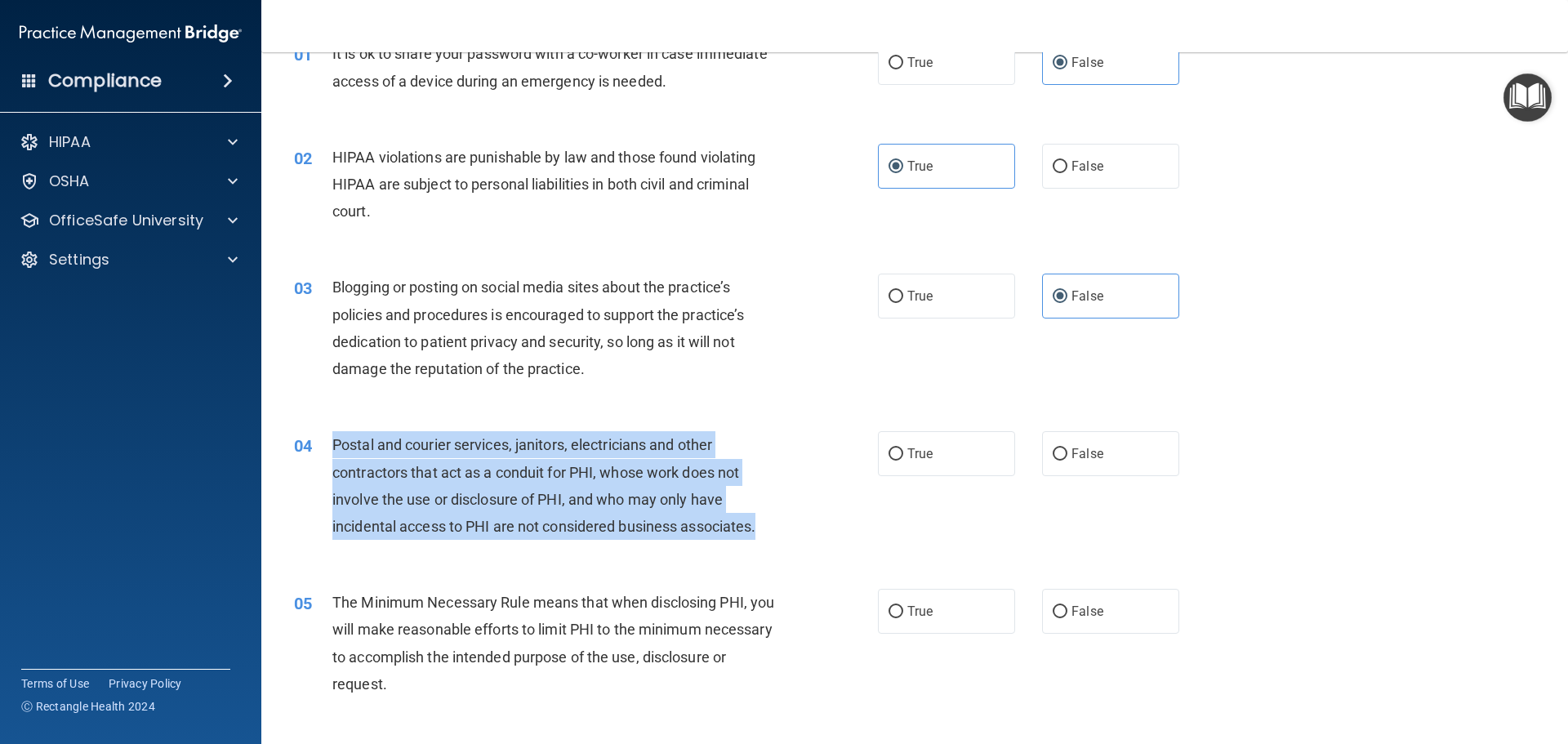
drag, startPoint x: 748, startPoint y: 518, endPoint x: 335, endPoint y: 436, distance: 421.1
click at [335, 436] on div "04 Postal and courier services, janitors, electricians and other contractors th…" at bounding box center [586, 489] width 633 height 116
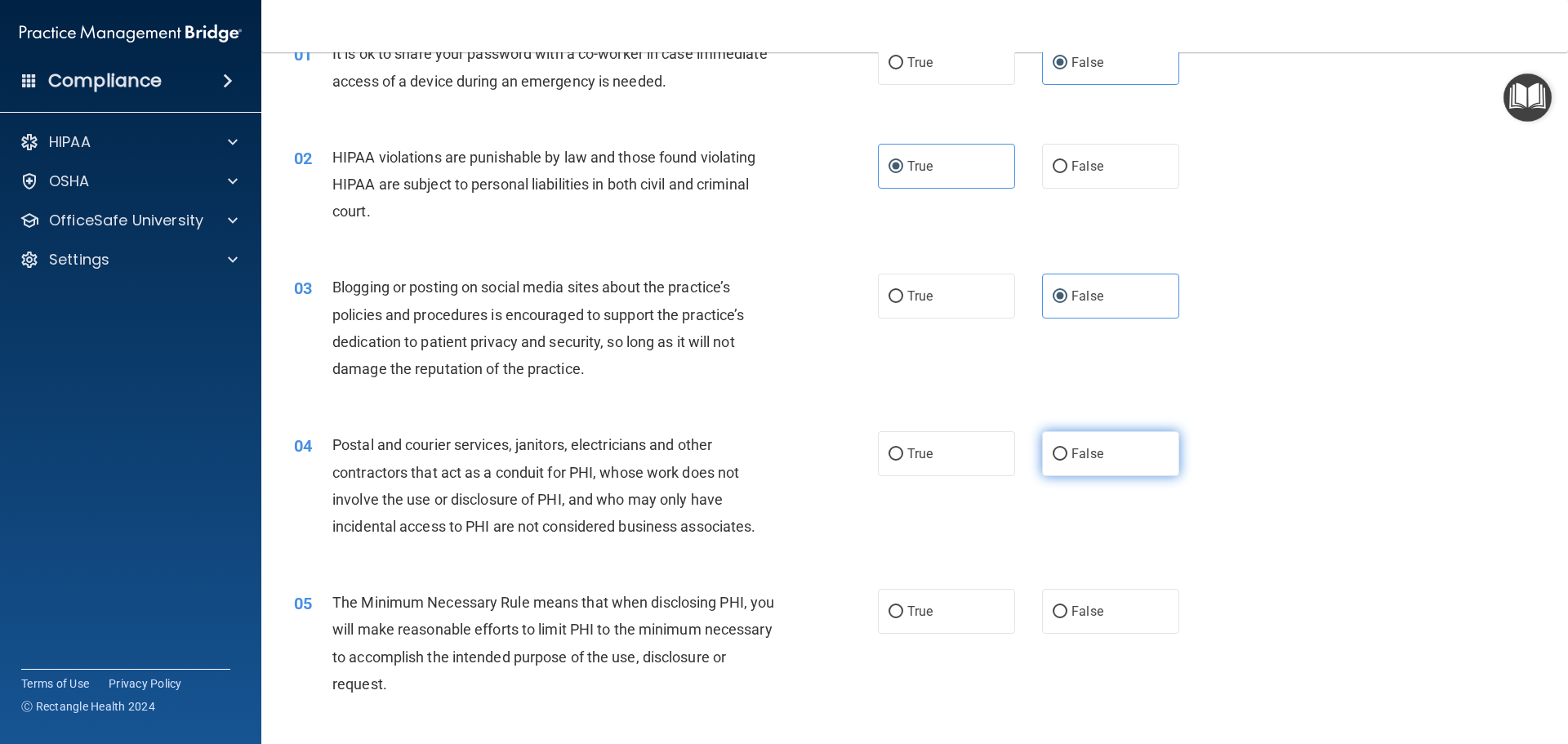
click at [1098, 466] on label "False" at bounding box center [1111, 454] width 137 height 45
click at [1068, 460] on input "False" at bounding box center [1060, 454] width 15 height 12
radio input "true"
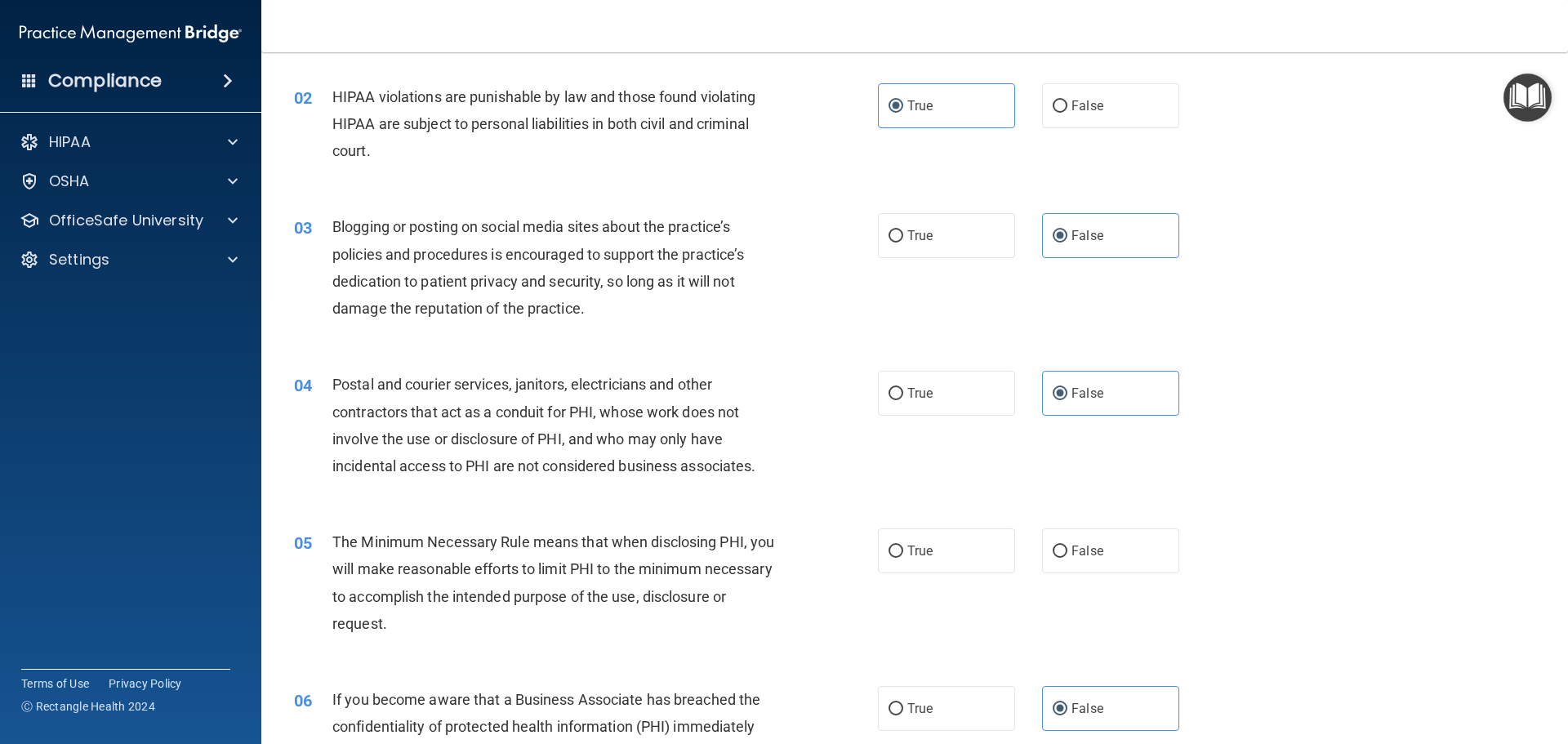
scroll to position [253, 0]
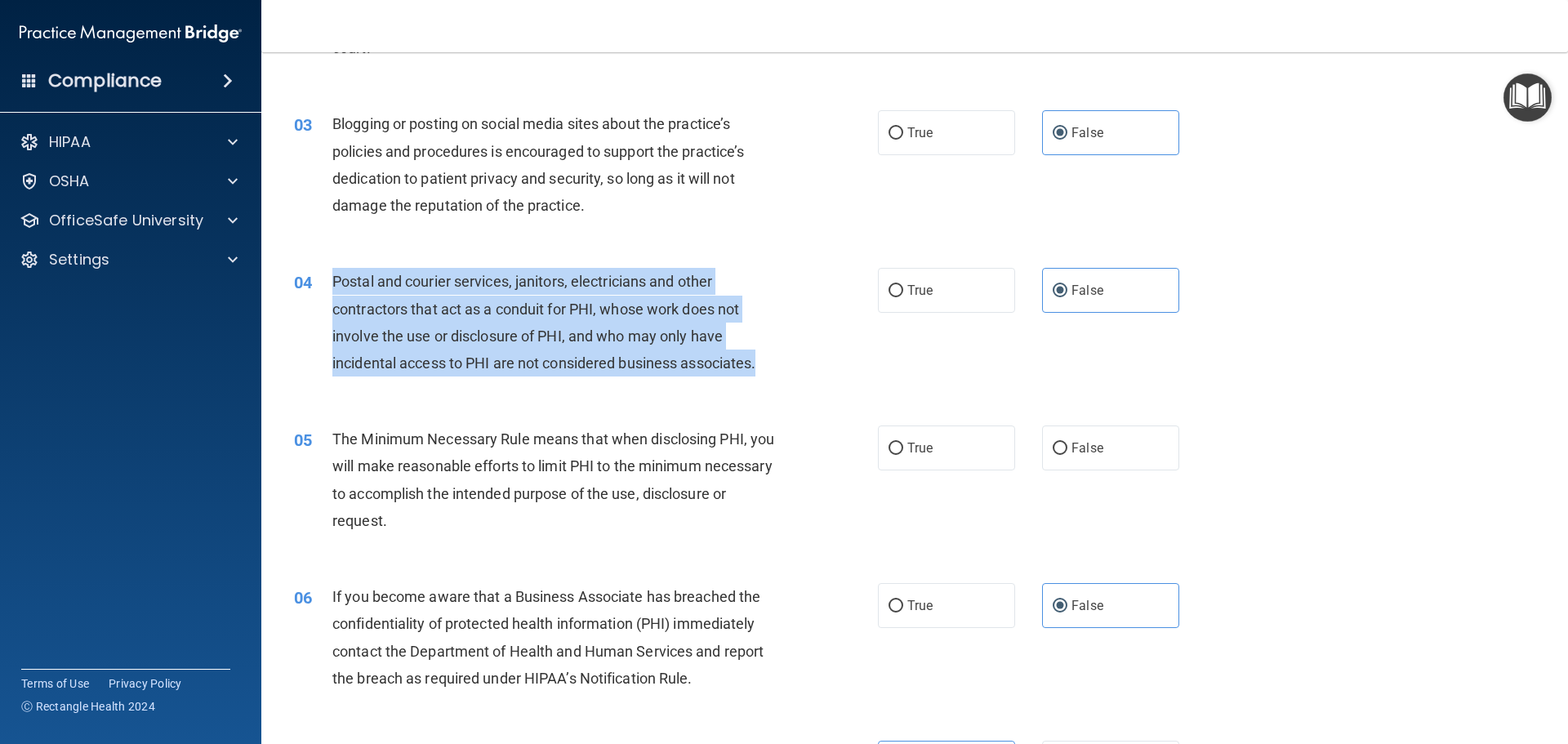
drag, startPoint x: 734, startPoint y: 353, endPoint x: 330, endPoint y: 276, distance: 411.3
click at [330, 276] on div "04 Postal and courier services, janitors, electricians and other contractors th…" at bounding box center [586, 326] width 633 height 116
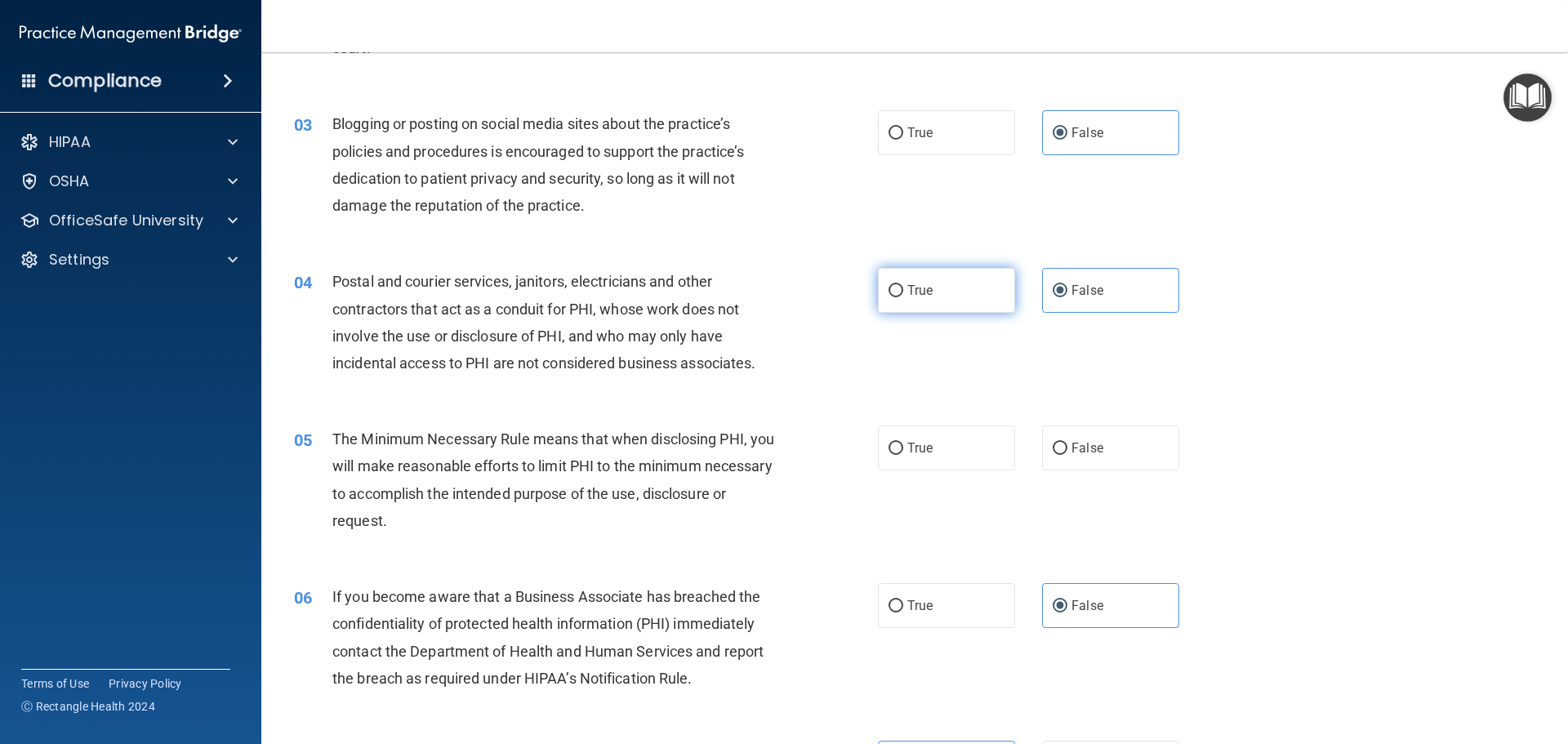
click at [914, 310] on label "True" at bounding box center [946, 290] width 137 height 45
click at [903, 298] on input "True" at bounding box center [896, 290] width 15 height 12
radio input "true"
radio input "false"
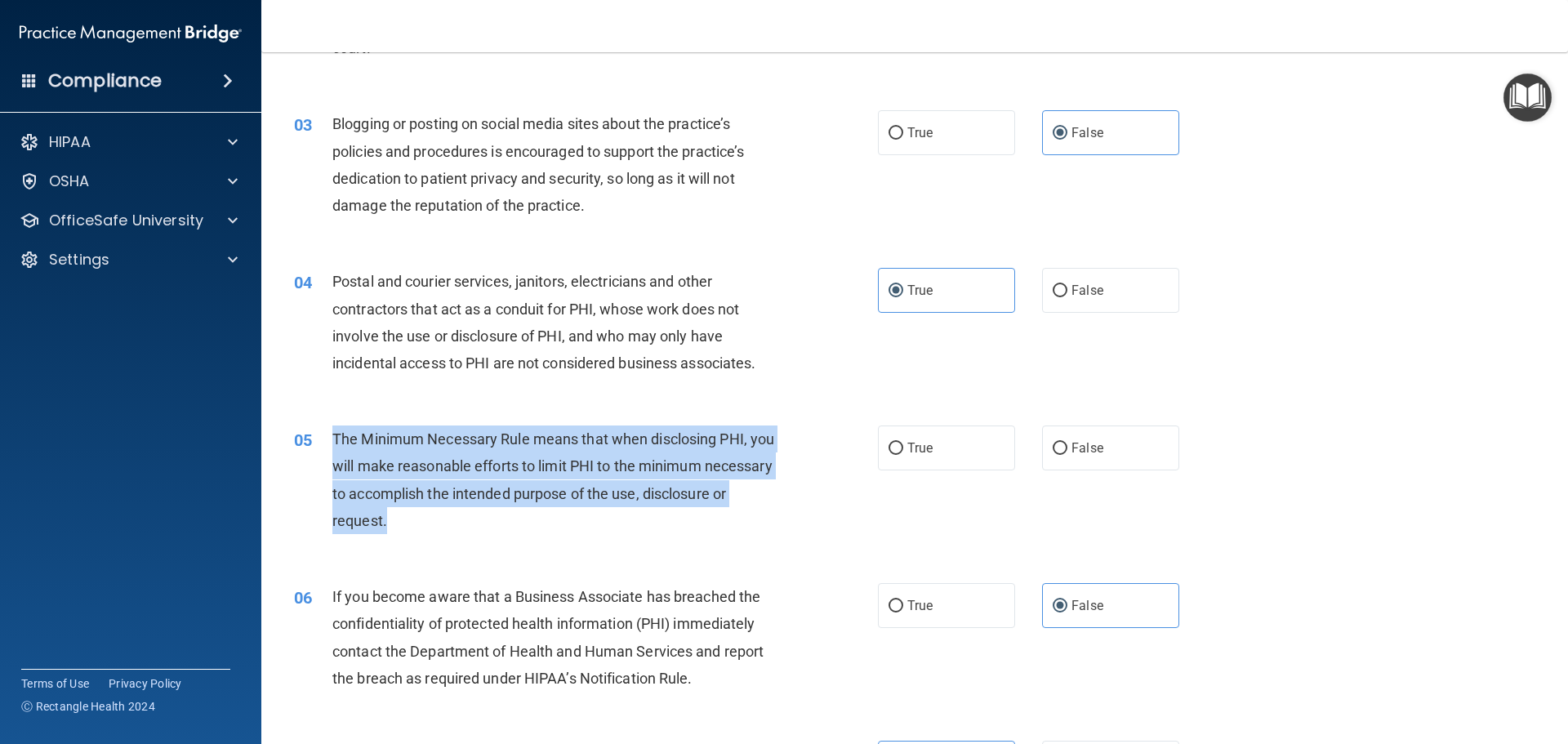
drag, startPoint x: 521, startPoint y: 510, endPoint x: 335, endPoint y: 438, distance: 199.4
click at [335, 438] on div "The Minimum Necessary Rule means that when disclosing PHI, you will make reason…" at bounding box center [561, 480] width 456 height 109
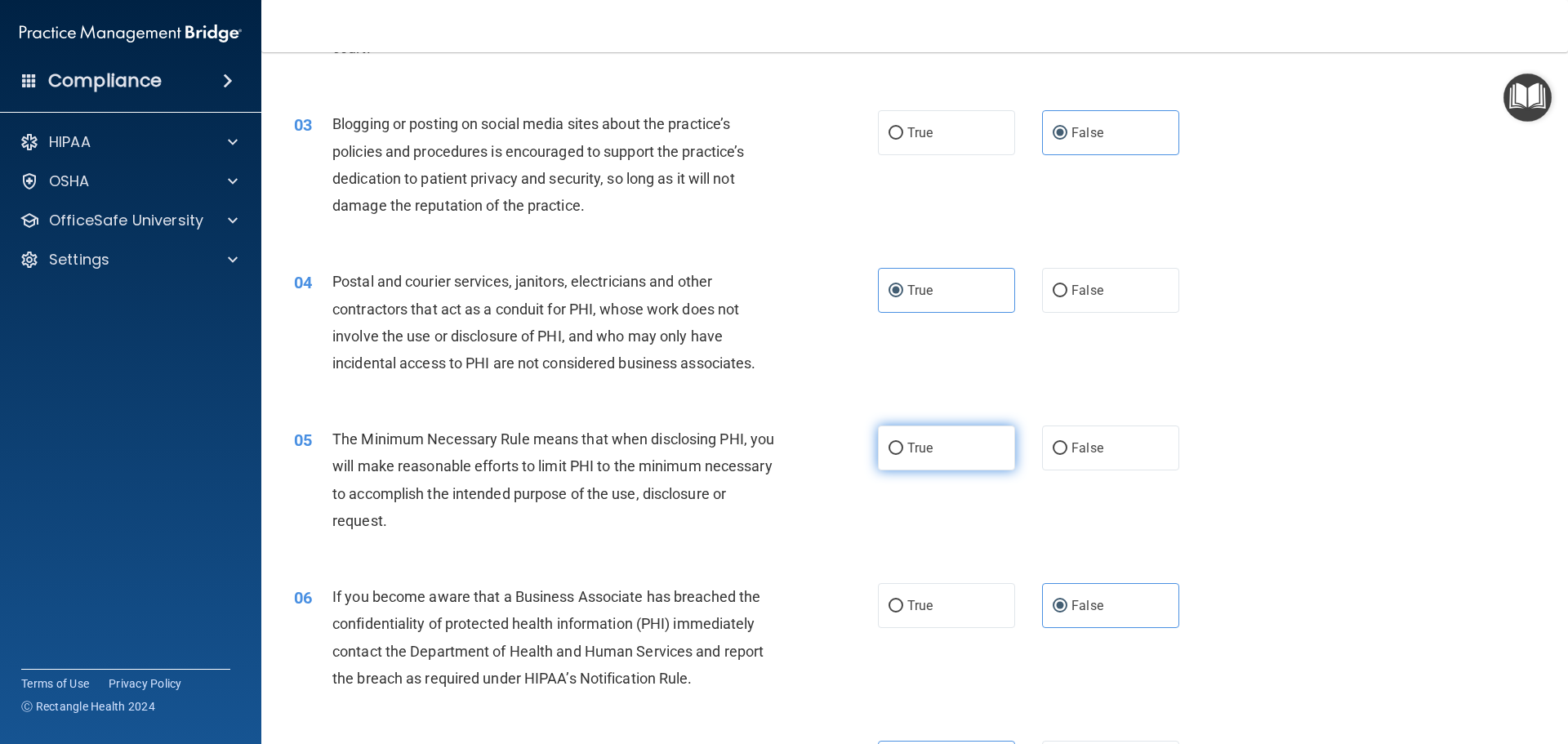
drag, startPoint x: 914, startPoint y: 458, endPoint x: 914, endPoint y: 448, distance: 10.0
click at [914, 454] on label "True" at bounding box center [946, 448] width 137 height 45
click at [903, 454] on input "True" at bounding box center [896, 448] width 15 height 12
radio input "true"
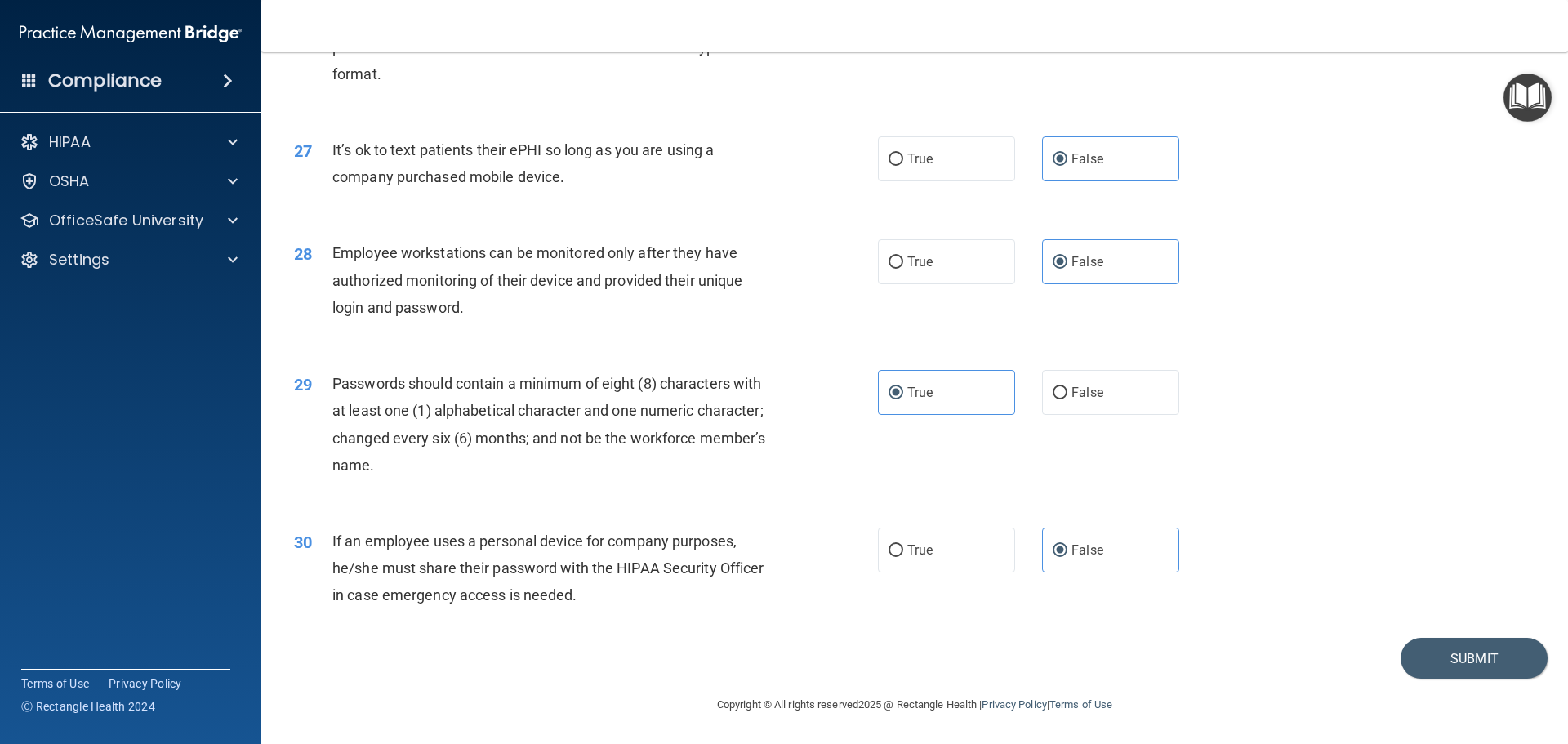
scroll to position [3349, 0]
click at [1419, 669] on button "Submit" at bounding box center [1473, 659] width 147 height 41
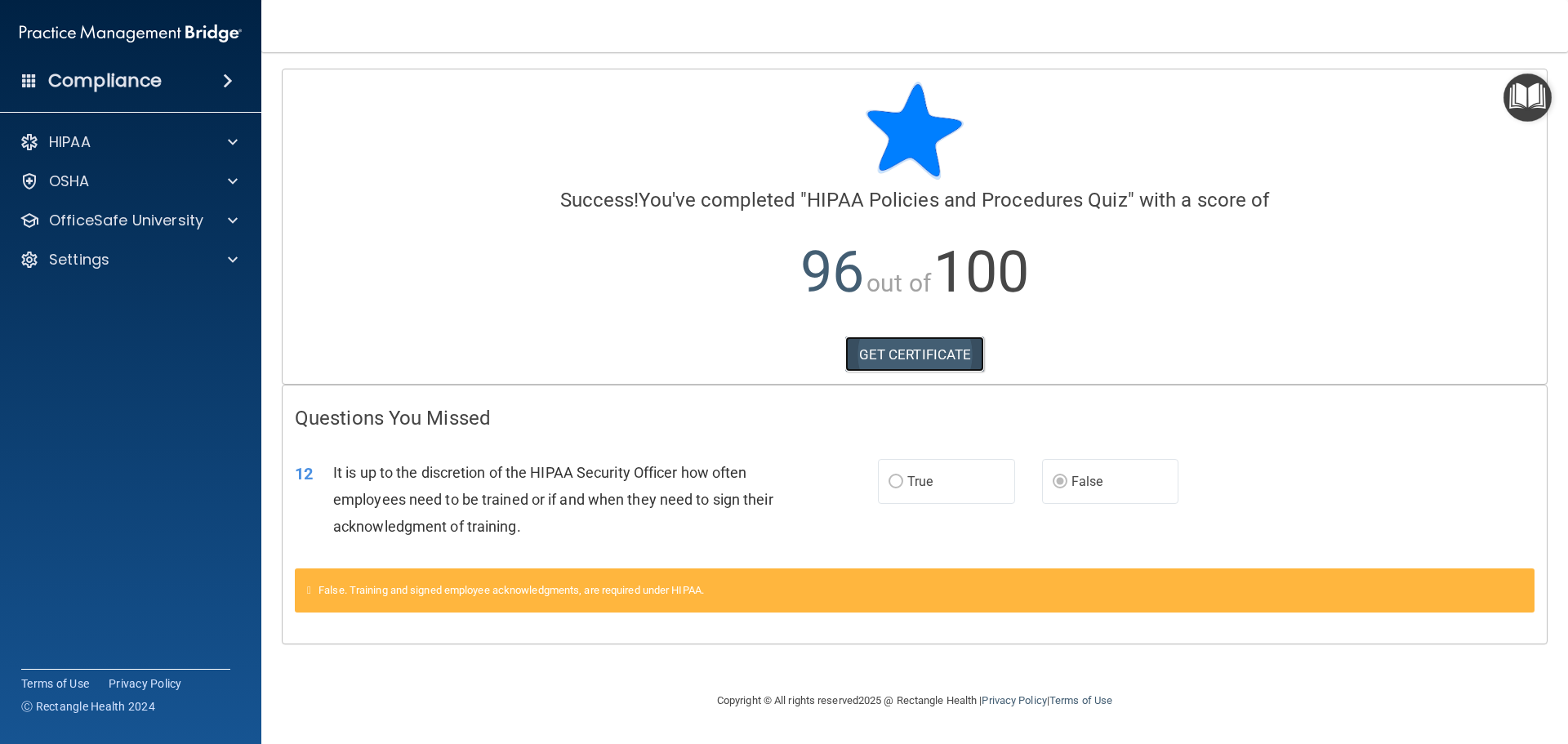
click at [892, 349] on link "GET CERTIFICATE" at bounding box center [915, 354] width 140 height 36
drag, startPoint x: 148, startPoint y: 174, endPoint x: 146, endPoint y: 182, distance: 8.2
click at [147, 175] on div "OSHA" at bounding box center [109, 181] width 203 height 20
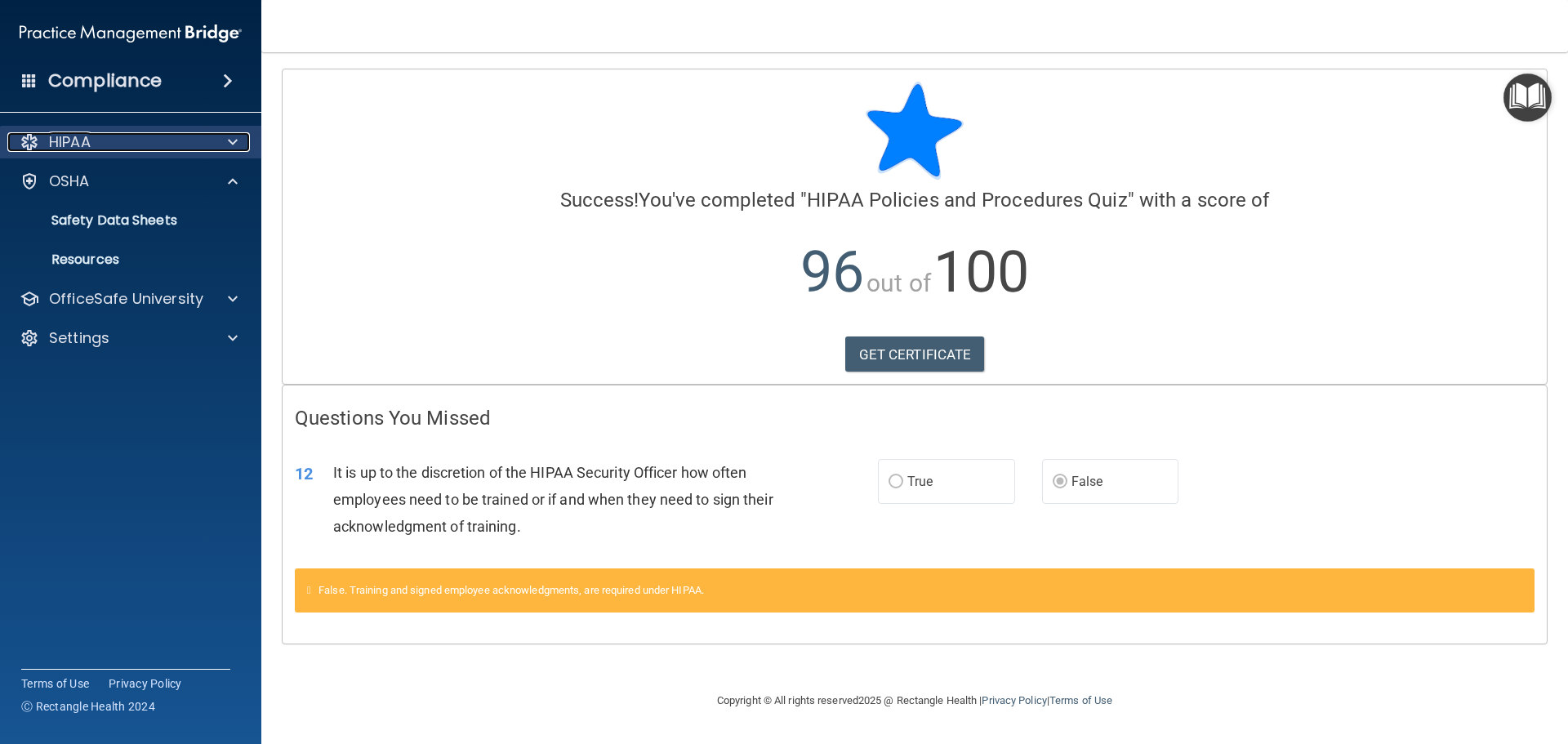
click at [206, 133] on div "HIPAA" at bounding box center [109, 142] width 203 height 20
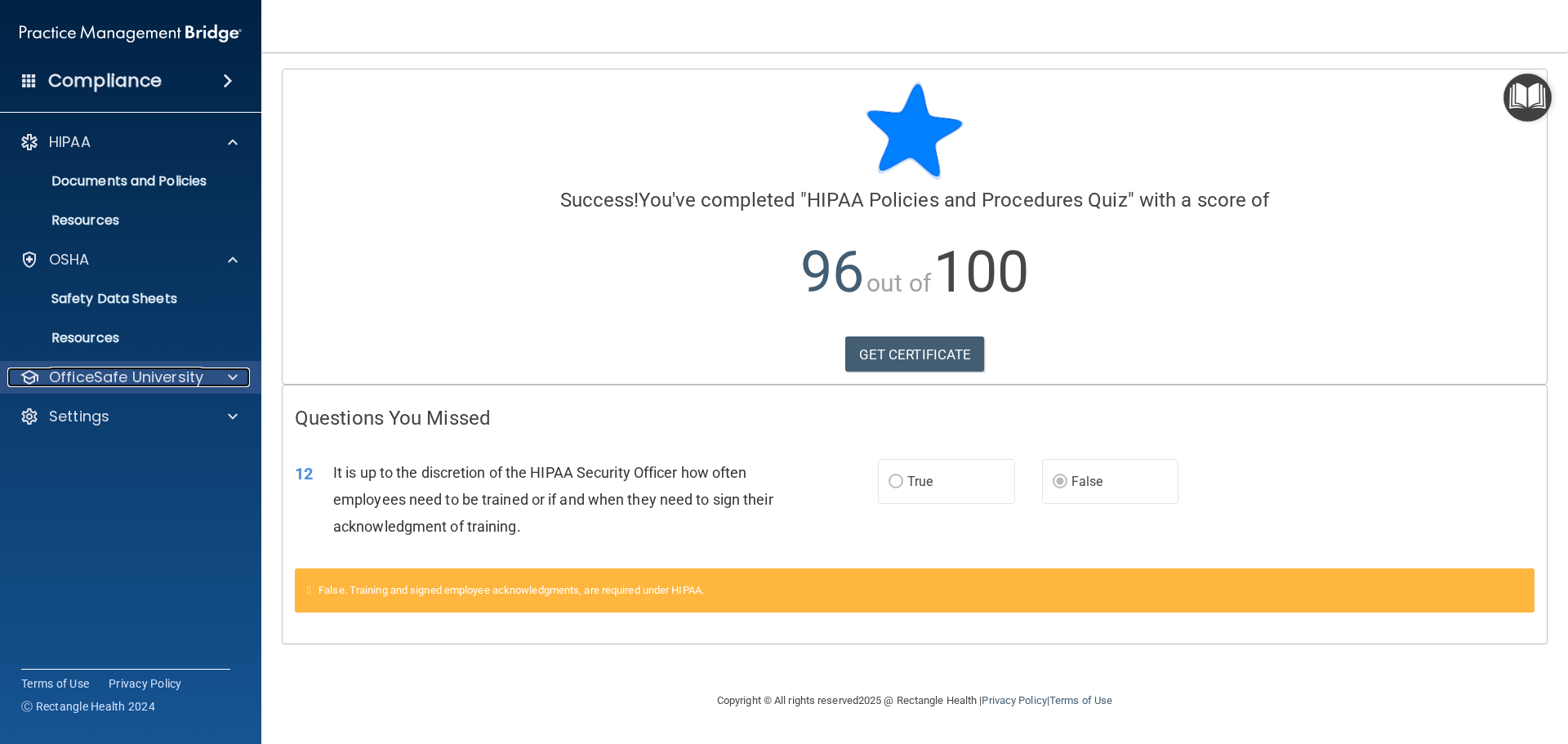
click at [130, 380] on p "OfficeSafe University" at bounding box center [126, 377] width 154 height 20
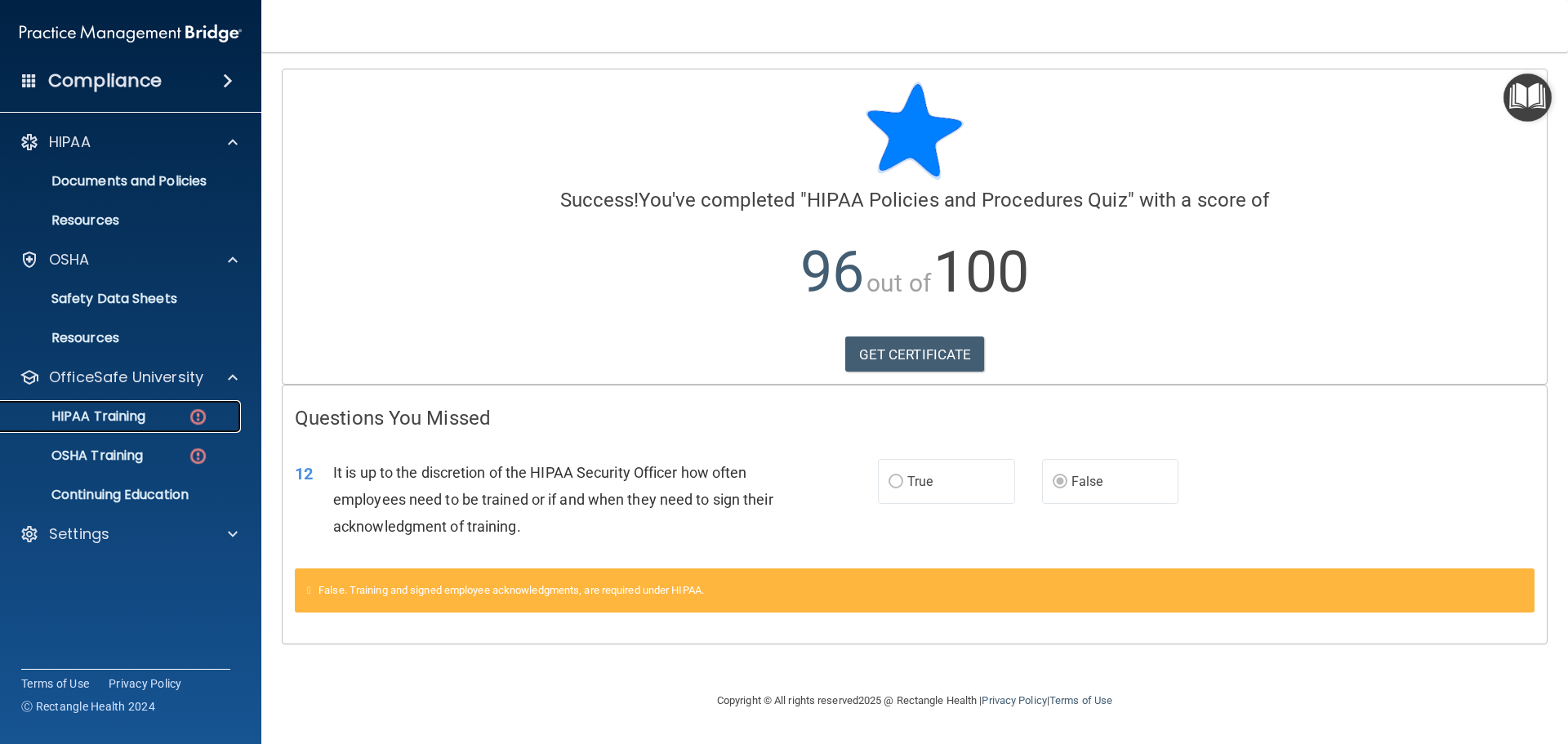
click at [132, 420] on p "HIPAA Training" at bounding box center [77, 416] width 134 height 16
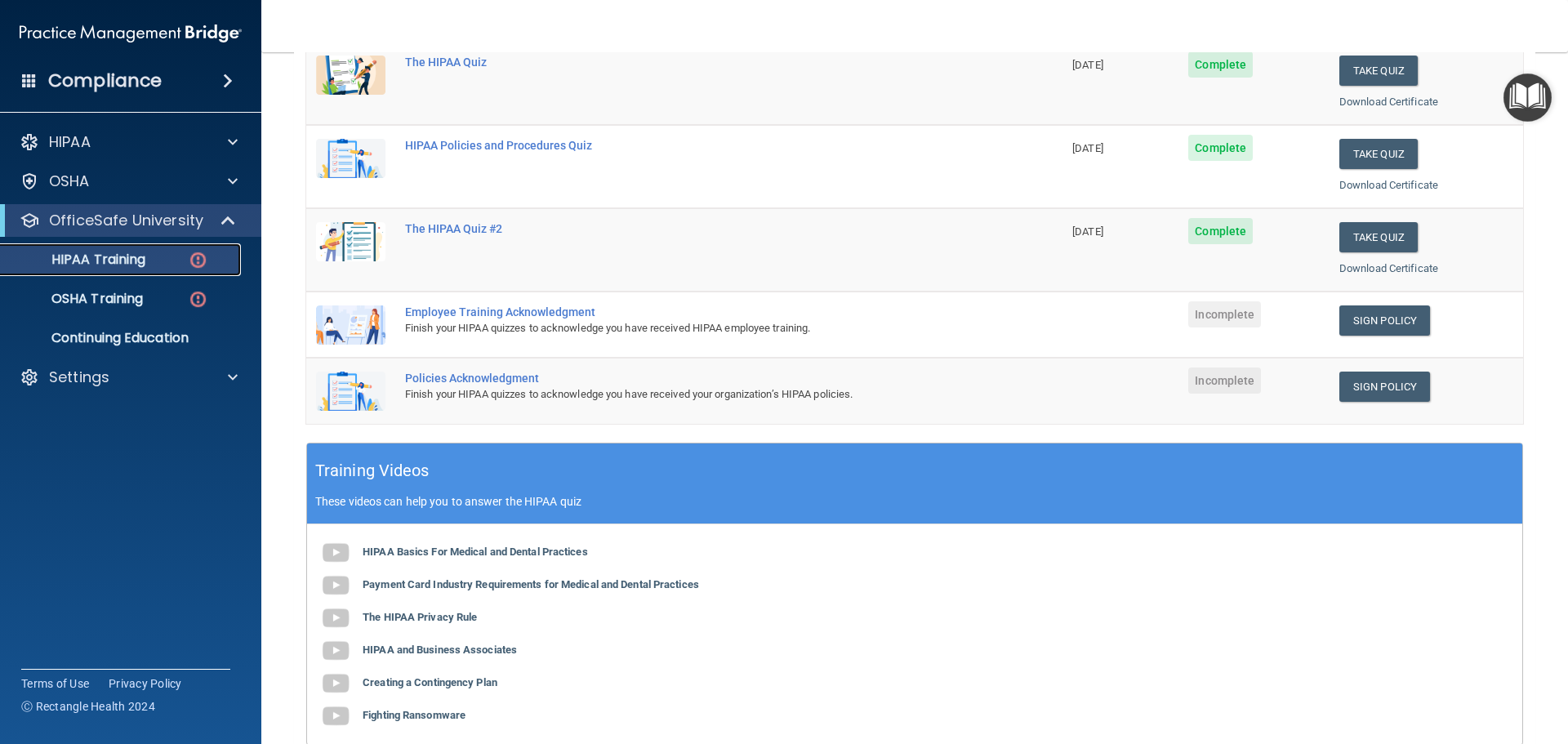
scroll to position [245, 0]
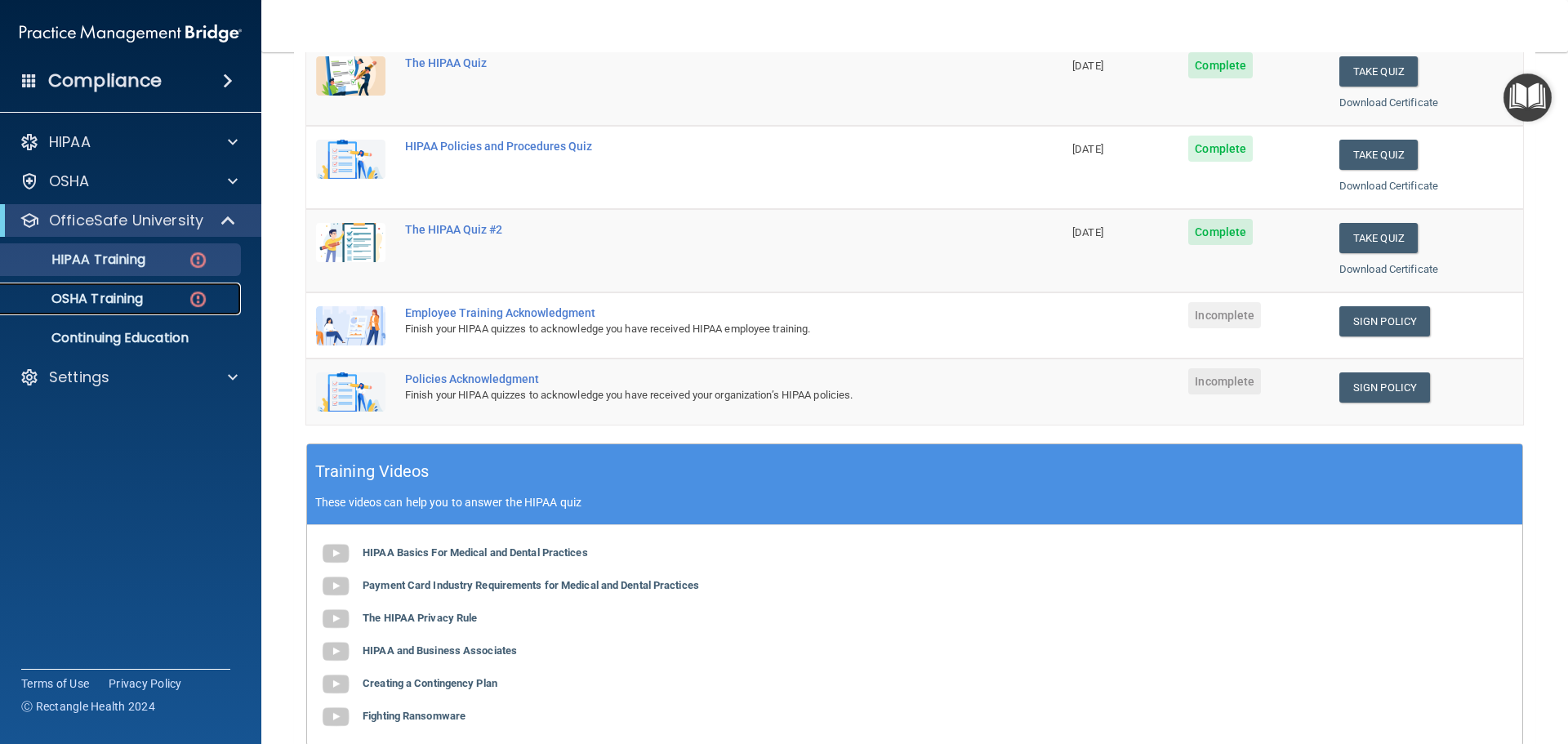
click at [134, 298] on p "OSHA Training" at bounding box center [76, 299] width 132 height 16
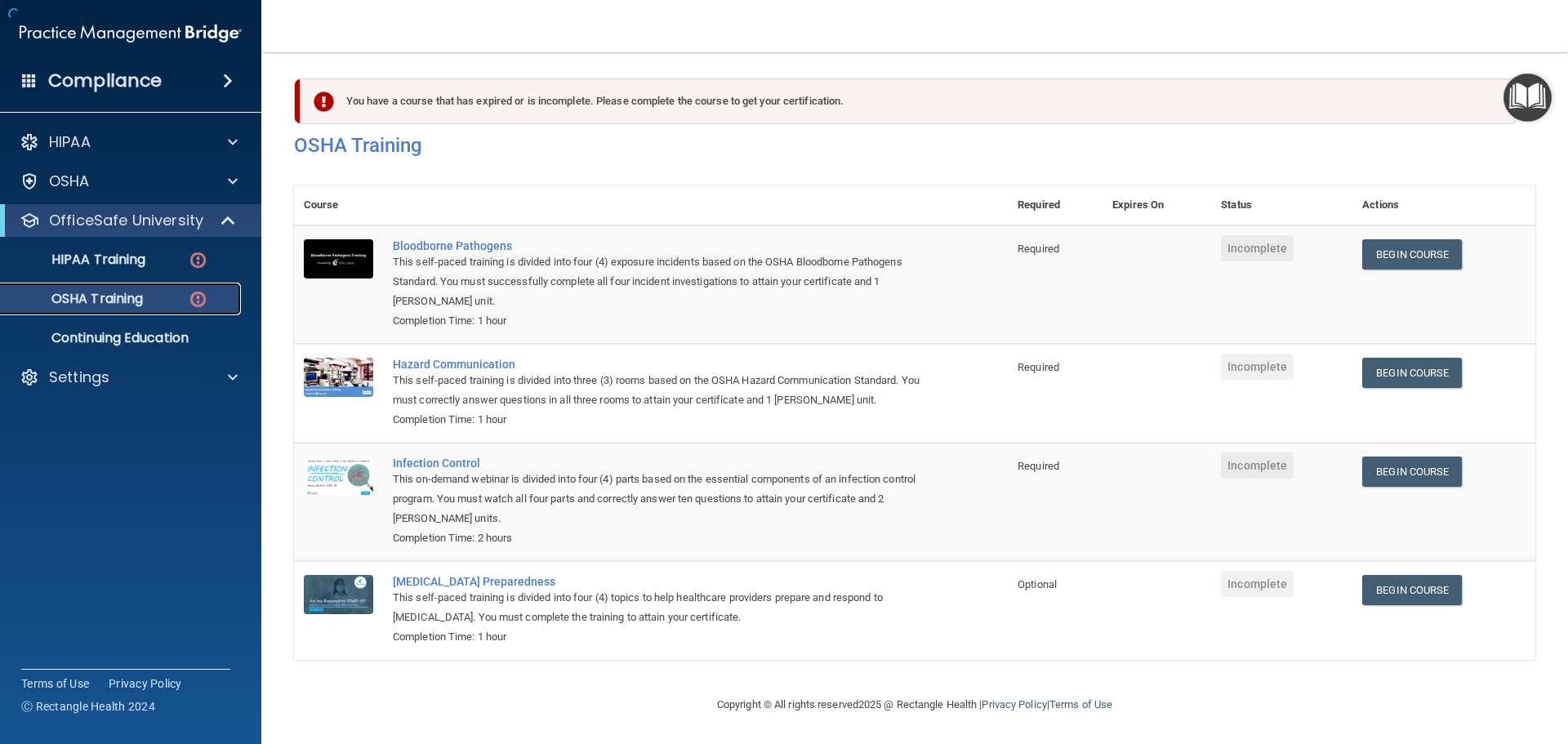
scroll to position [27, 0]
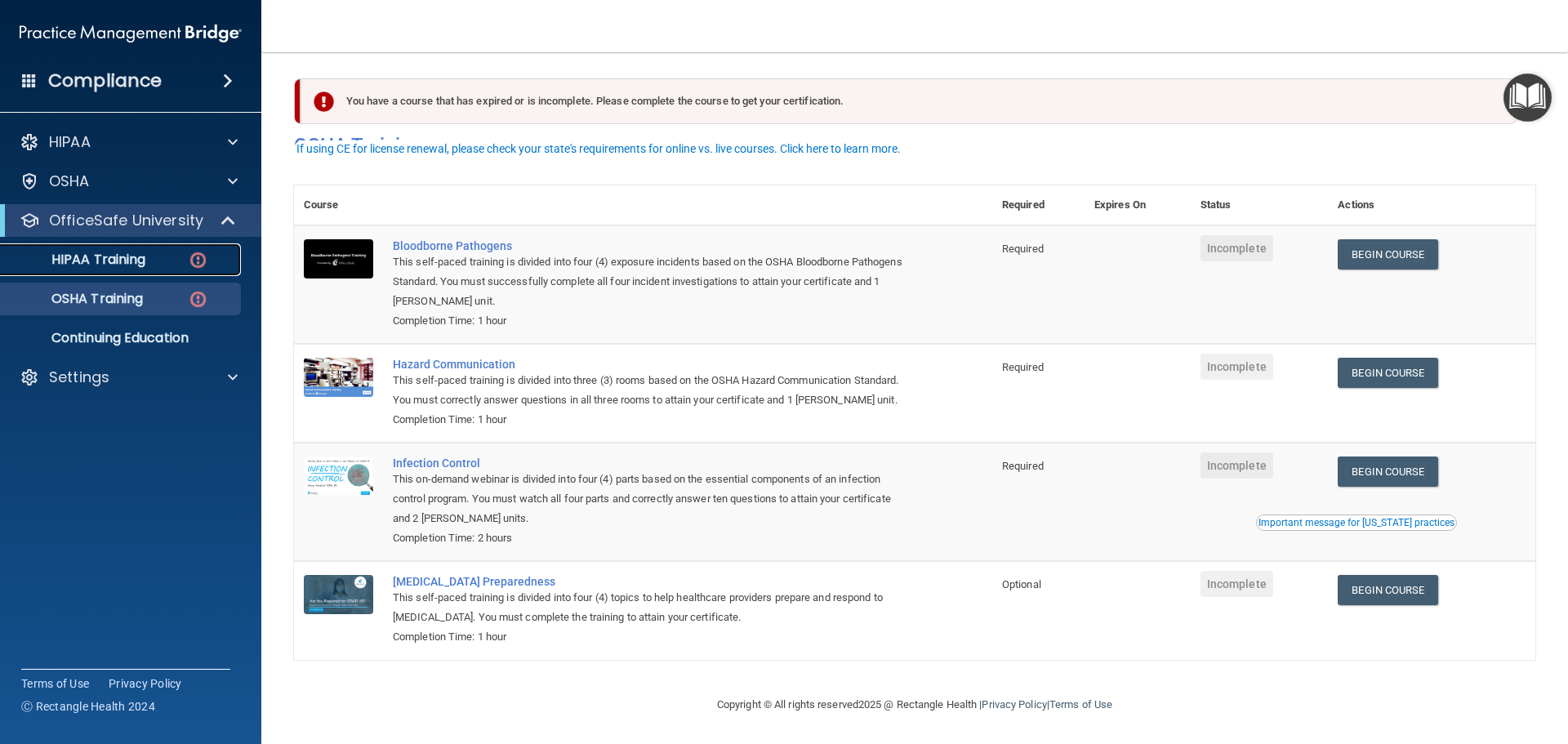
click at [153, 256] on div "HIPAA Training" at bounding box center [121, 259] width 223 height 16
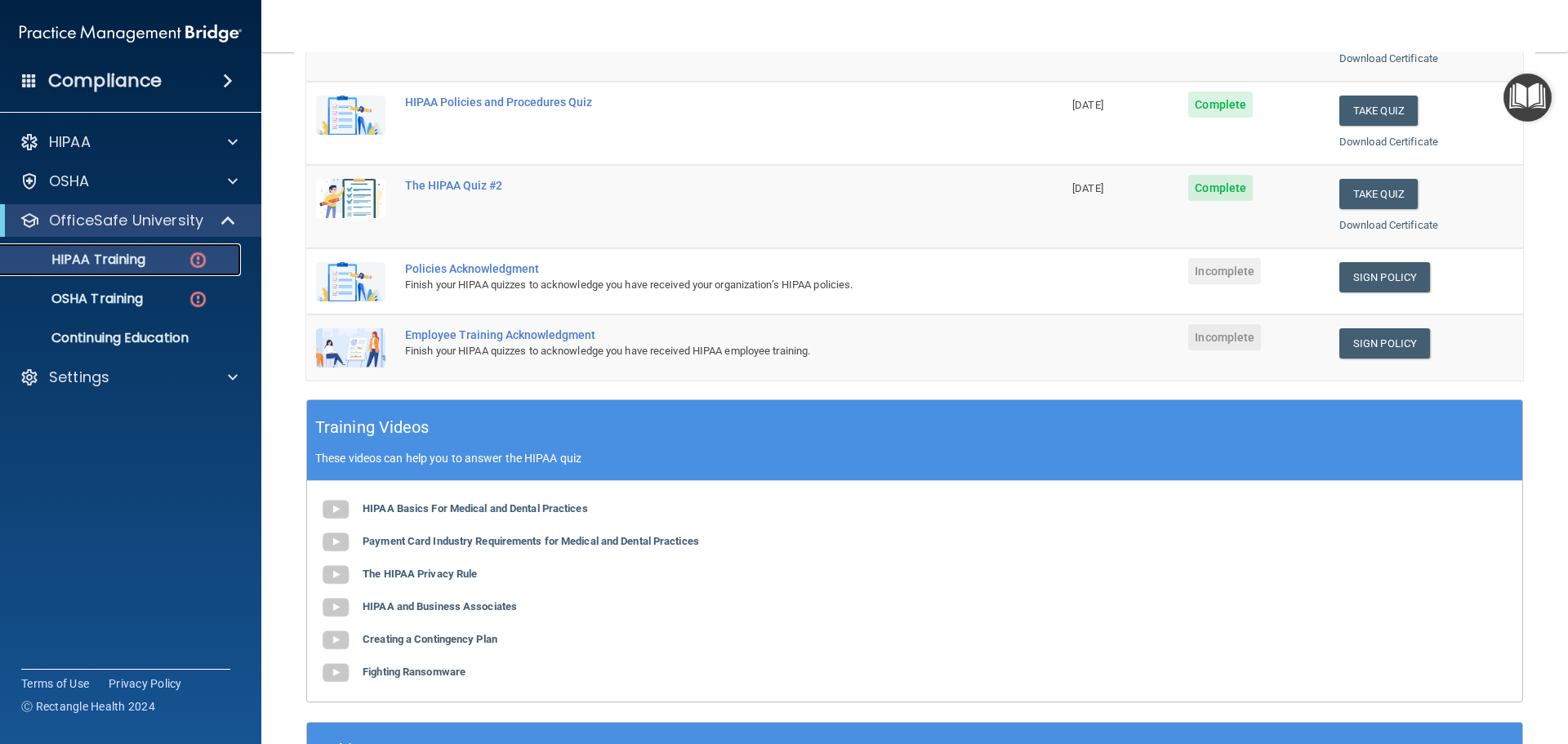
scroll to position [207, 0]
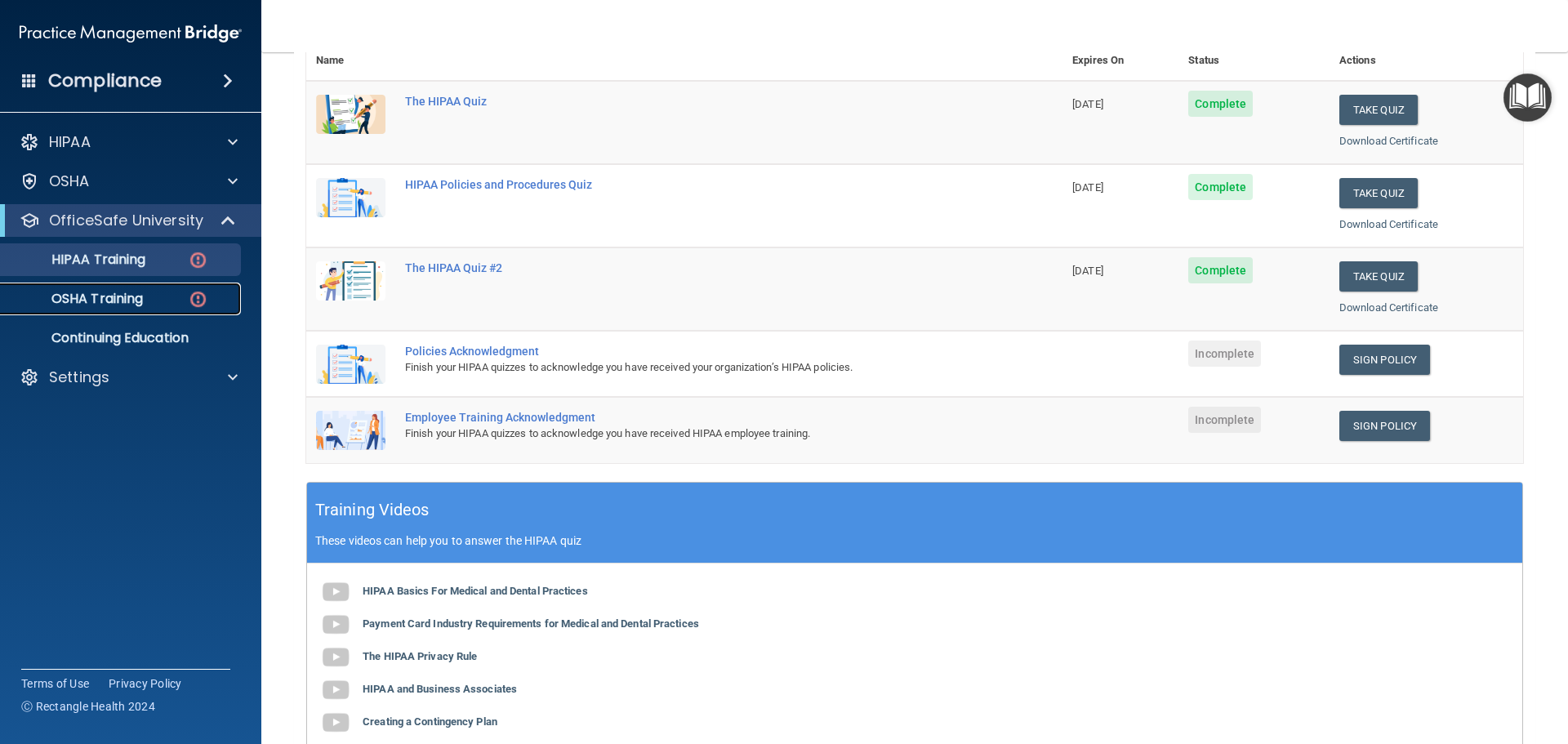
click at [129, 308] on link "OSHA Training" at bounding box center [113, 299] width 257 height 33
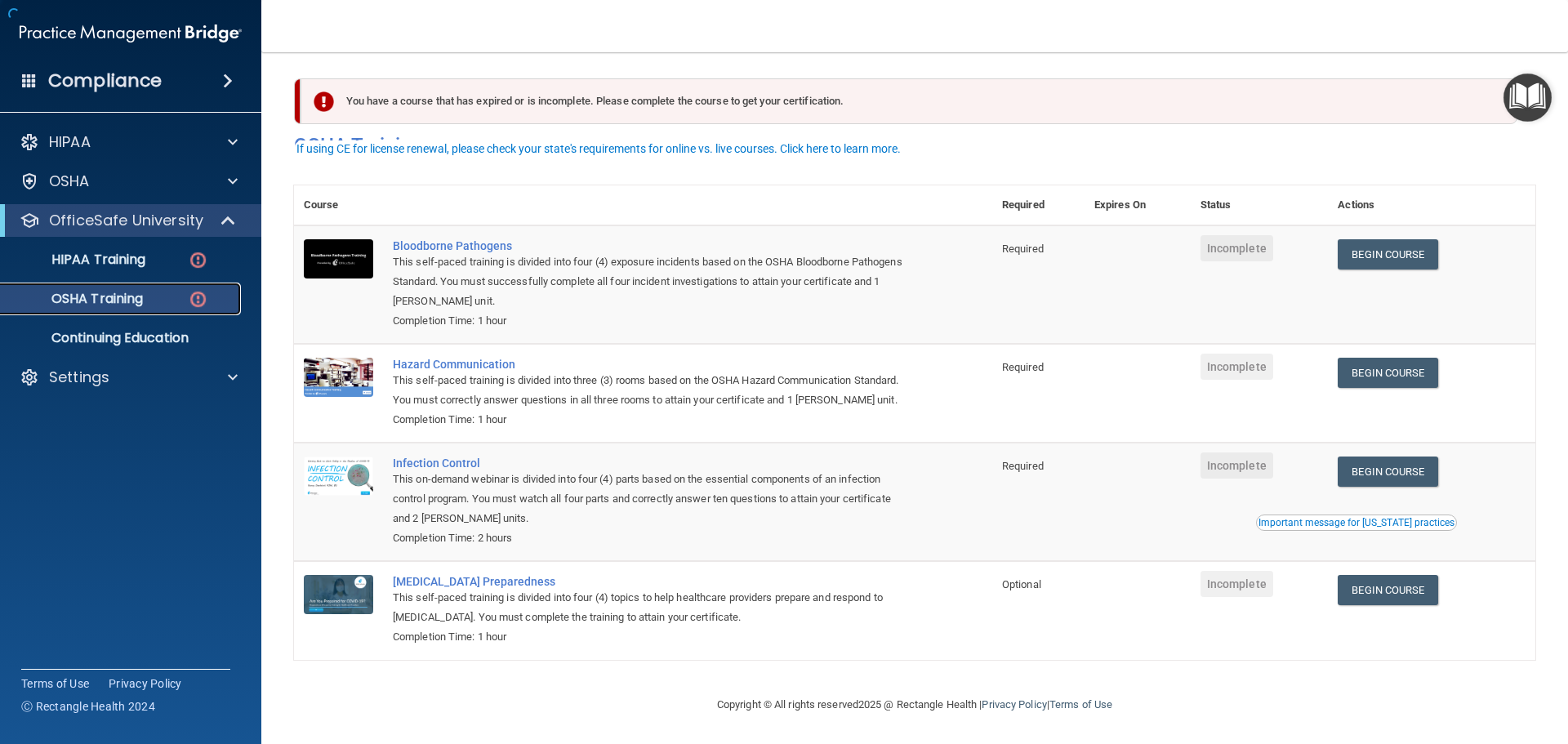
scroll to position [27, 0]
click at [147, 257] on div "HIPAA Training" at bounding box center [121, 259] width 223 height 16
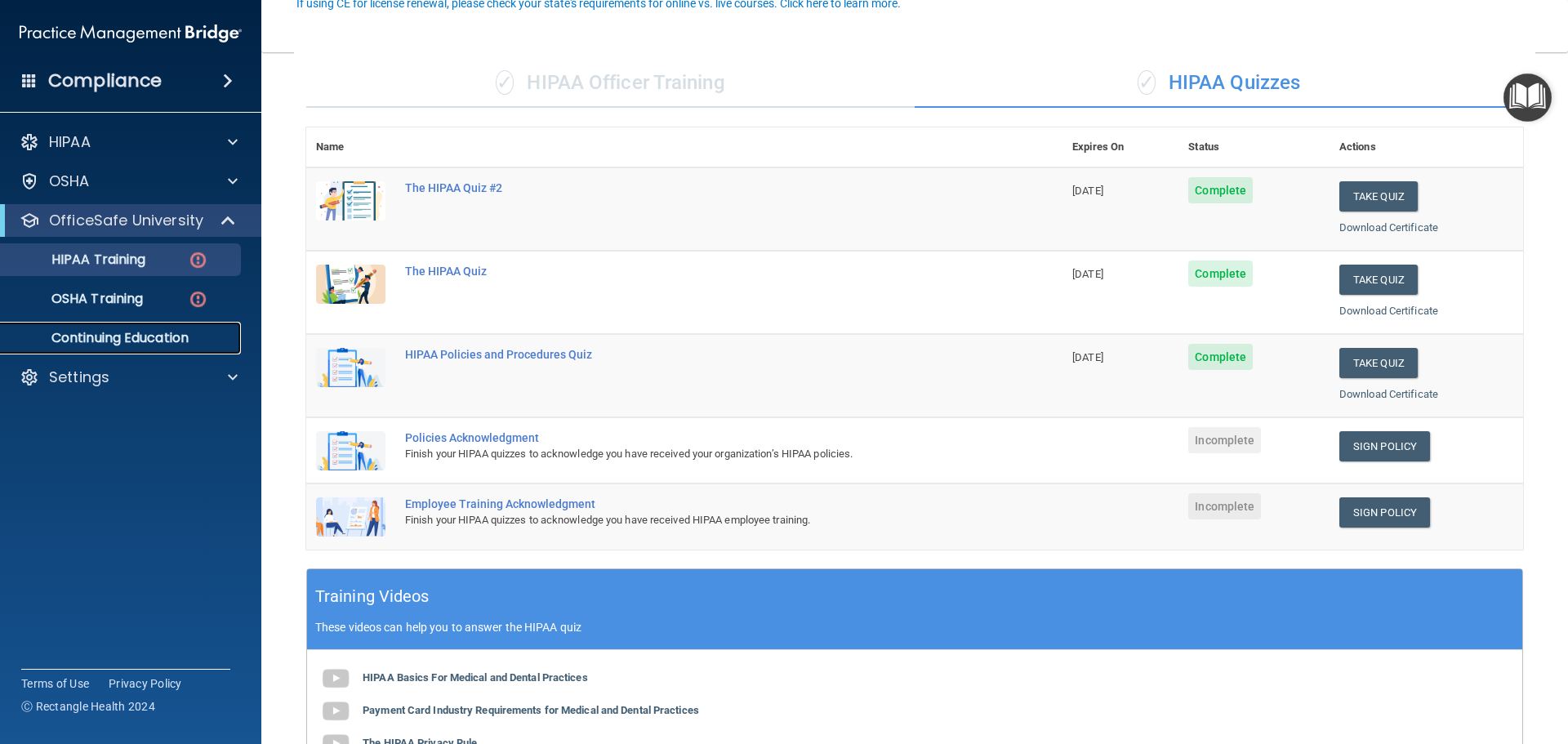
scroll to position [163, 0]
